Goal: Task Accomplishment & Management: Use online tool/utility

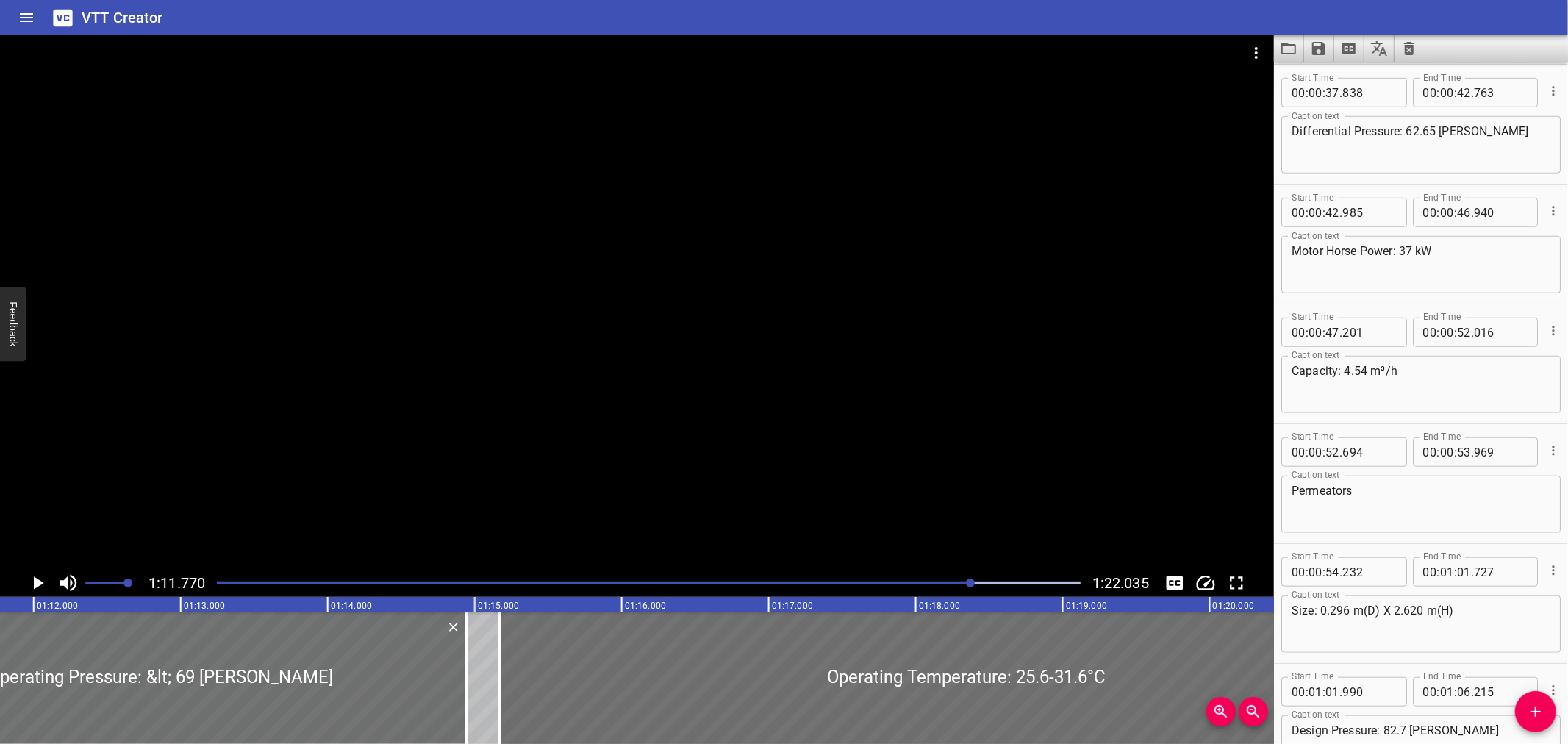
scroll to position [1421, 0]
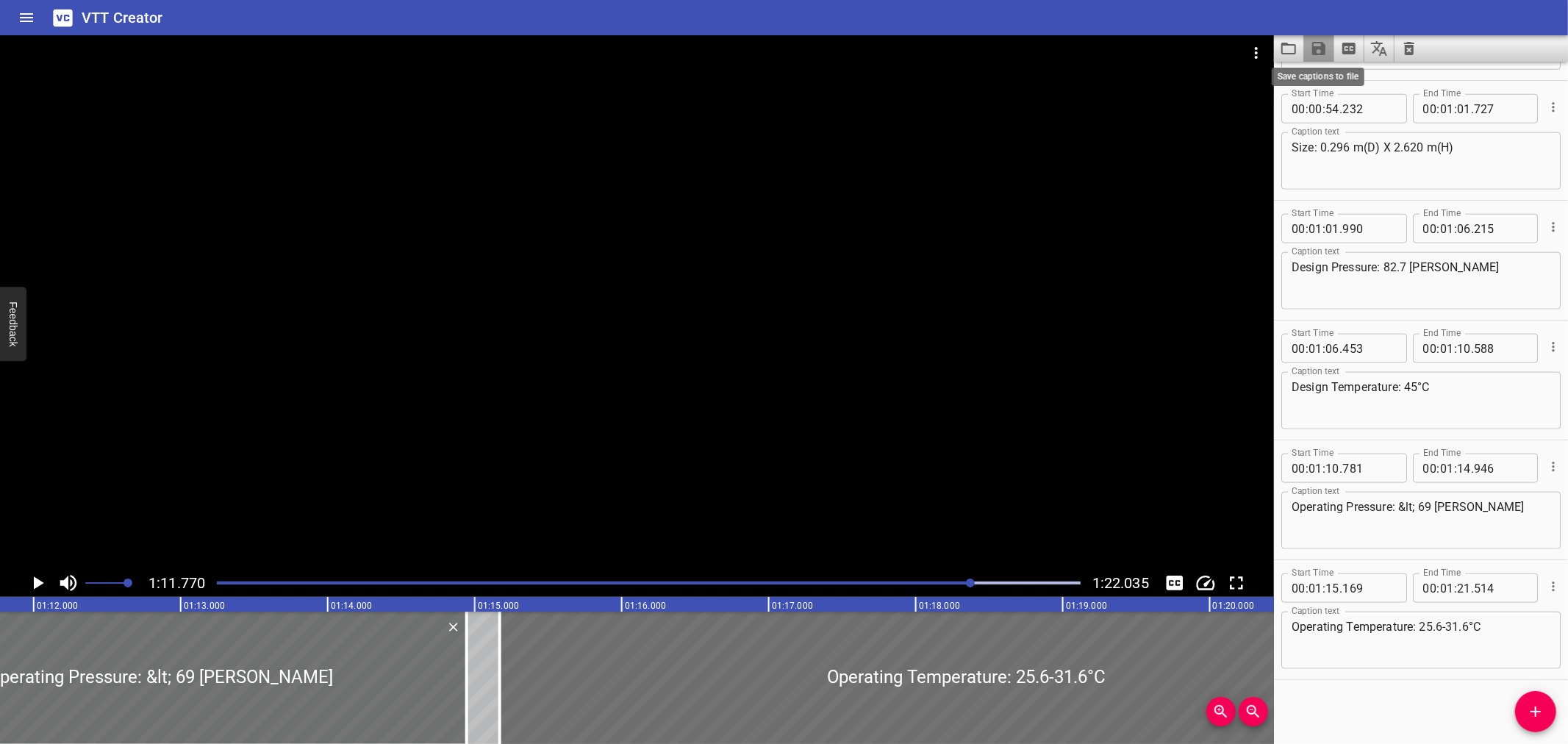
click at [1310, 45] on icon "Save captions to file" at bounding box center [1319, 49] width 18 height 18
click at [1318, 54] on div at bounding box center [784, 372] width 1568 height 744
click at [1318, 54] on icon "Save captions to file" at bounding box center [1319, 49] width 14 height 14
click at [1324, 74] on li "Save to VTT file" at bounding box center [1358, 80] width 108 height 26
click at [1261, 4] on div "VTT Creator" at bounding box center [784, 18] width 1568 height 35
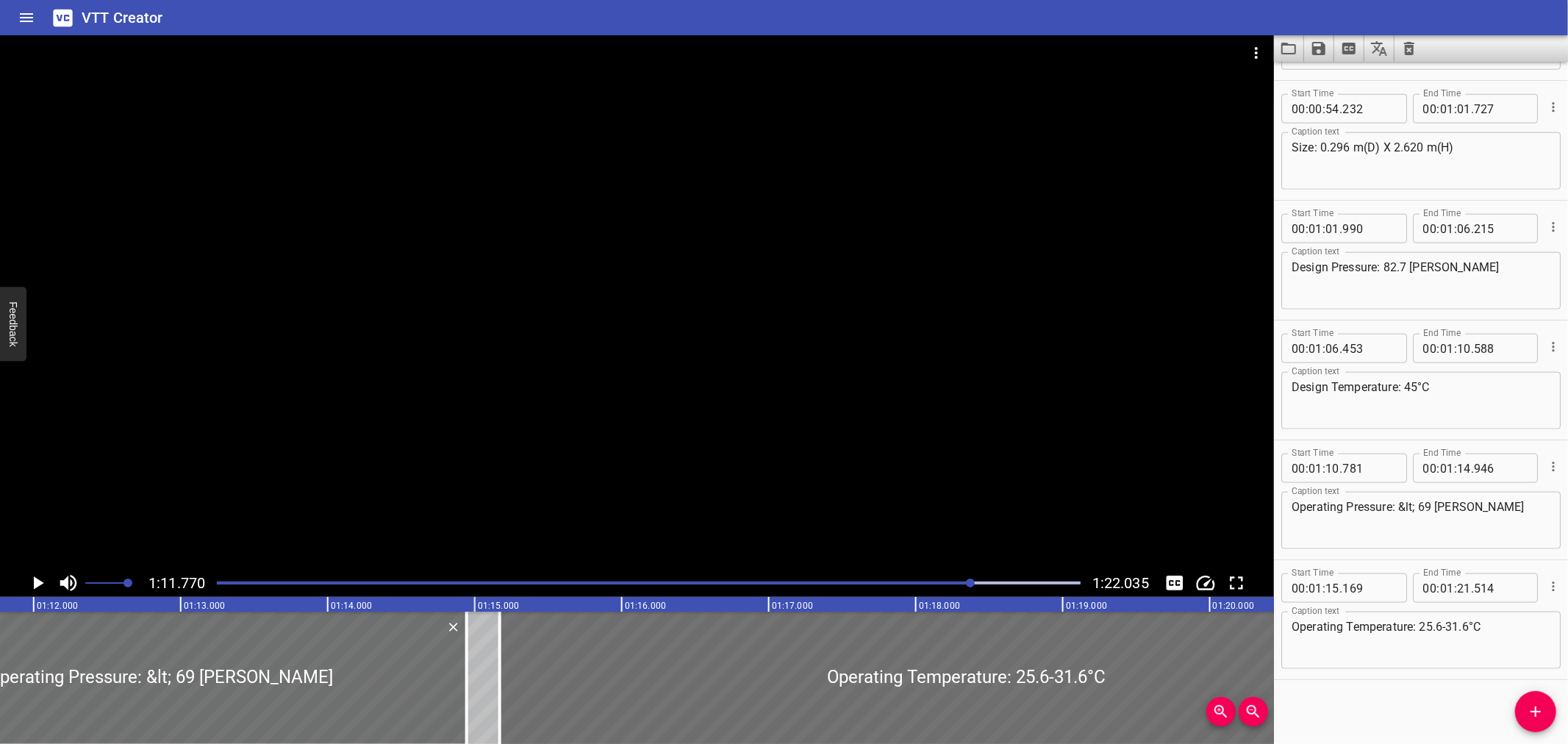
click at [1322, 17] on div "VTT Creator" at bounding box center [784, 18] width 1568 height 35
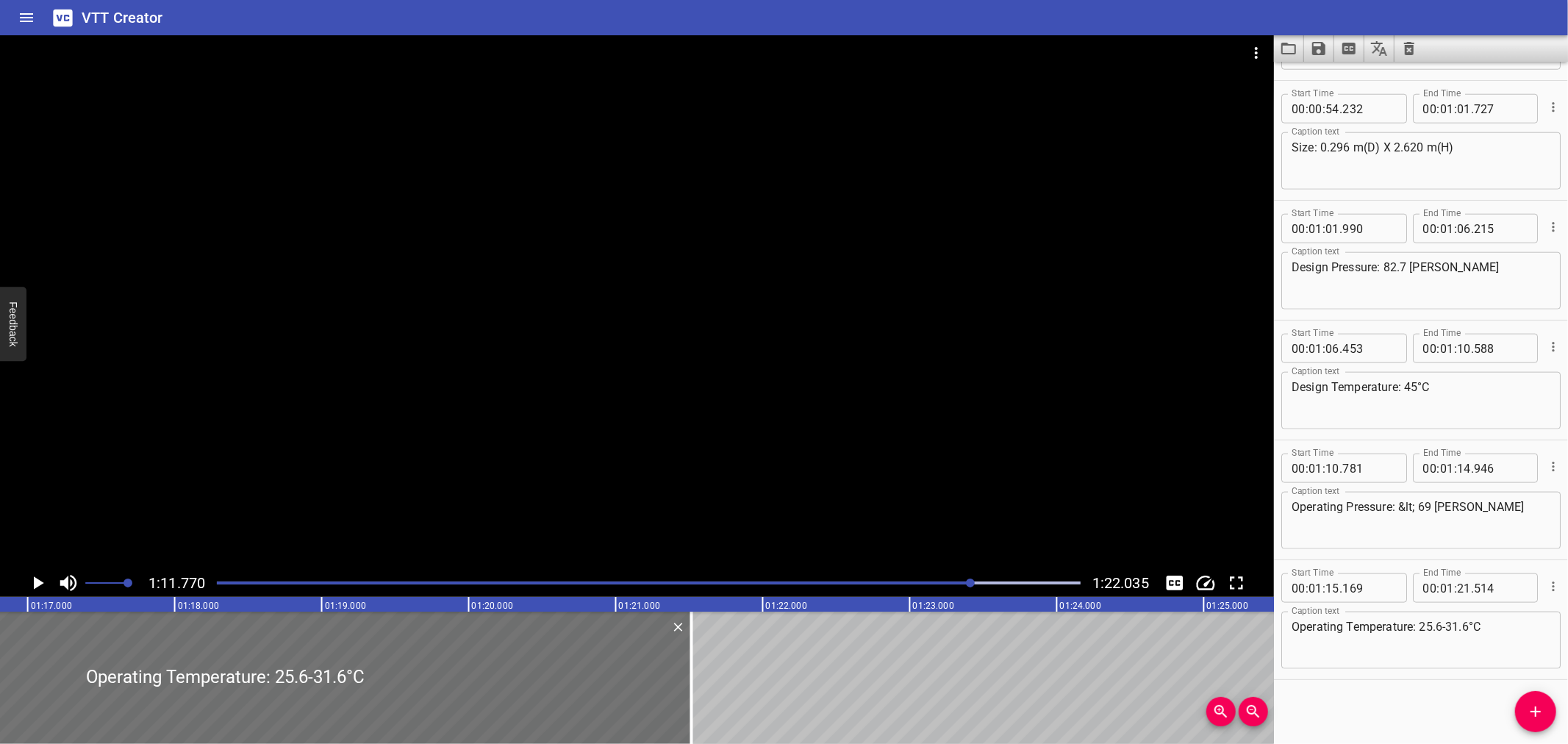
scroll to position [0, 11317]
click at [1305, 46] on button "Save captions to file" at bounding box center [1319, 48] width 30 height 26
click at [1344, 79] on li "Save to VTT file" at bounding box center [1358, 80] width 108 height 26
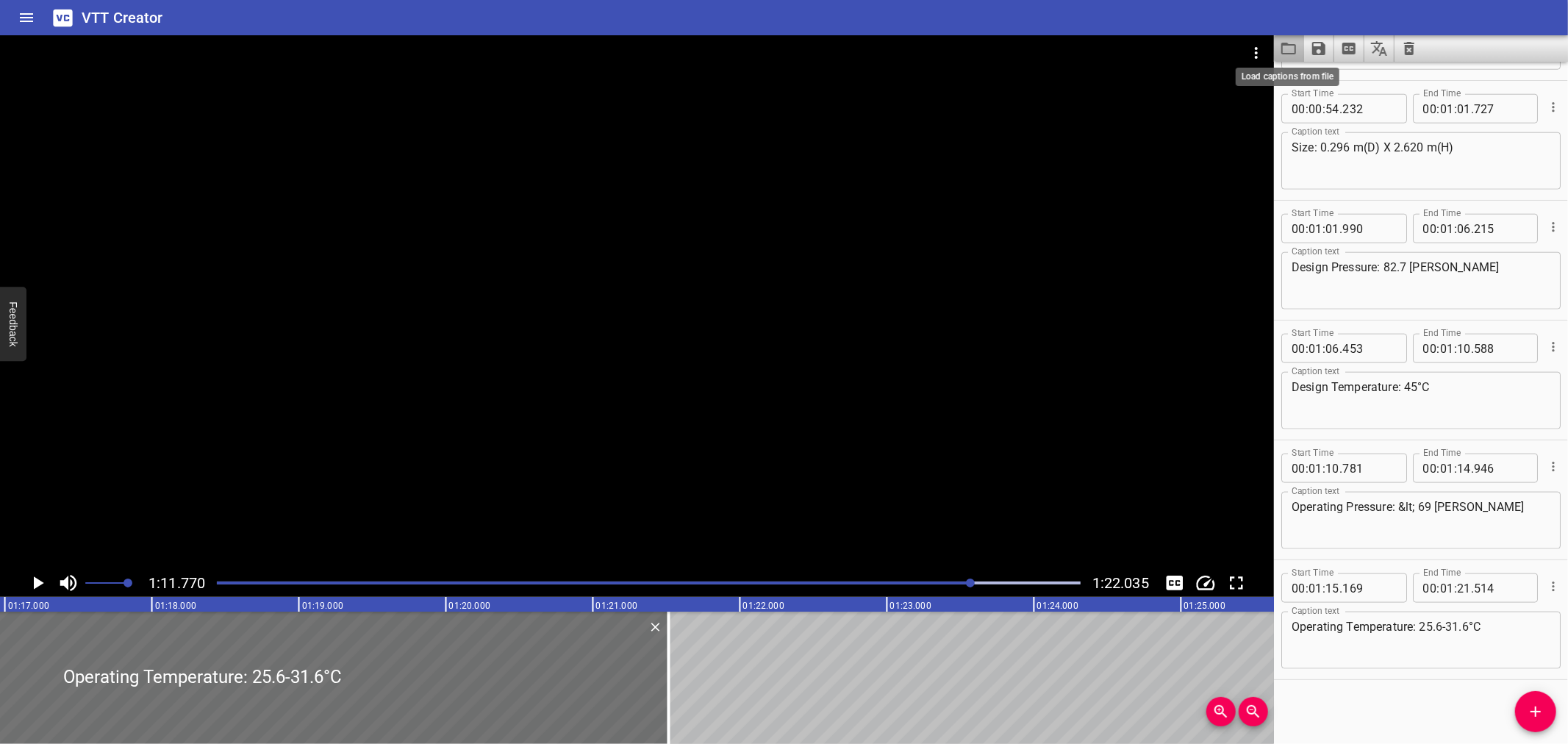
click at [1296, 53] on icon "Load captions from file" at bounding box center [1289, 49] width 18 height 18
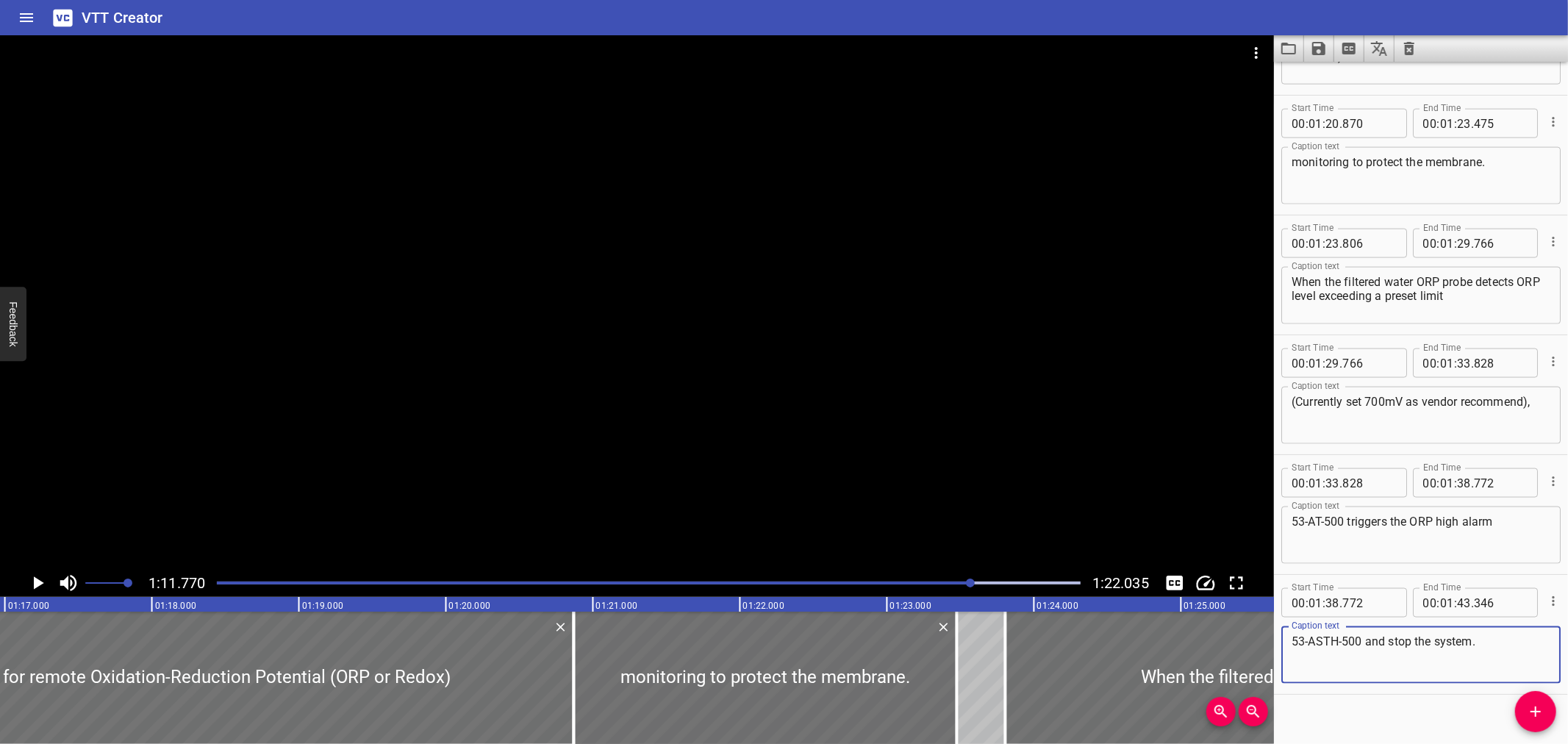
scroll to position [1662, 0]
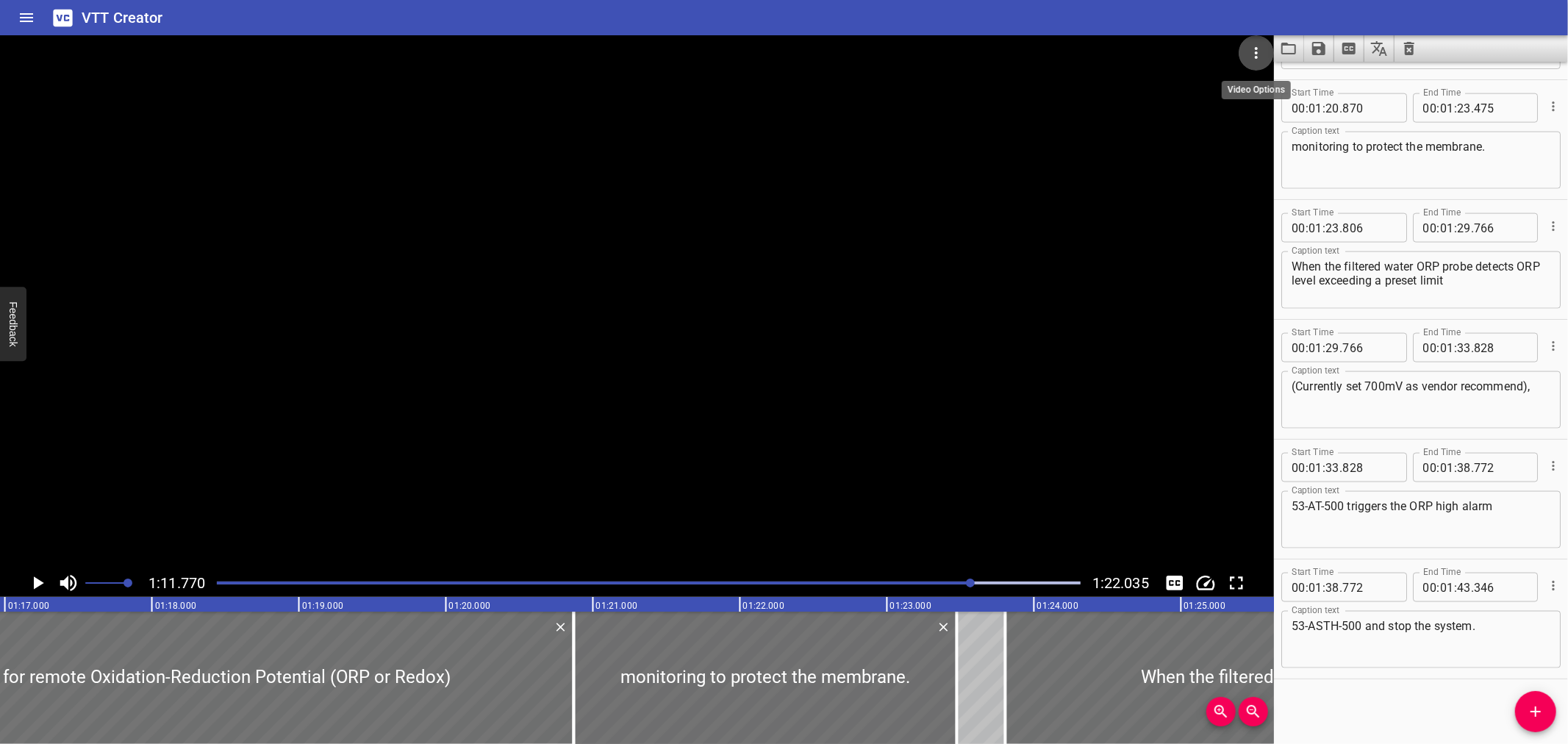
click at [1255, 45] on icon "Video Options" at bounding box center [1257, 53] width 18 height 18
click at [1256, 52] on li "Select New Video File..." at bounding box center [1312, 54] width 146 height 26
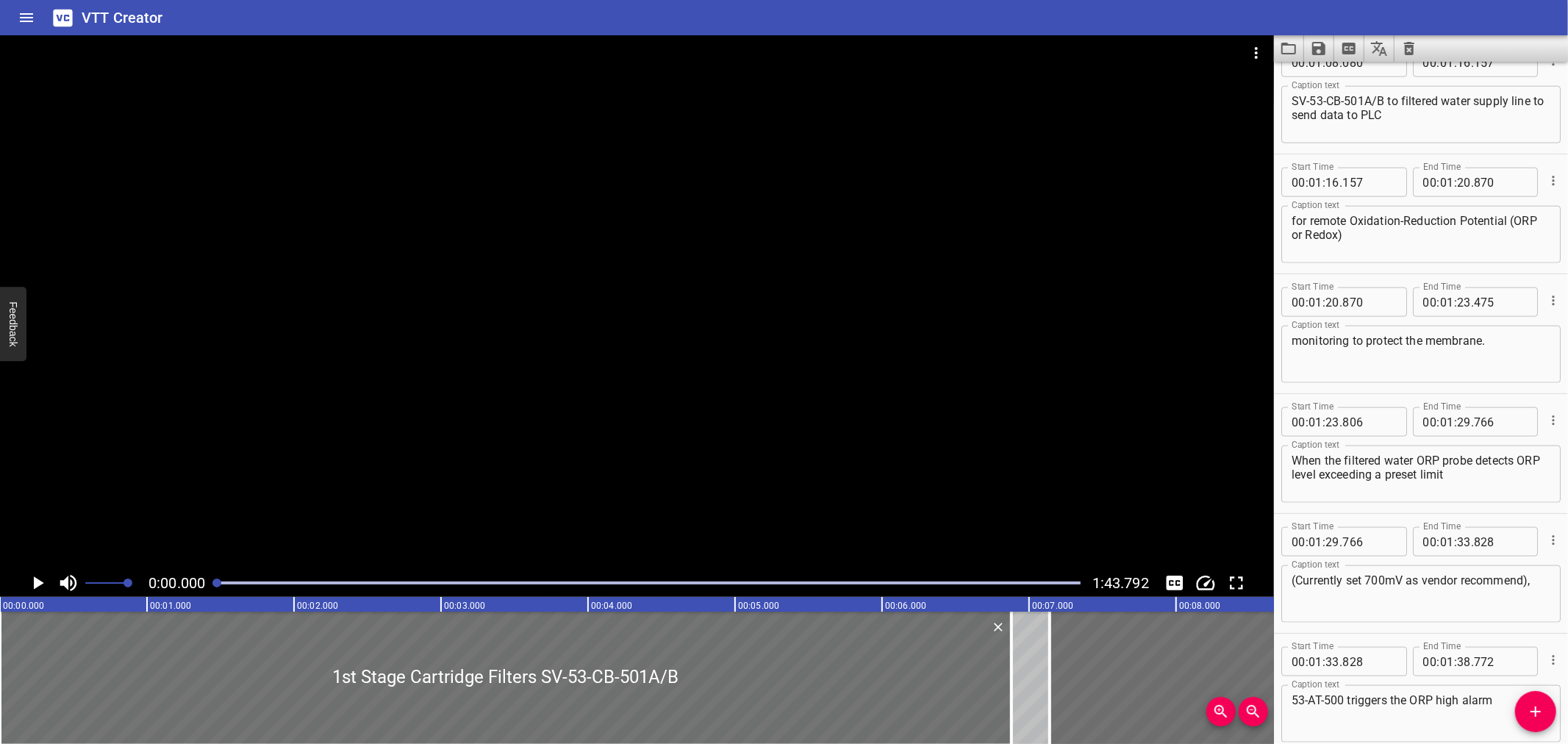
scroll to position [1479, 0]
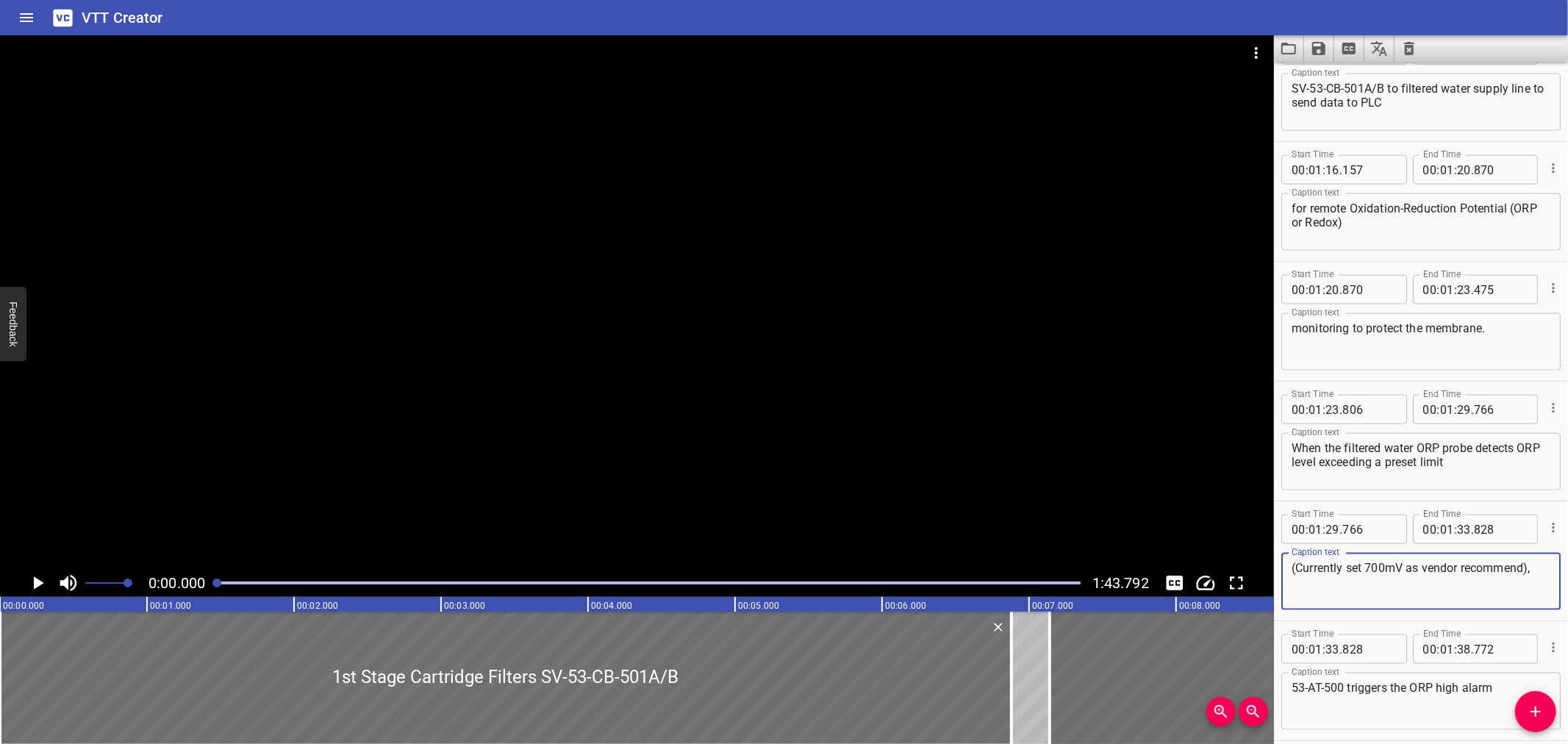
click at [1302, 567] on textarea "(Currently set 700mV as vendor recommend)," at bounding box center [1421, 581] width 259 height 42
type textarea "(currently set 700mV, as vendor recommend),"
click at [1316, 49] on icon "Save captions to file" at bounding box center [1319, 49] width 14 height 14
click at [1332, 71] on li "Save to VTT file" at bounding box center [1358, 80] width 108 height 26
click at [1202, 18] on div "VTT Creator" at bounding box center [784, 18] width 1568 height 35
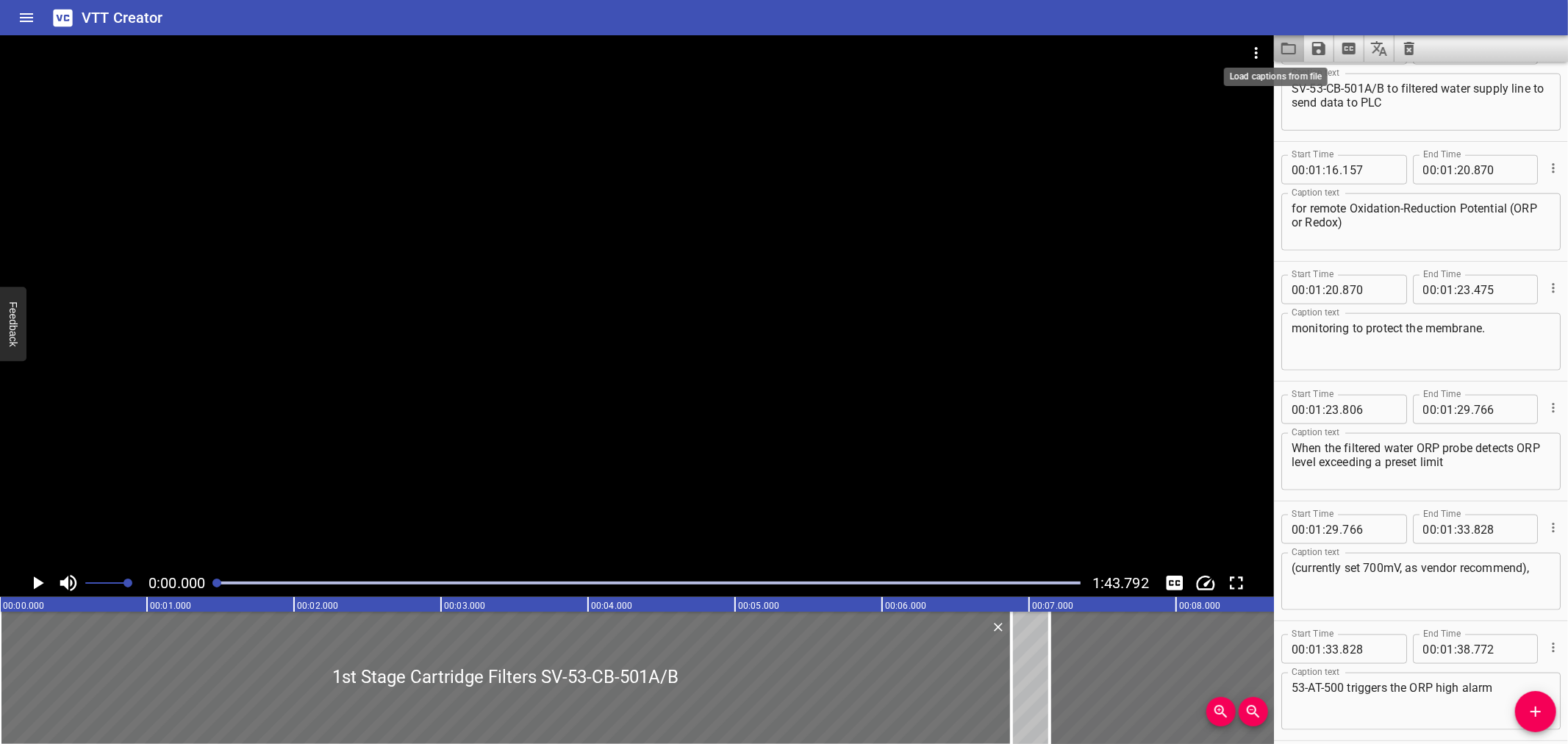
click at [1295, 52] on icon "Load captions from file" at bounding box center [1289, 49] width 18 height 18
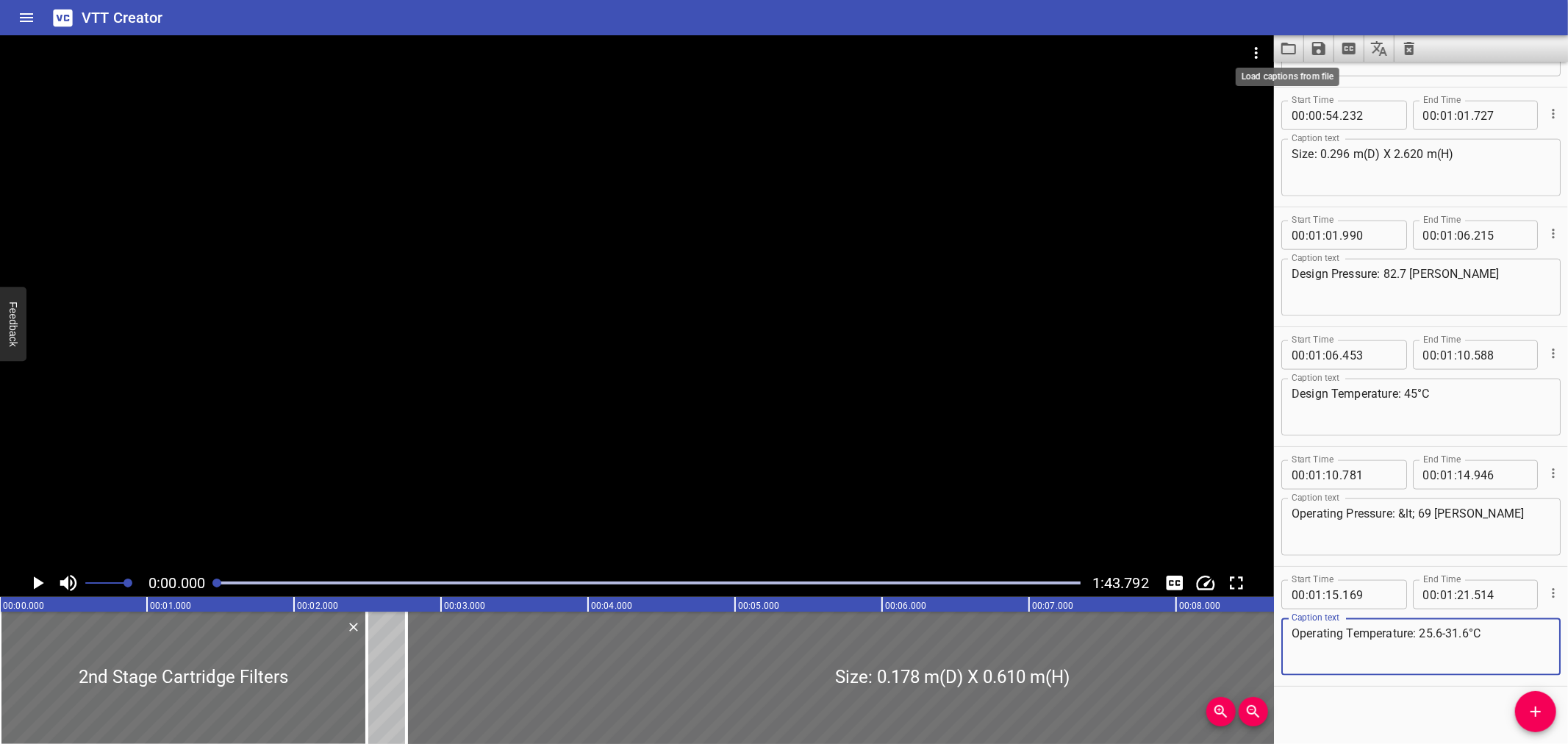
scroll to position [1421, 0]
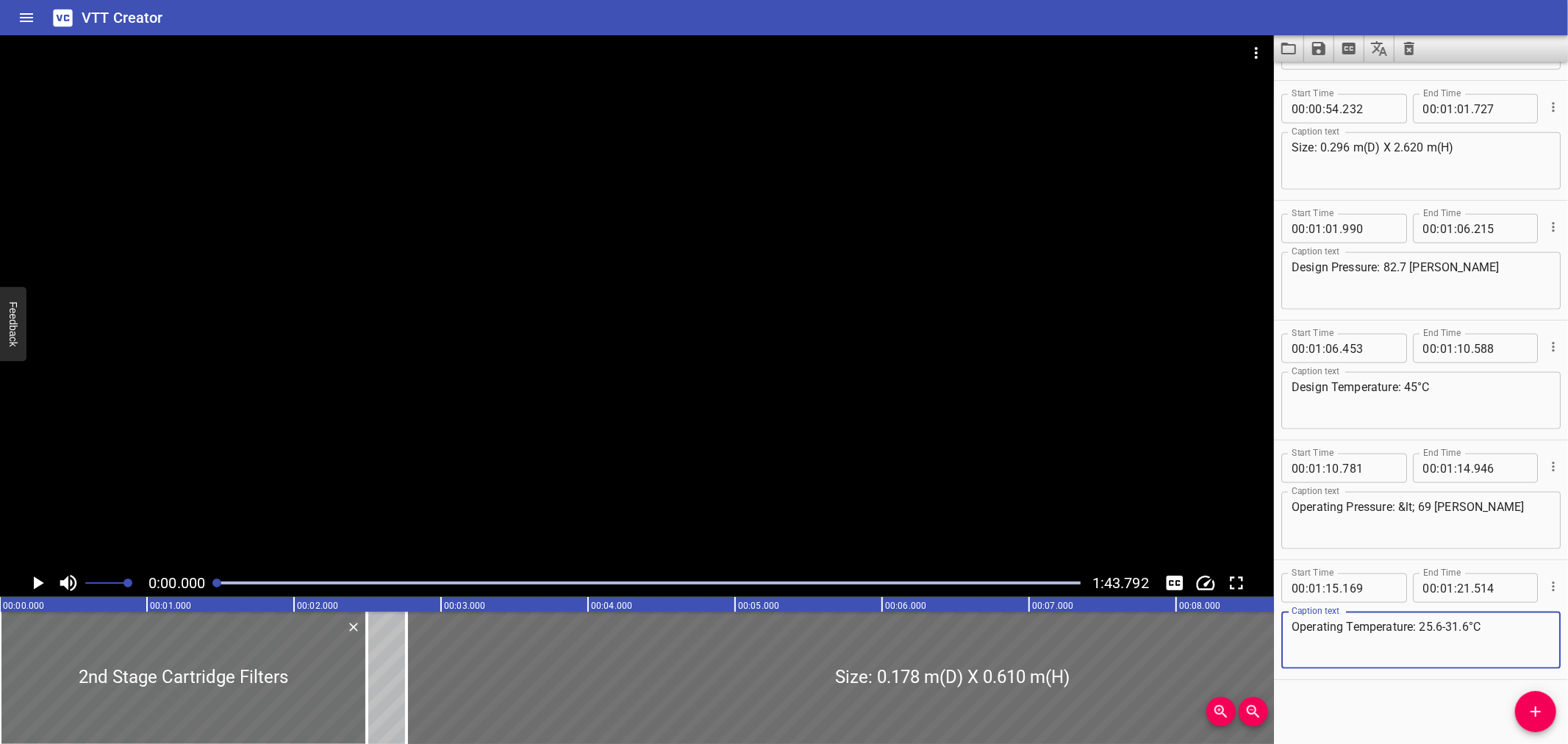
click at [1276, 46] on button "Load captions from file" at bounding box center [1289, 48] width 30 height 26
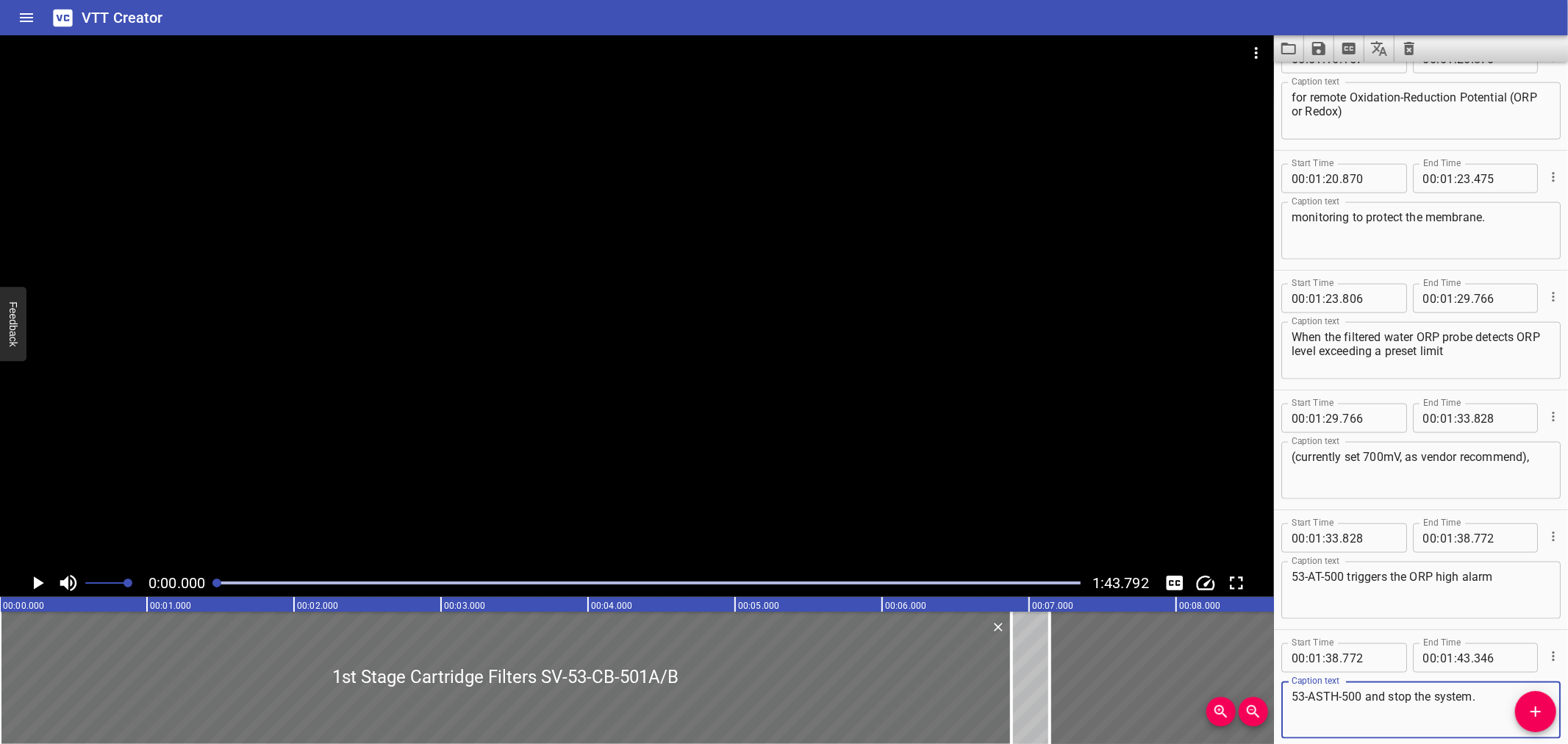
scroll to position [1662, 0]
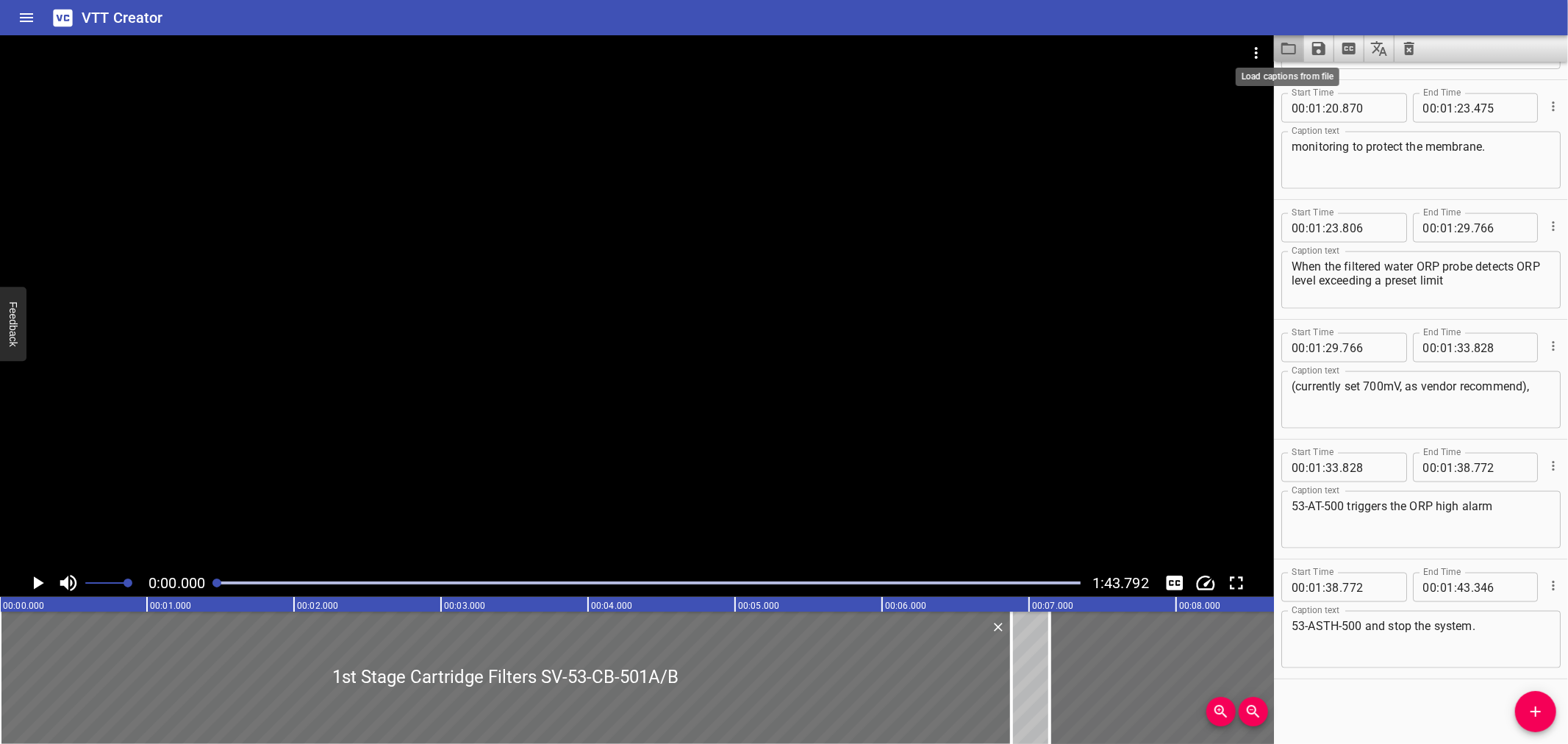
click at [1284, 45] on icon "Load captions from file" at bounding box center [1288, 49] width 15 height 12
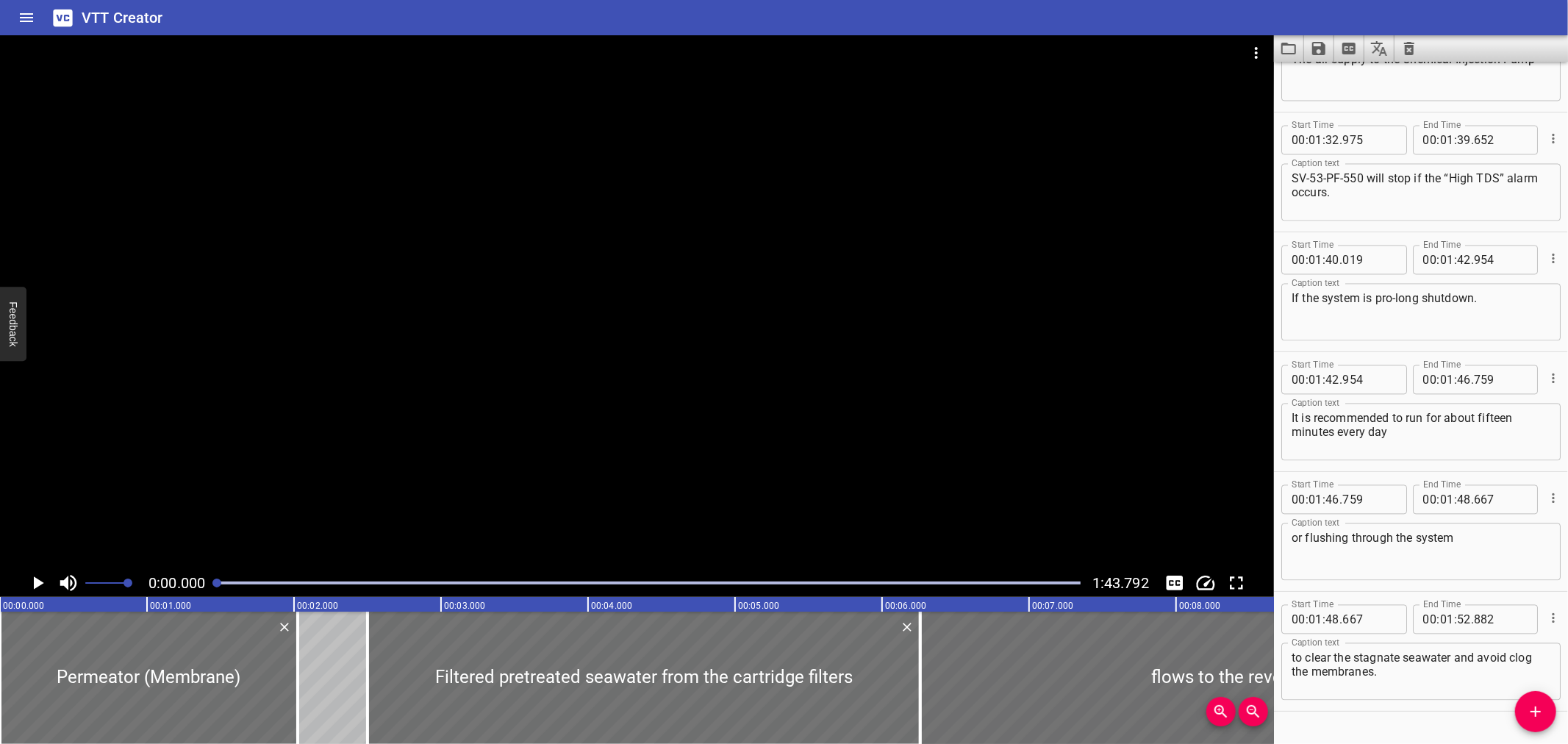
scroll to position [2378, 0]
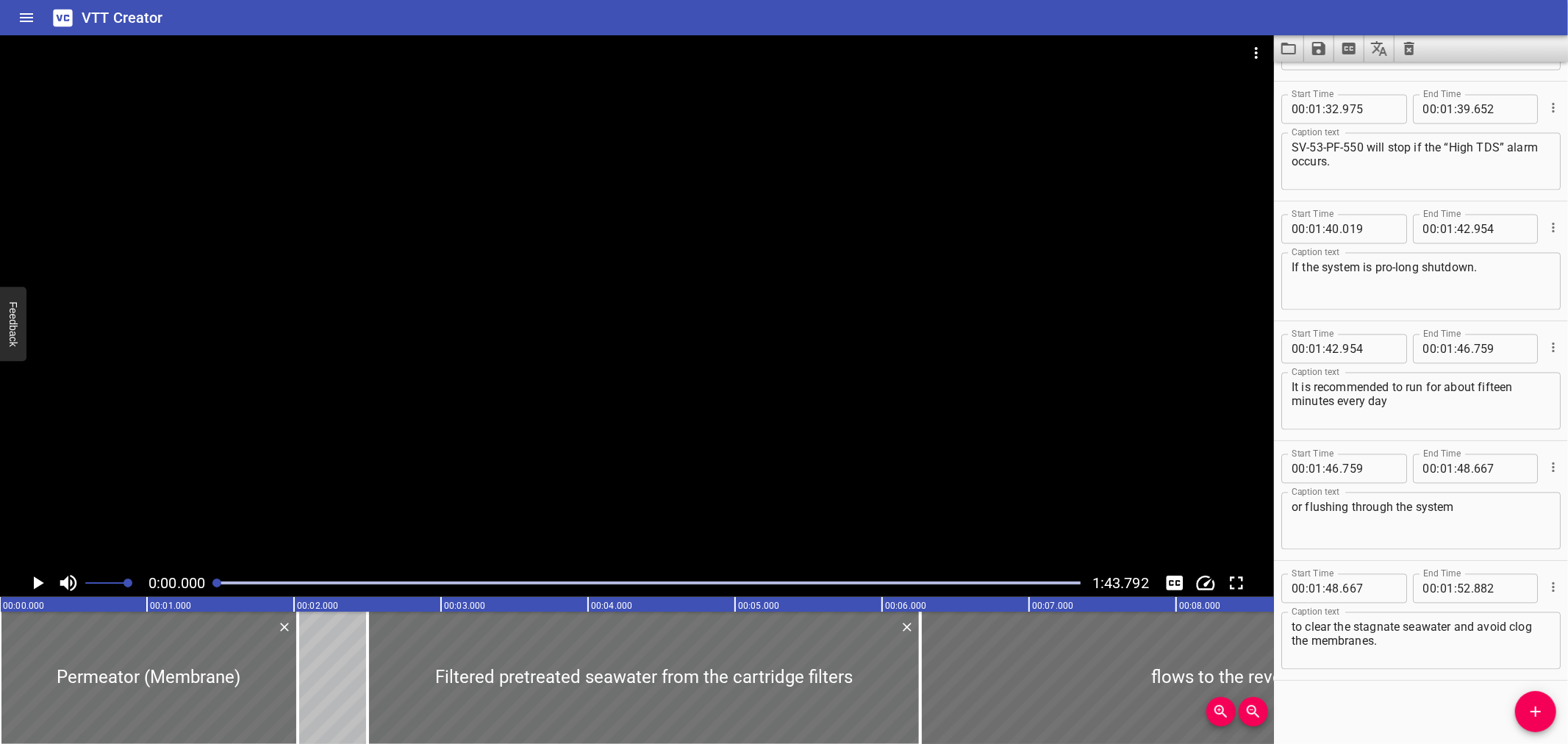
click at [1287, 37] on button "Load captions from file" at bounding box center [1289, 48] width 30 height 26
click at [1260, 56] on icon "Video Options" at bounding box center [1257, 53] width 18 height 18
click at [1256, 56] on li "Select New Video File..." at bounding box center [1312, 54] width 146 height 26
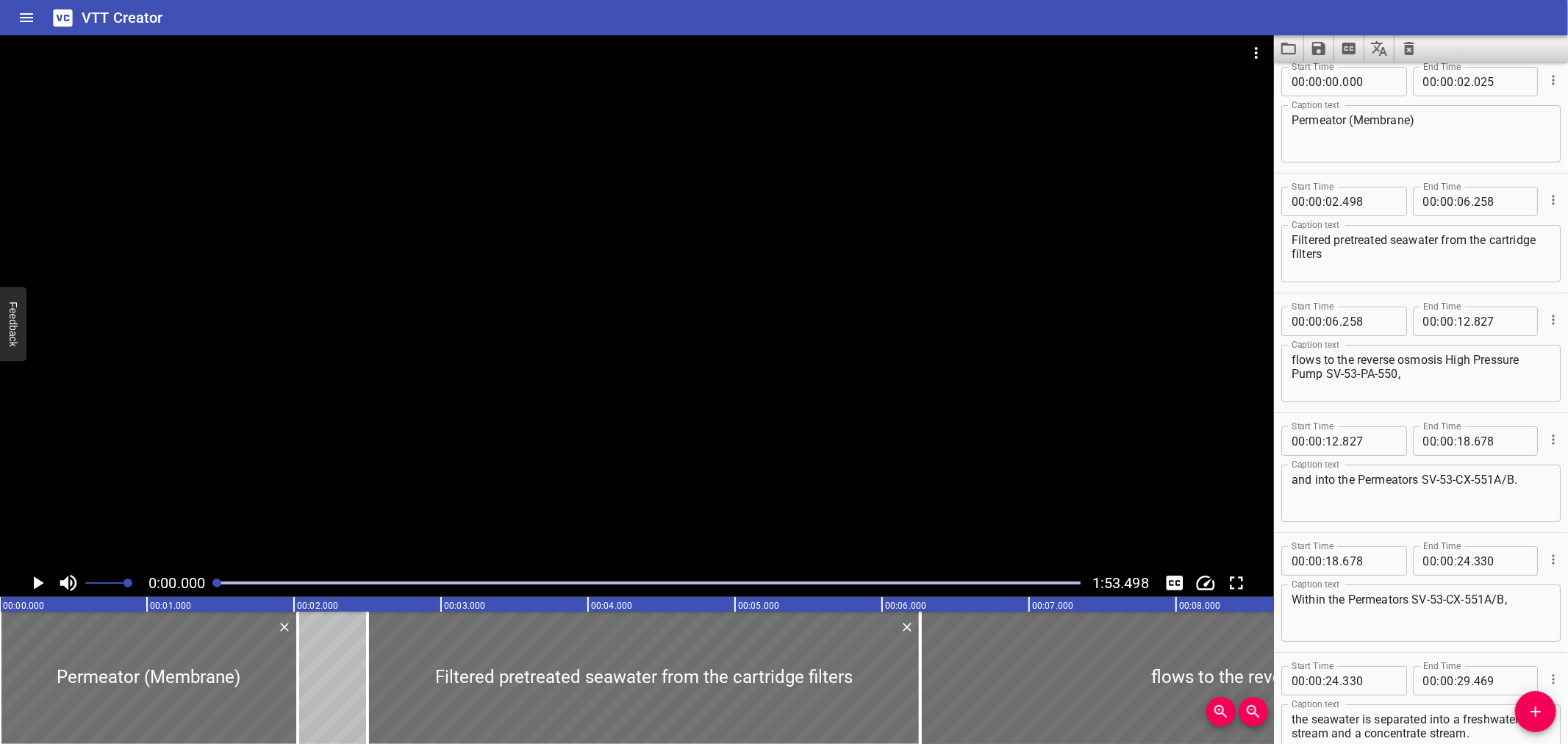
scroll to position [0, 0]
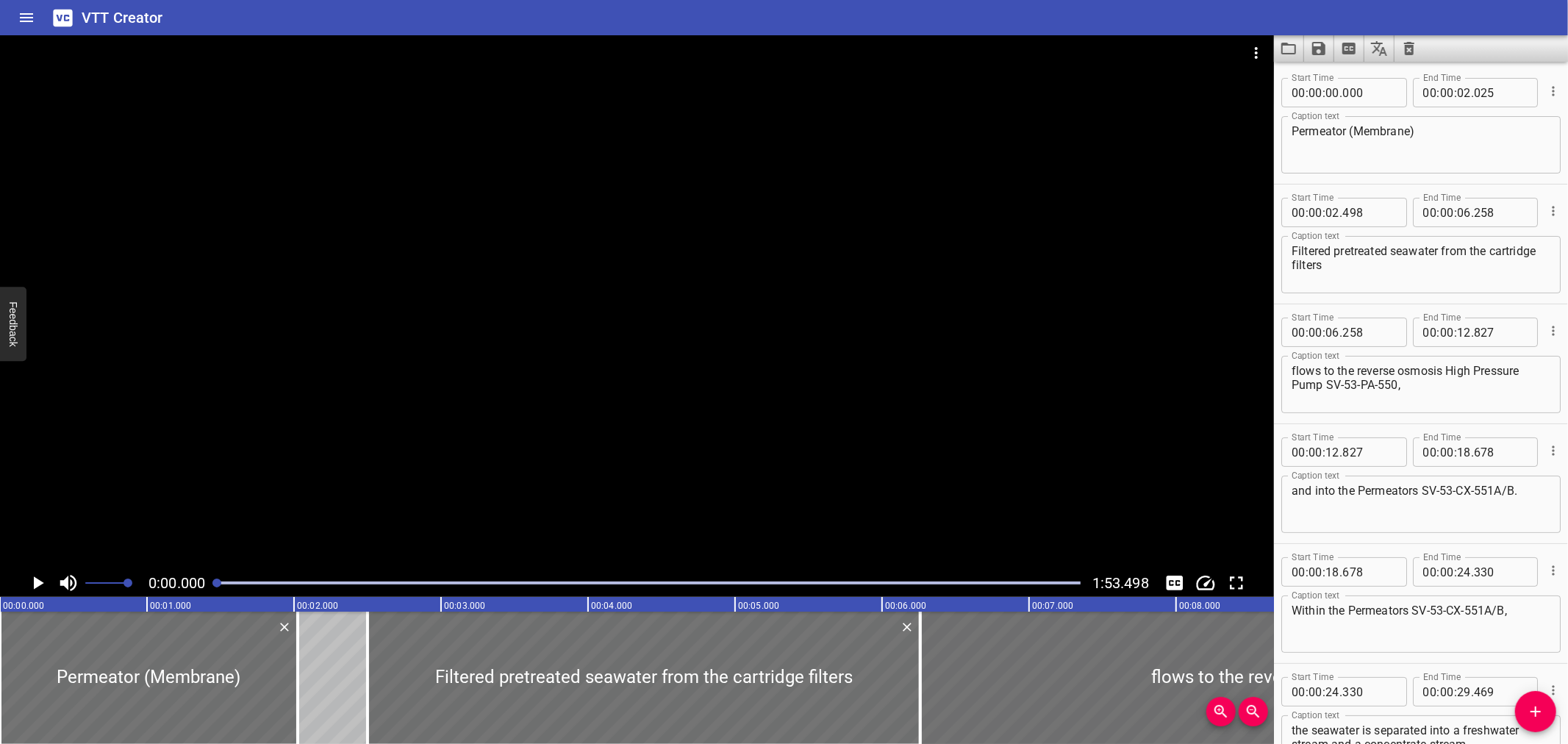
click at [1350, 250] on textarea "Filtered pretreated seawater from the cartridge filters" at bounding box center [1421, 264] width 259 height 42
type textarea "Filtered pre-treated seawater from the cartridge filters"
click at [1325, 49] on icon "Save captions to file" at bounding box center [1319, 49] width 14 height 14
click at [1327, 71] on li "Save to VTT file" at bounding box center [1358, 80] width 108 height 26
click at [1293, 49] on icon "Load captions from file" at bounding box center [1289, 49] width 18 height 18
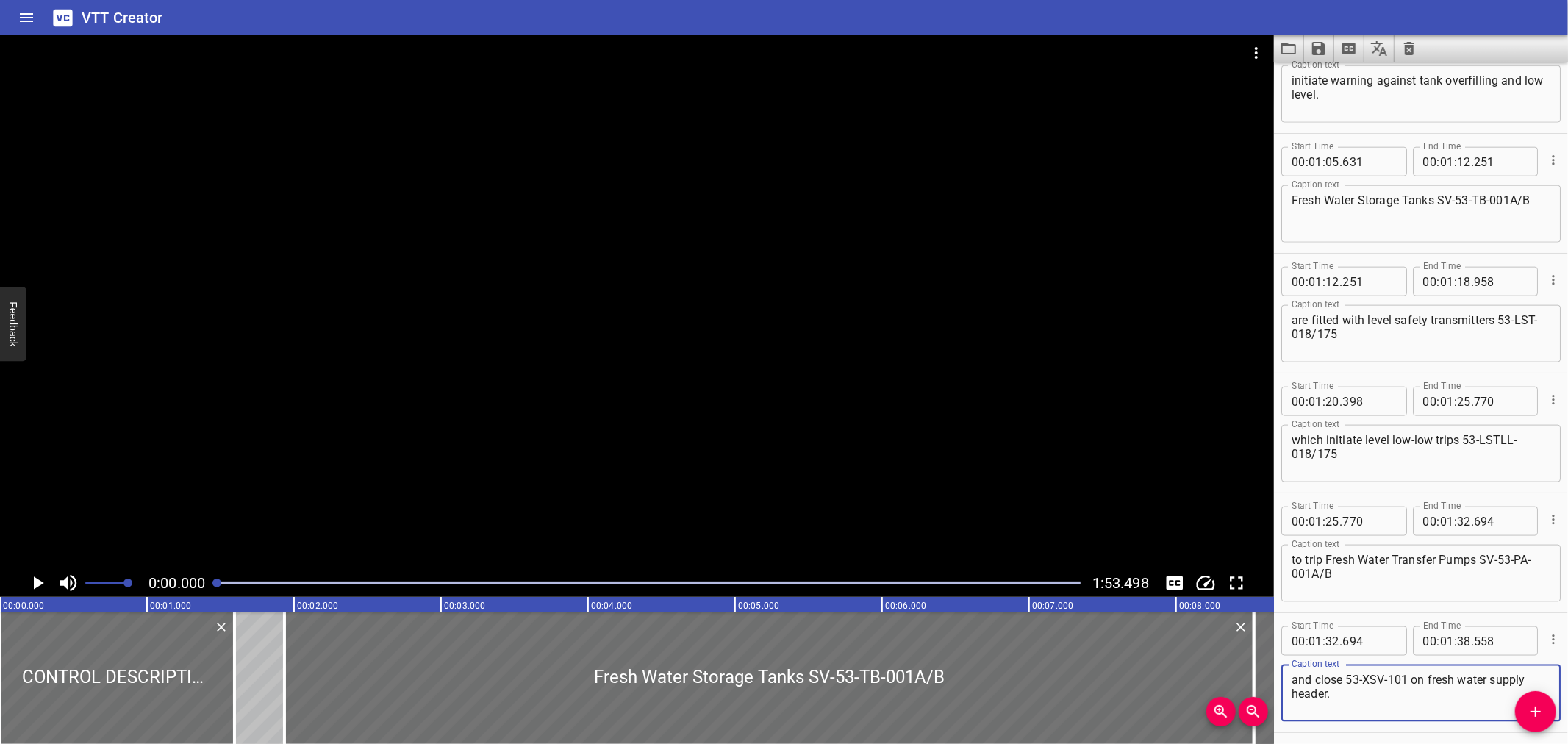
scroll to position [1541, 0]
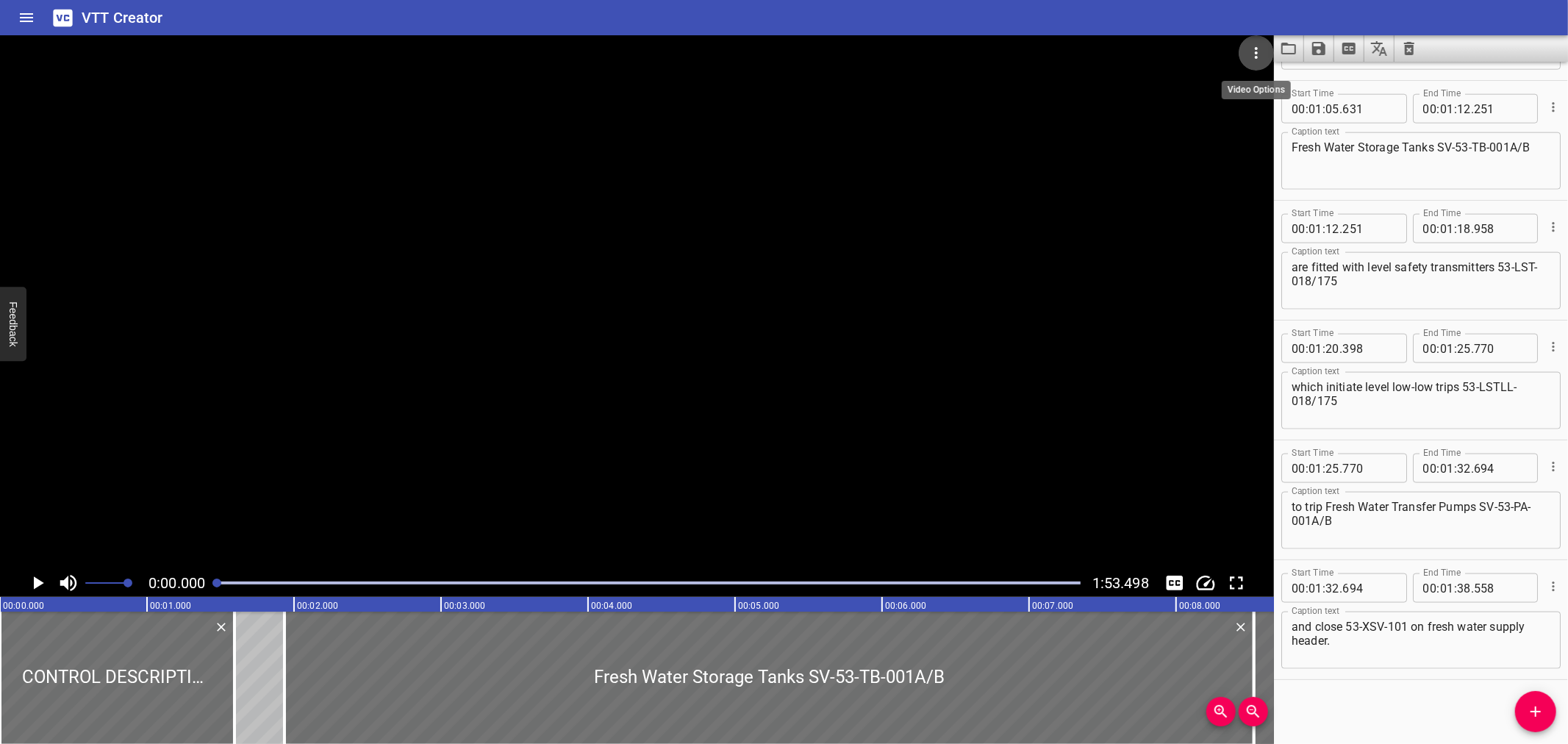
click at [1268, 42] on button "Video Options" at bounding box center [1257, 53] width 35 height 35
click at [1263, 53] on li "Select New Video File..." at bounding box center [1312, 54] width 146 height 26
click at [784, 589] on div at bounding box center [648, 582] width 881 height 20
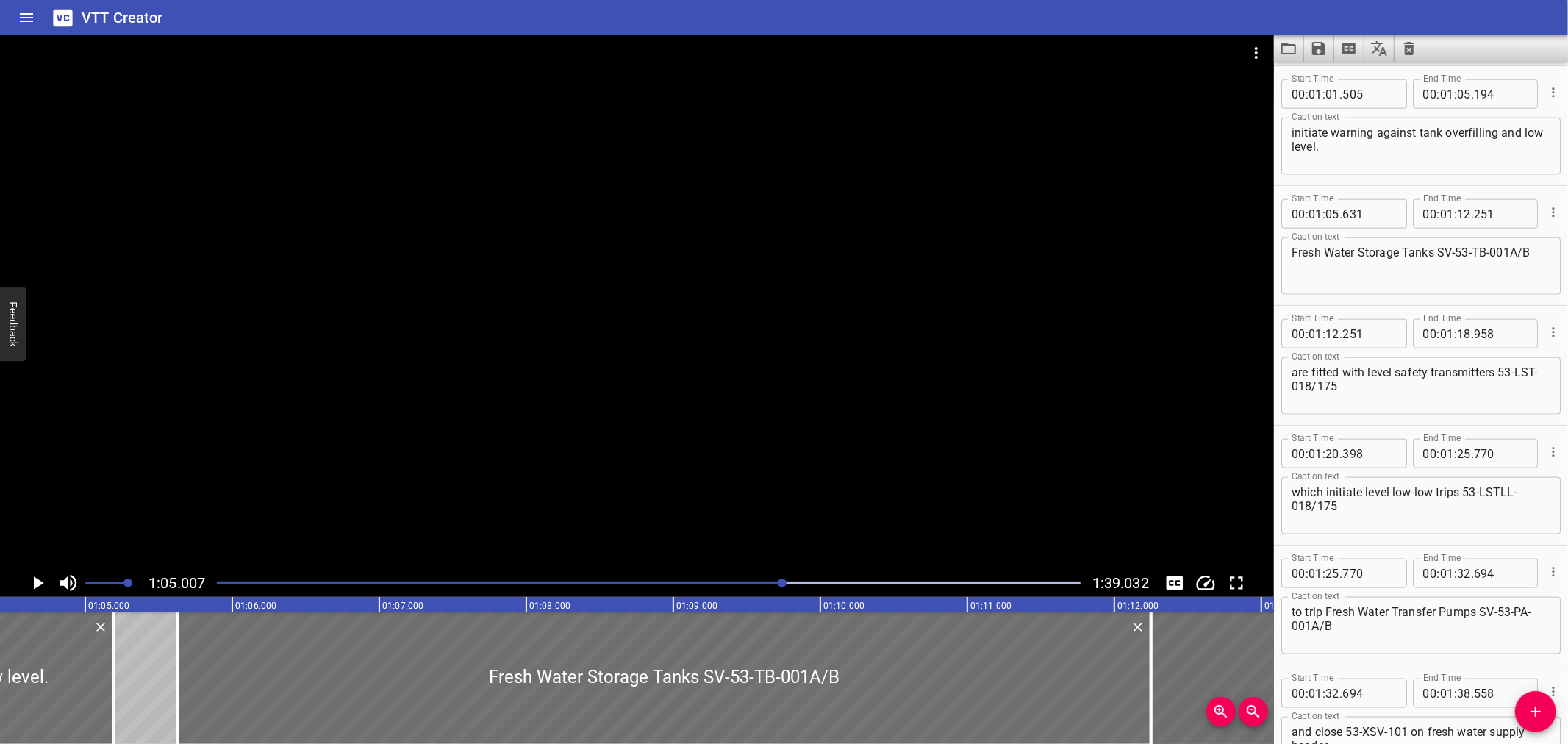
scroll to position [0, 9558]
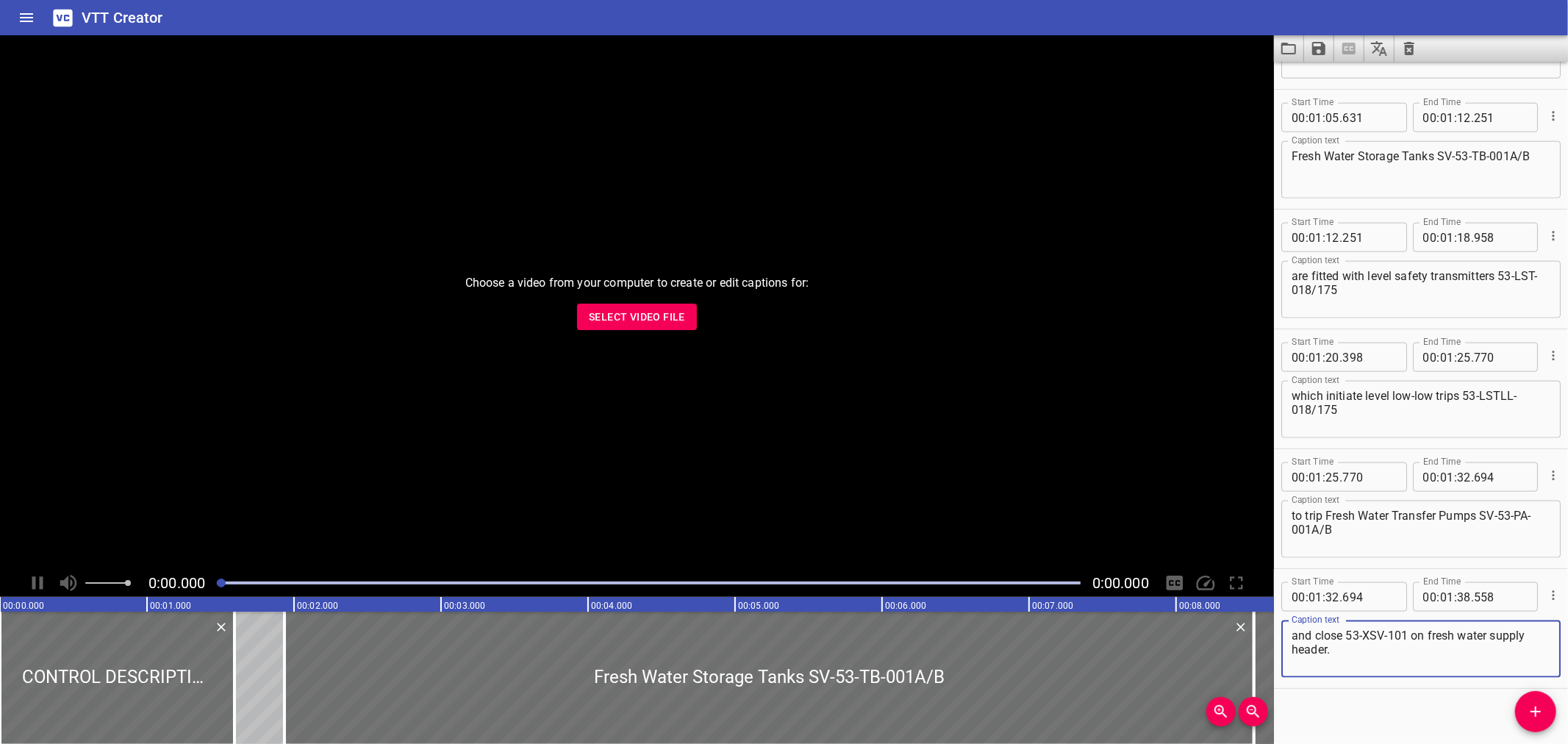
scroll to position [1541, 0]
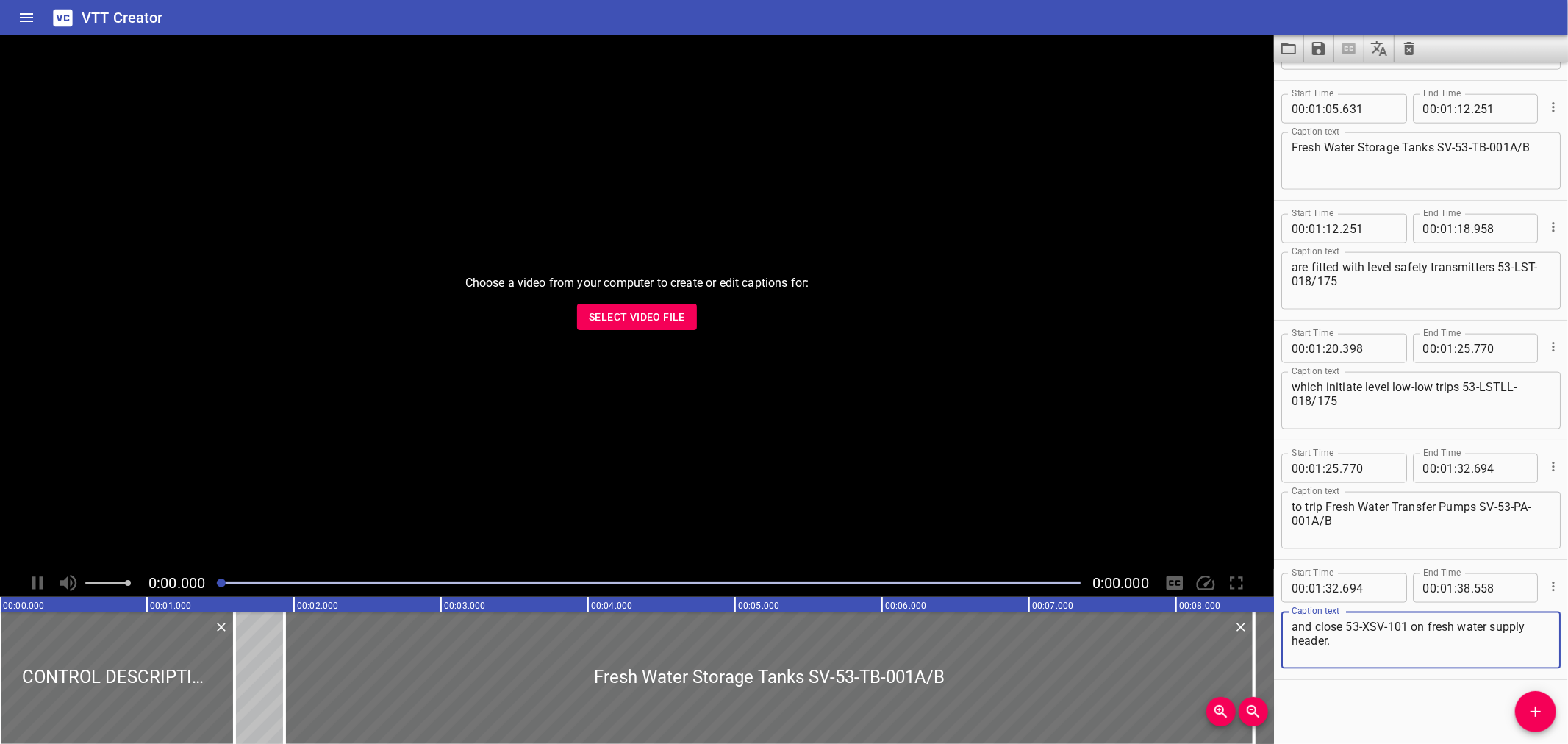
click at [620, 311] on span "Select Video File" at bounding box center [637, 317] width 97 height 19
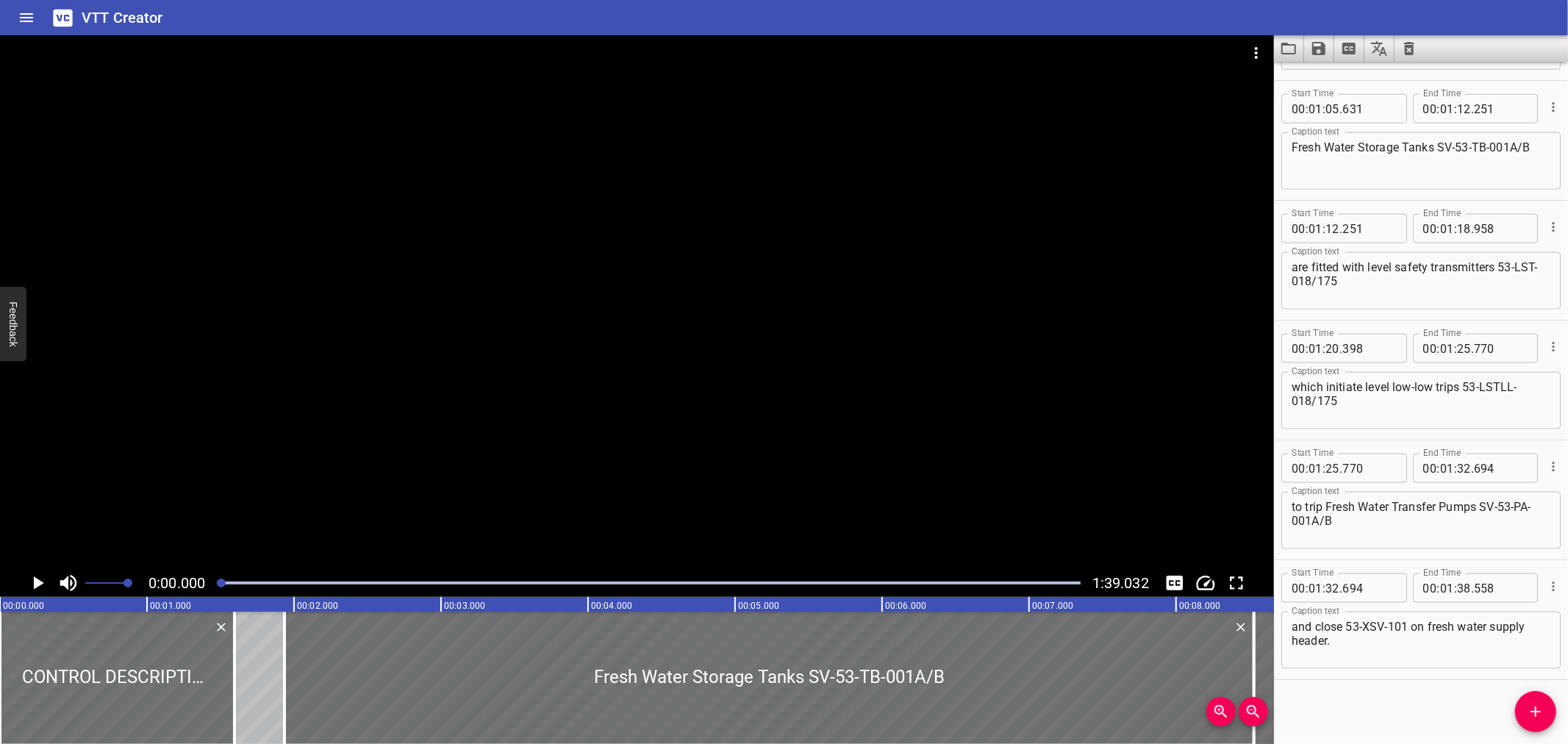
click at [798, 581] on div "Play progress" at bounding box center [648, 582] width 864 height 3
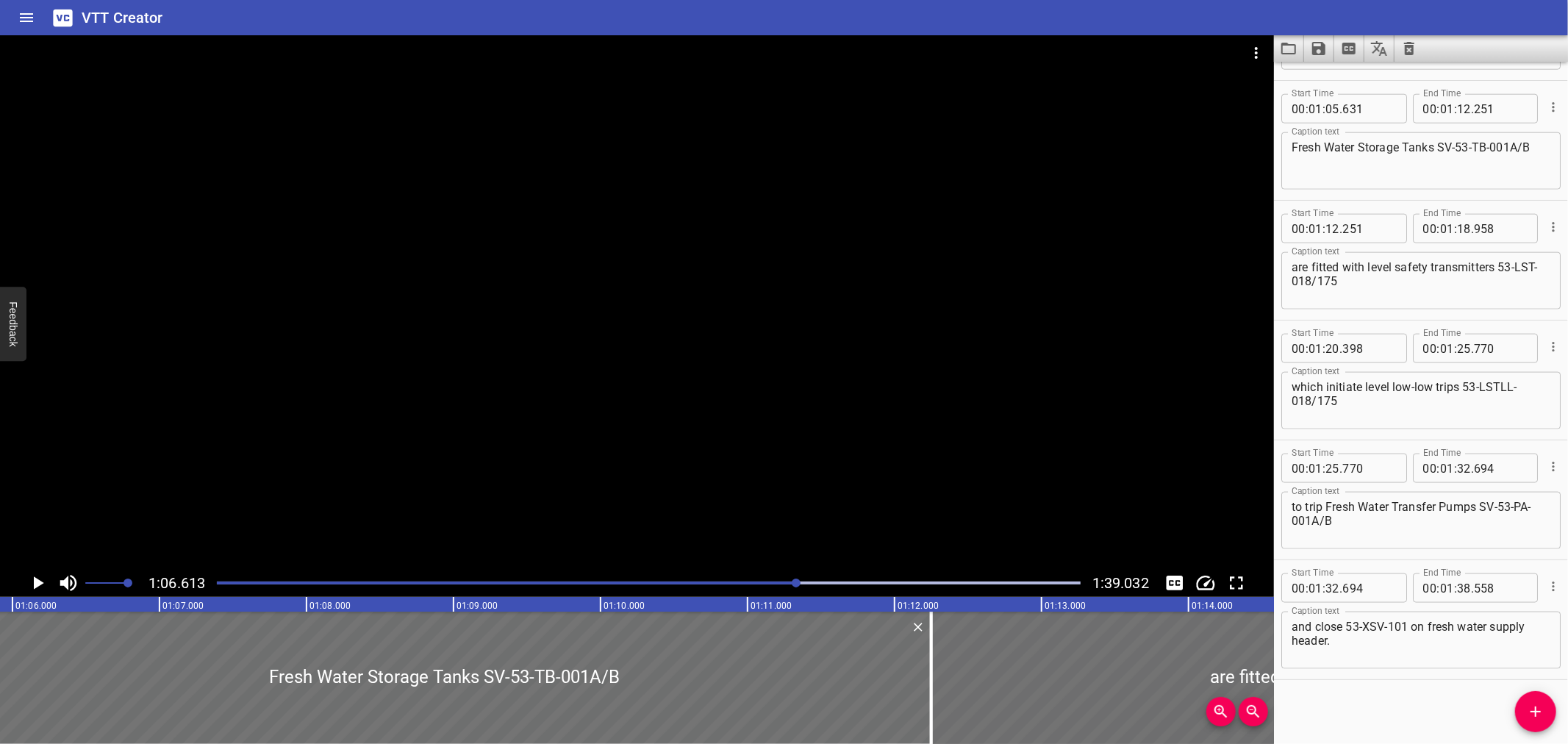
drag, startPoint x: 818, startPoint y: 583, endPoint x: 844, endPoint y: 586, distance: 26.2
click at [824, 583] on div "Play progress" at bounding box center [648, 582] width 864 height 3
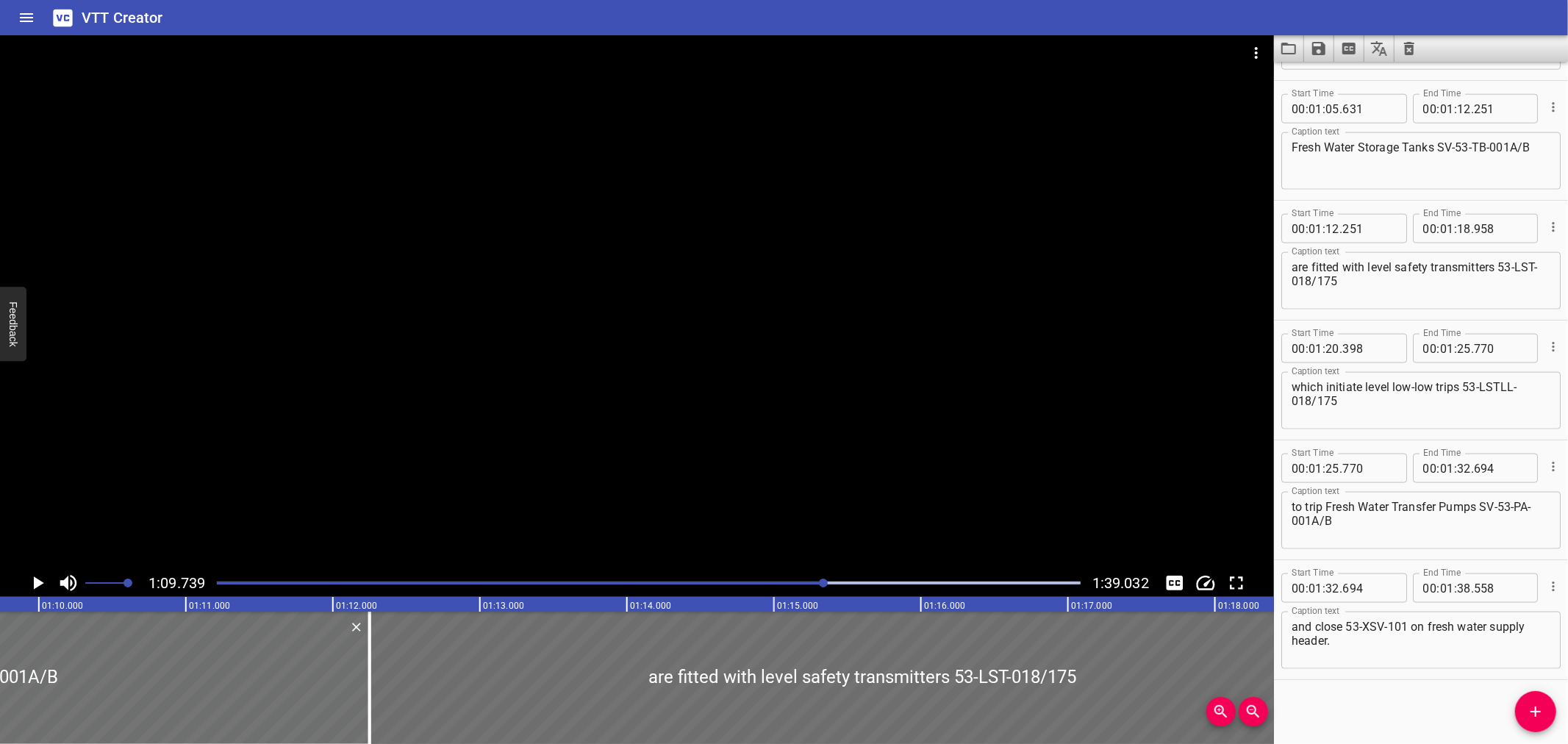
click at [855, 583] on div "Play progress" at bounding box center [648, 582] width 864 height 3
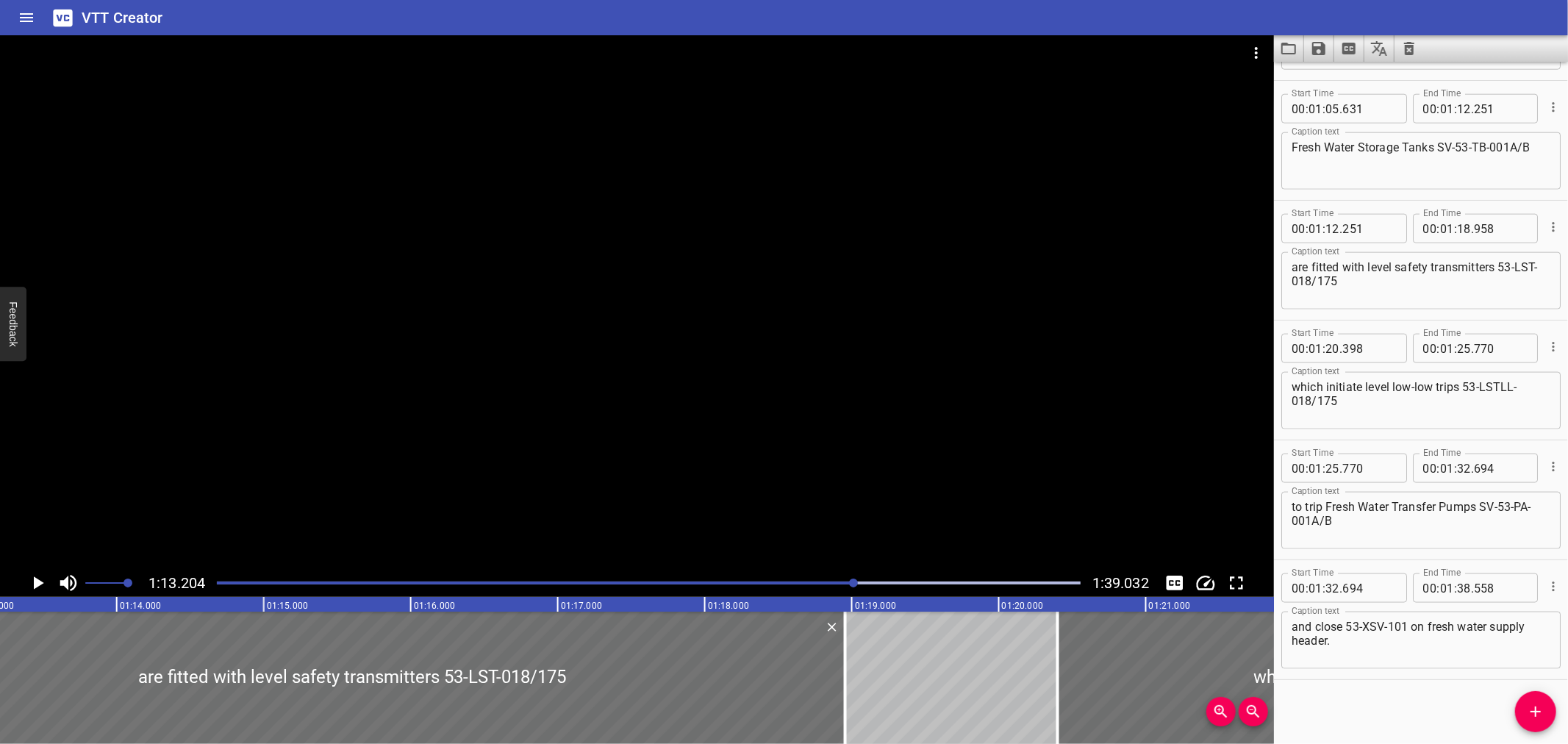
click at [872, 585] on div at bounding box center [648, 582] width 881 height 20
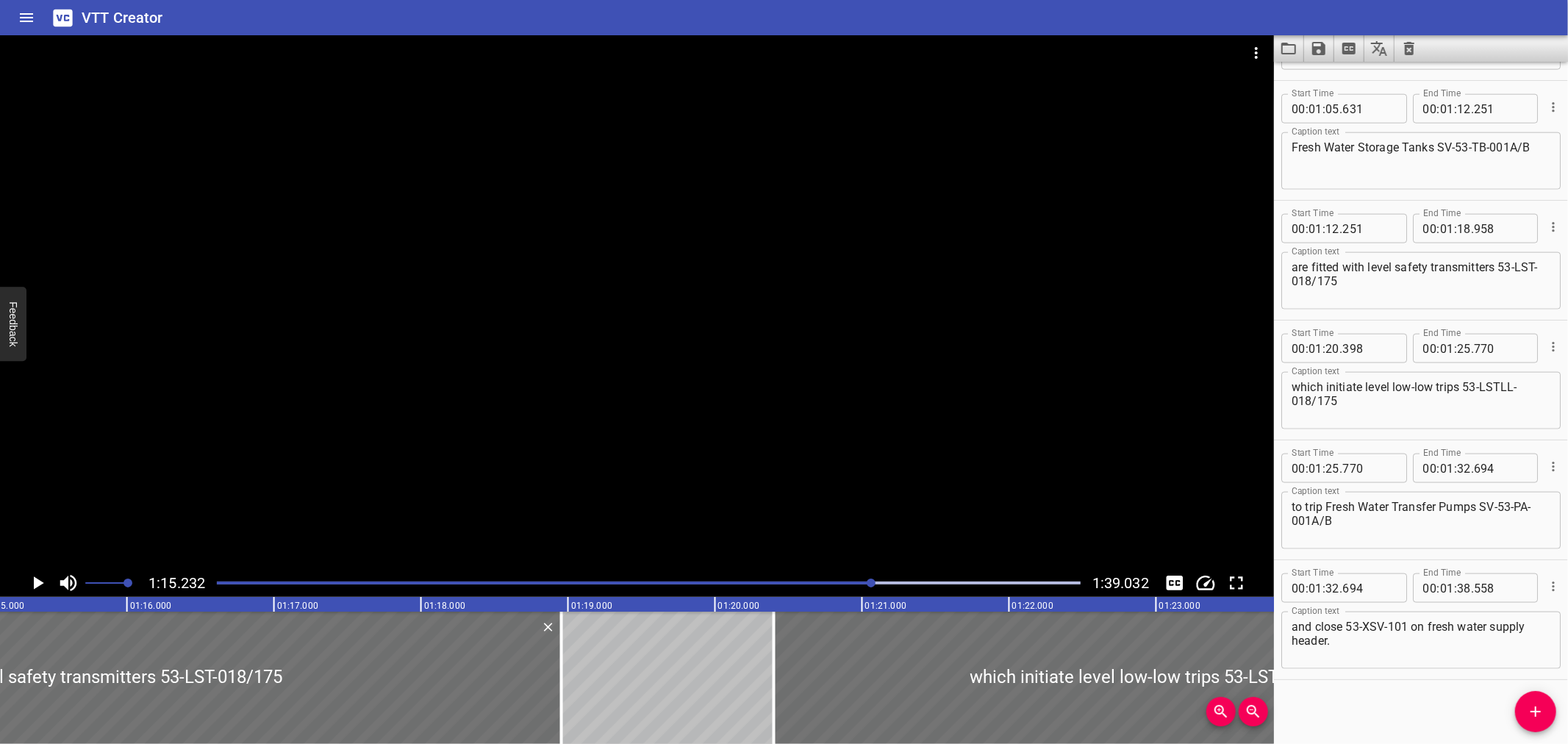
scroll to position [0, 11062]
click at [835, 583] on div "Play progress" at bounding box center [441, 582] width 864 height 3
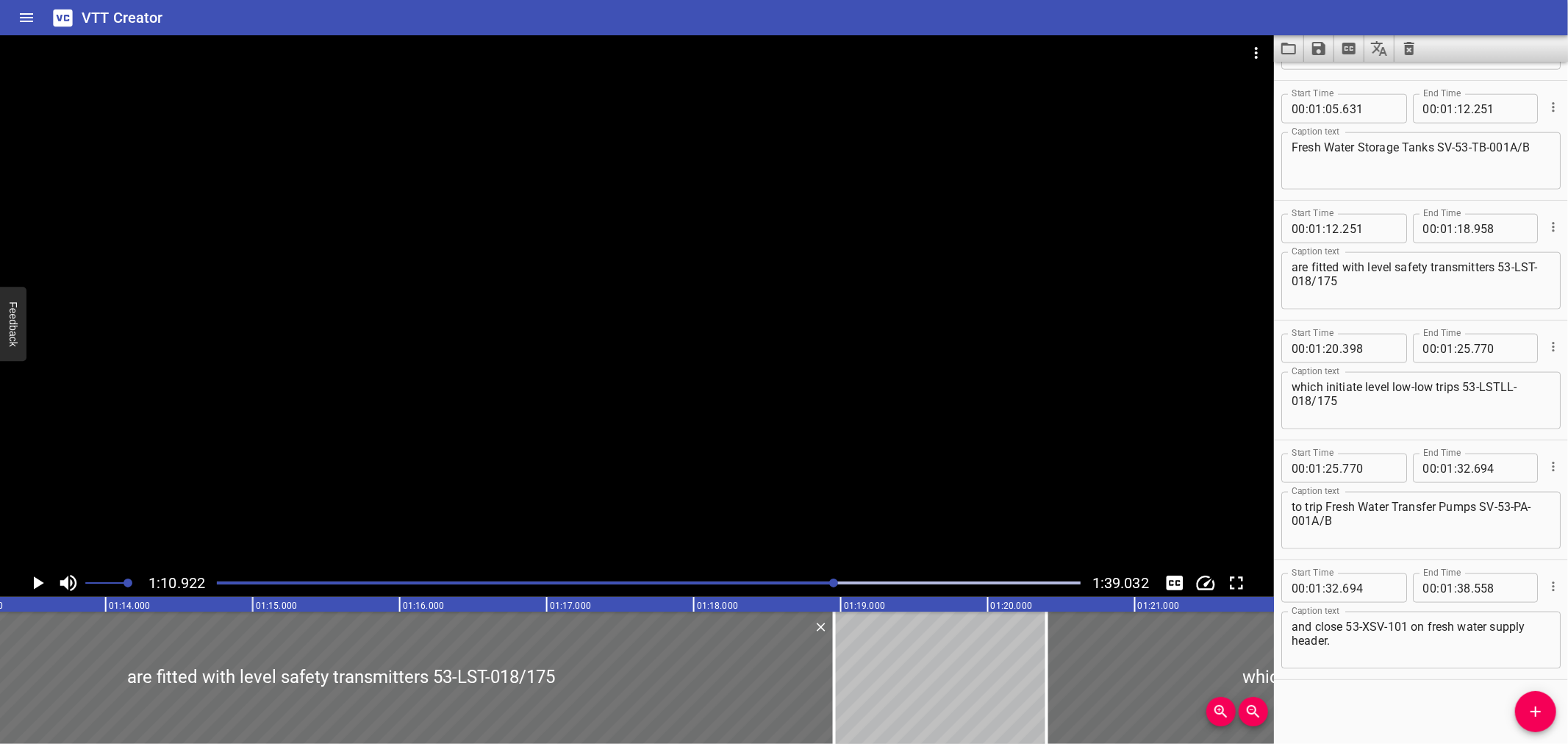
scroll to position [0, 10798]
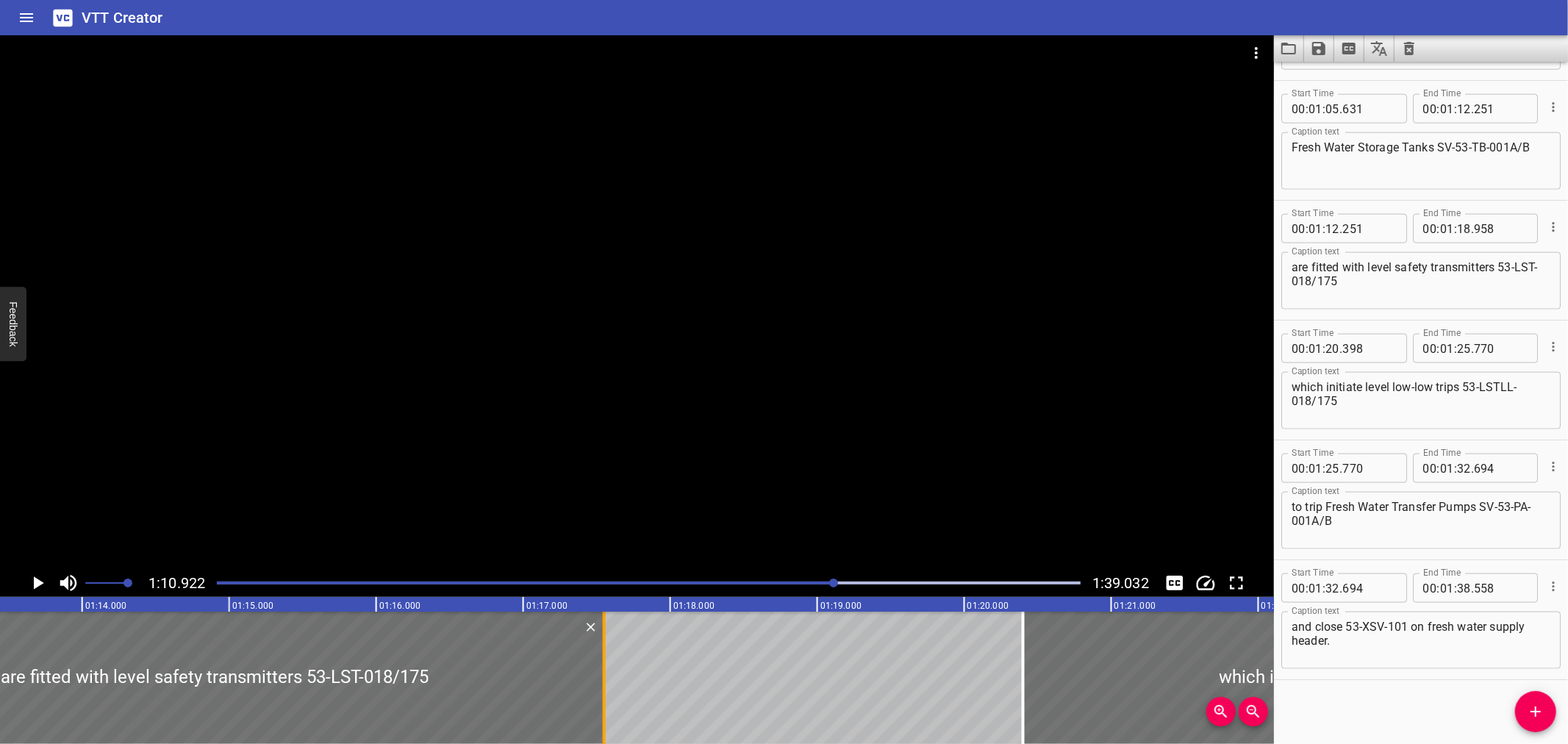
drag, startPoint x: 811, startPoint y: 694, endPoint x: 604, endPoint y: 705, distance: 207.3
click at [604, 705] on div at bounding box center [604, 678] width 3 height 133
type input "17"
type input "553"
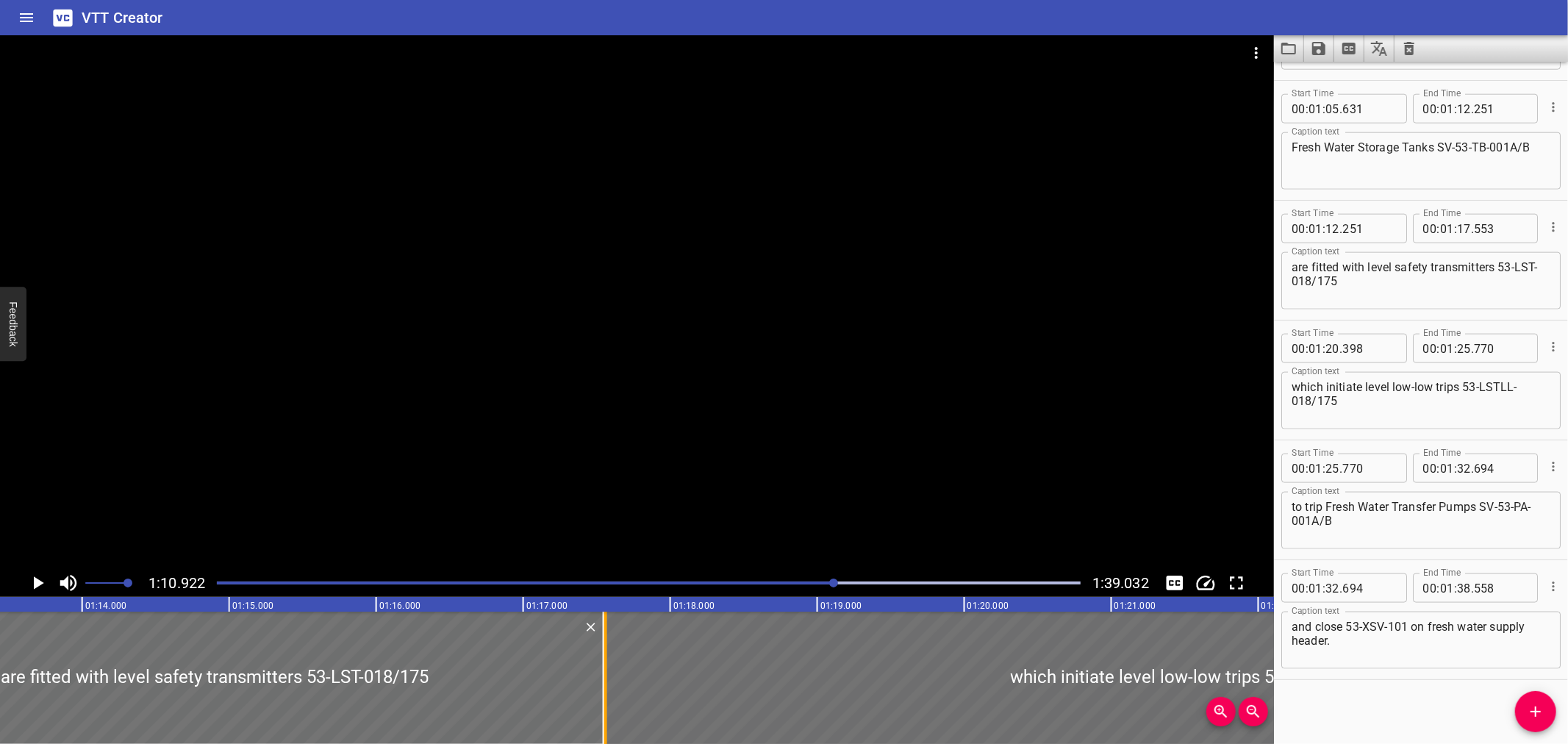
drag, startPoint x: 1018, startPoint y: 708, endPoint x: 600, endPoint y: 705, distance: 418.0
click at [600, 705] on div at bounding box center [605, 678] width 15 height 133
type input "17"
type input "558"
click at [1372, 343] on input "number" at bounding box center [1369, 348] width 54 height 29
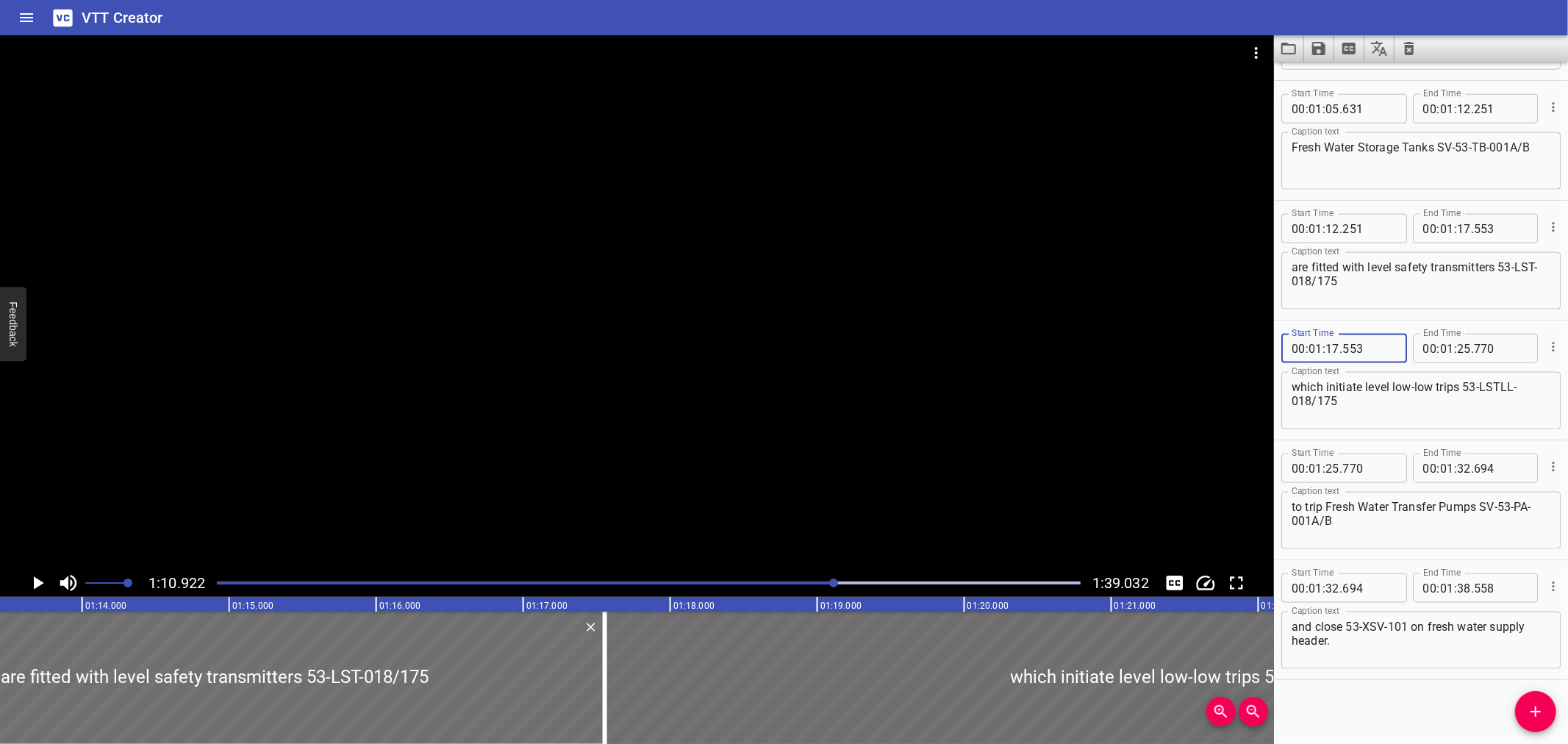
type input "553"
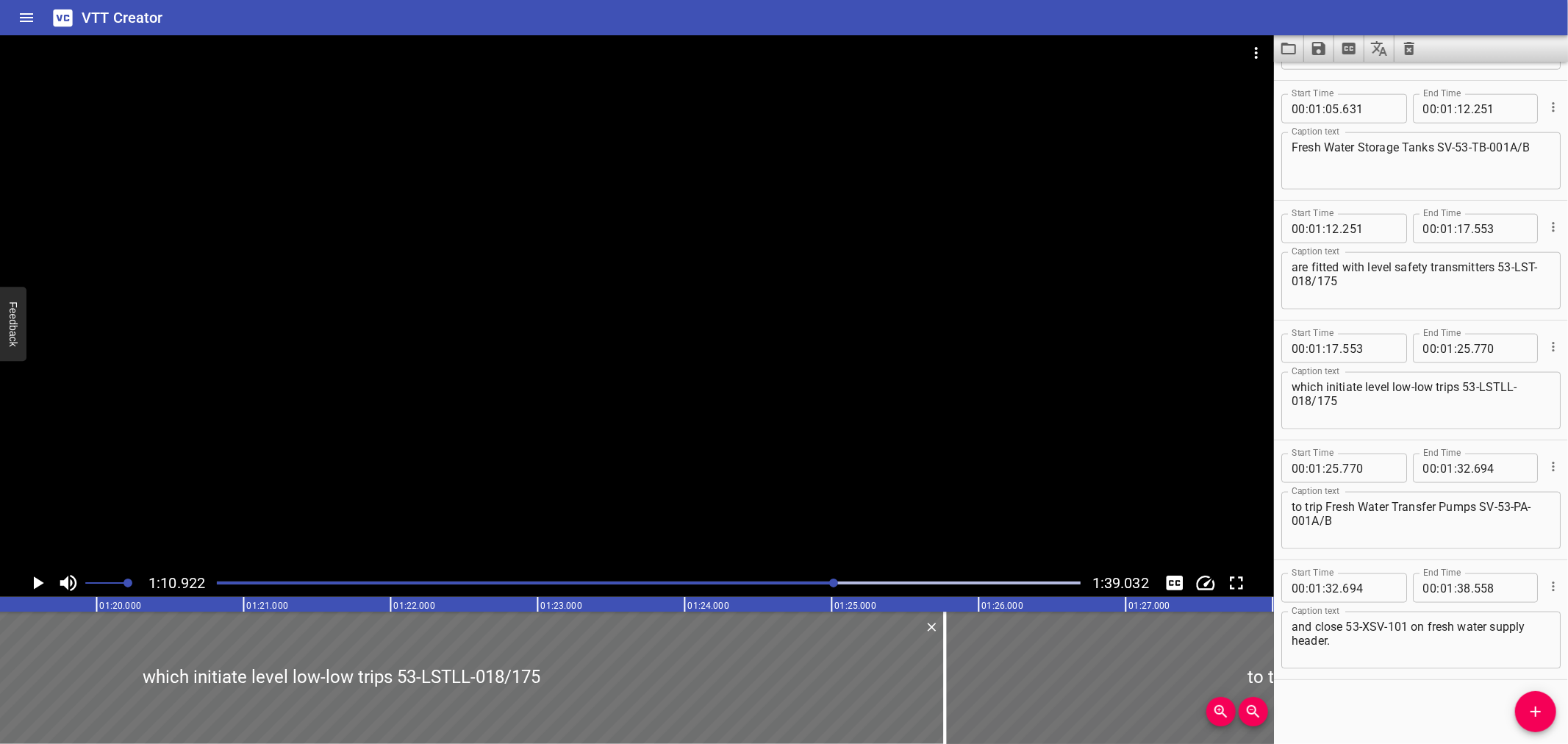
scroll to position [0, 11655]
drag, startPoint x: 949, startPoint y: 684, endPoint x: 965, endPoint y: 684, distance: 16.0
click at [965, 684] on div at bounding box center [972, 678] width 15 height 133
type input "875"
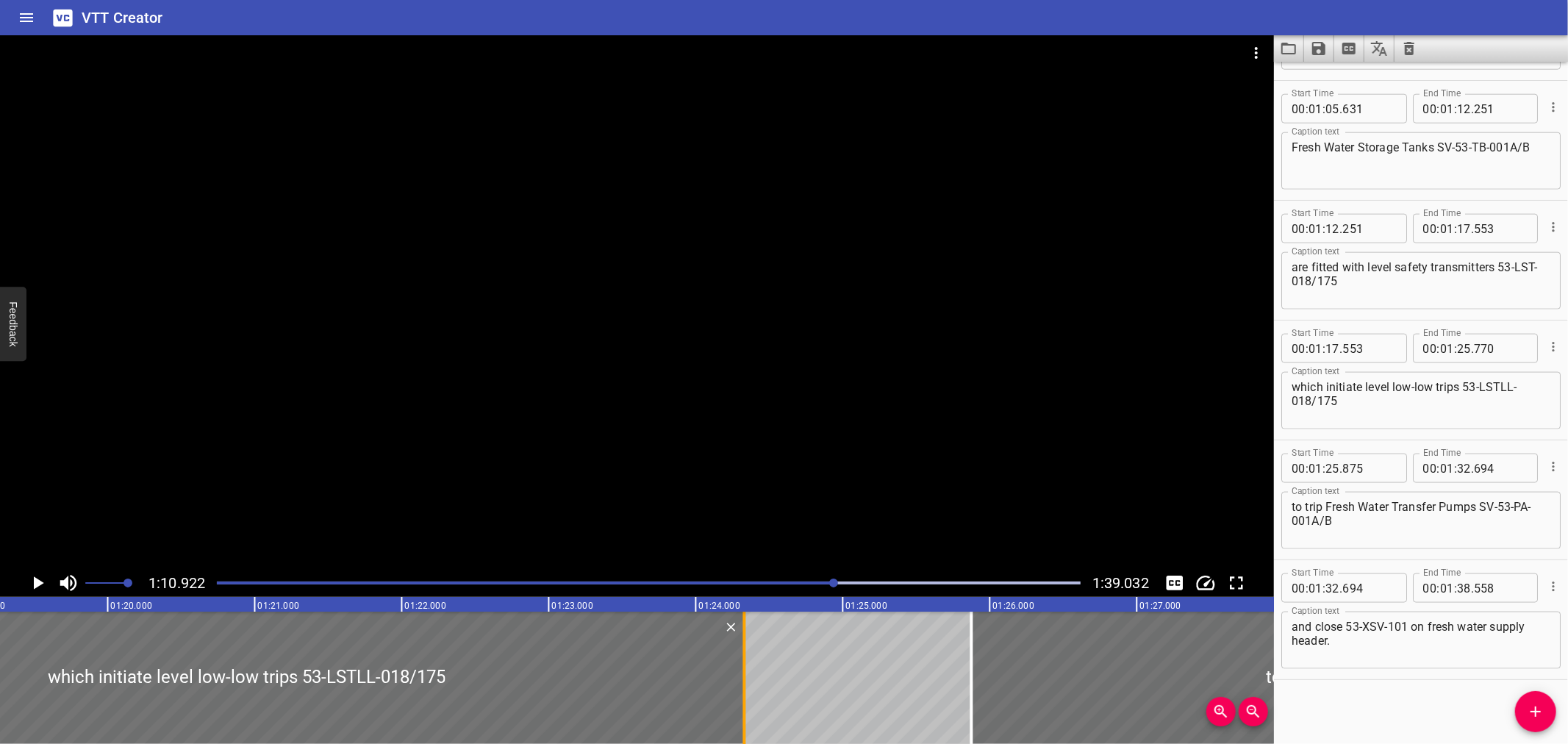
drag, startPoint x: 957, startPoint y: 684, endPoint x: 744, endPoint y: 693, distance: 213.2
click at [744, 693] on div at bounding box center [744, 678] width 3 height 133
type input "24"
type input "325"
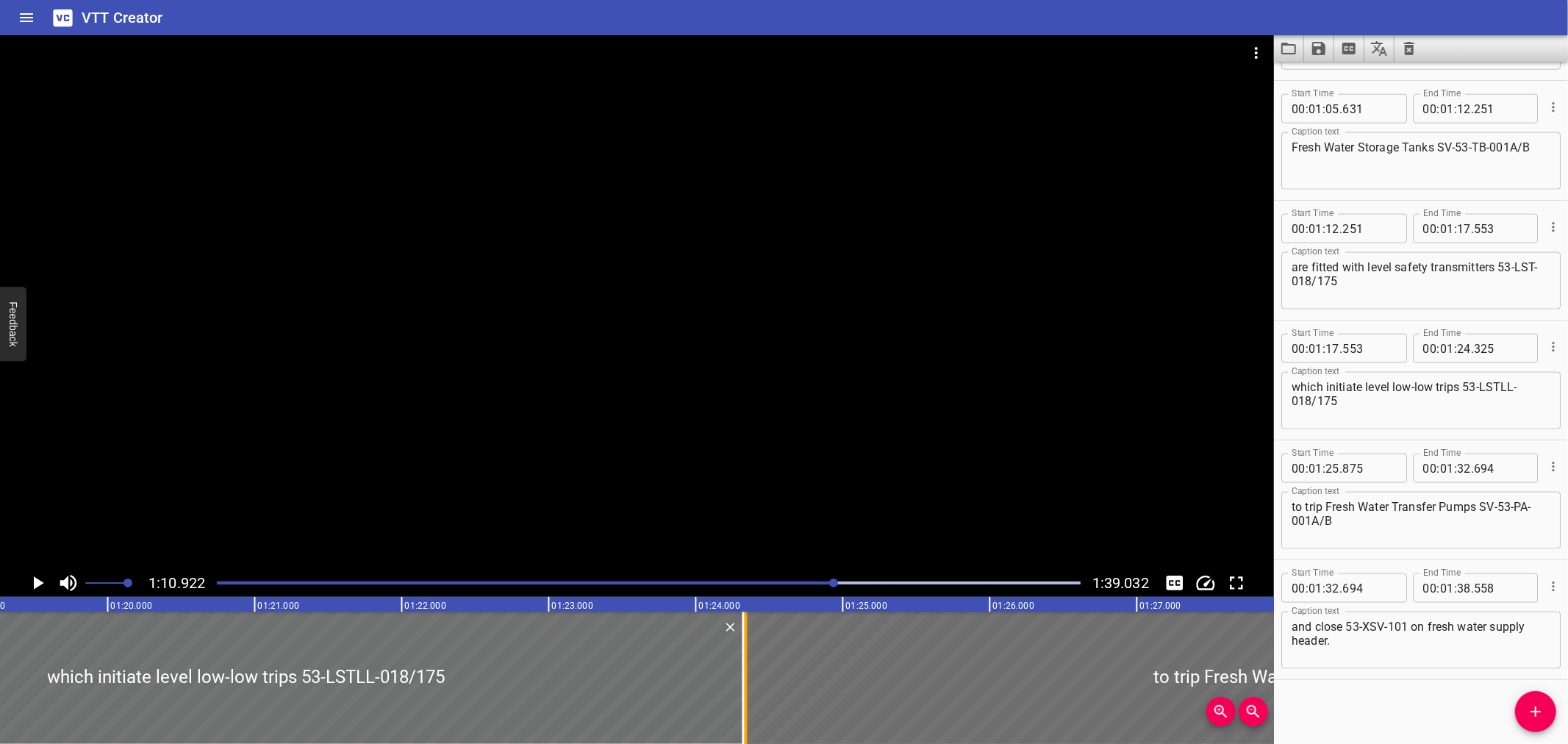
drag, startPoint x: 969, startPoint y: 686, endPoint x: 744, endPoint y: 687, distance: 225.0
click at [744, 687] on div at bounding box center [745, 678] width 15 height 133
type input "24"
type input "340"
click at [1493, 345] on input "number" at bounding box center [1501, 348] width 54 height 29
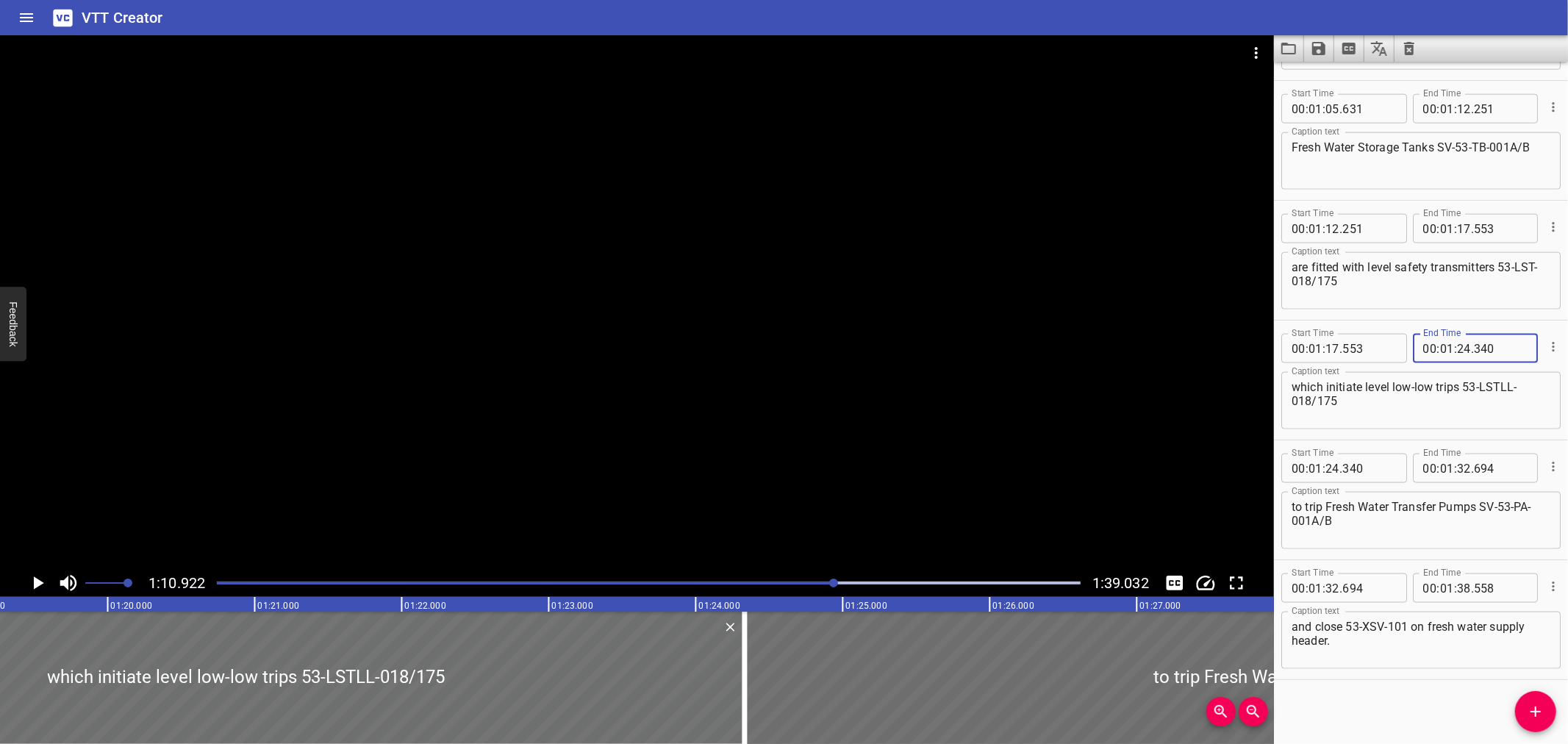
type input "340"
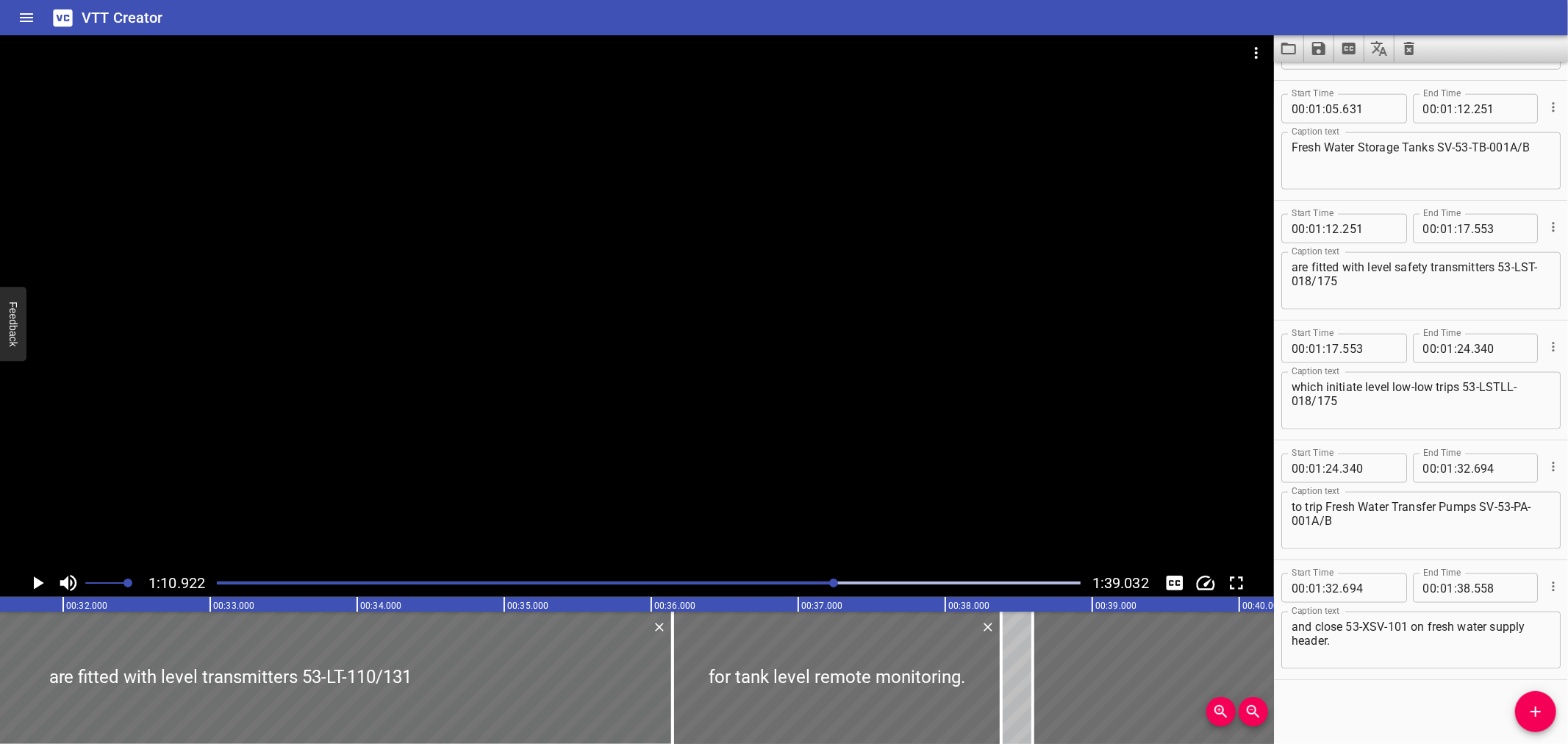
scroll to position [0, 4353]
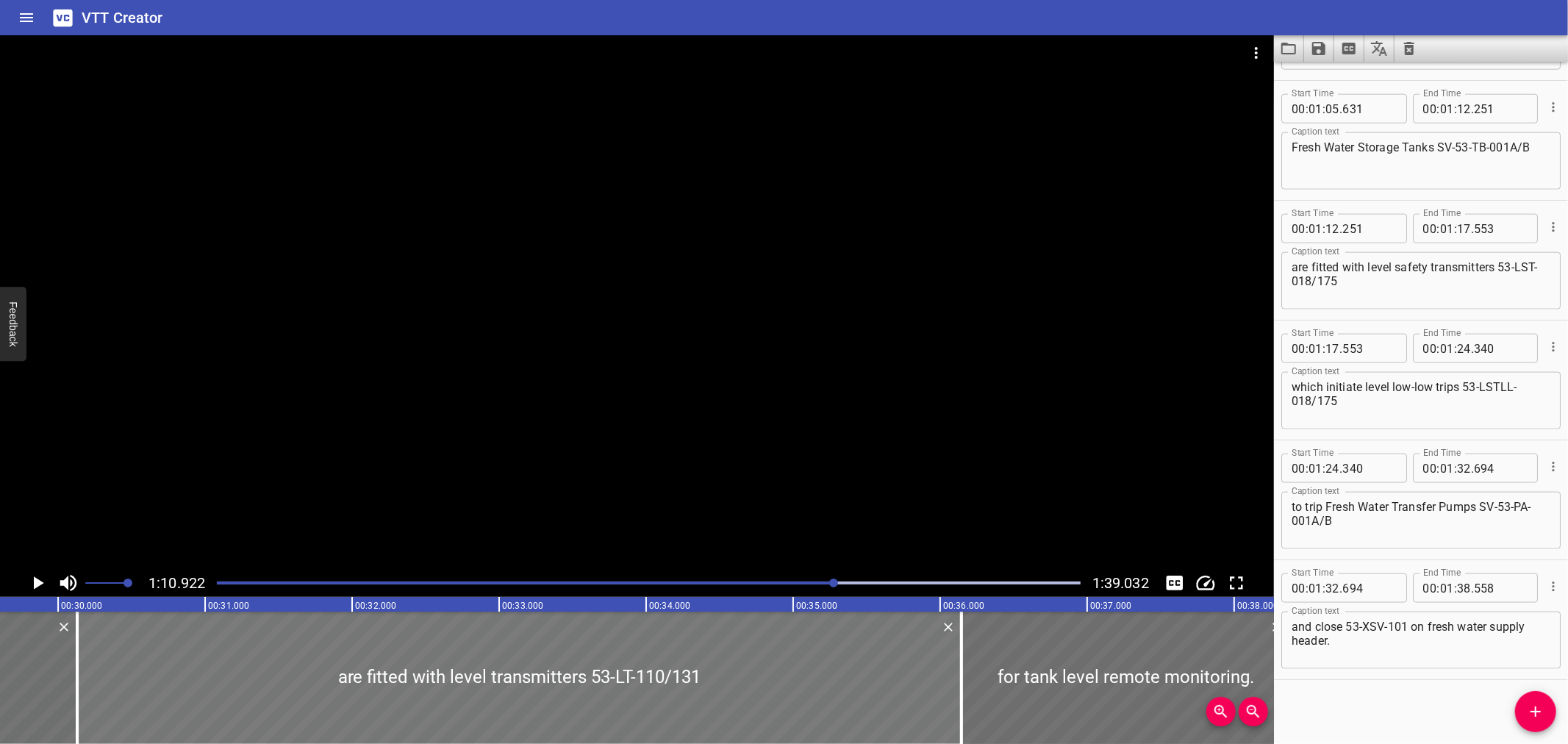
click at [97, 666] on div at bounding box center [519, 678] width 884 height 133
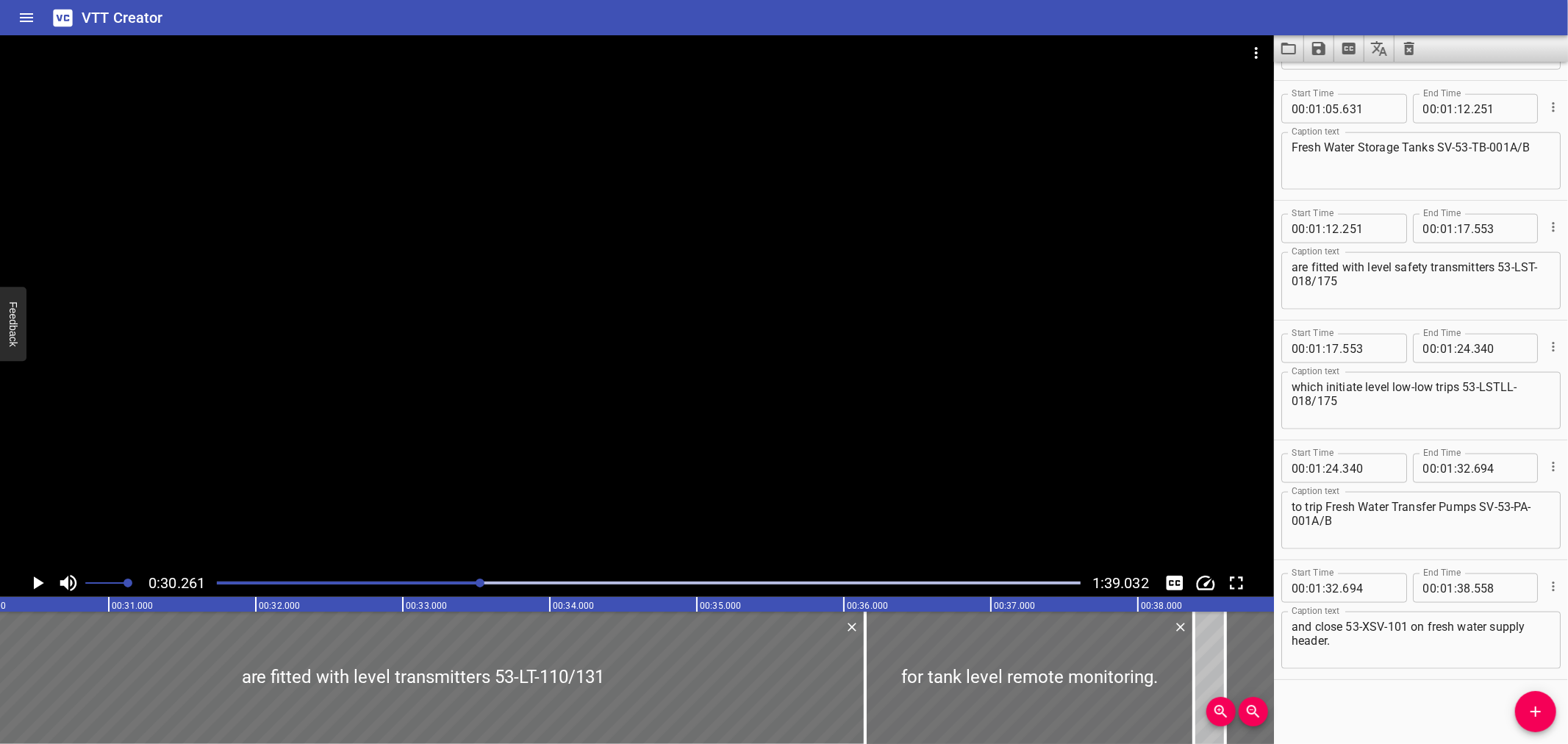
click at [400, 377] on div at bounding box center [637, 301] width 1274 height 533
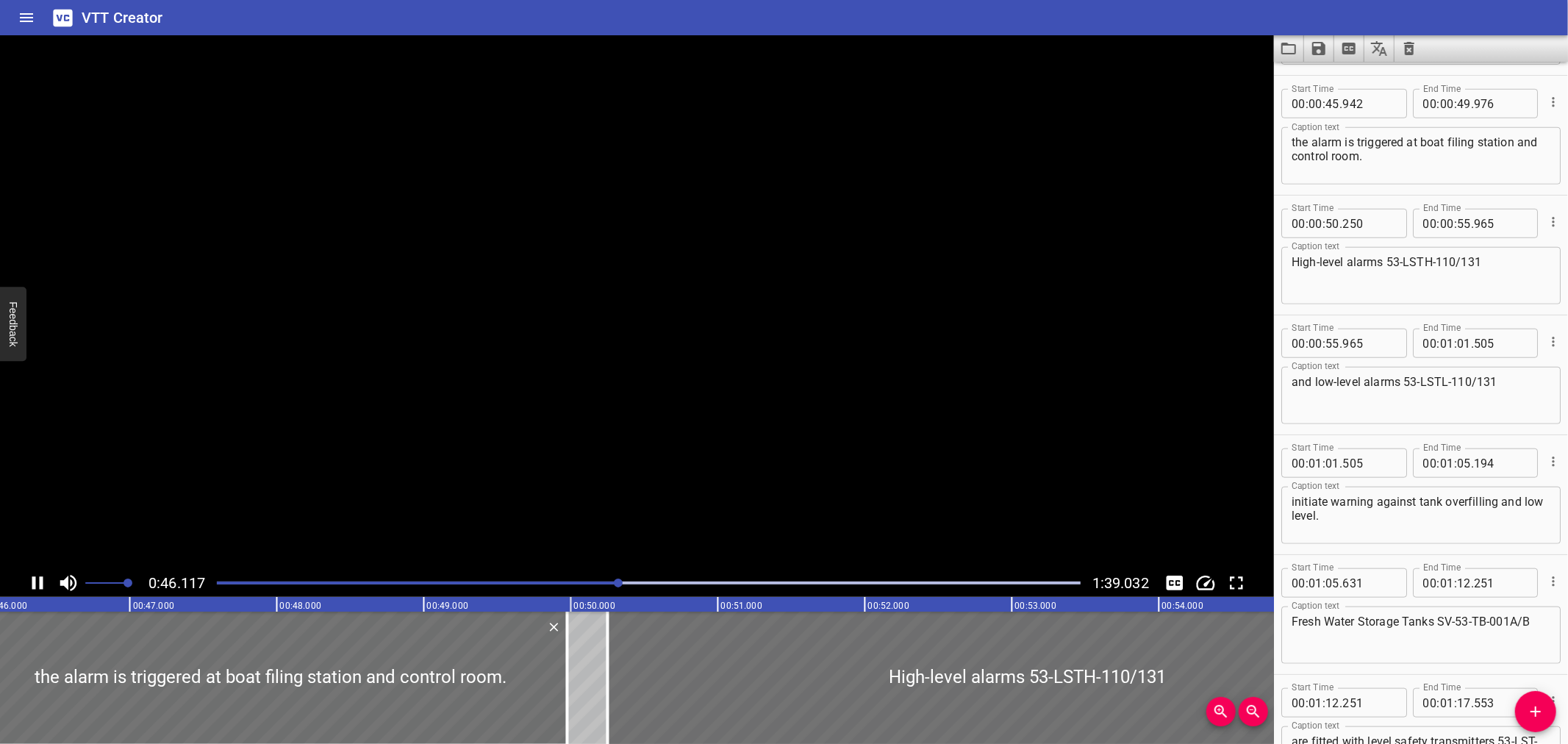
scroll to position [1077, 0]
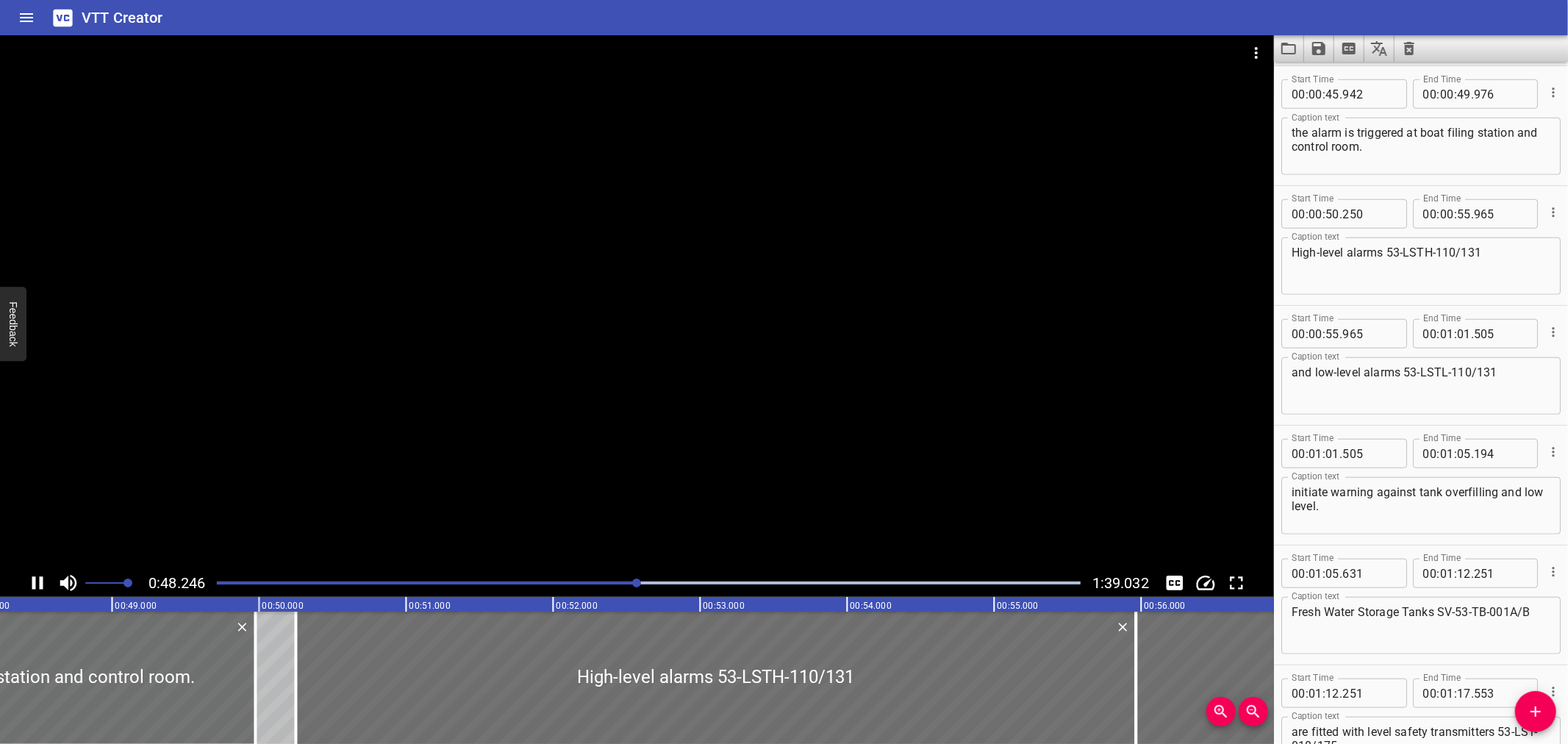
drag, startPoint x: 413, startPoint y: 439, endPoint x: 579, endPoint y: 782, distance: 381.1
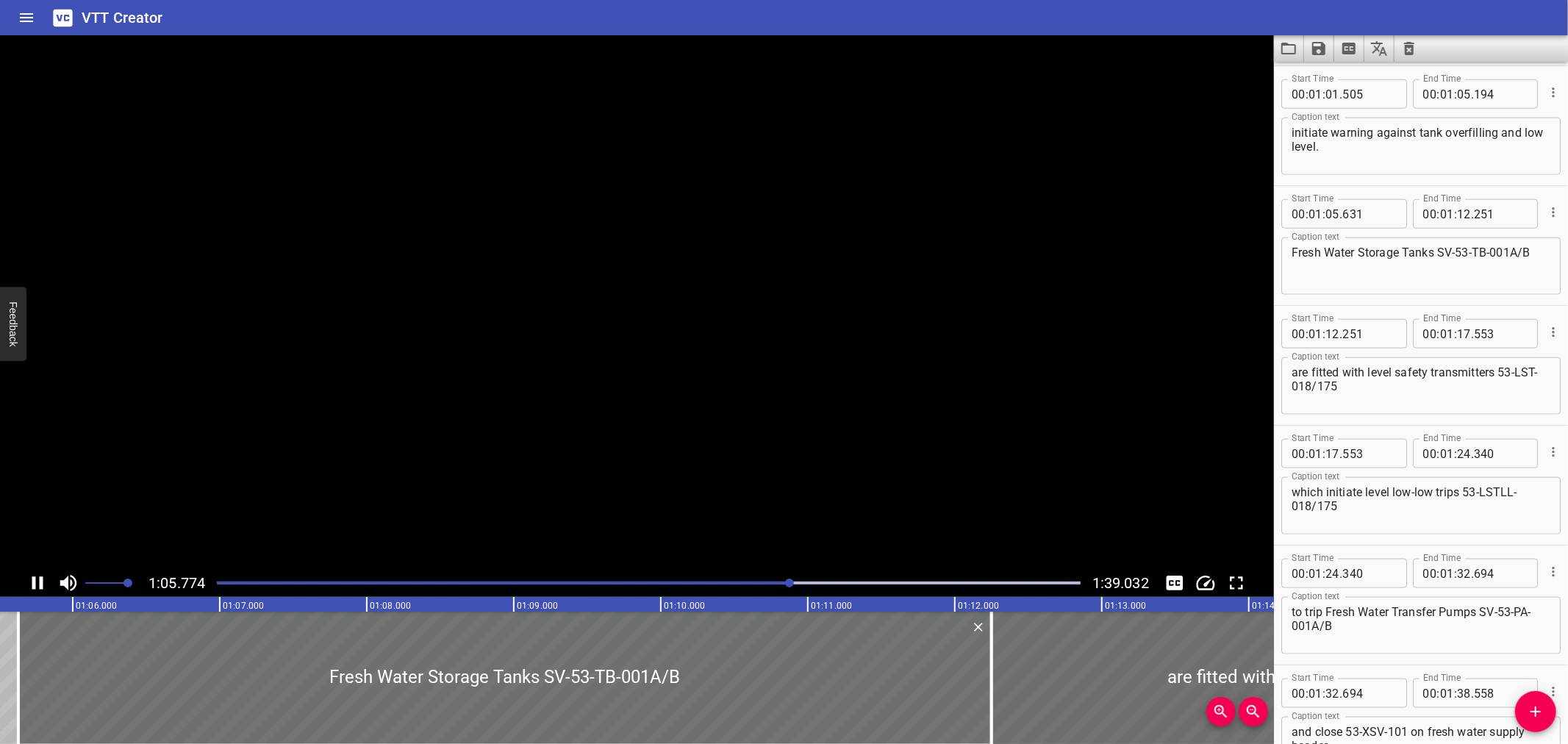
scroll to position [1541, 0]
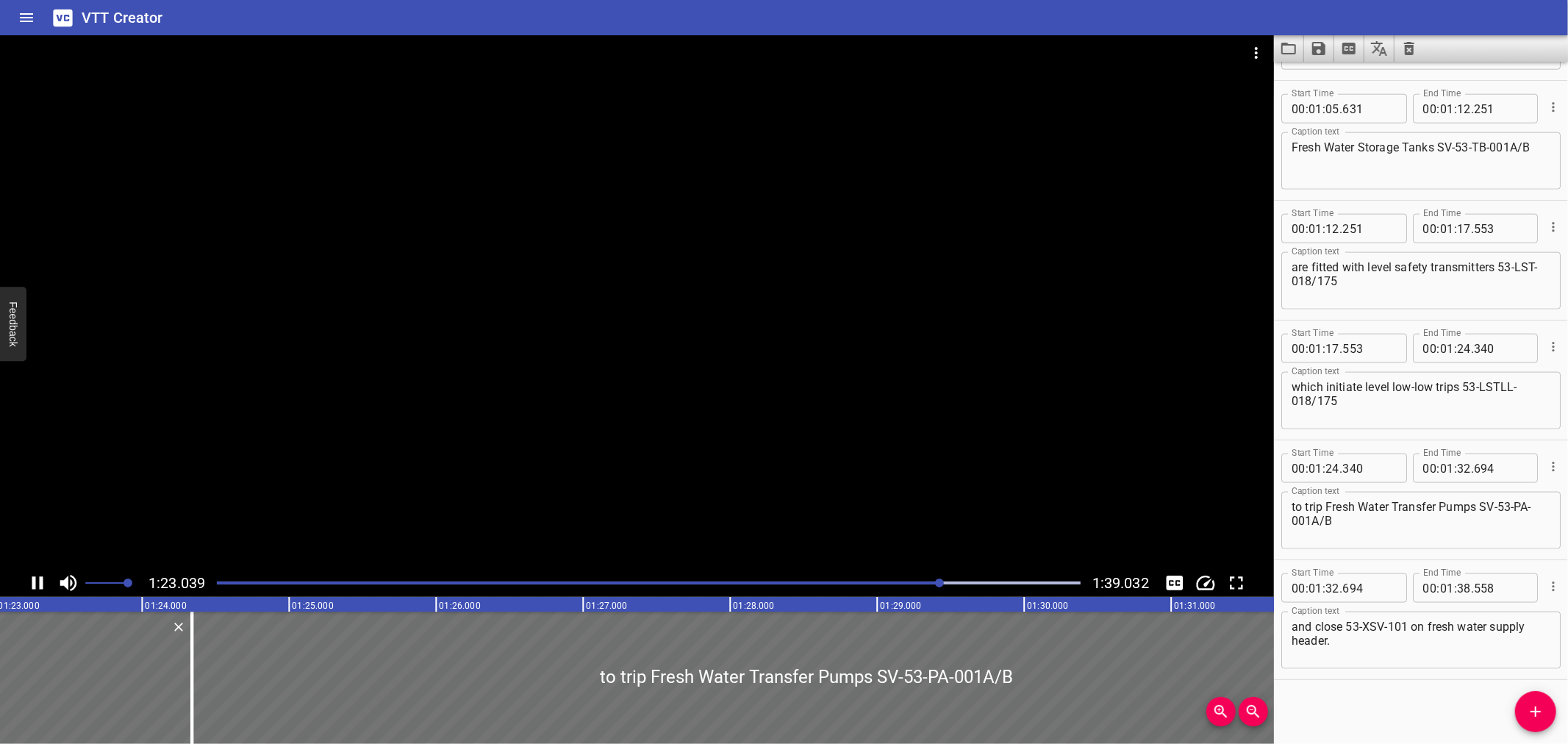
click at [914, 392] on div at bounding box center [637, 301] width 1274 height 533
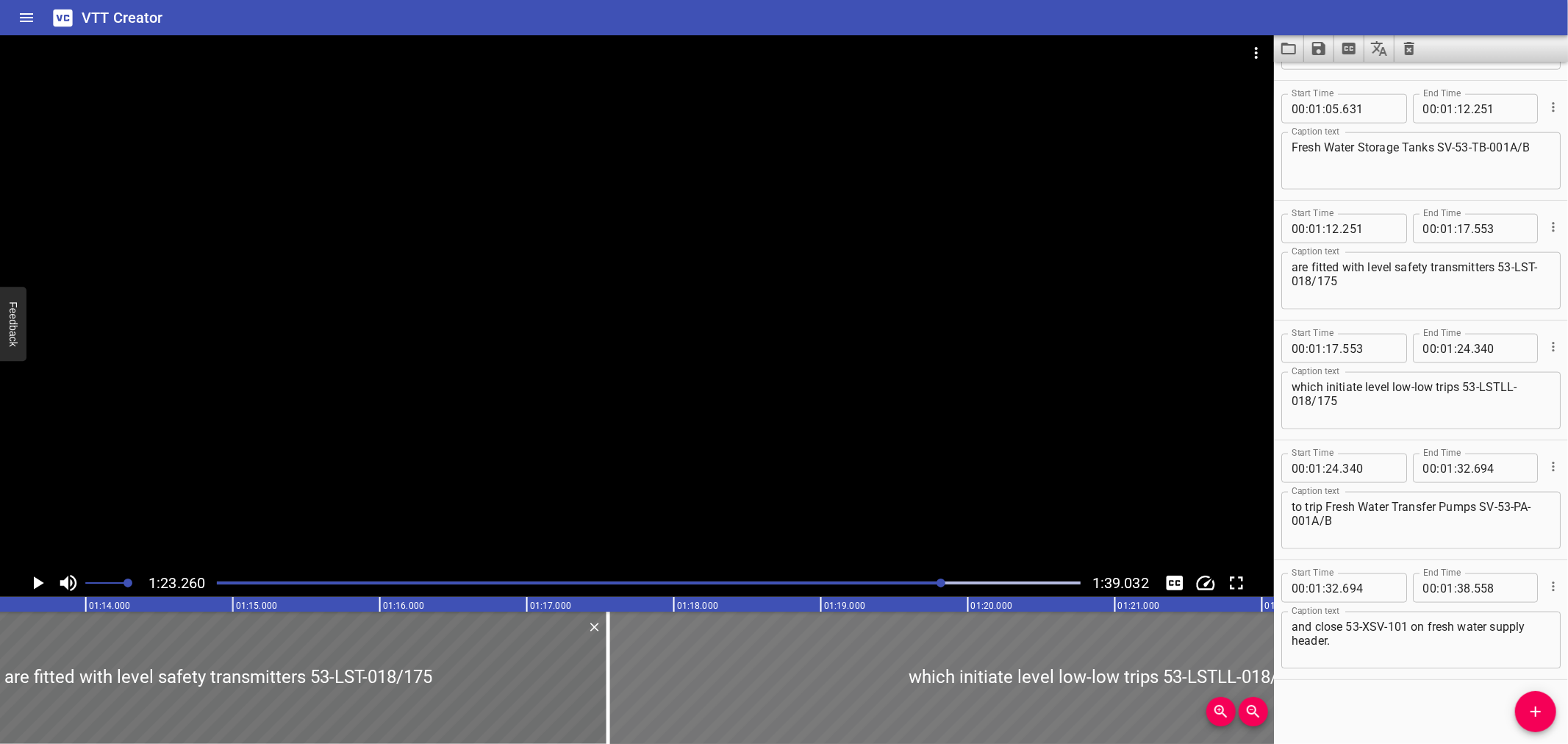
scroll to position [0, 10783]
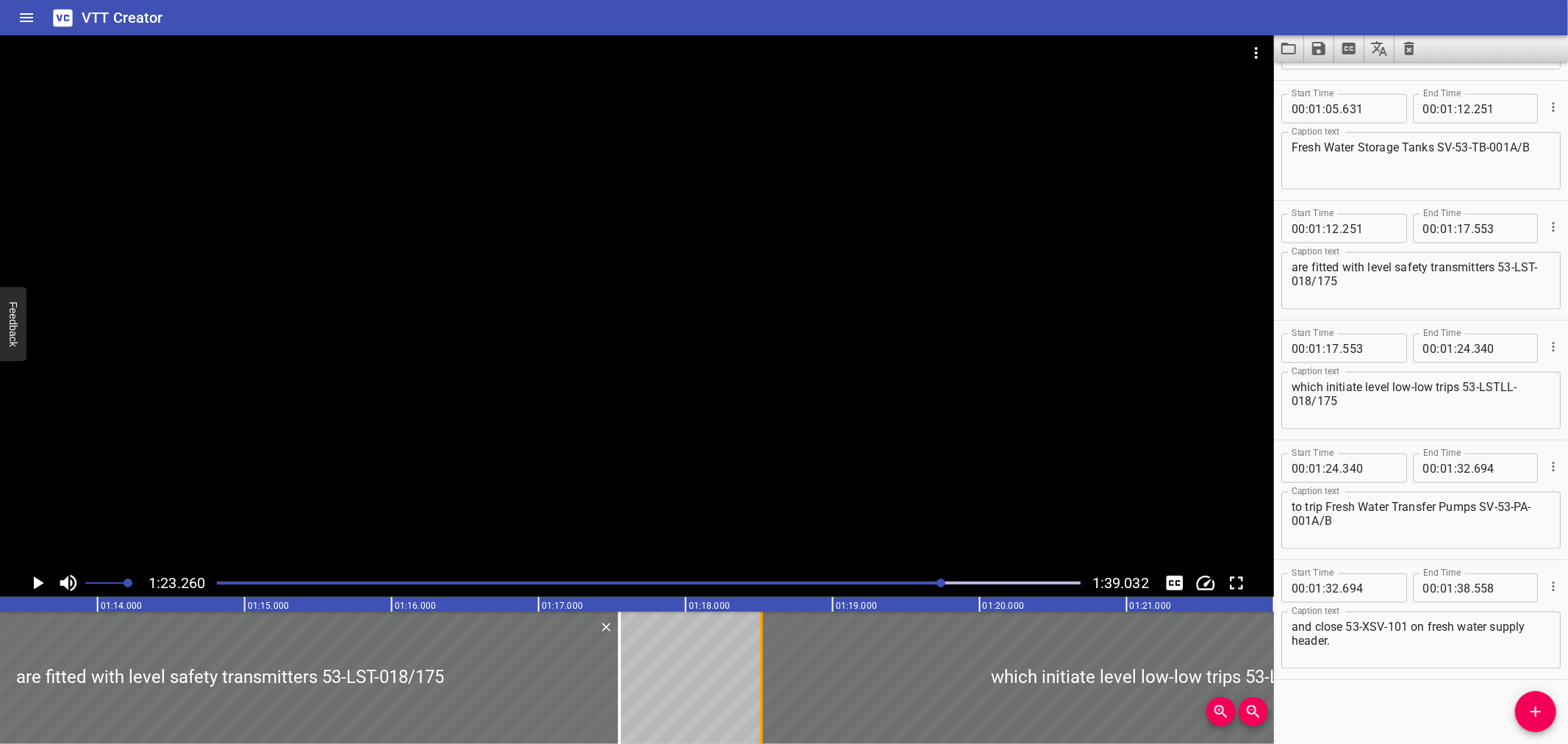
drag, startPoint x: 619, startPoint y: 701, endPoint x: 760, endPoint y: 709, distance: 141.2
click at [760, 709] on div at bounding box center [761, 678] width 3 height 133
type input "18"
type input "513"
click at [760, 709] on div at bounding box center [761, 678] width 3 height 133
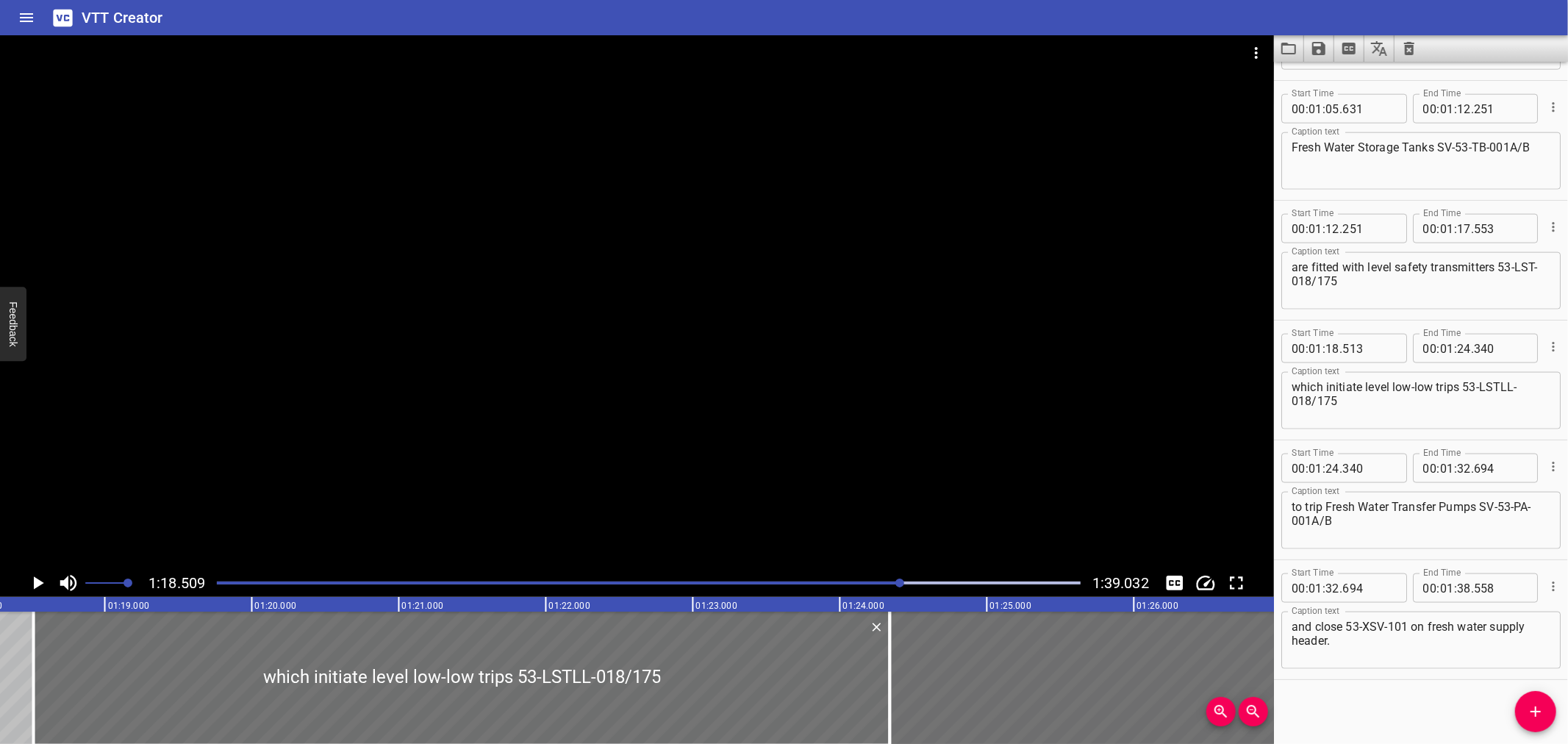
click at [691, 421] on div at bounding box center [637, 301] width 1274 height 533
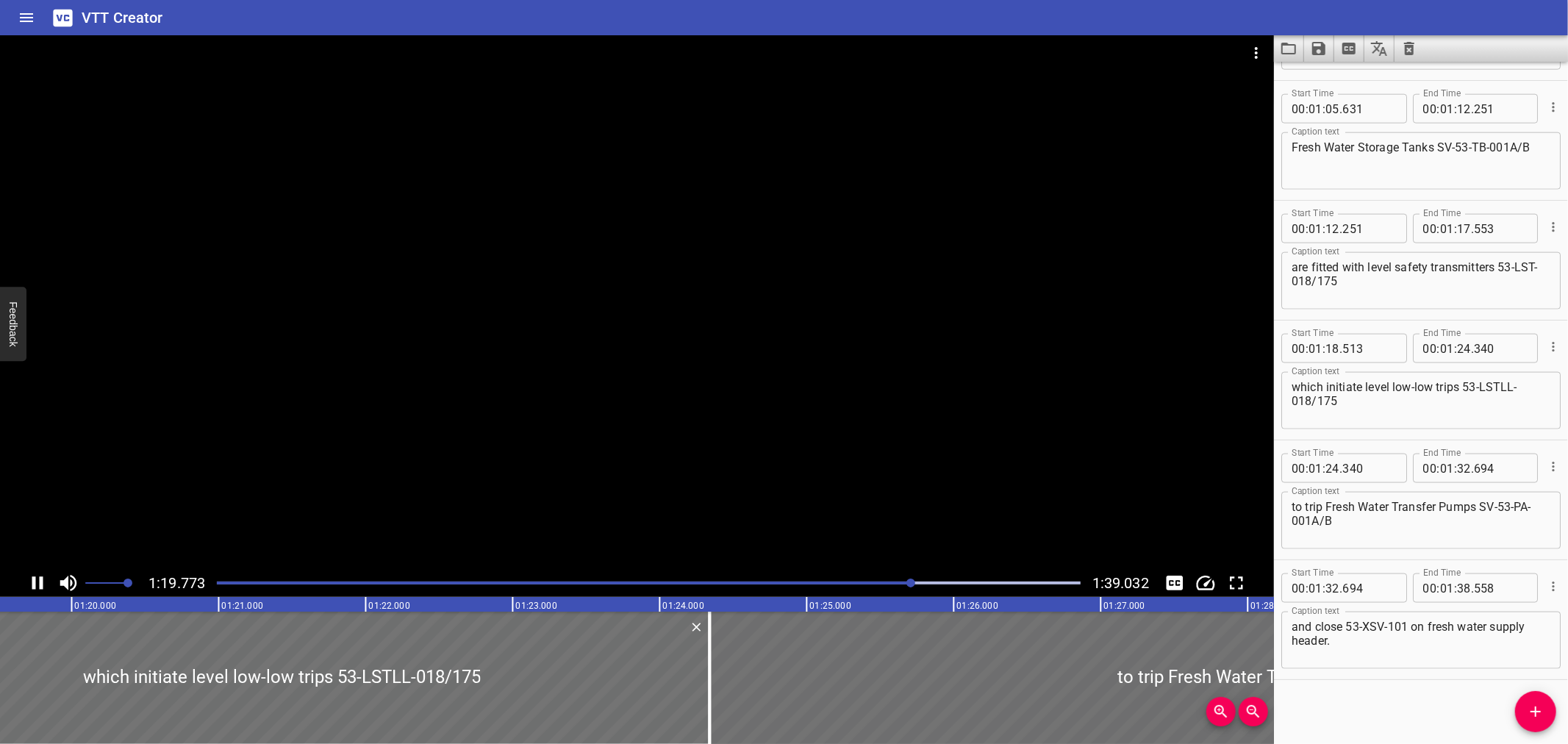
click at [690, 441] on div at bounding box center [637, 301] width 1274 height 533
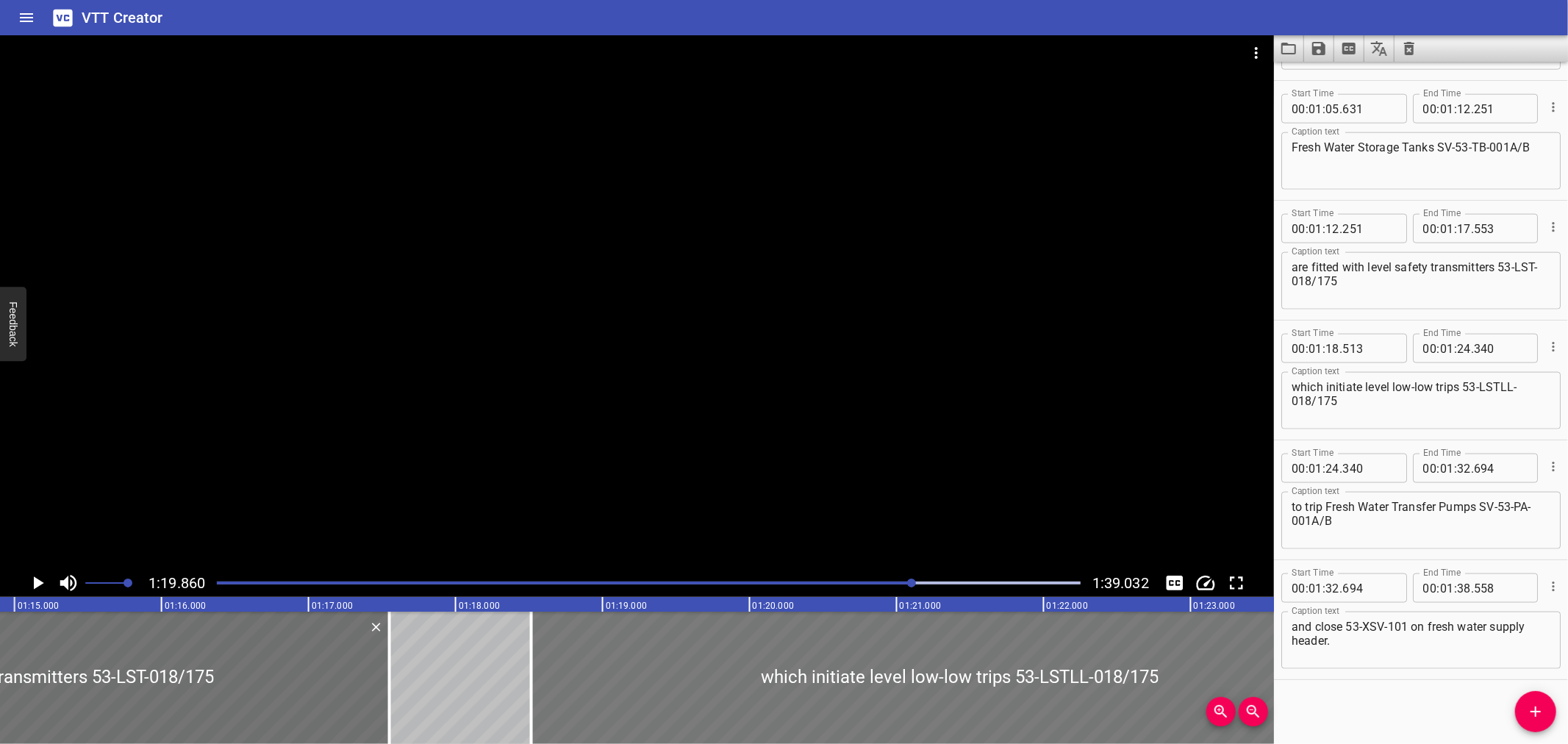
scroll to position [0, 10990]
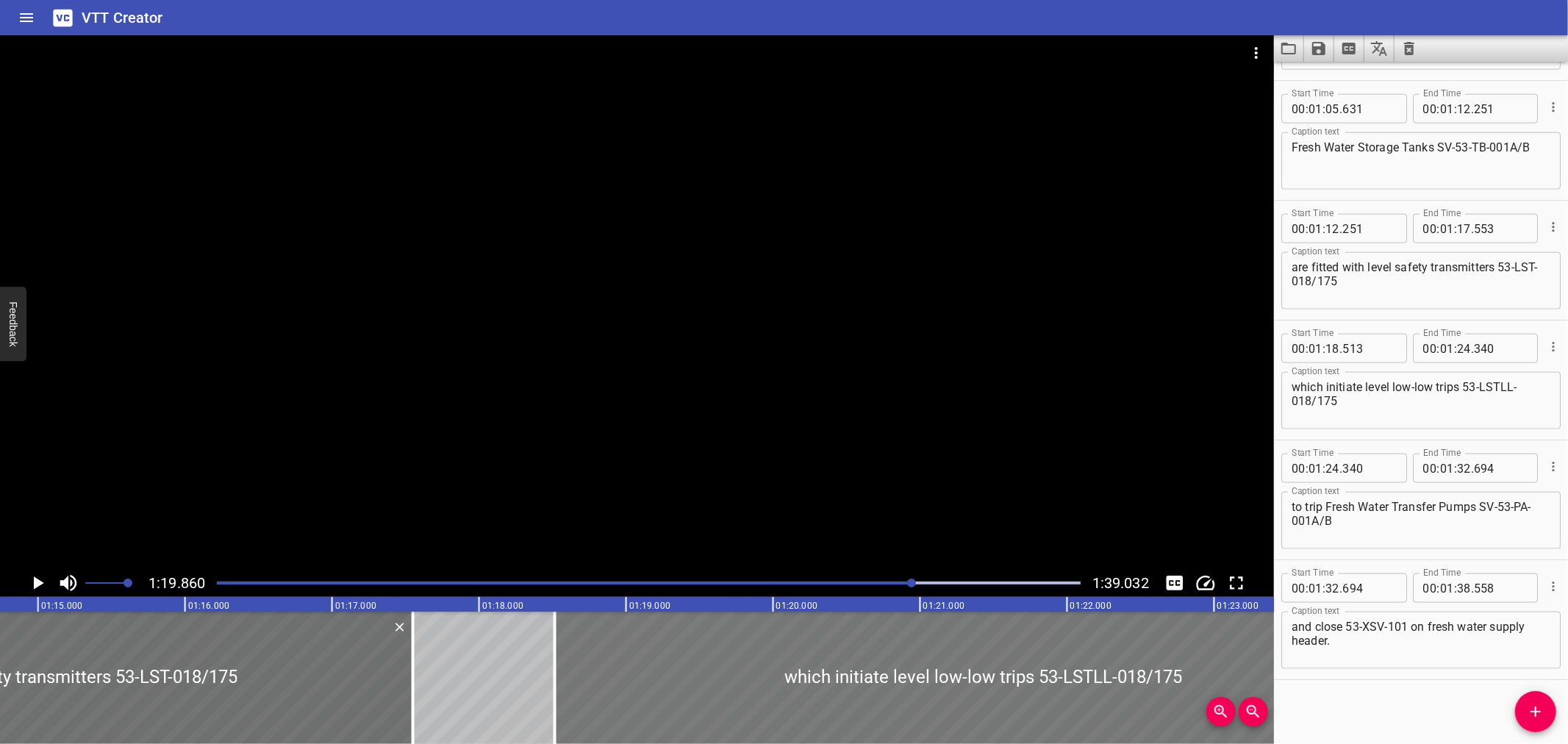
drag, startPoint x: 544, startPoint y: 694, endPoint x: 562, endPoint y: 693, distance: 18.0
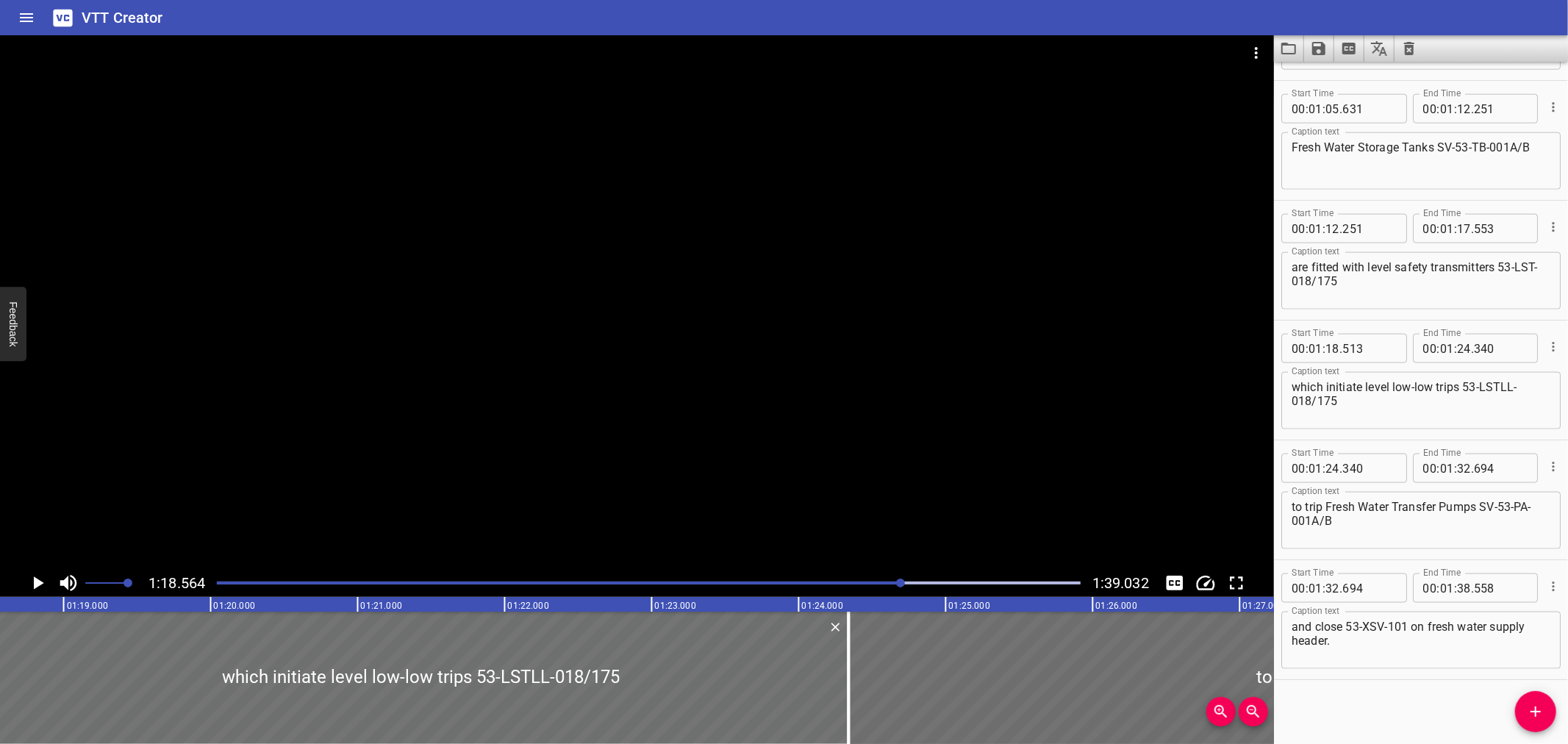
click at [553, 695] on div at bounding box center [421, 678] width 857 height 133
type input "19"
type input "769"
type input "25"
type input "596"
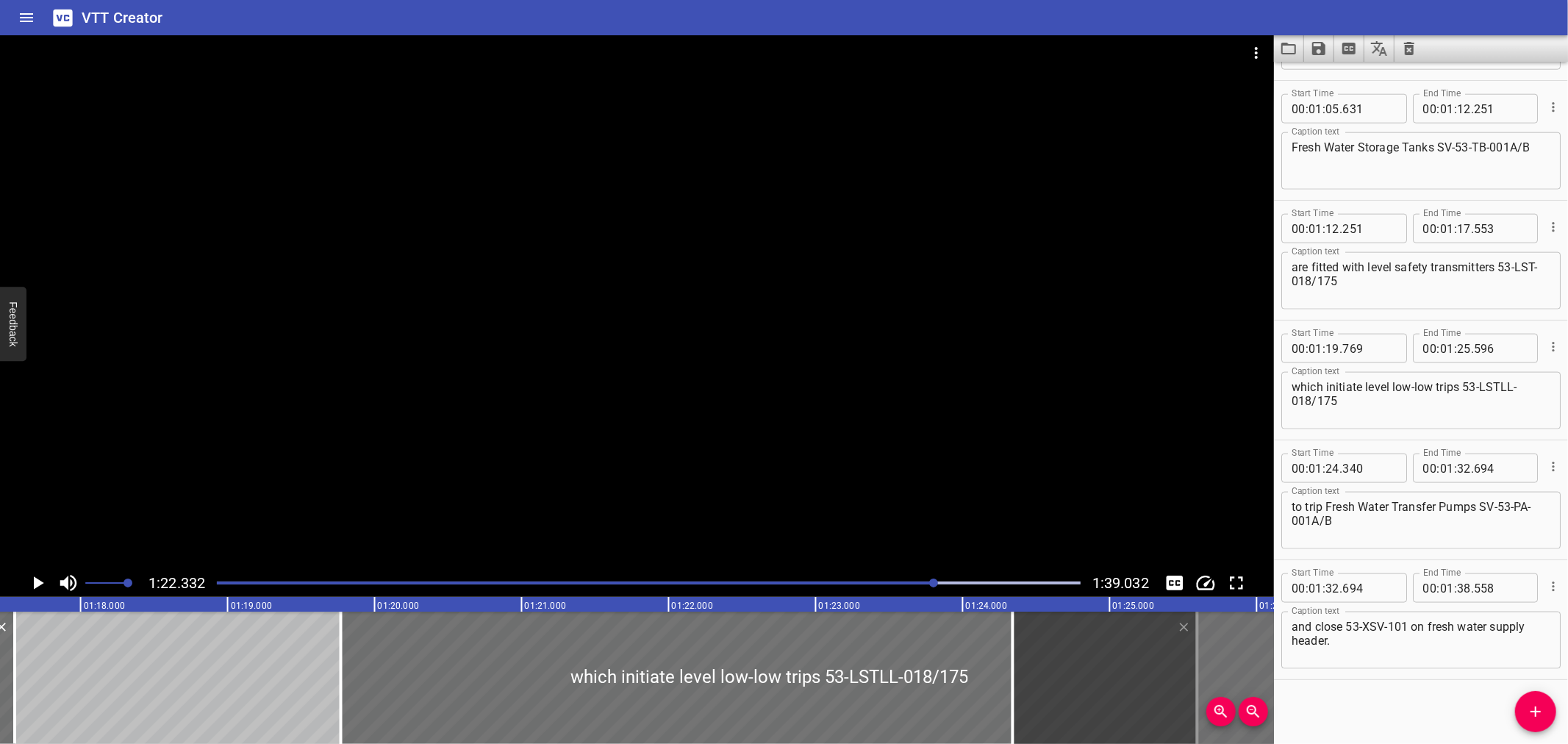
scroll to position [0, 11283]
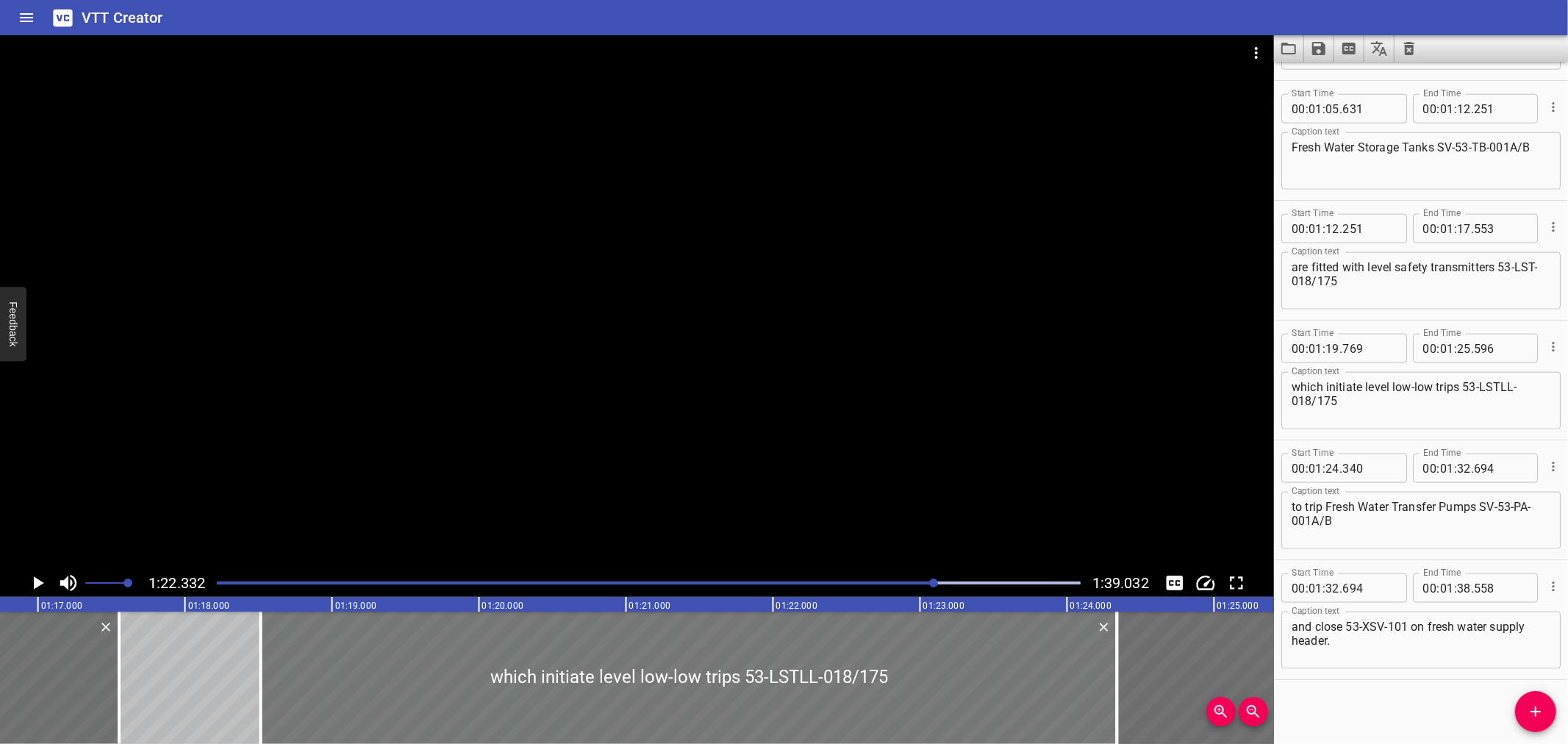
drag, startPoint x: 1018, startPoint y: 651, endPoint x: 833, endPoint y: 644, distance: 185.1
click at [833, 644] on div at bounding box center [689, 678] width 857 height 133
type input "18"
type input "514"
type input "24"
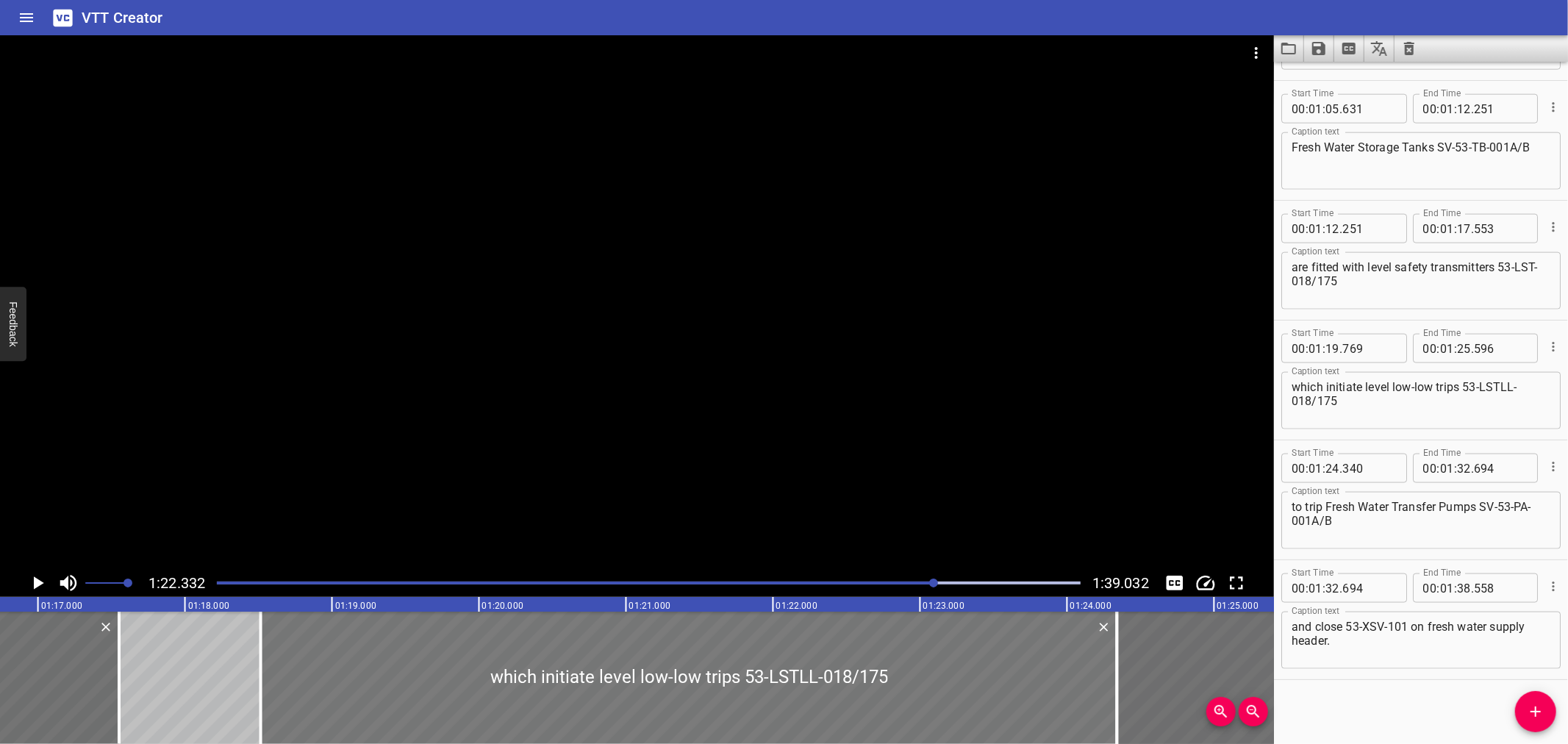
type input "341"
drag, startPoint x: 256, startPoint y: 646, endPoint x: 264, endPoint y: 646, distance: 8.0
click at [264, 646] on div at bounding box center [269, 678] width 15 height 133
type input "574"
click at [1072, 666] on div at bounding box center [694, 678] width 848 height 133
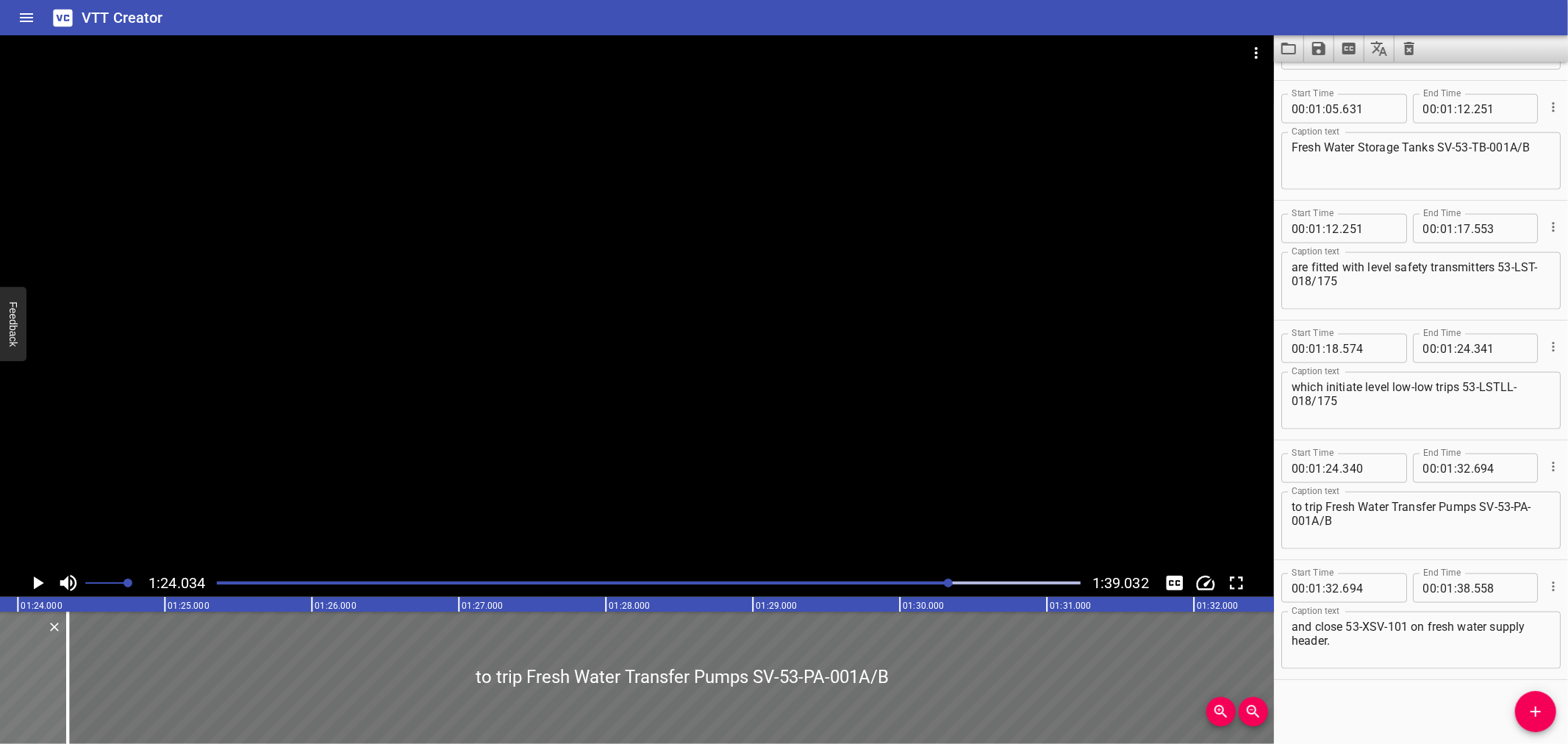
scroll to position [0, 12356]
click at [1495, 353] on input "number" at bounding box center [1501, 348] width 54 height 29
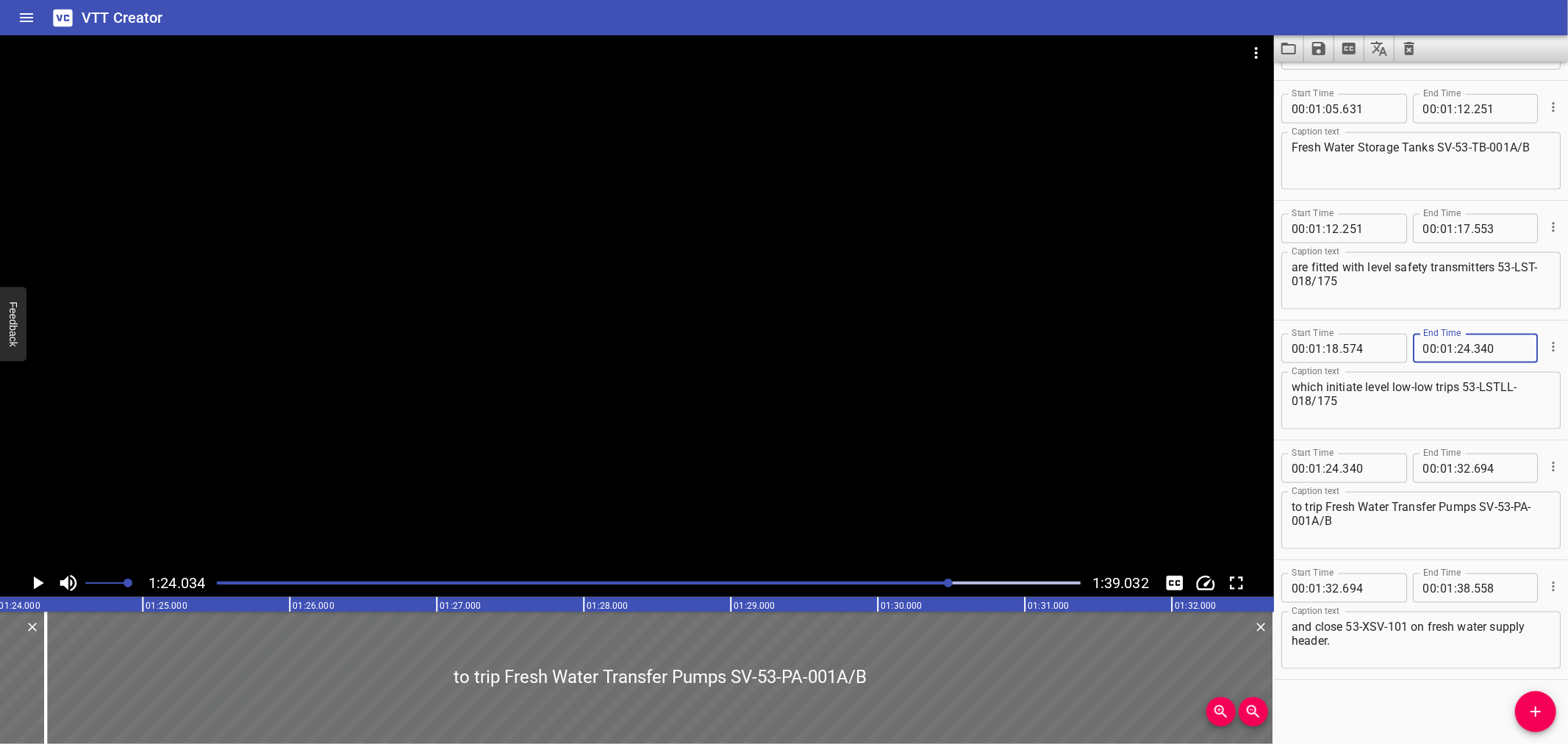
type input "340"
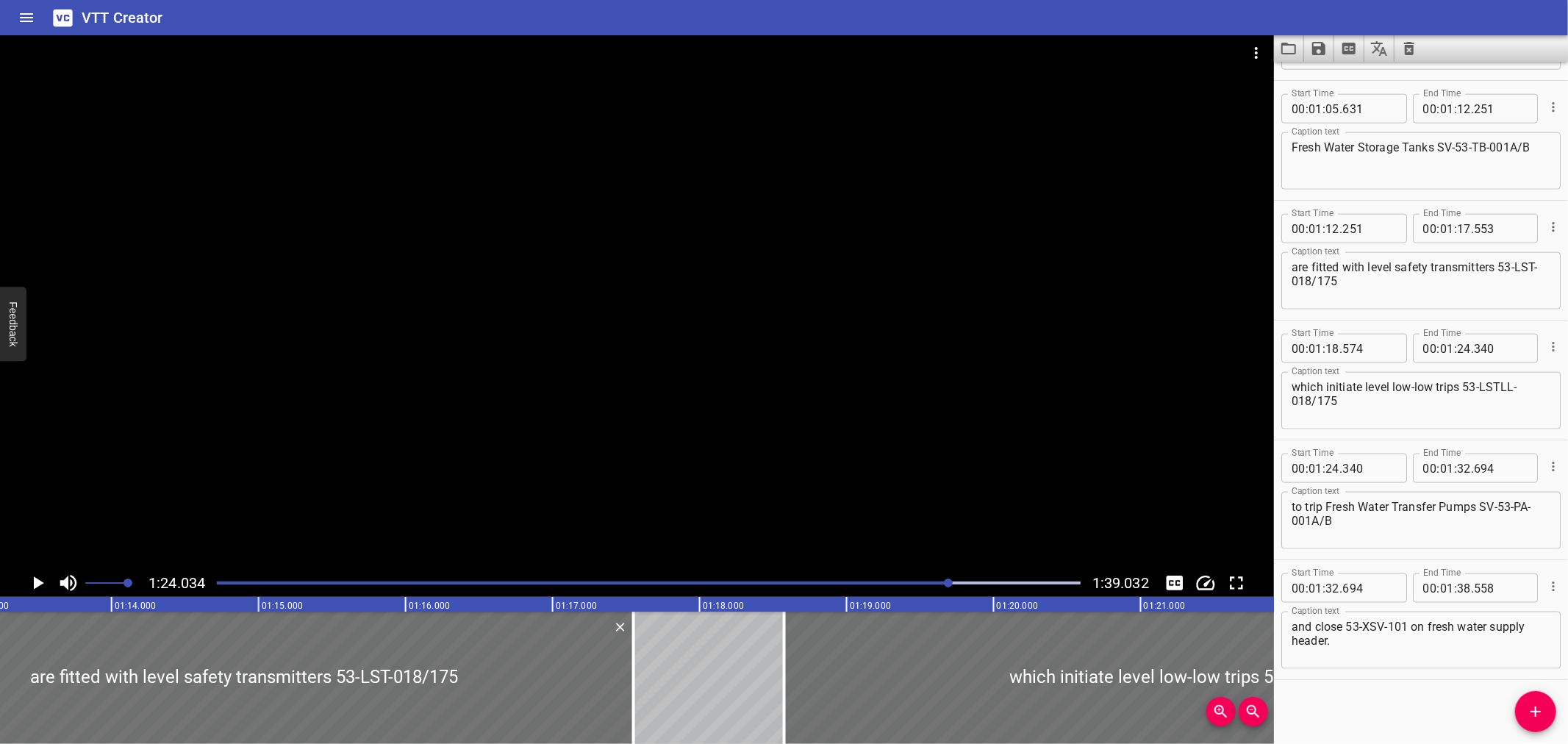
scroll to position [0, 10758]
click at [794, 702] on div at bounding box center [795, 678] width 3 height 133
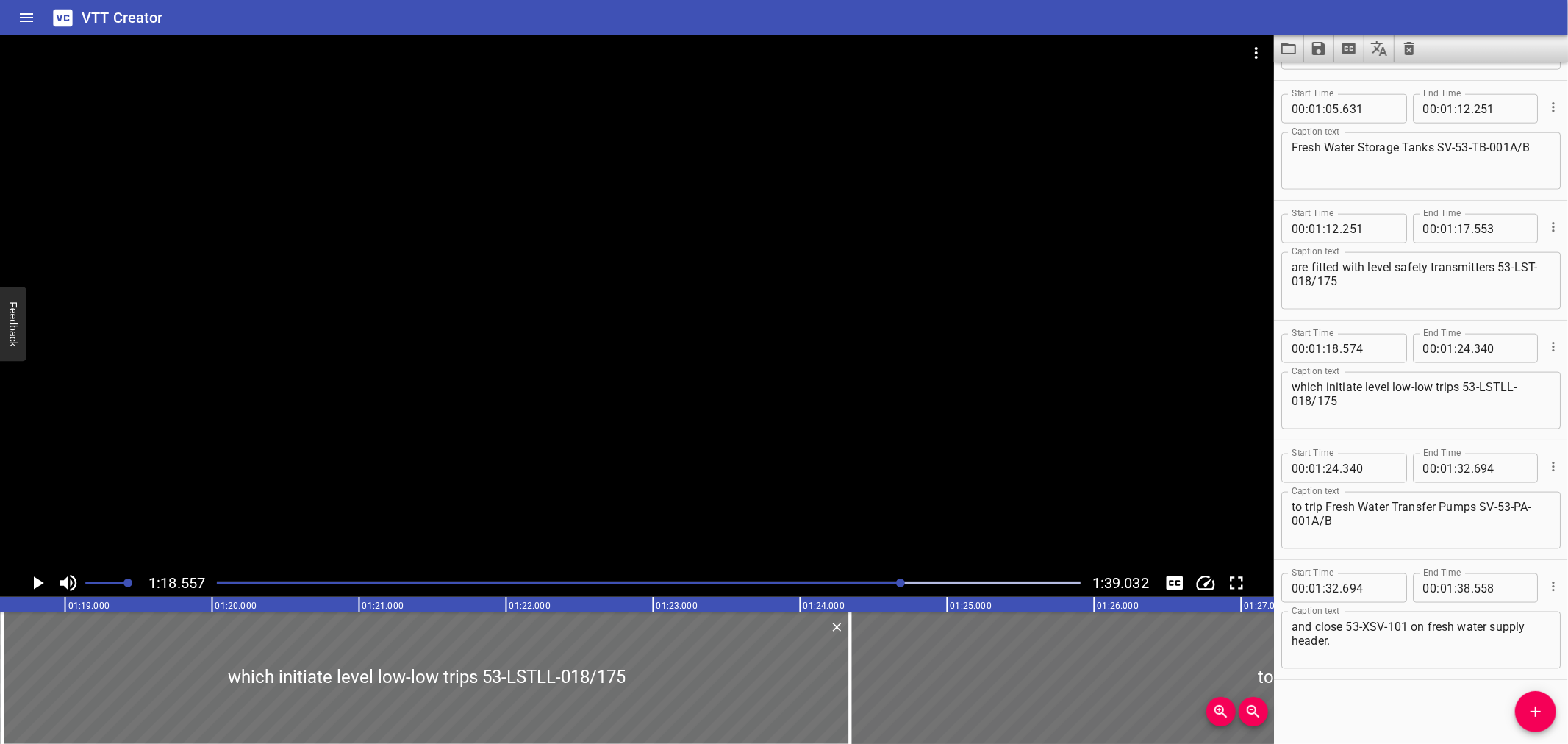
click at [783, 443] on div at bounding box center [637, 301] width 1274 height 533
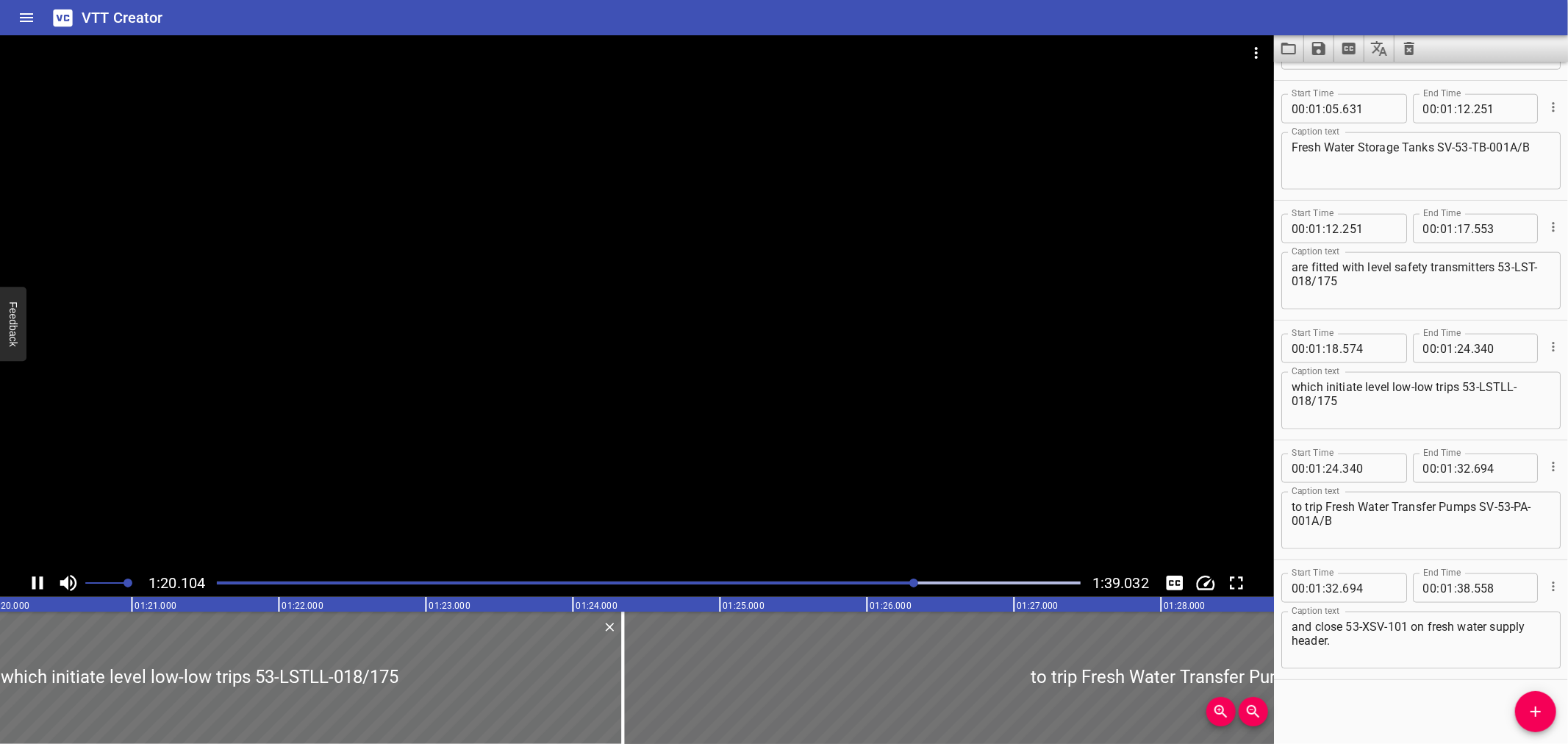
click at [671, 437] on div at bounding box center [637, 301] width 1274 height 533
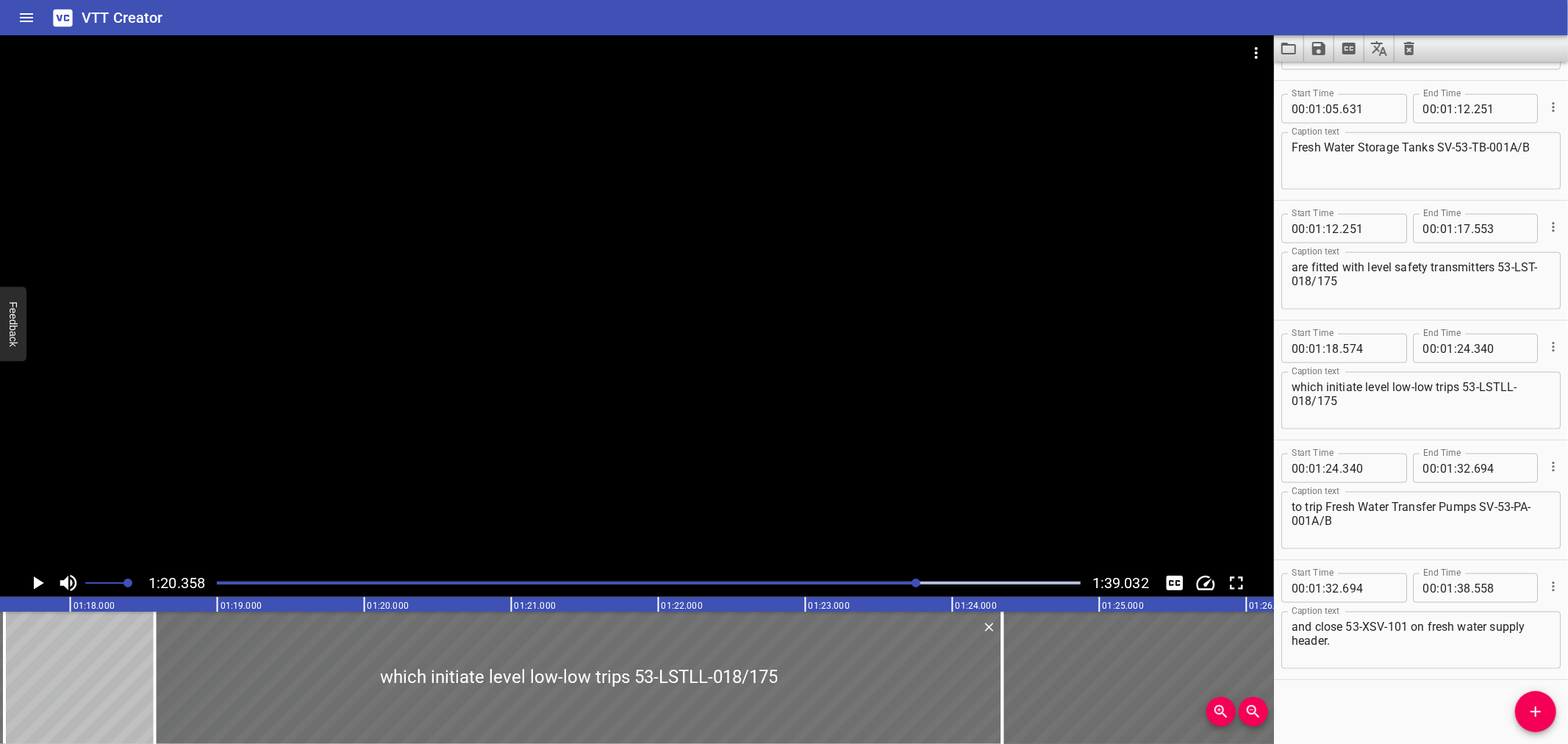
scroll to position [0, 11363]
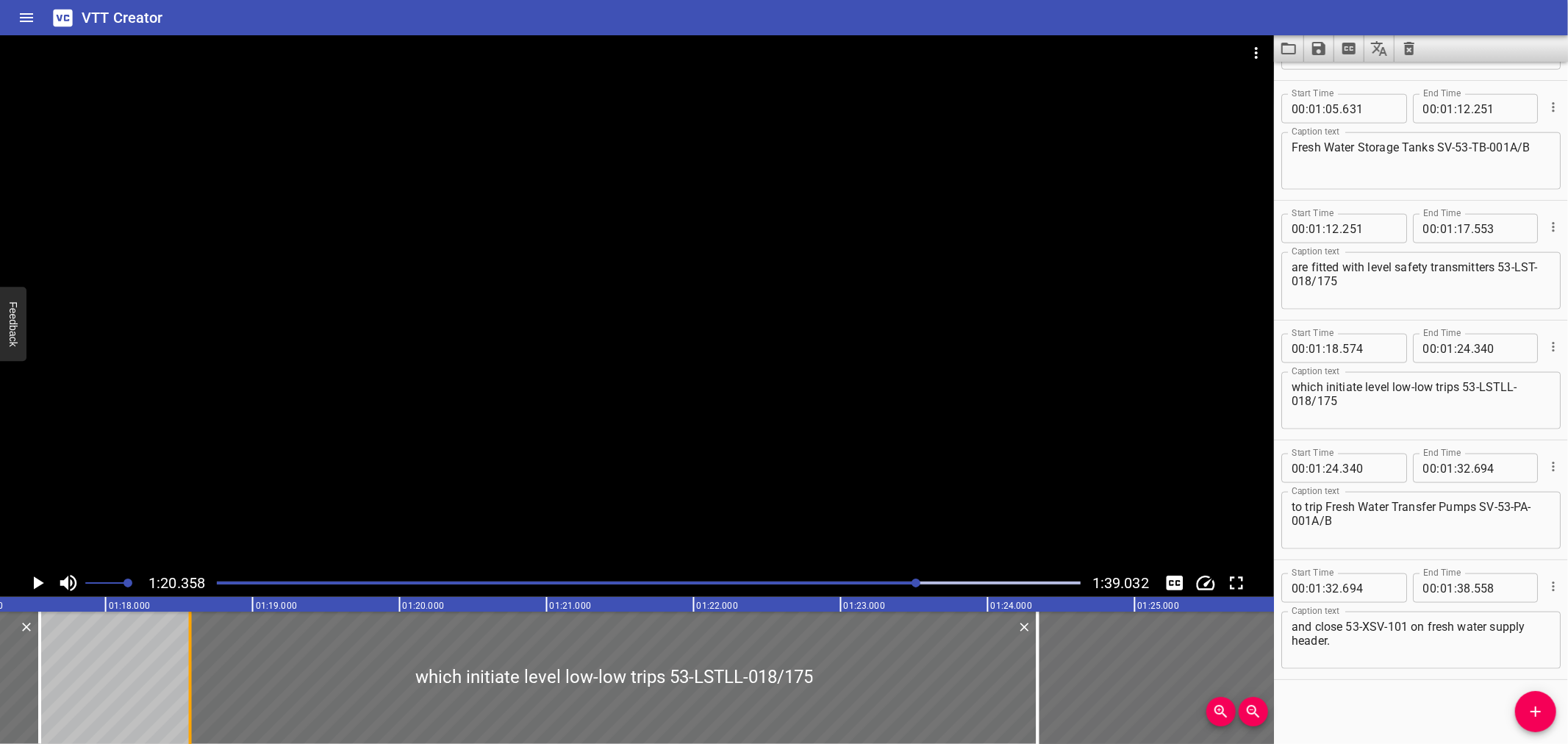
click at [186, 669] on div at bounding box center [190, 678] width 15 height 133
click at [267, 485] on div at bounding box center [637, 301] width 1274 height 533
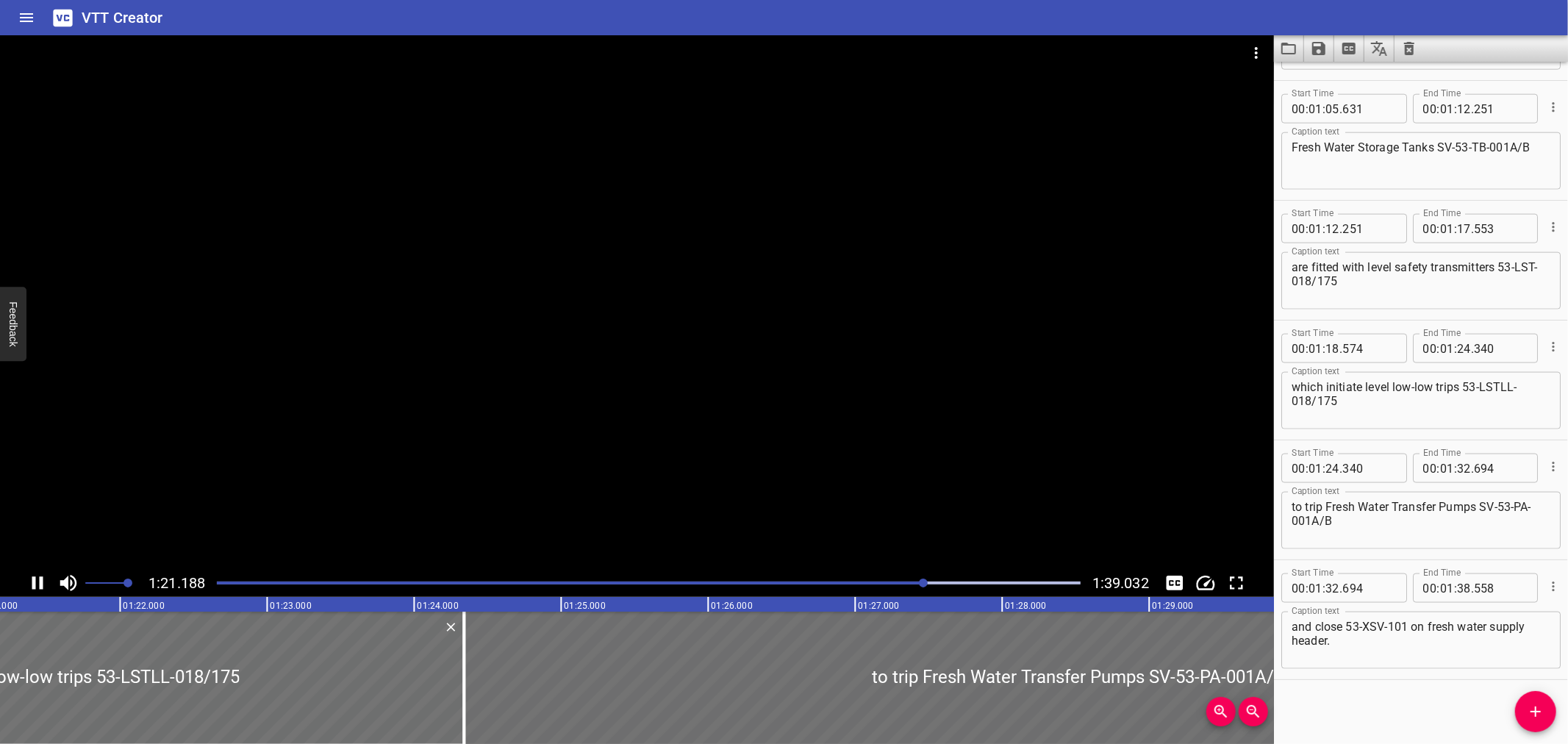
click at [300, 476] on div at bounding box center [637, 301] width 1274 height 533
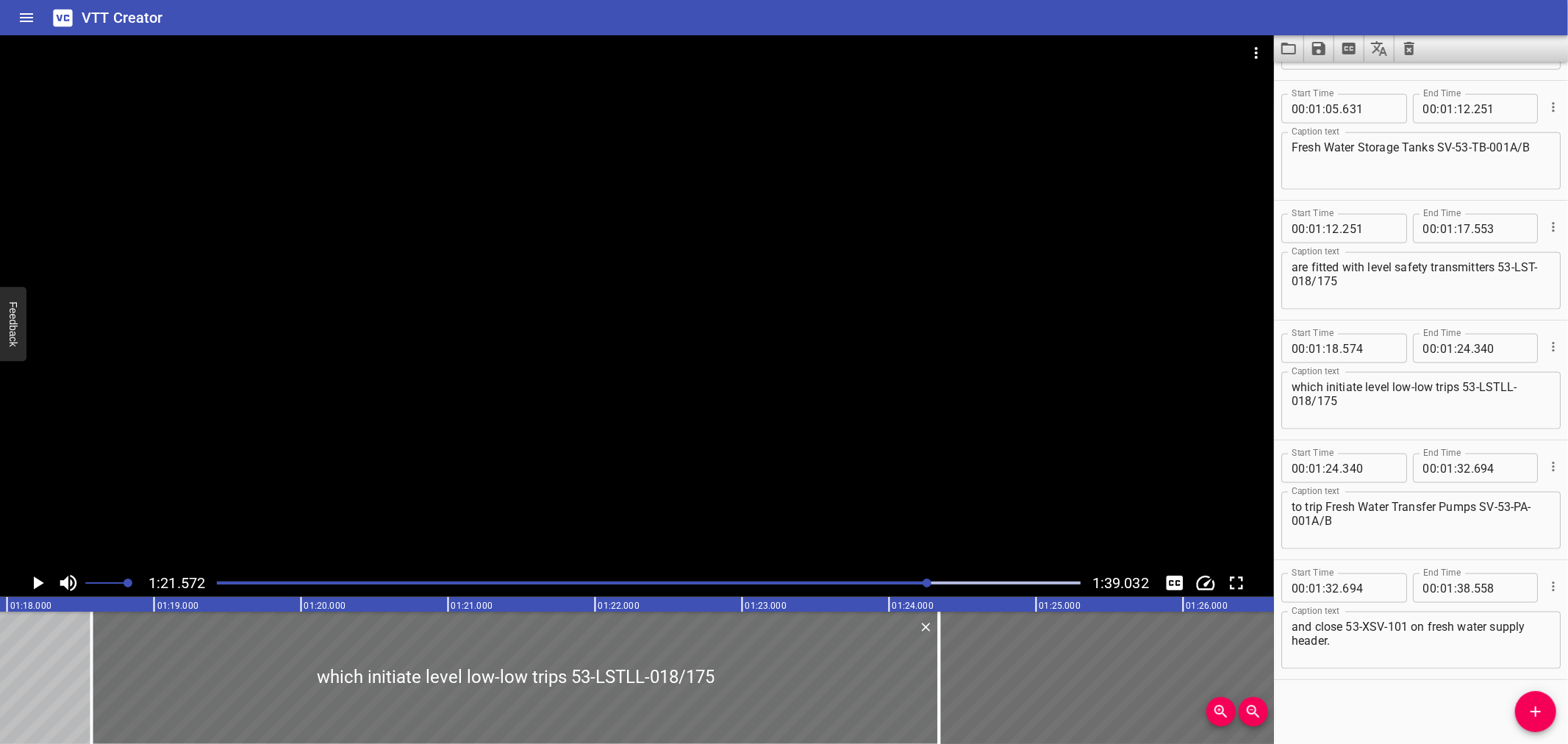
scroll to position [0, 11253]
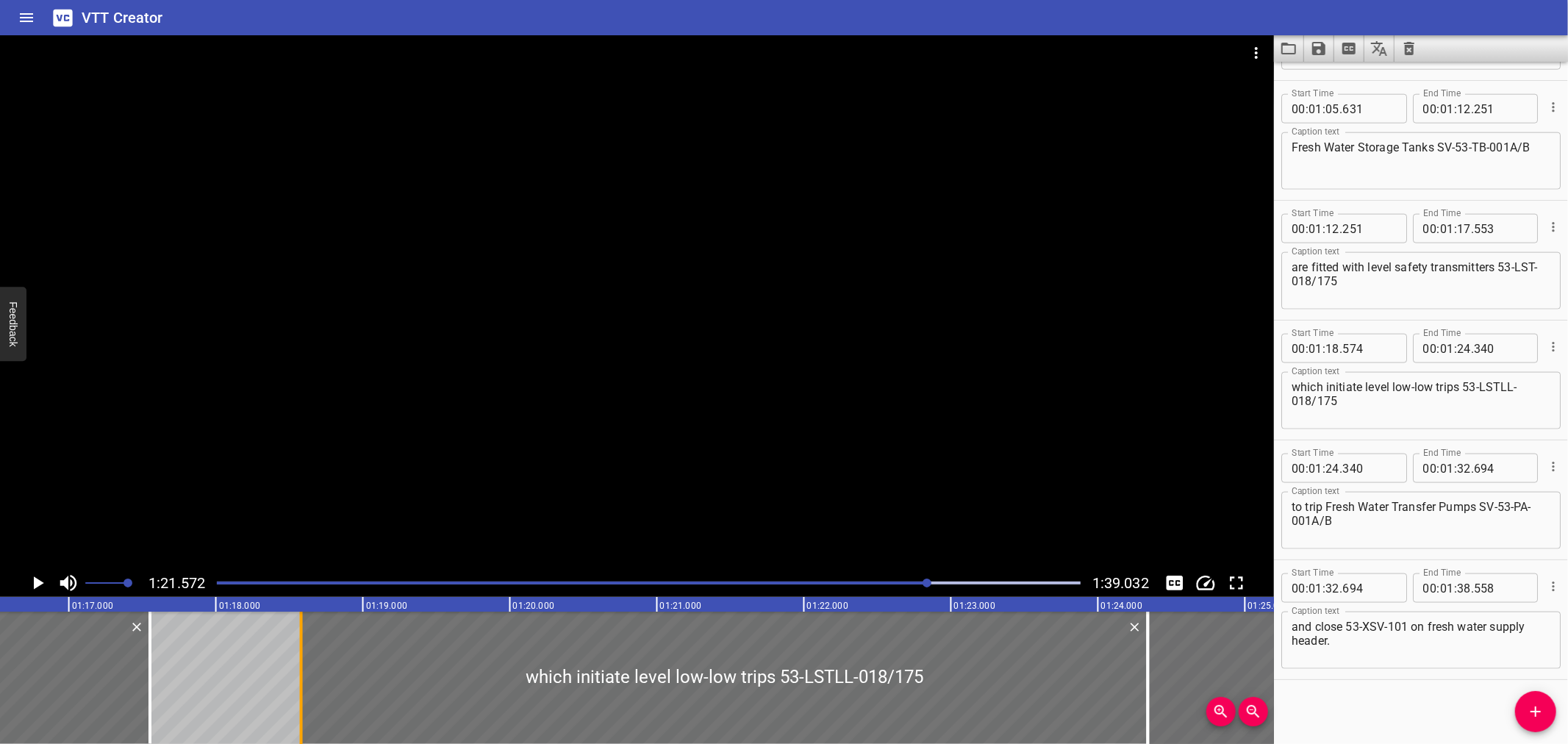
click at [296, 647] on div at bounding box center [301, 678] width 15 height 133
click at [294, 644] on div at bounding box center [301, 678] width 15 height 133
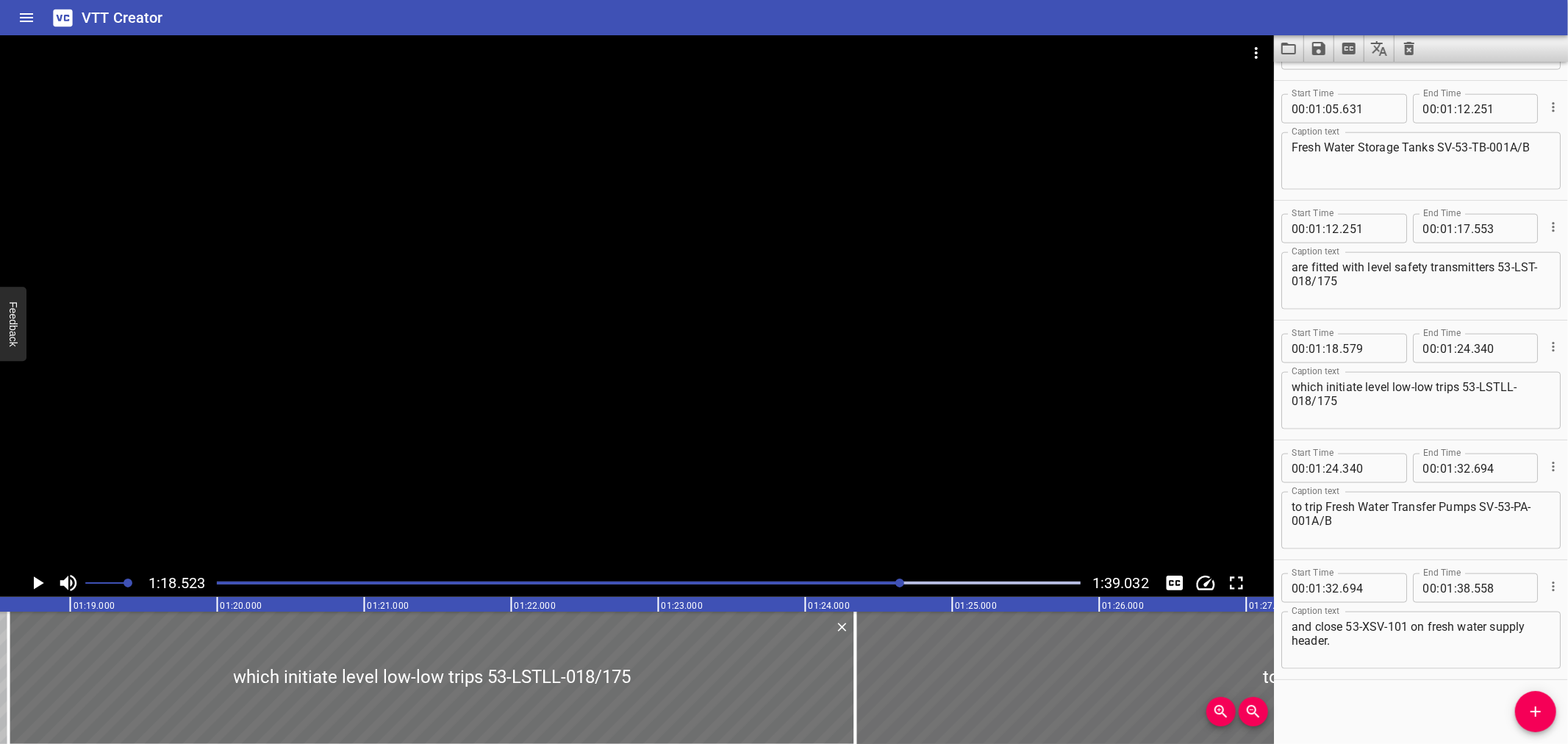
click at [339, 512] on div at bounding box center [637, 301] width 1274 height 533
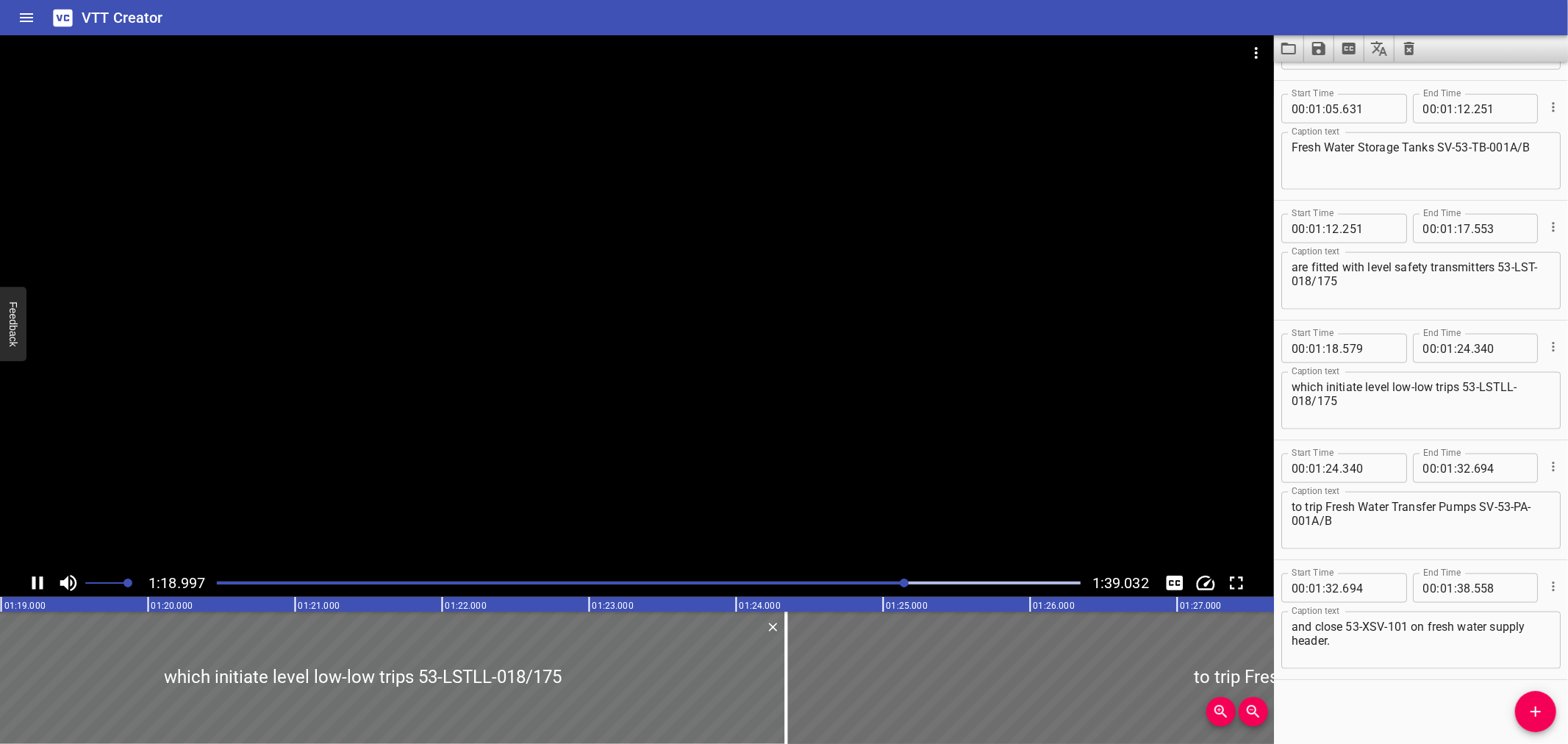
drag, startPoint x: 340, startPoint y: 512, endPoint x: 430, endPoint y: 493, distance: 92.0
click at [430, 493] on div at bounding box center [637, 301] width 1274 height 533
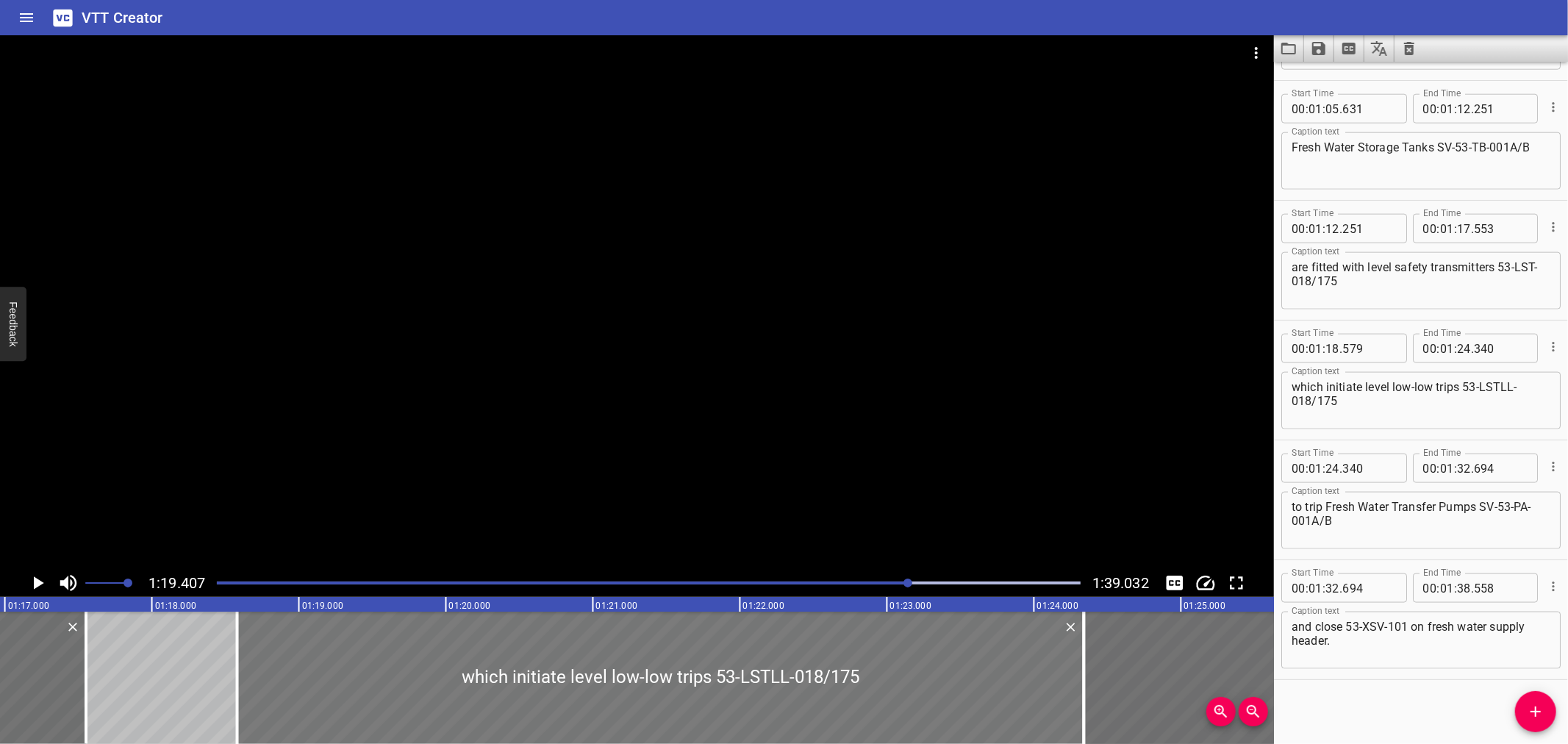
scroll to position [0, 11271]
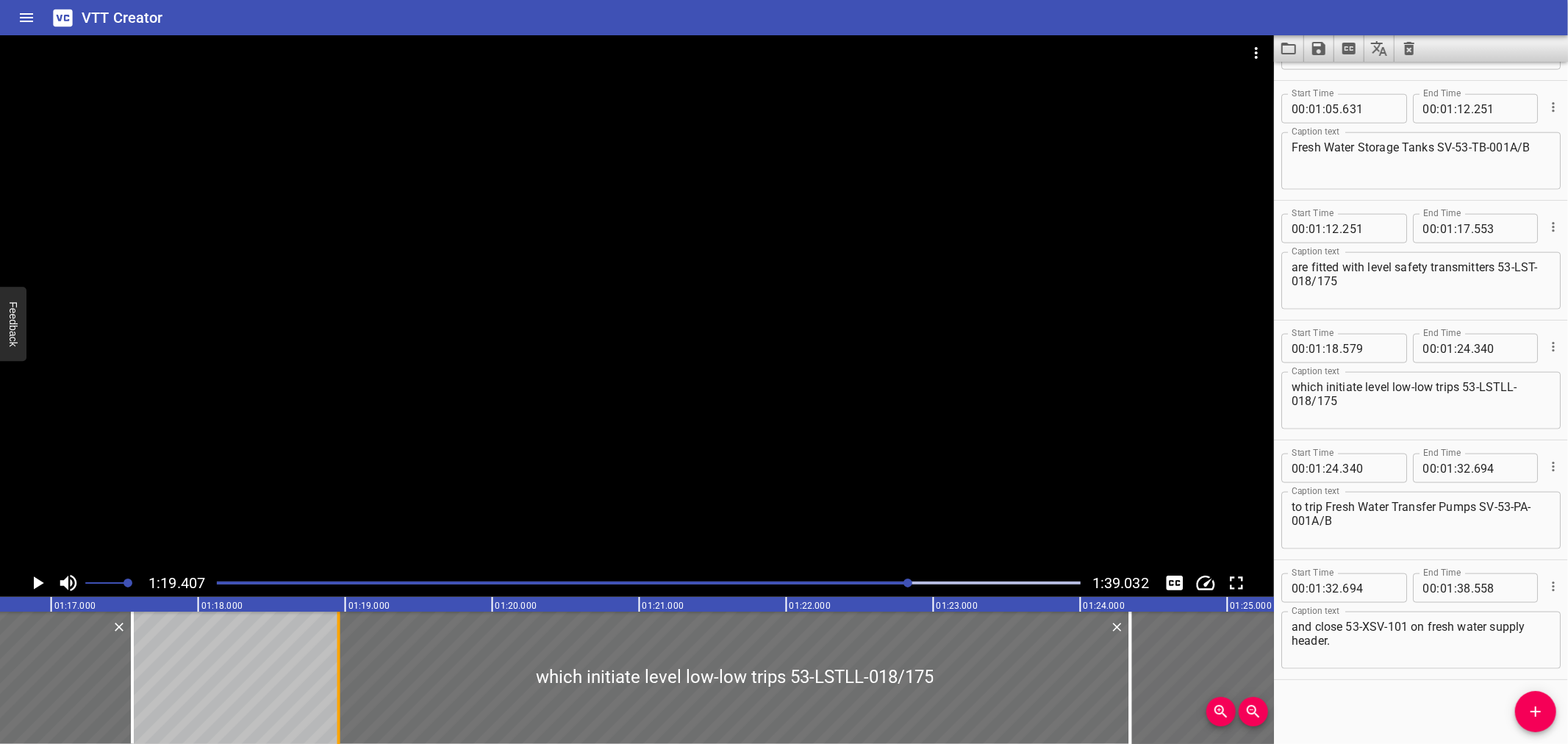
drag, startPoint x: 280, startPoint y: 678, endPoint x: 336, endPoint y: 680, distance: 56.0
click at [336, 680] on div at bounding box center [339, 678] width 15 height 133
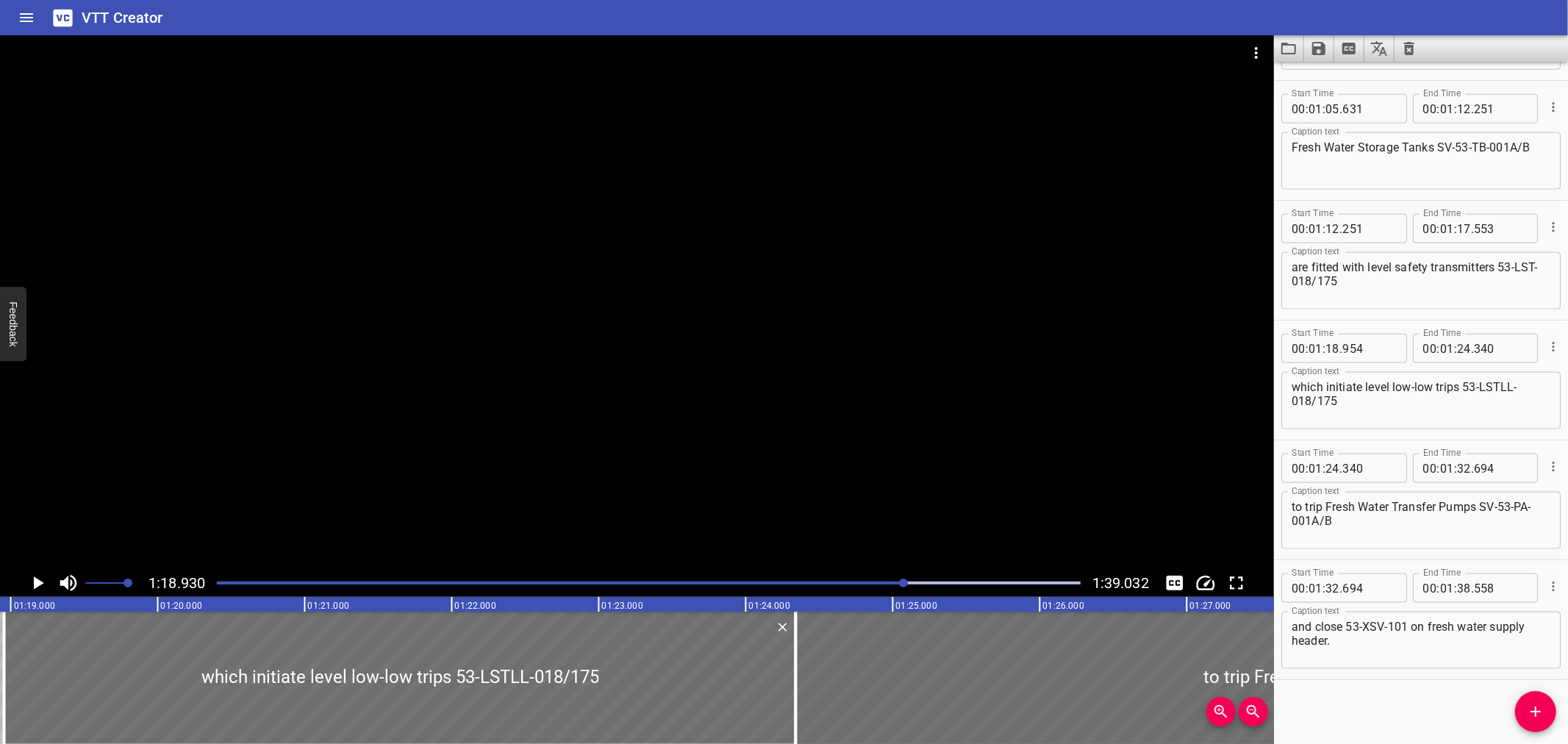
click at [324, 474] on div at bounding box center [637, 301] width 1274 height 533
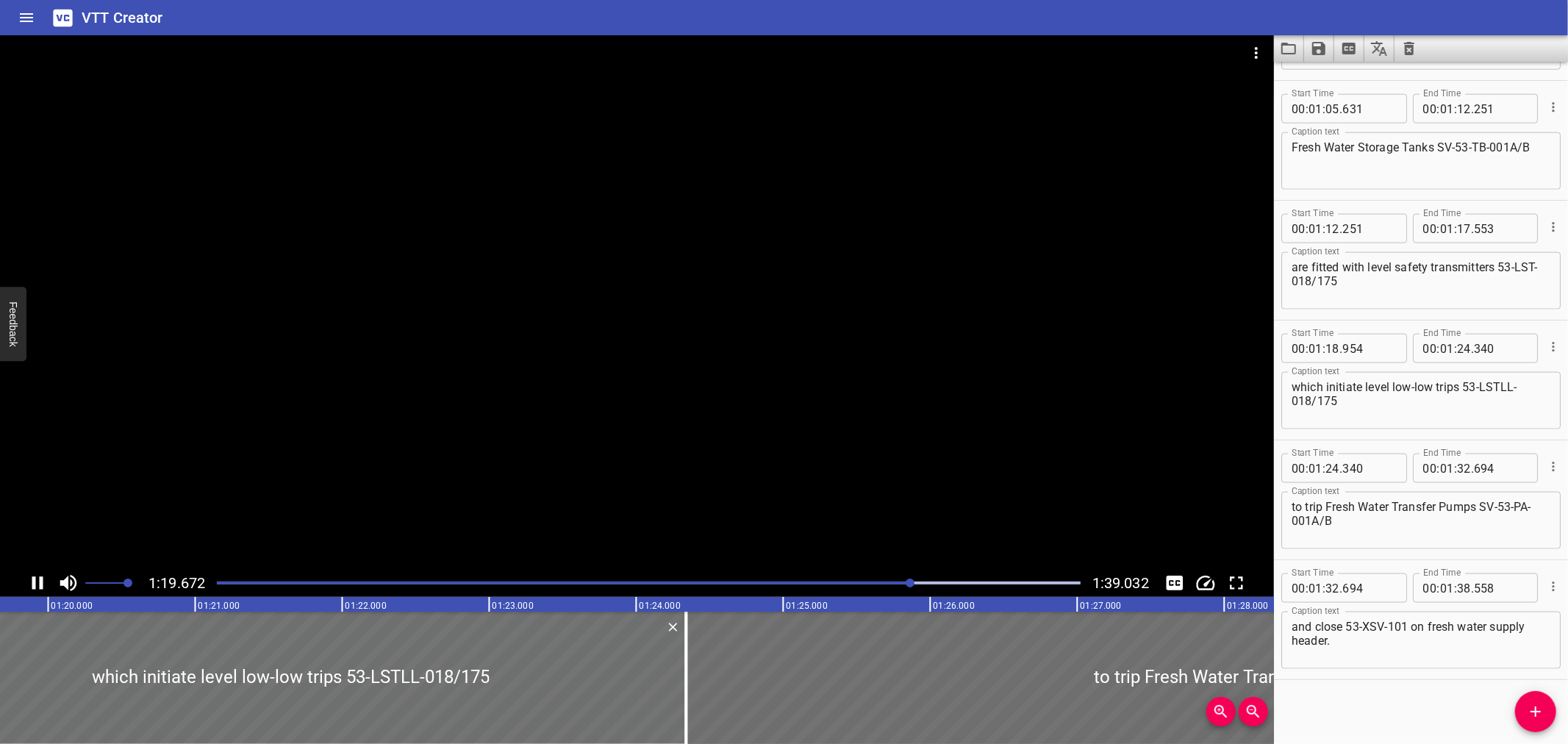
click at [449, 499] on div at bounding box center [637, 301] width 1274 height 533
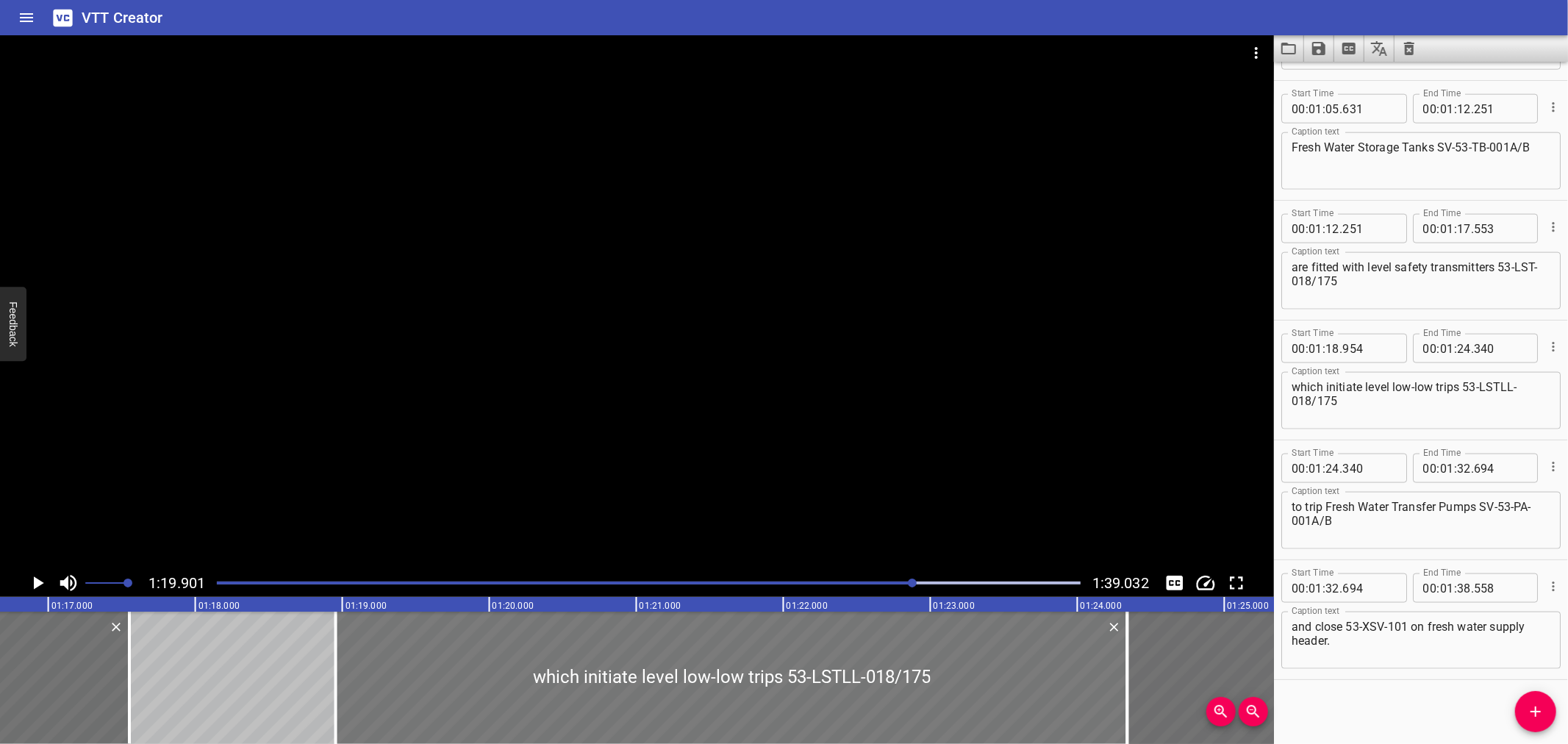
scroll to position [0, 11262]
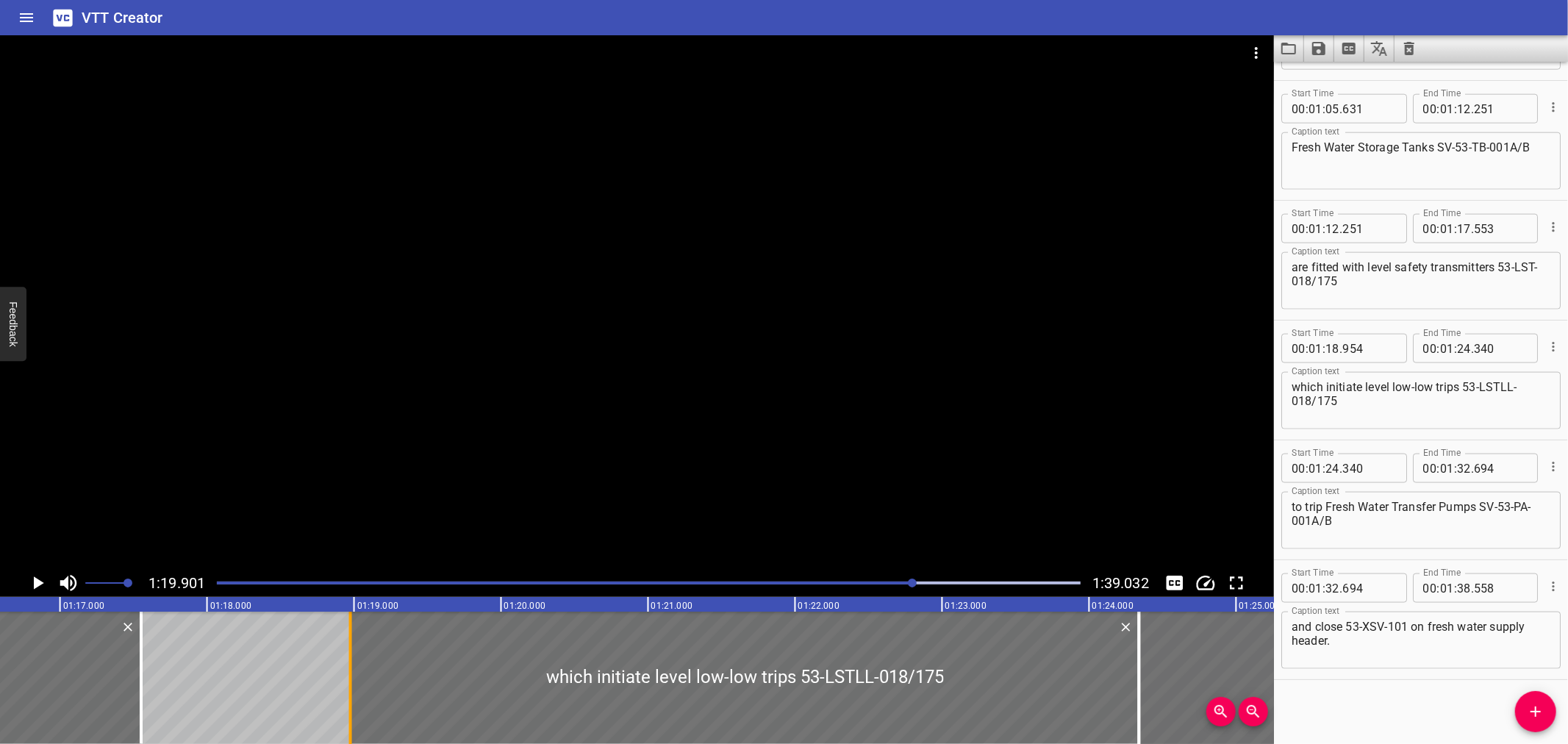
click at [345, 707] on div at bounding box center [350, 678] width 15 height 133
type input "969"
click at [1460, 225] on input "number" at bounding box center [1464, 228] width 14 height 29
type input "18"
type input "969"
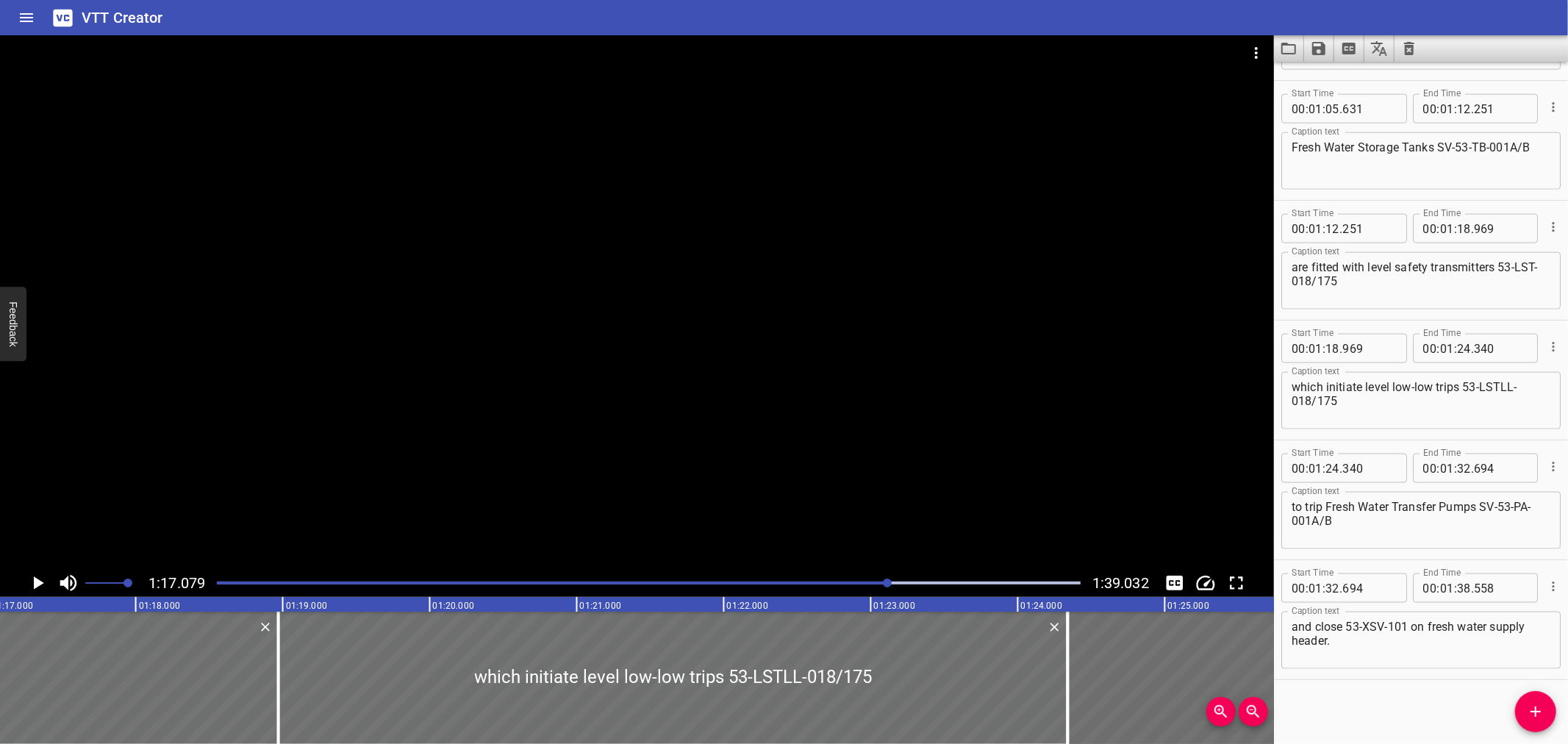
click at [269, 386] on div at bounding box center [637, 301] width 1274 height 533
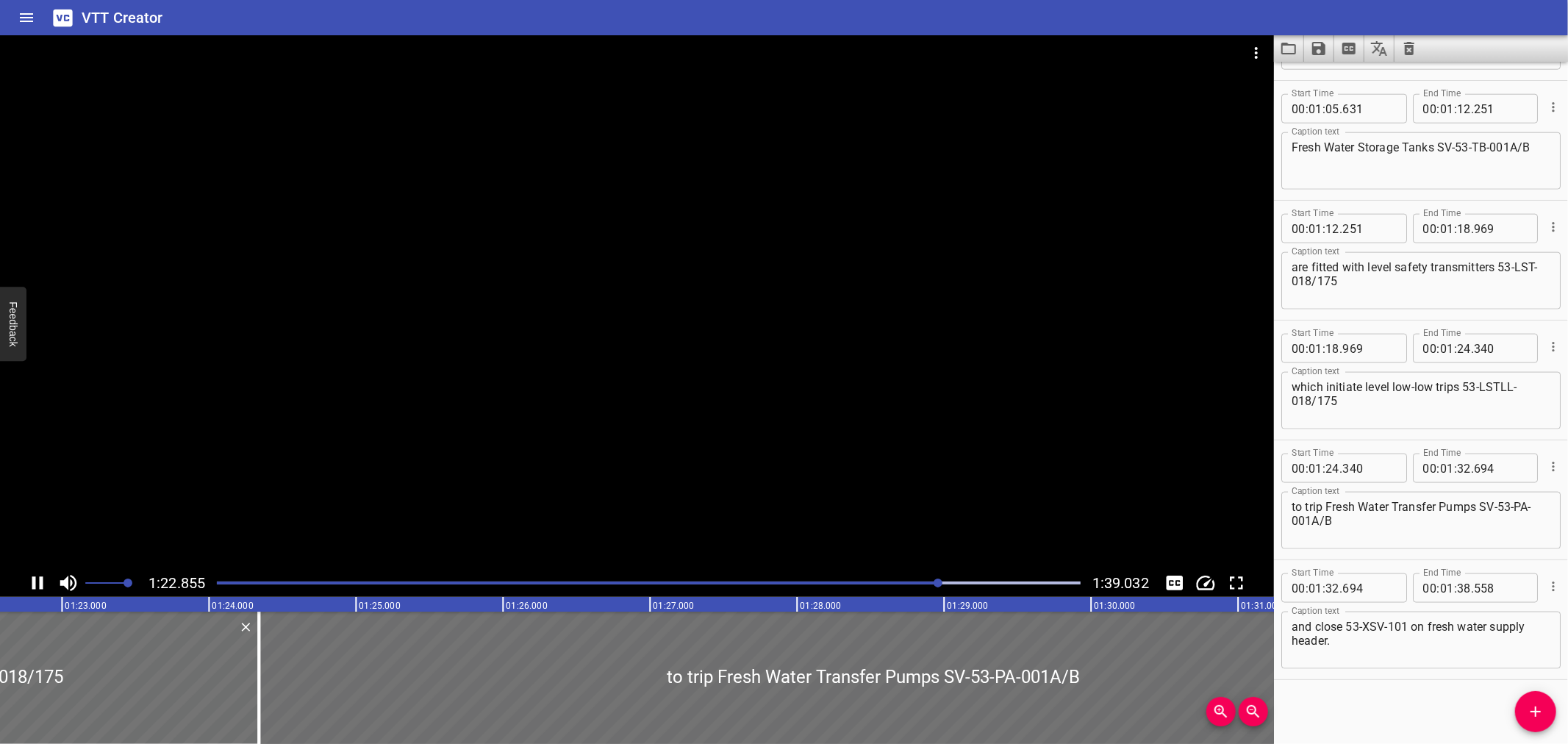
click at [741, 446] on div at bounding box center [637, 301] width 1274 height 533
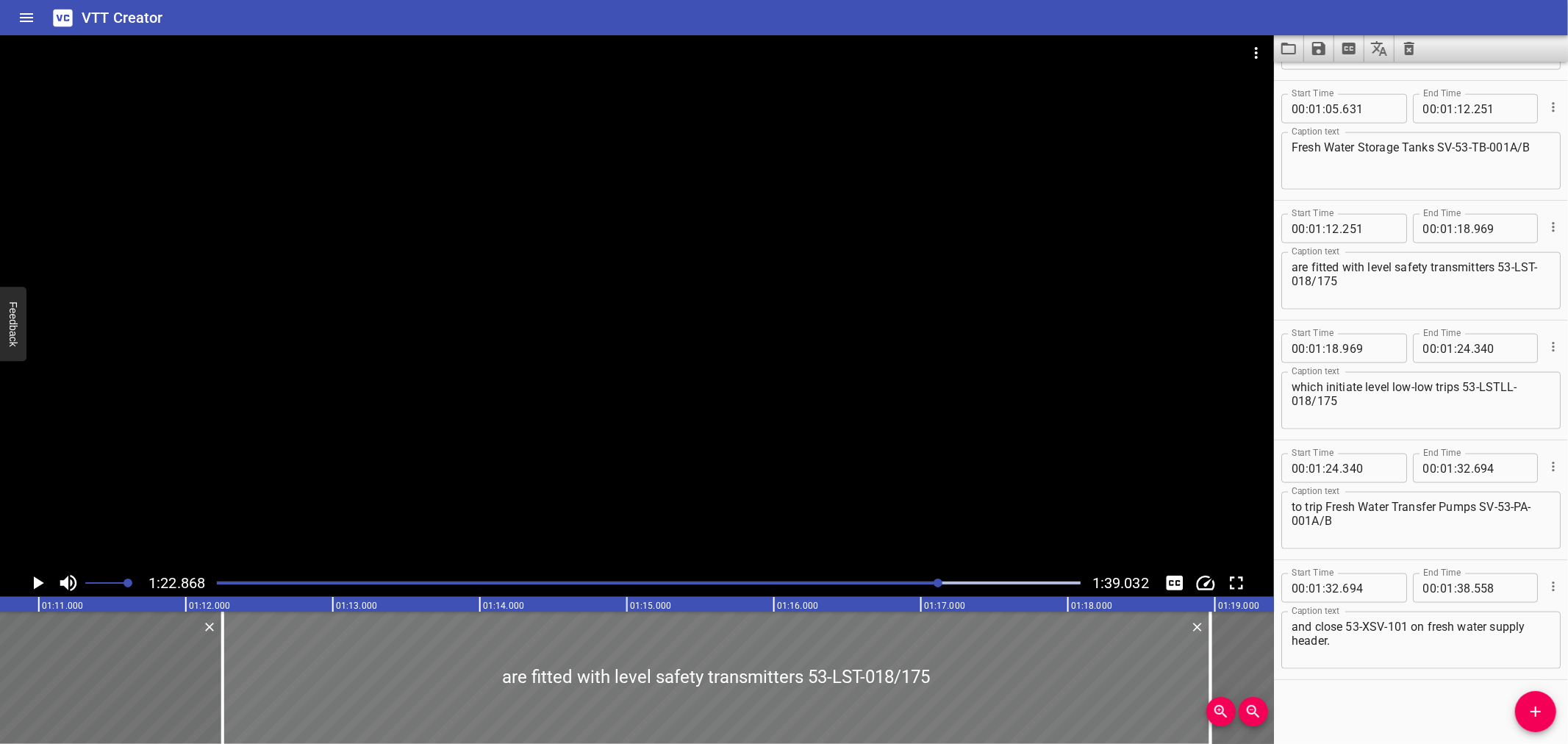
click at [520, 647] on div at bounding box center [716, 678] width 988 height 133
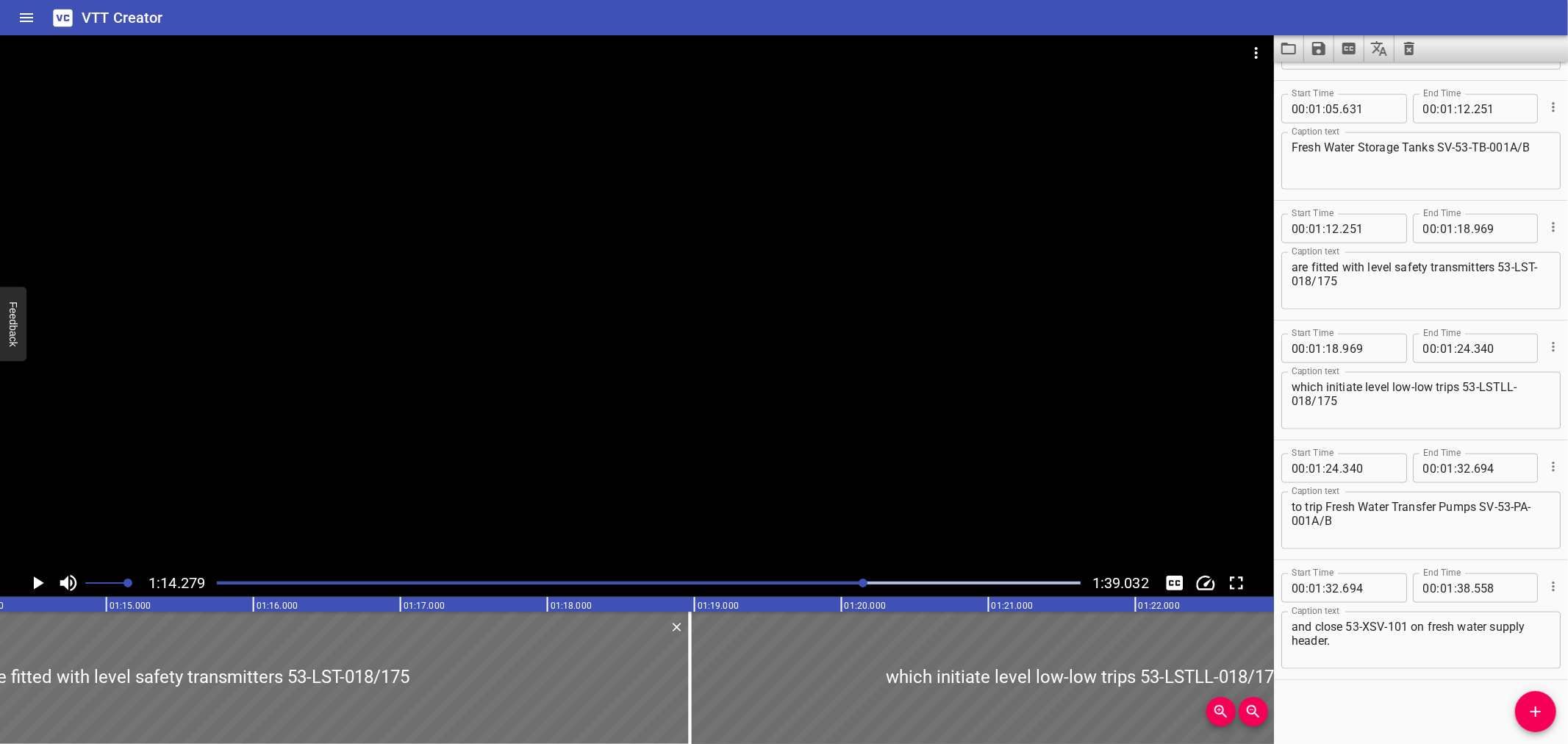
click at [592, 380] on div at bounding box center [637, 301] width 1274 height 533
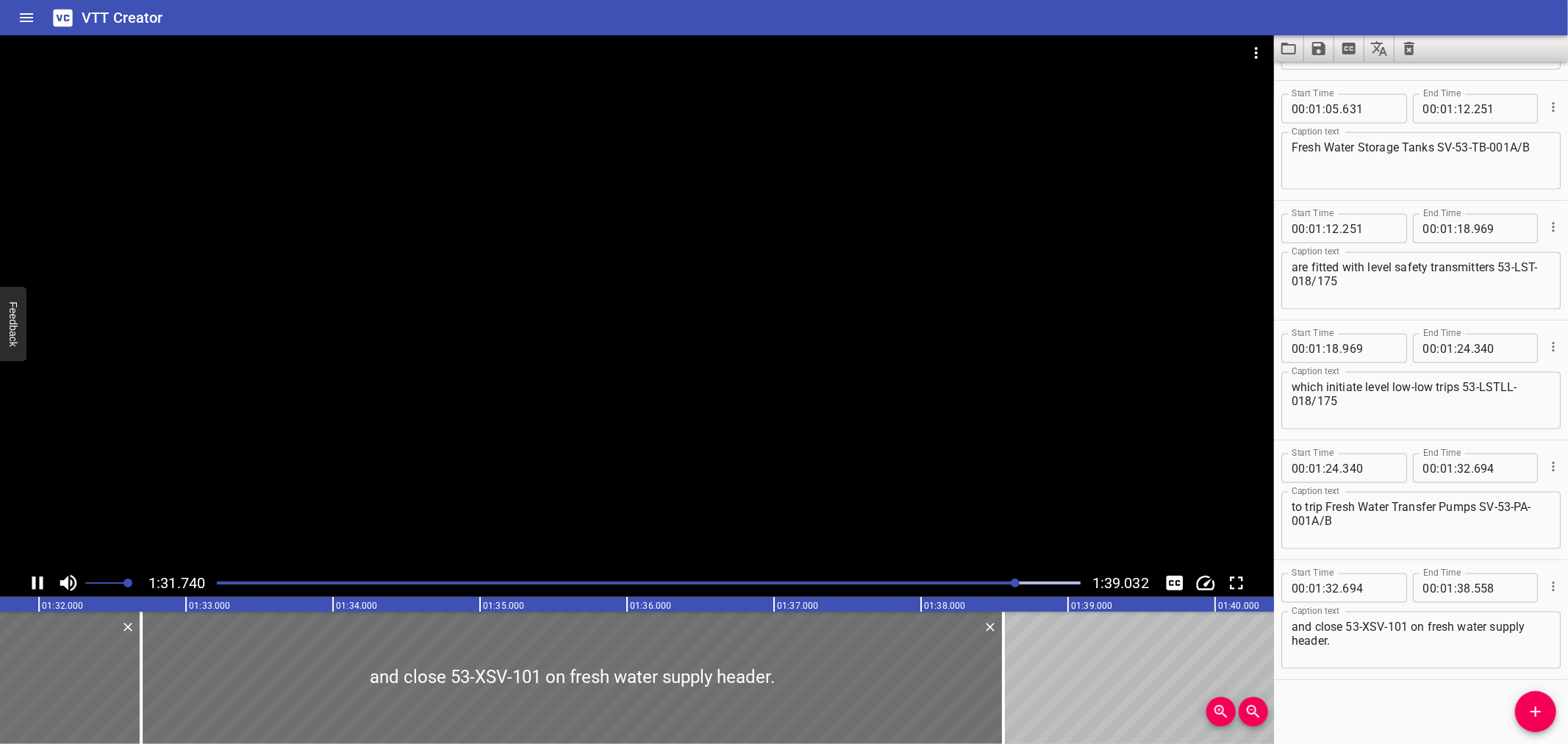
click at [717, 580] on div at bounding box center [648, 582] width 881 height 20
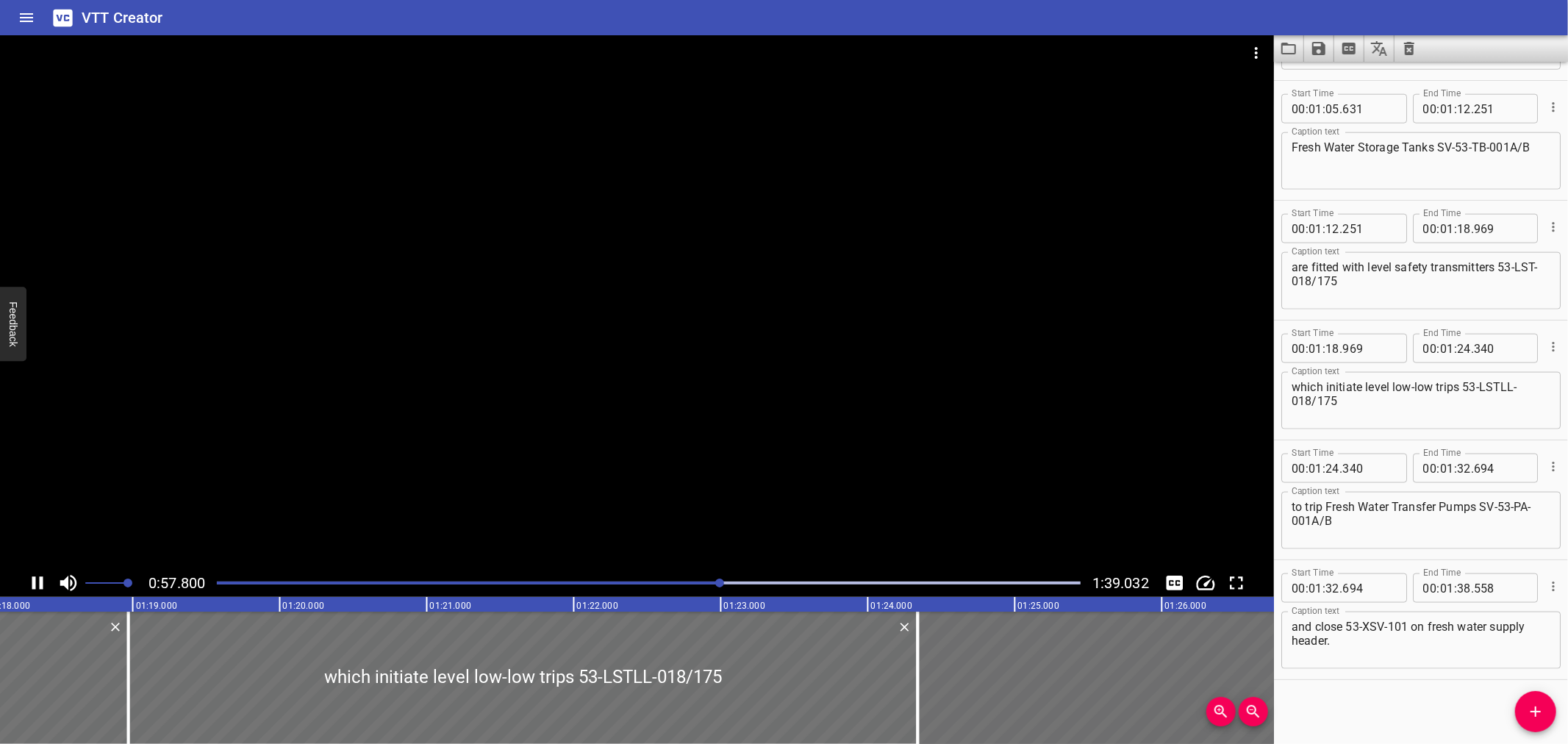
click at [732, 580] on div at bounding box center [648, 582] width 881 height 20
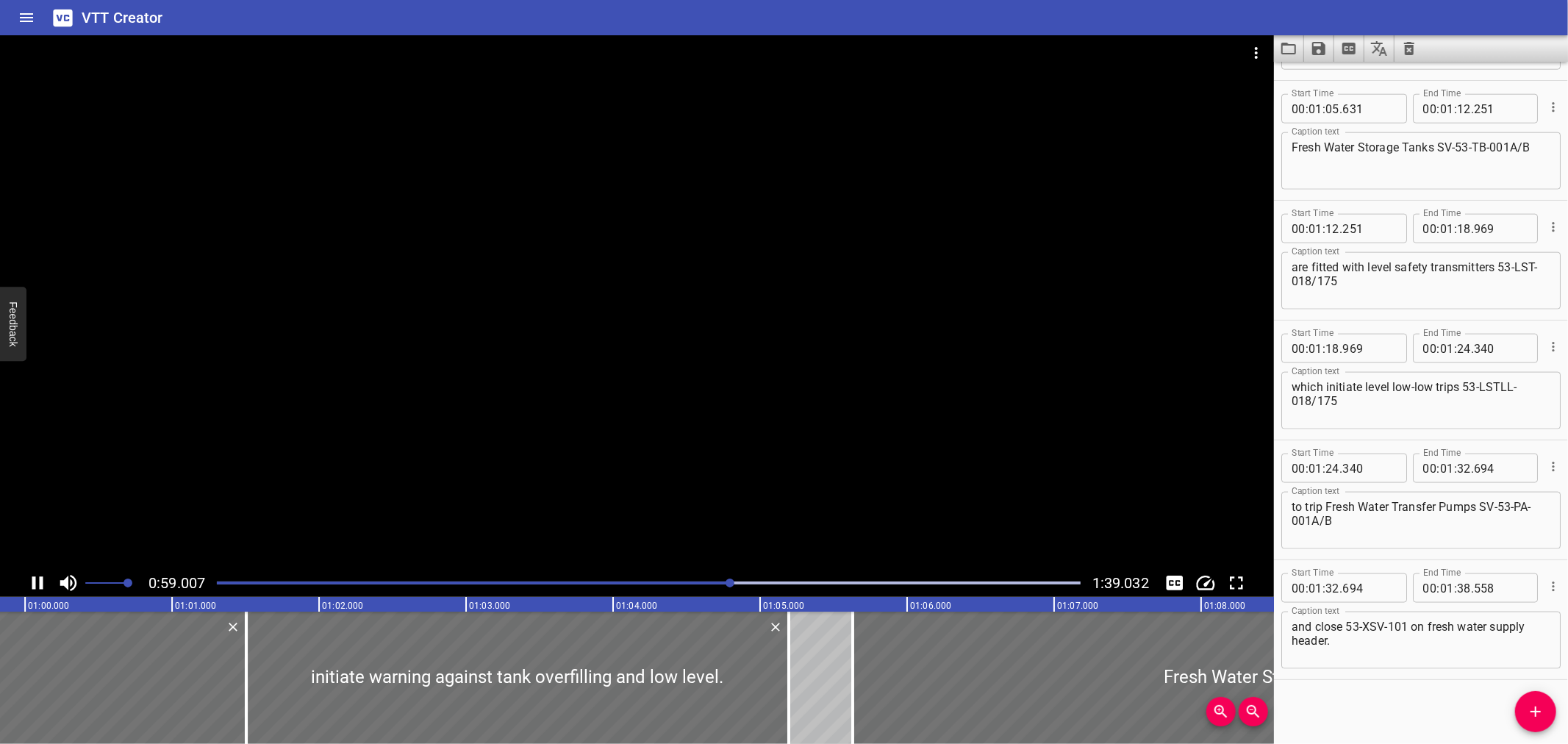
click at [744, 581] on div "Play progress" at bounding box center [648, 582] width 864 height 3
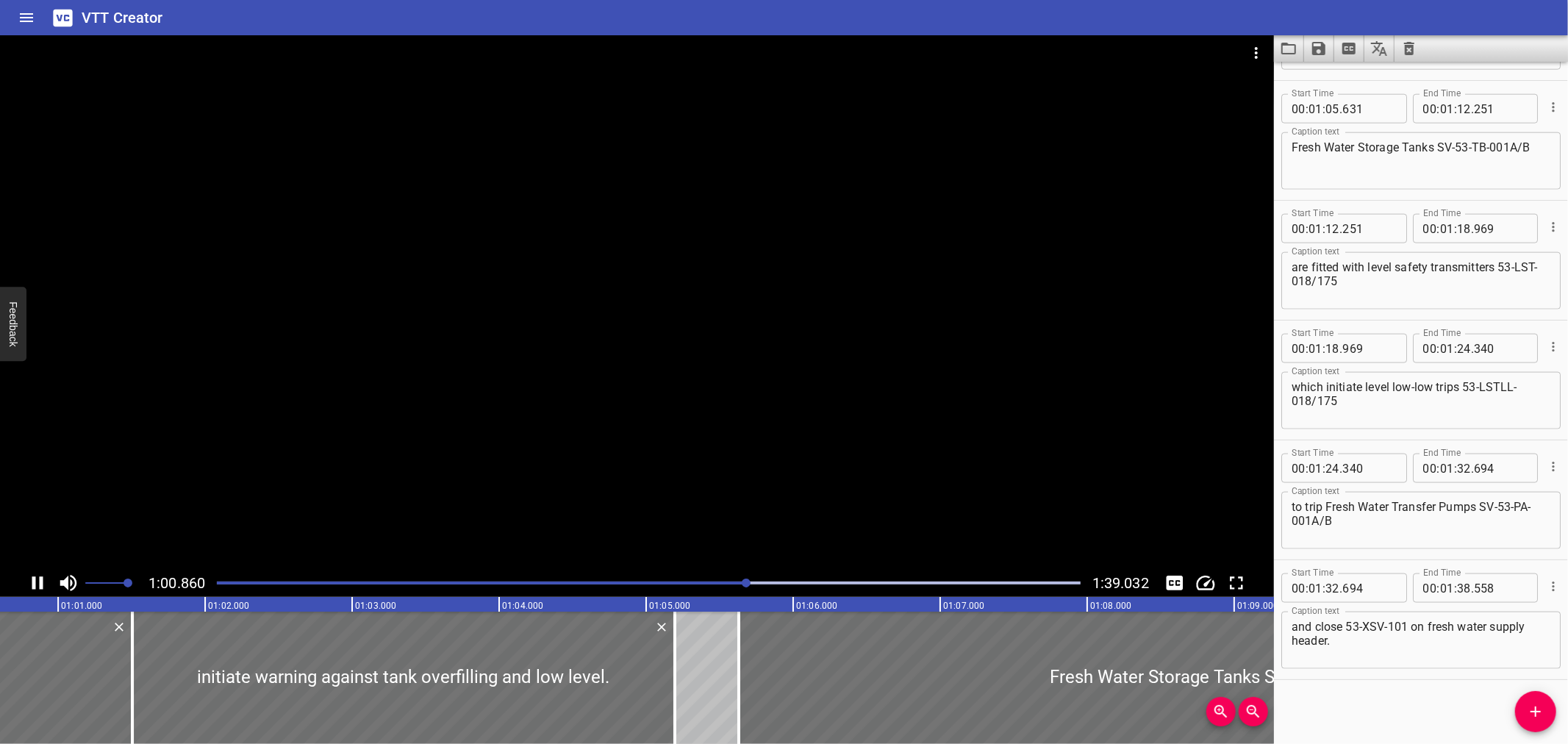
click at [763, 581] on div "Play progress" at bounding box center [648, 582] width 864 height 3
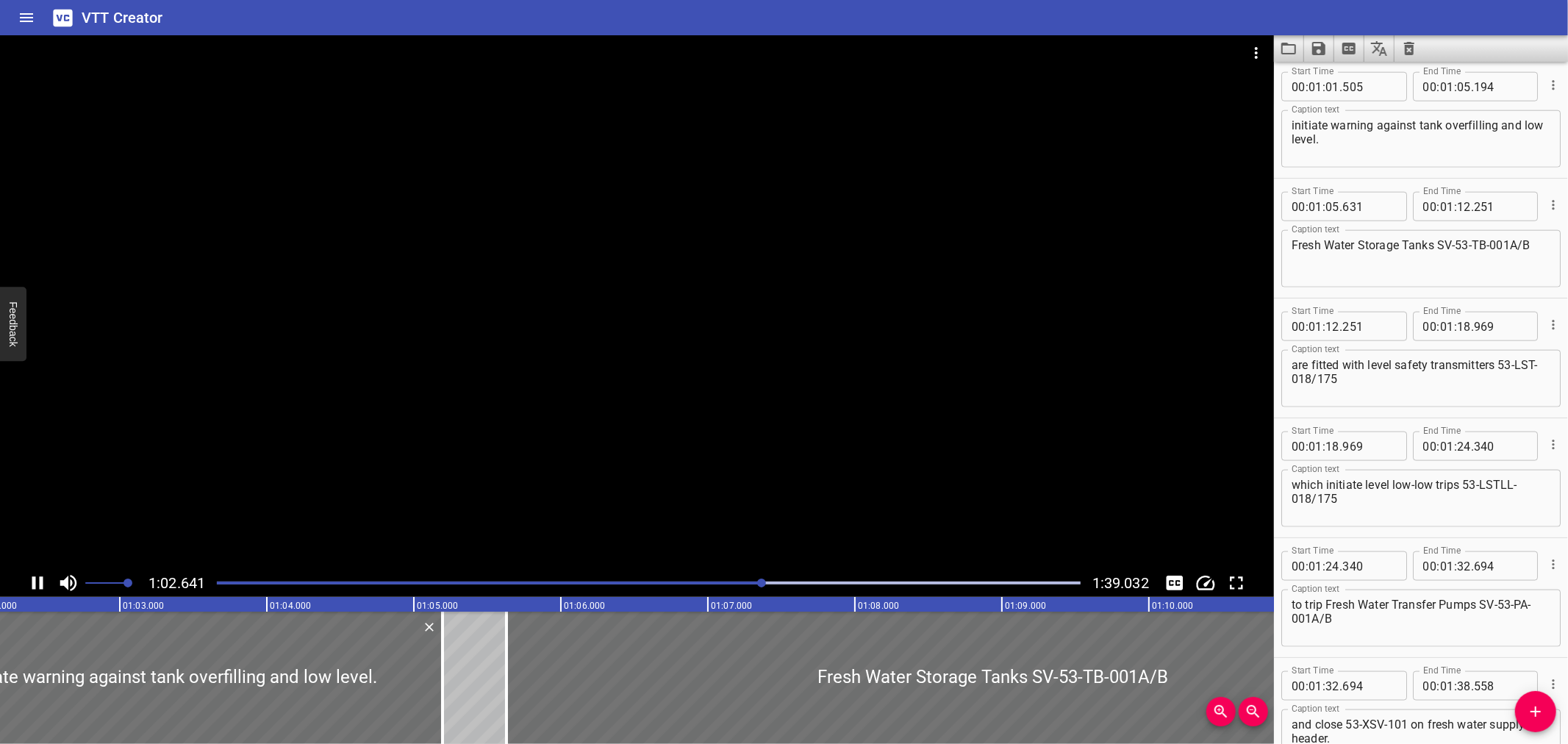
scroll to position [1435, 0]
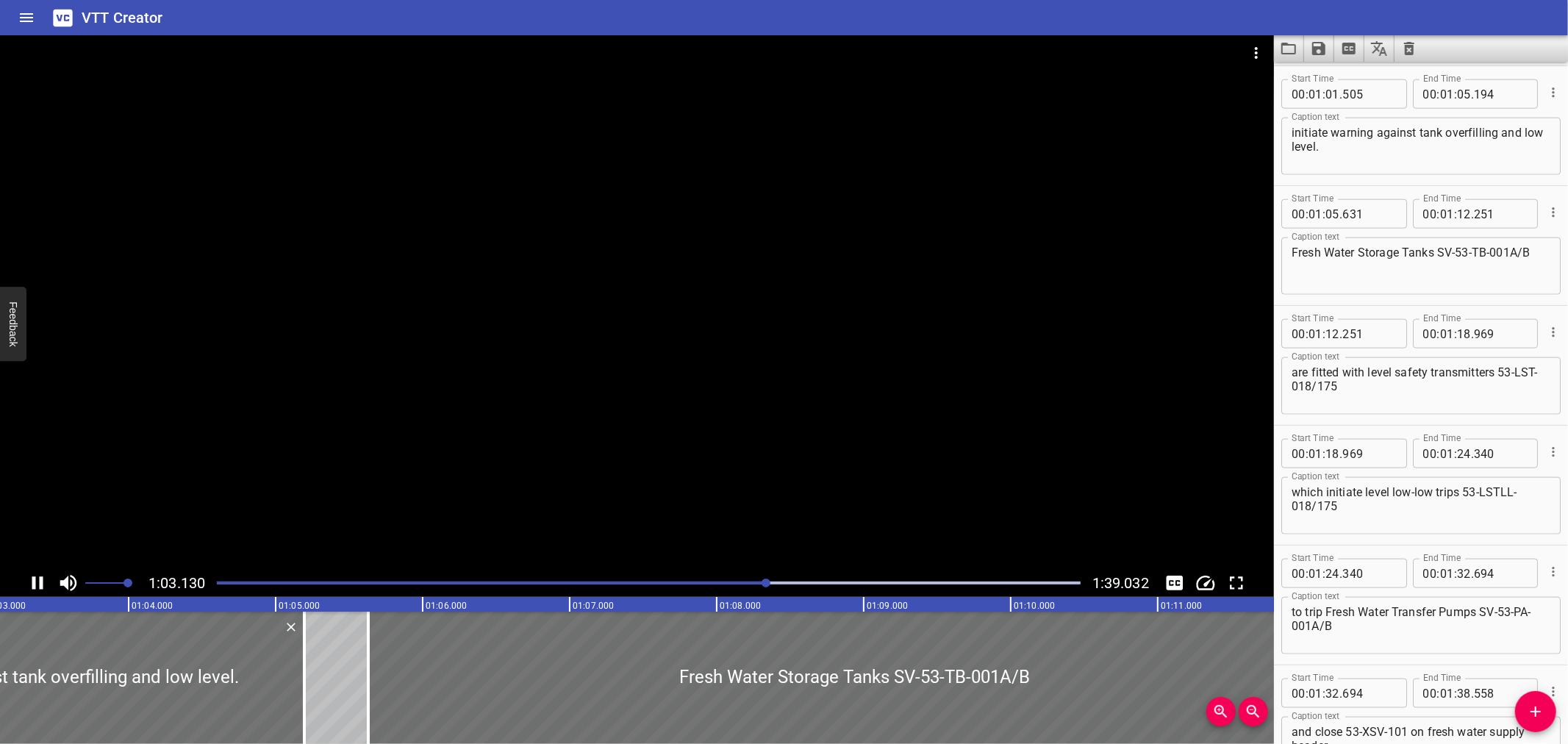
click at [774, 580] on div at bounding box center [648, 582] width 881 height 20
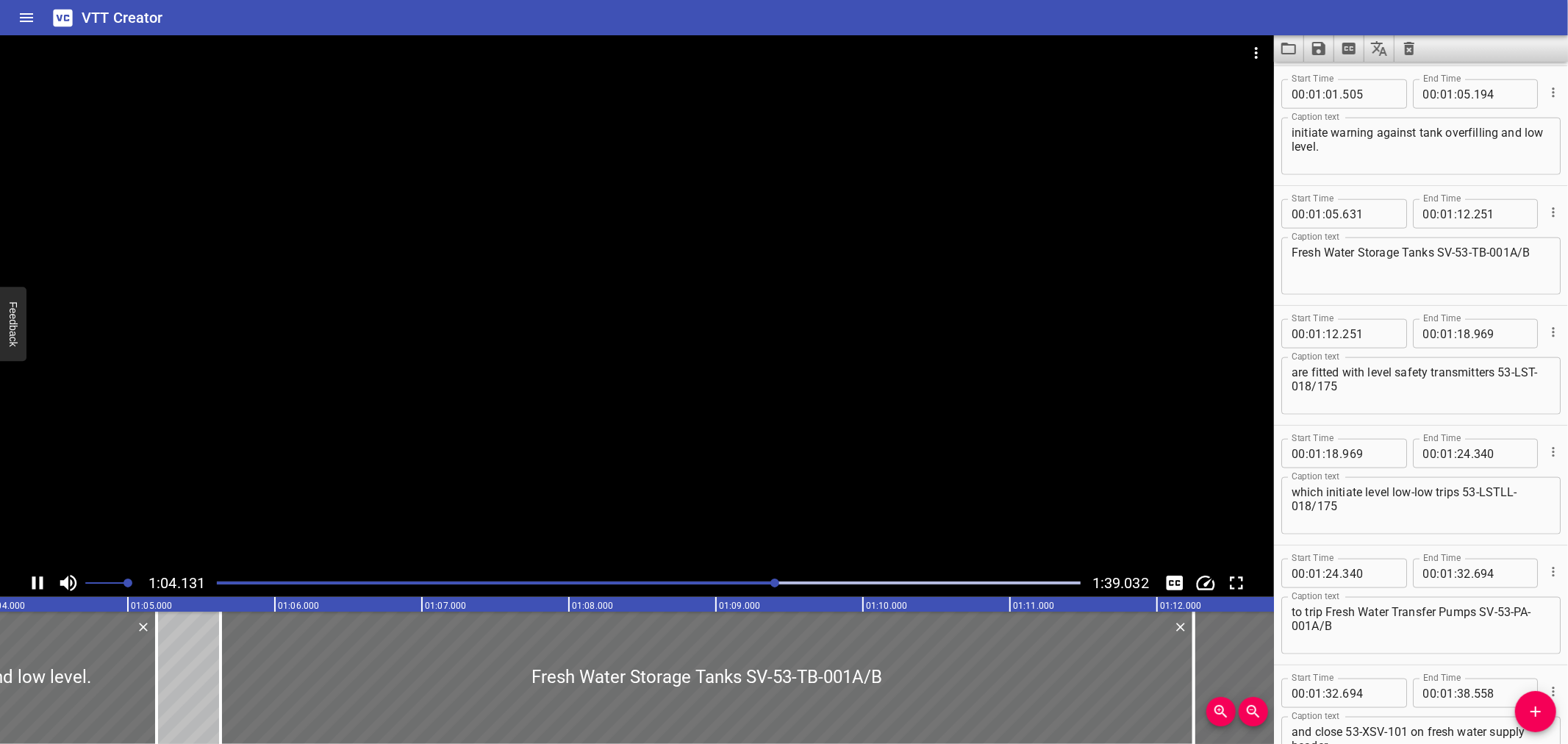
click at [791, 581] on div "Play progress" at bounding box center [648, 582] width 864 height 3
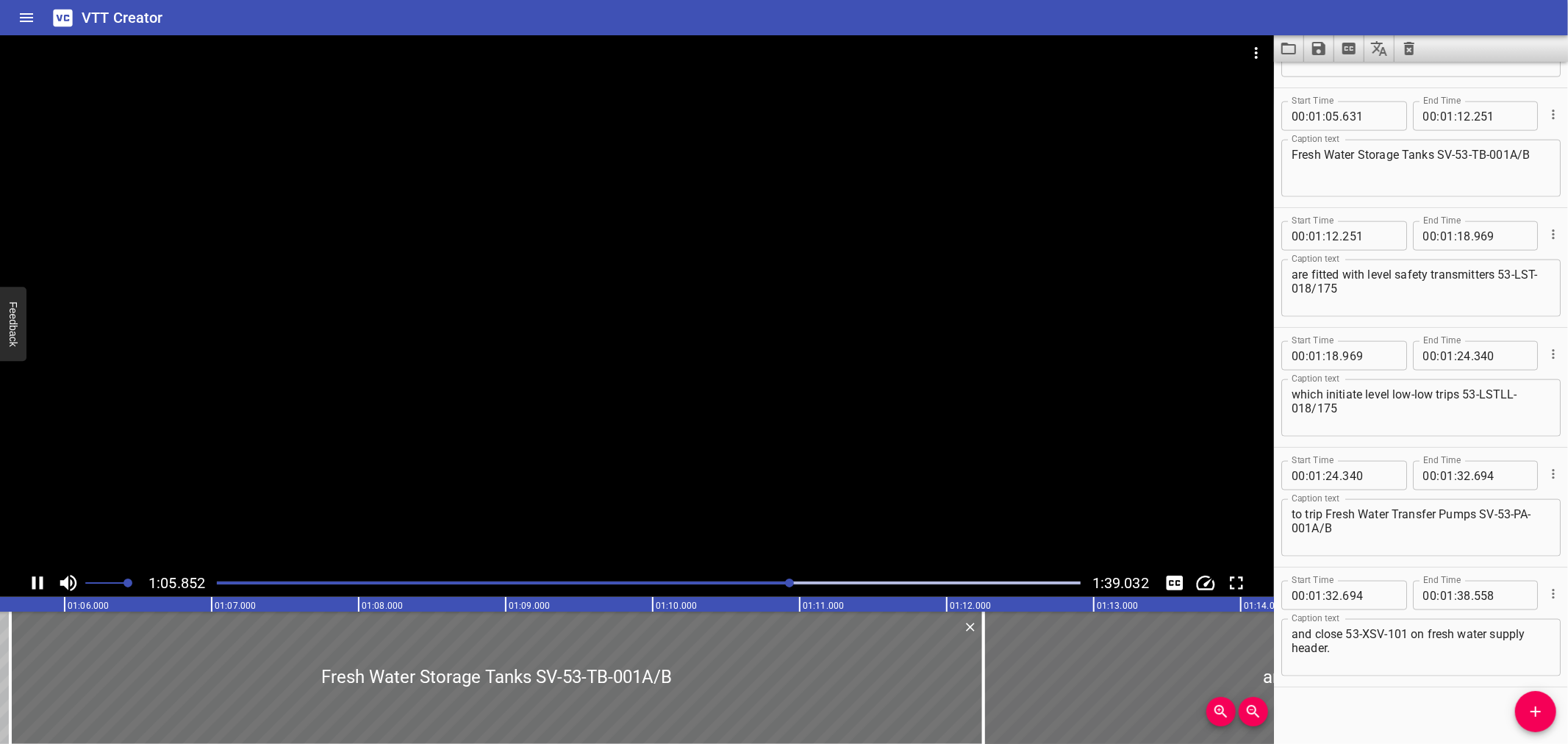
scroll to position [1541, 0]
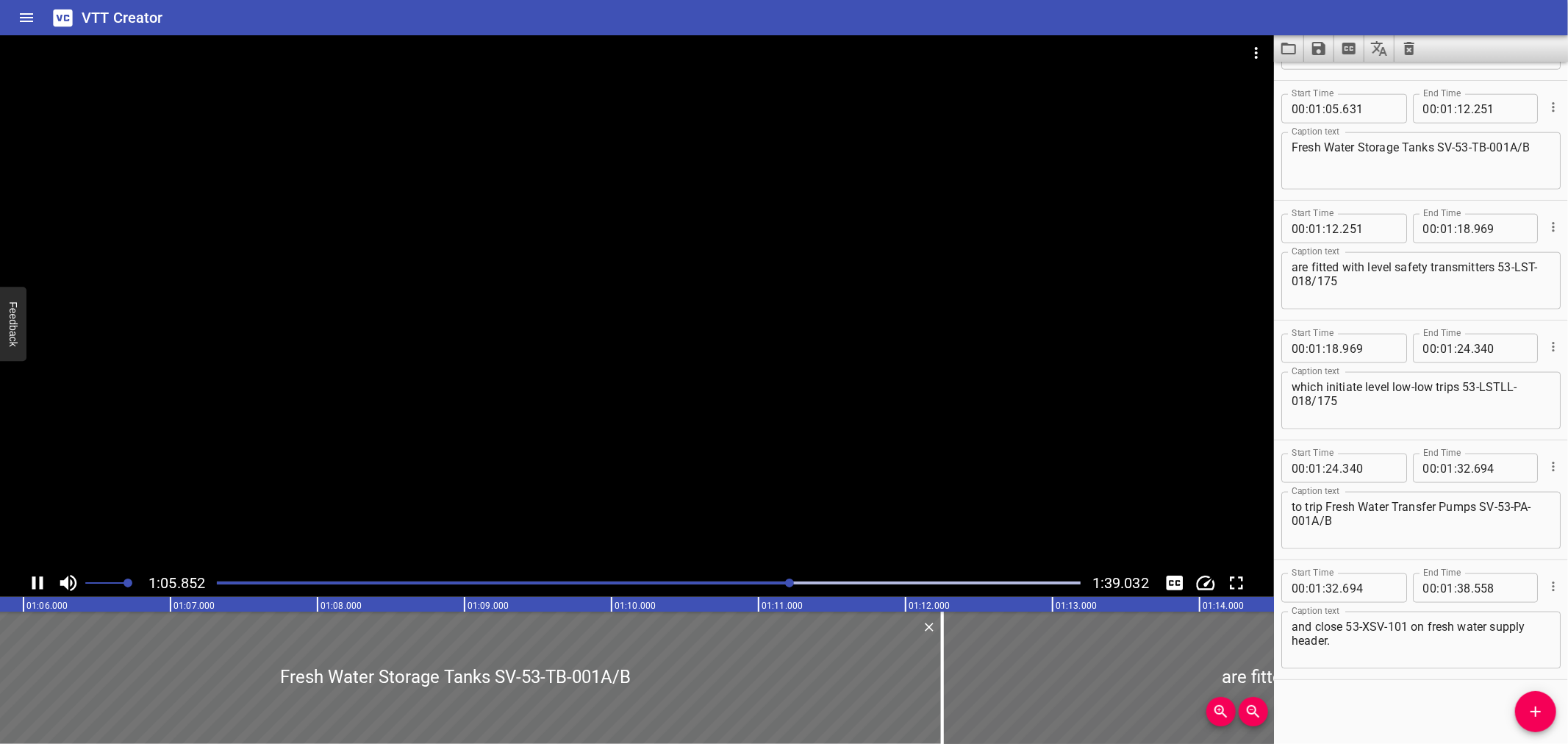
click at [819, 582] on div "Play progress" at bounding box center [648, 582] width 864 height 3
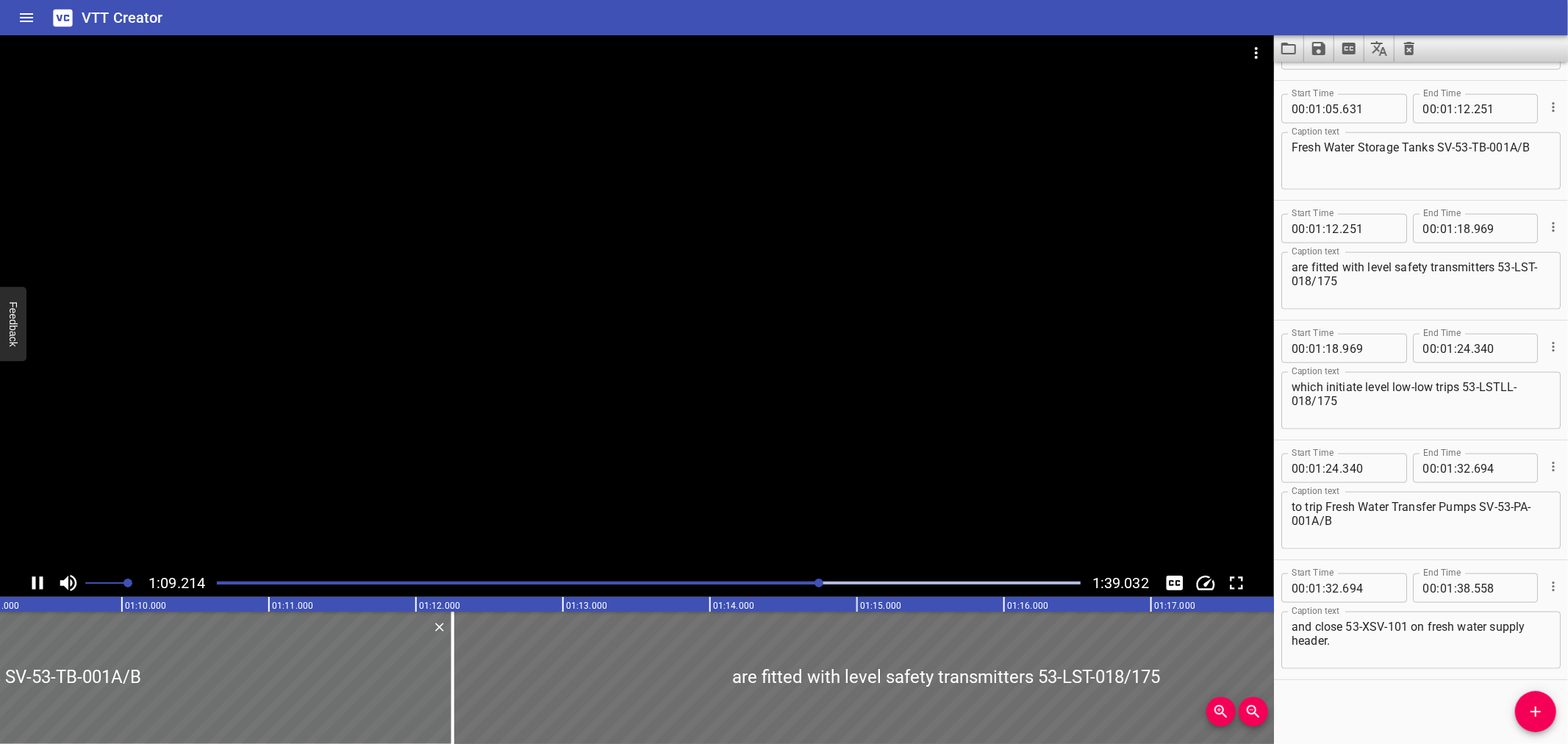
click at [827, 579] on div at bounding box center [648, 582] width 881 height 20
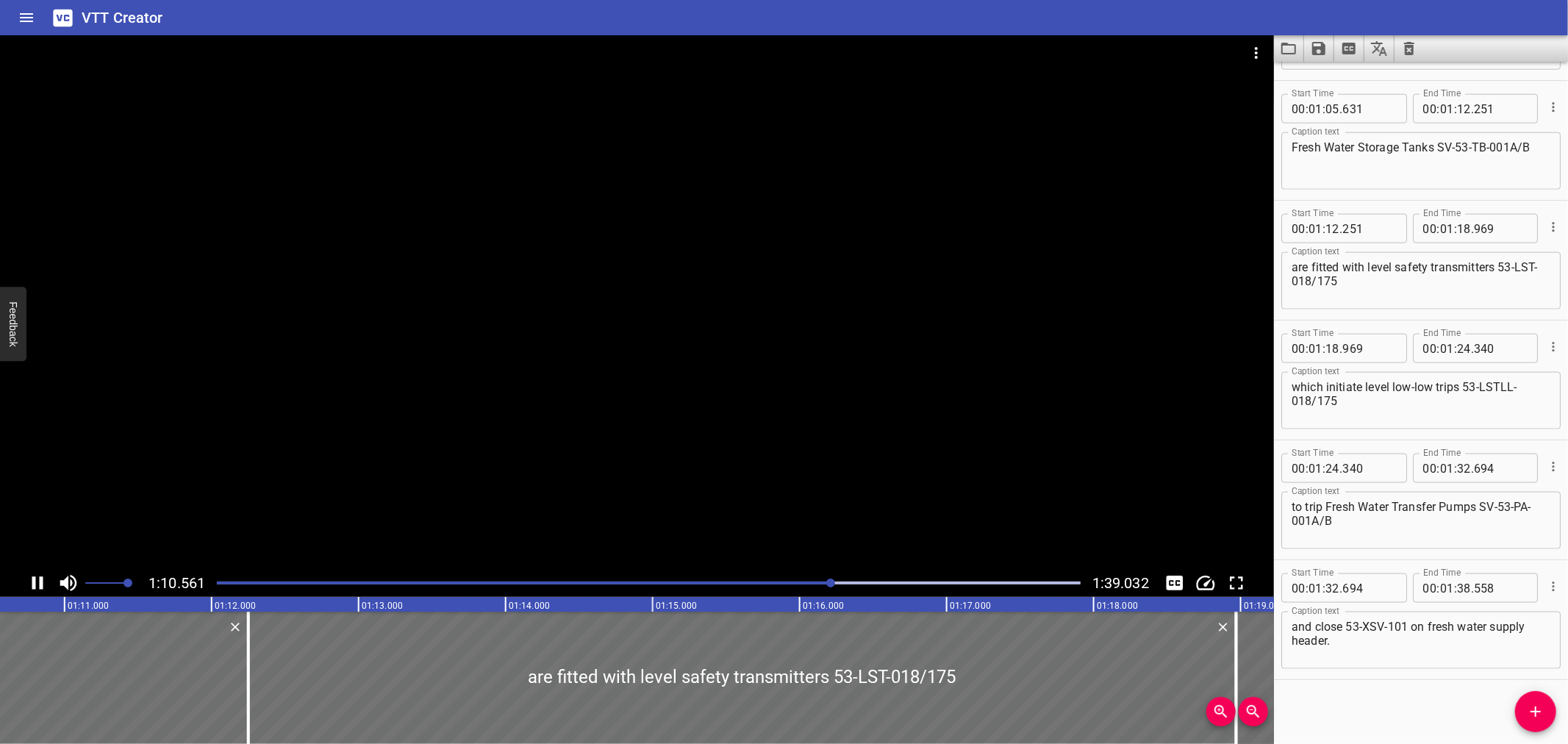
click at [845, 579] on div at bounding box center [648, 582] width 881 height 20
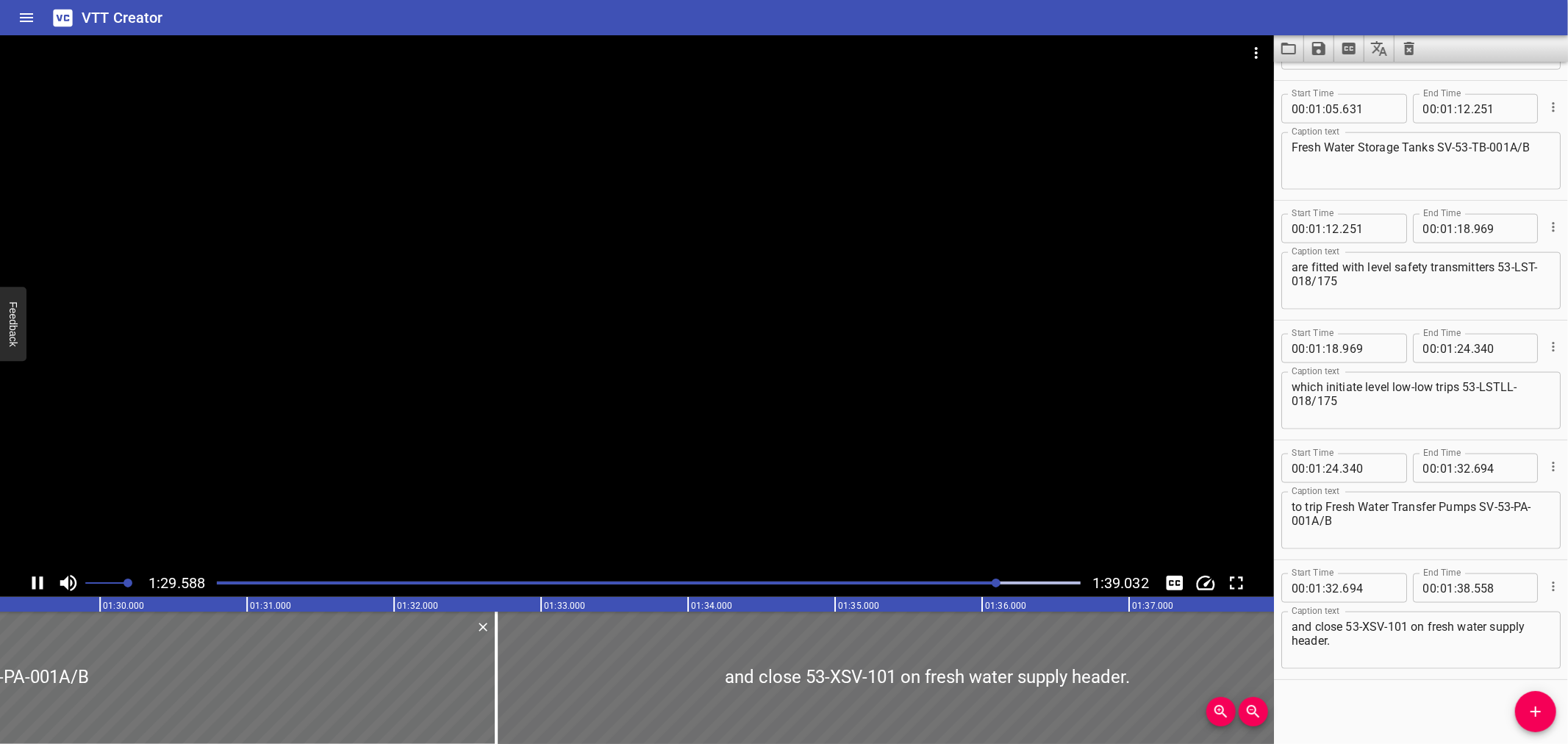
click at [1157, 259] on div at bounding box center [637, 301] width 1274 height 533
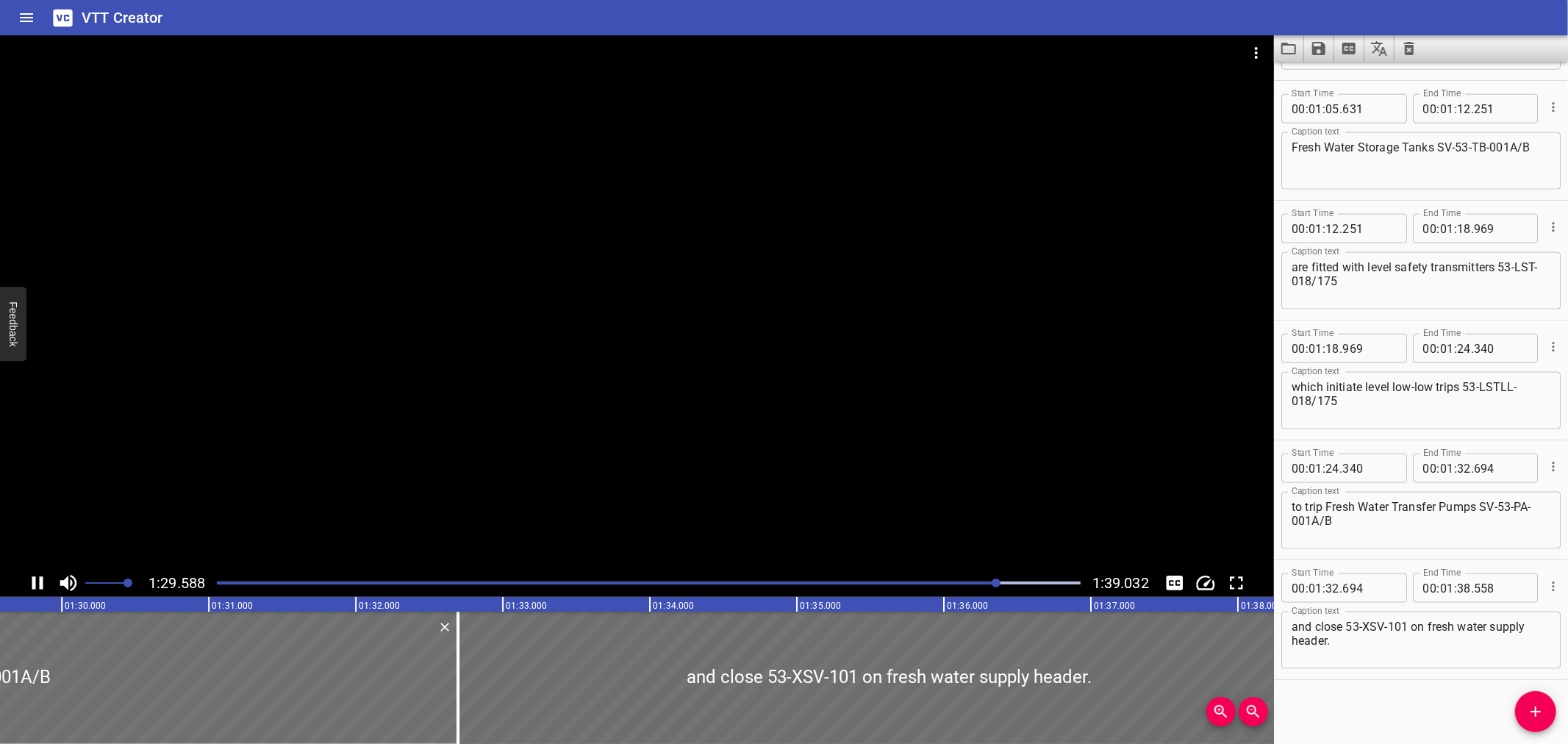
scroll to position [0, 13192]
click at [1326, 49] on icon "Save captions to file" at bounding box center [1319, 49] width 18 height 18
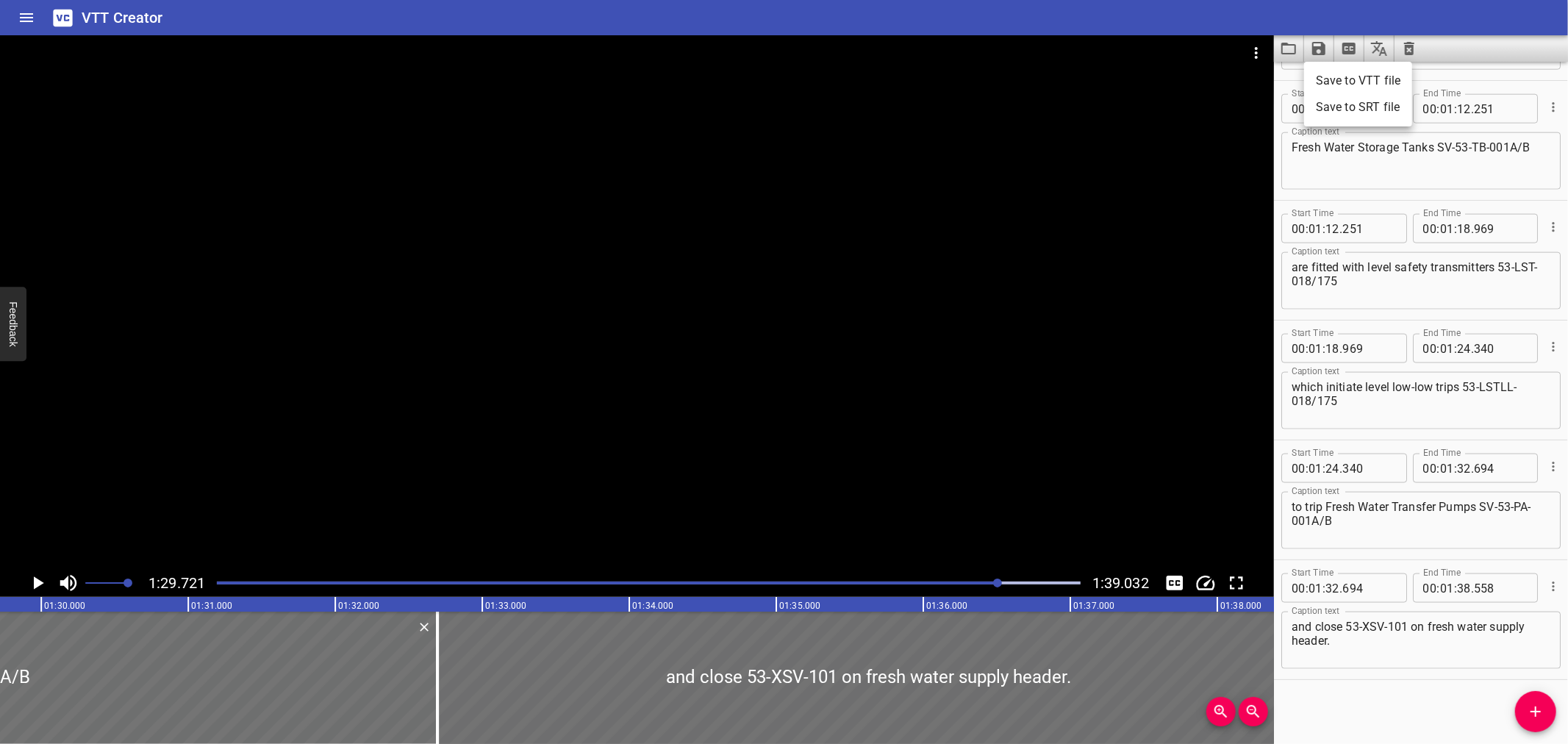
click at [1323, 71] on li "Save to VTT file" at bounding box center [1358, 80] width 108 height 26
click at [1023, 1] on div "VTT Creator" at bounding box center [784, 18] width 1568 height 35
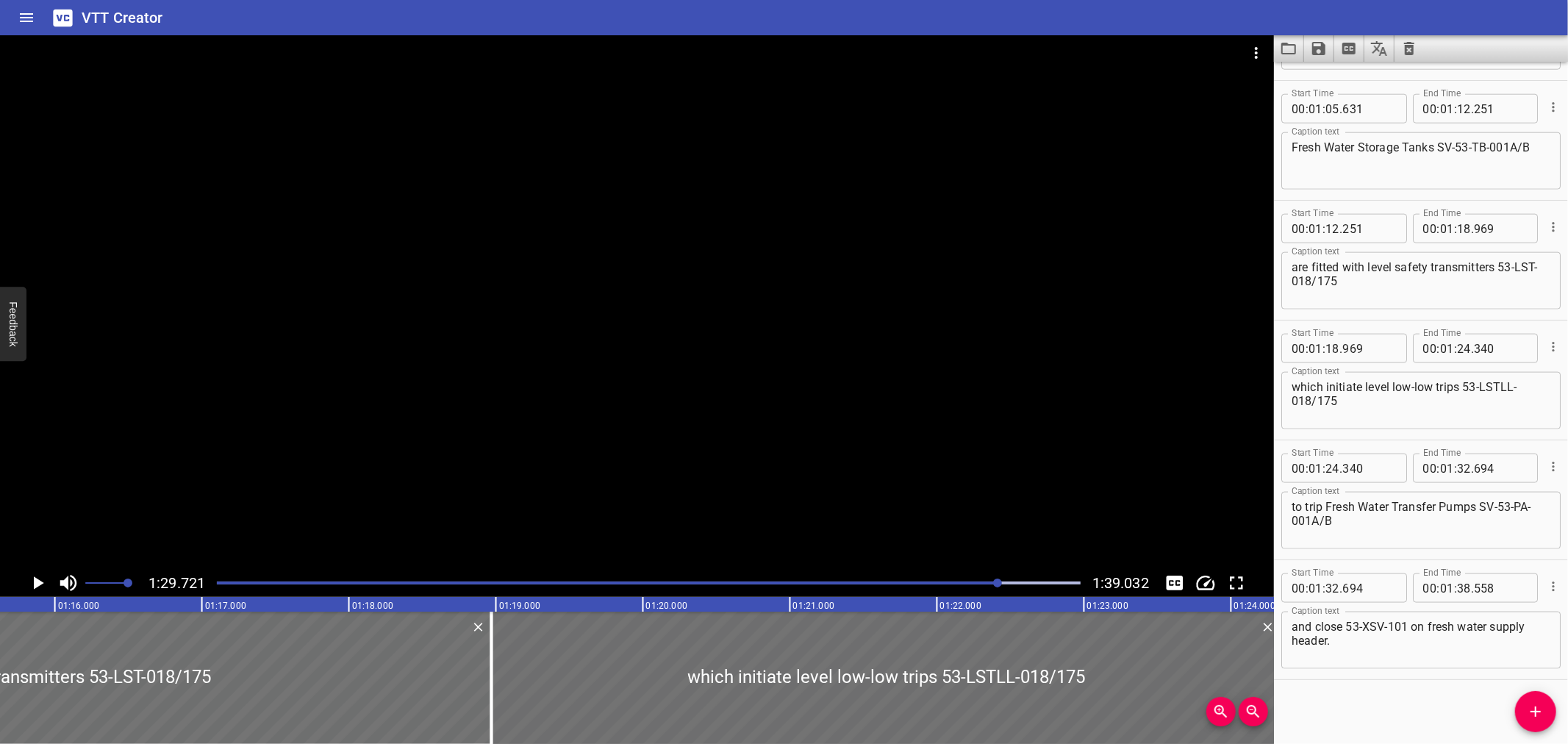
scroll to position [0, 11143]
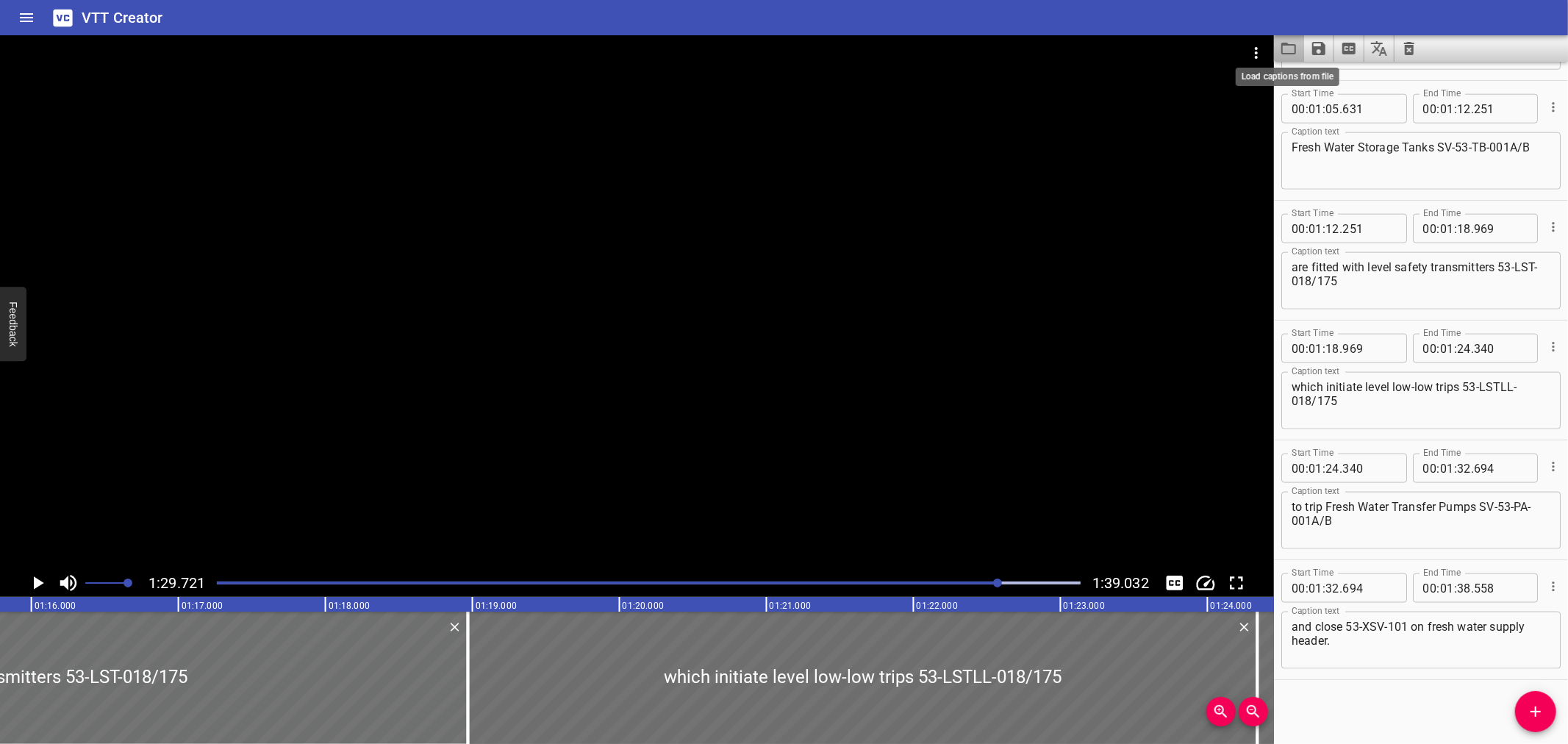
click at [1290, 49] on icon "Load captions from file" at bounding box center [1289, 49] width 18 height 18
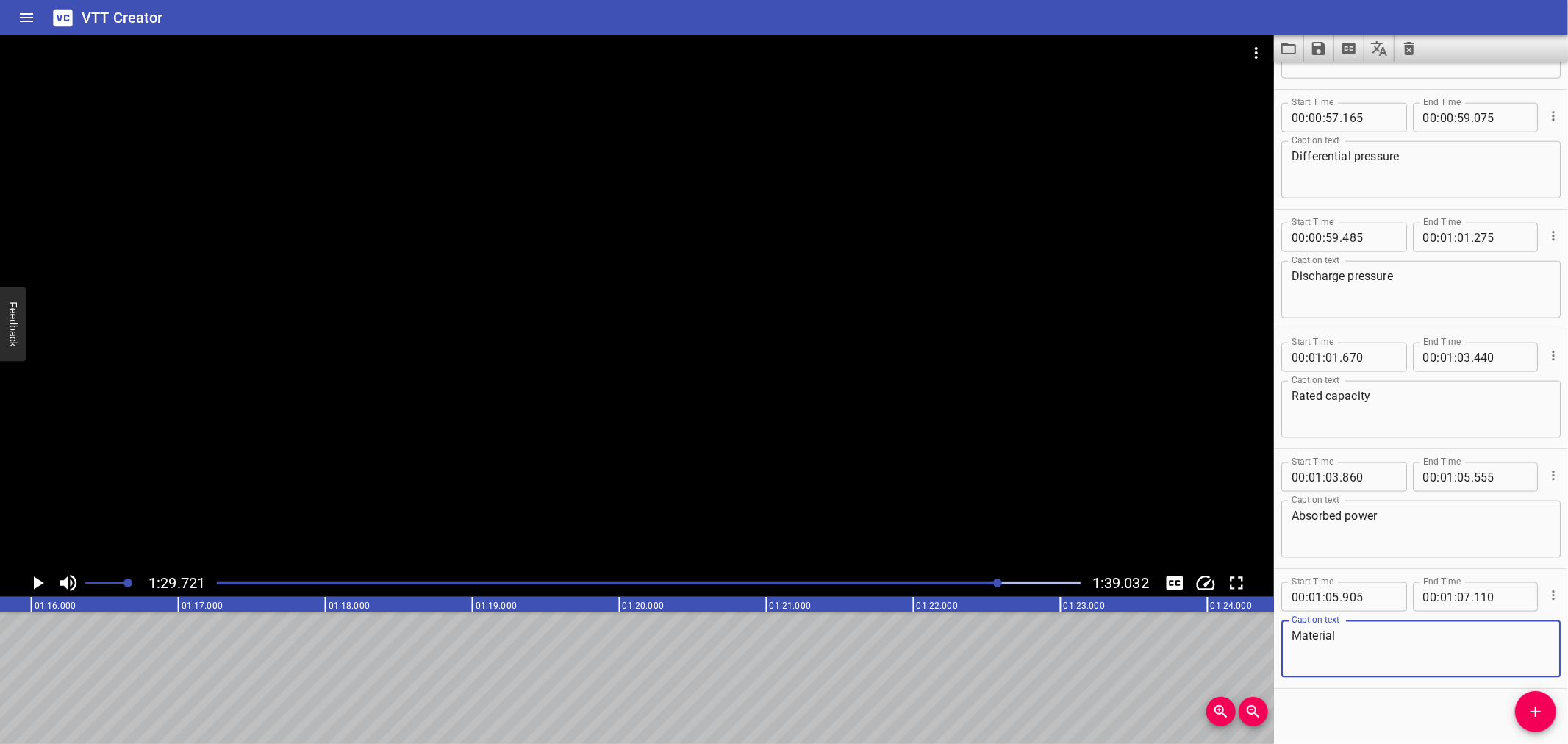
scroll to position [1541, 0]
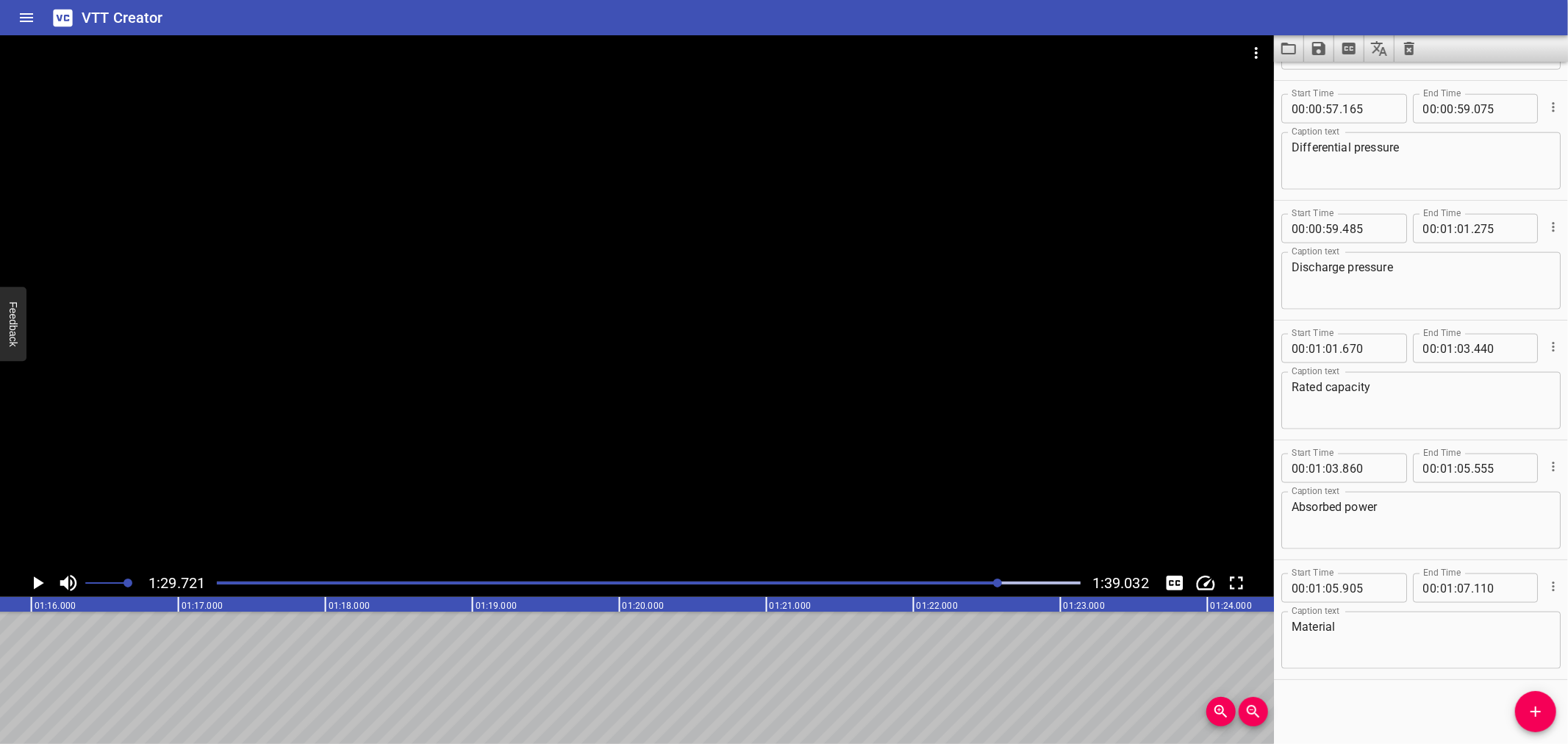
click at [1280, 46] on icon "Load captions from file" at bounding box center [1289, 49] width 18 height 18
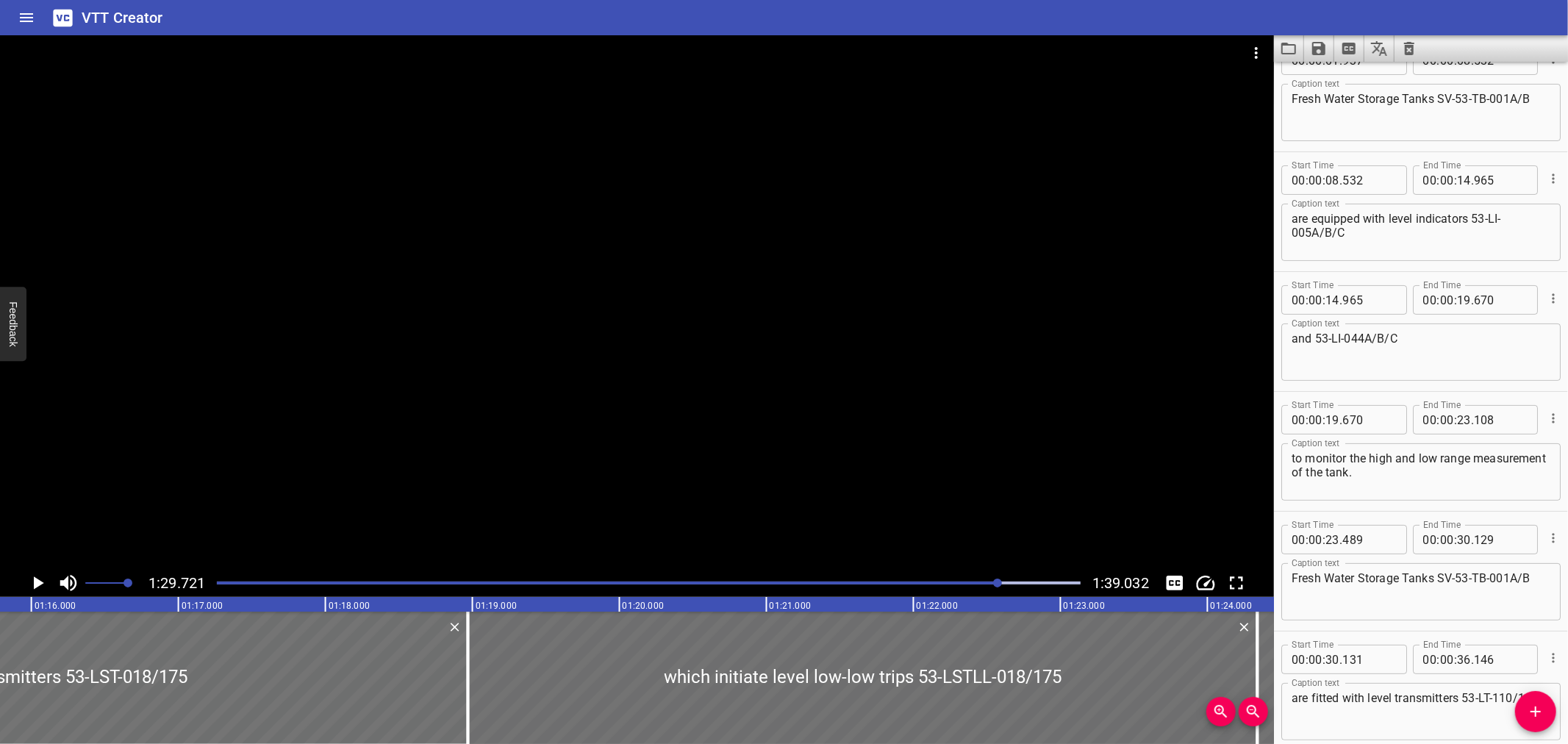
scroll to position [253, 0]
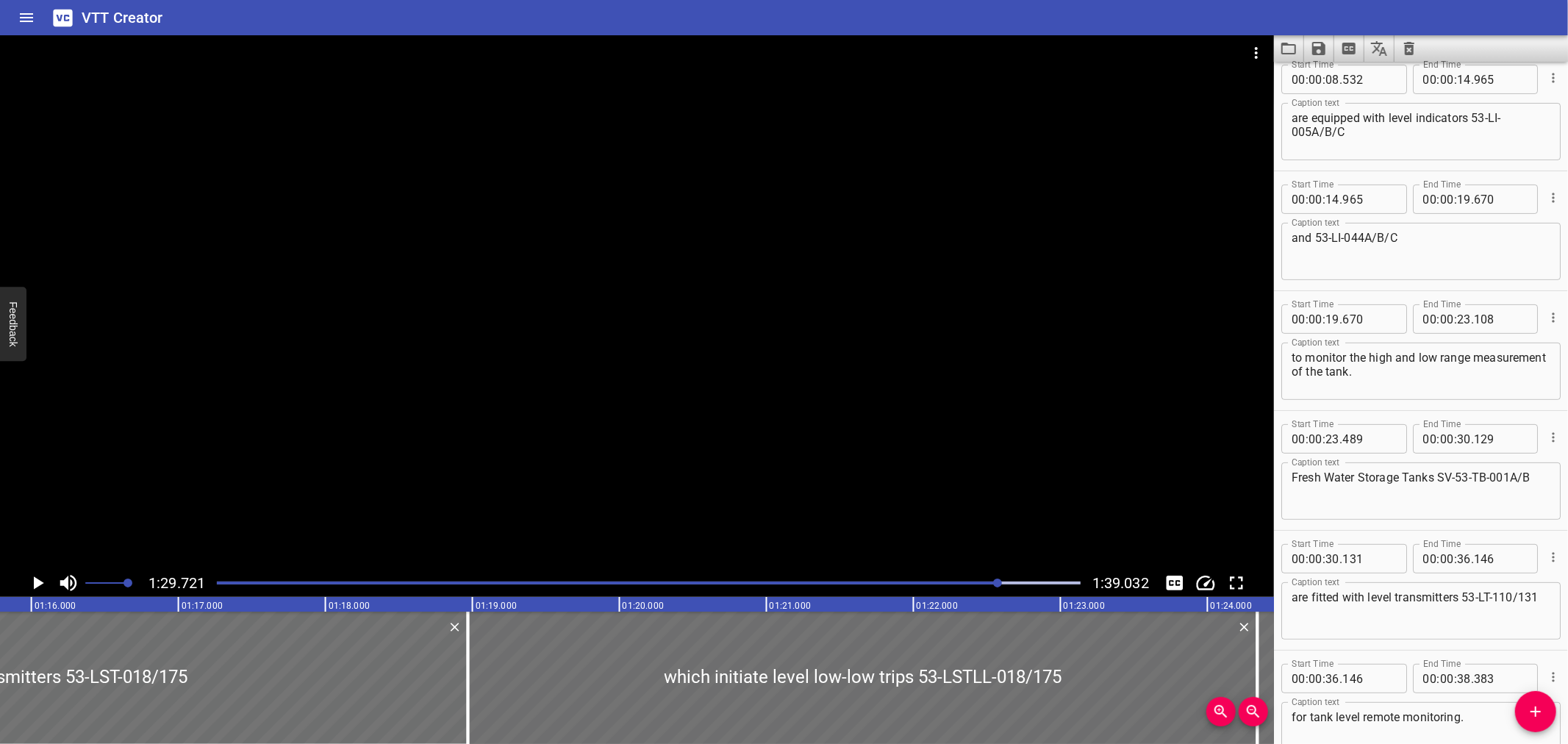
click at [910, 586] on div at bounding box center [648, 582] width 881 height 20
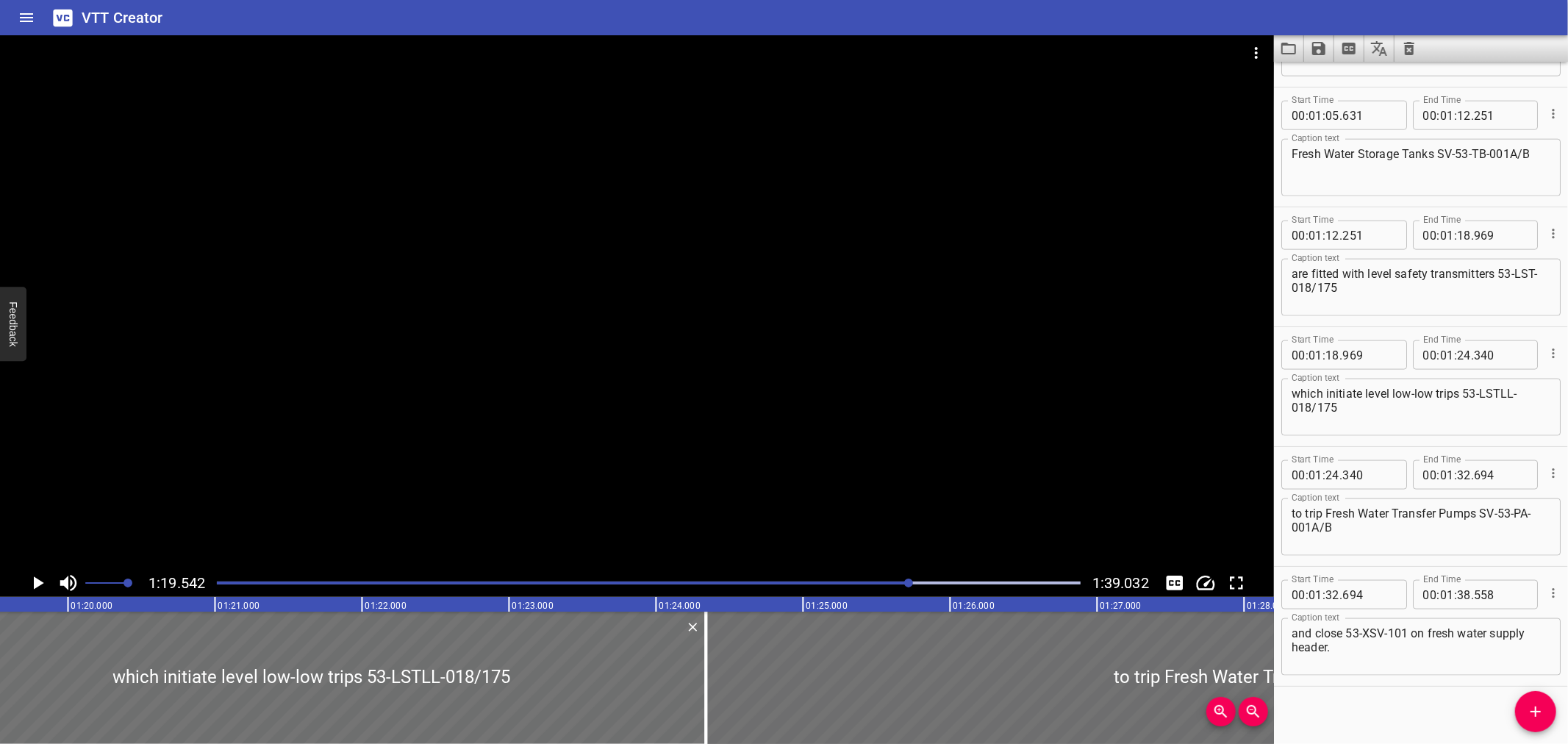
scroll to position [1541, 0]
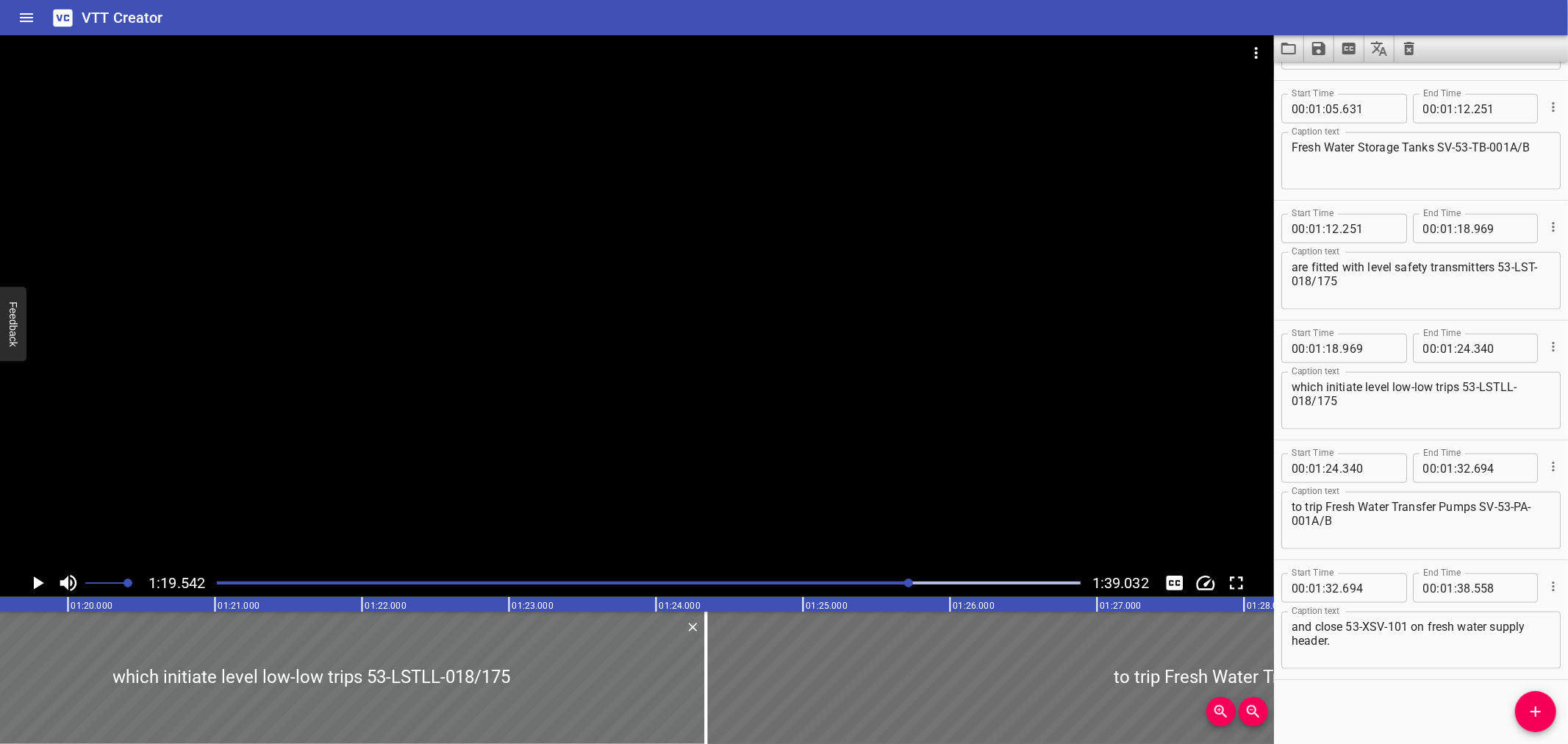
click at [780, 443] on div at bounding box center [637, 301] width 1274 height 533
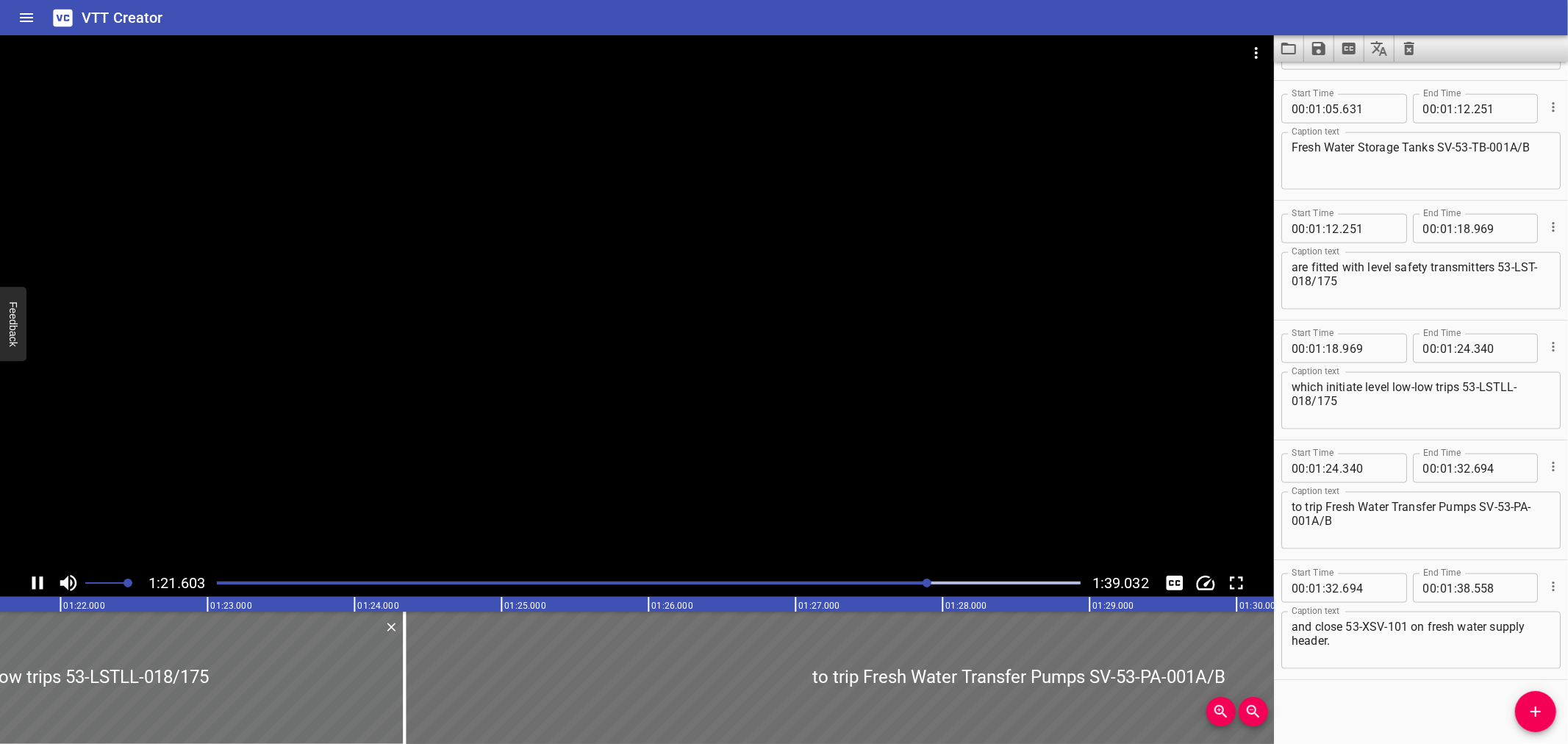
click at [867, 578] on div at bounding box center [648, 582] width 881 height 20
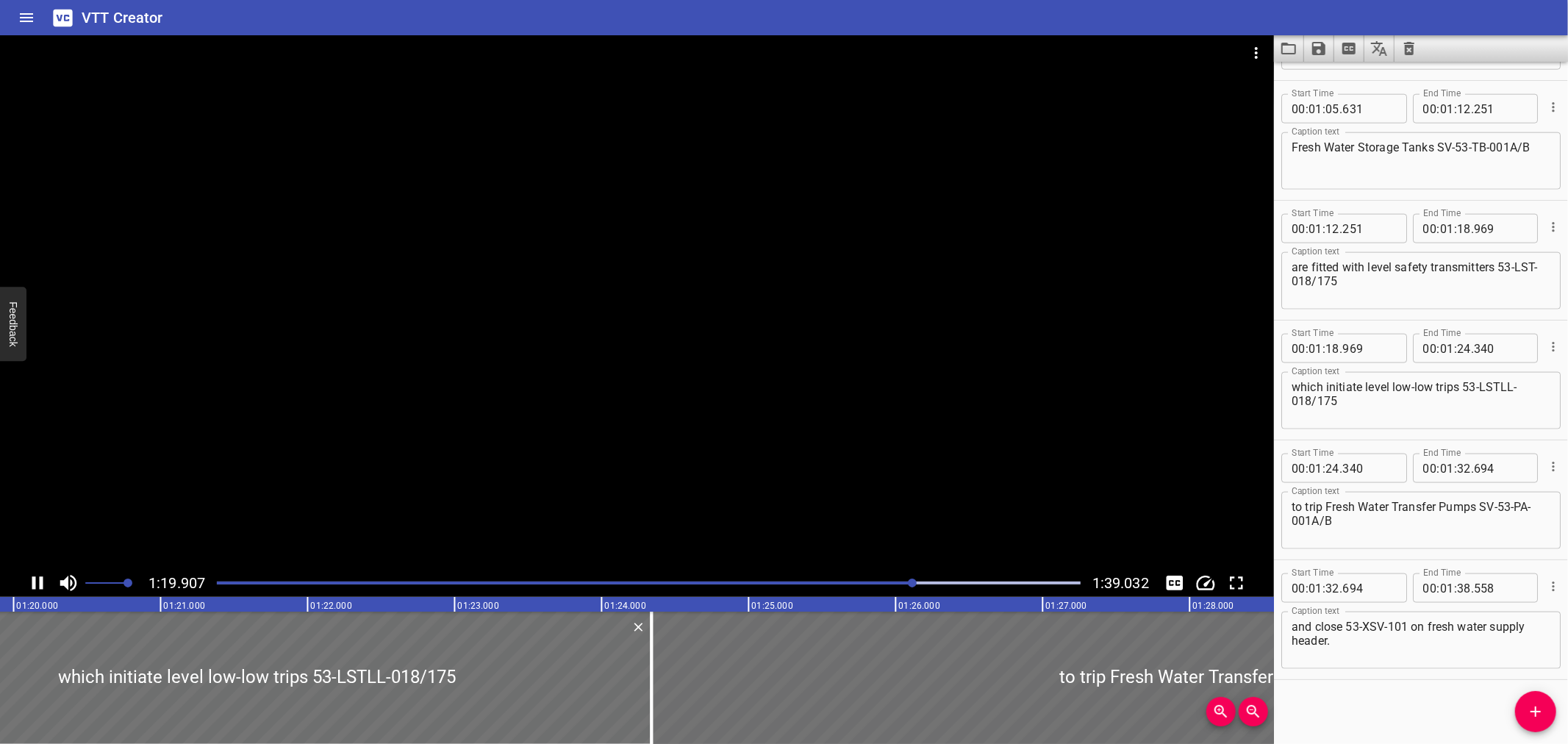
drag, startPoint x: 758, startPoint y: 440, endPoint x: 773, endPoint y: 426, distance: 20.5
click at [762, 434] on div at bounding box center [637, 301] width 1274 height 533
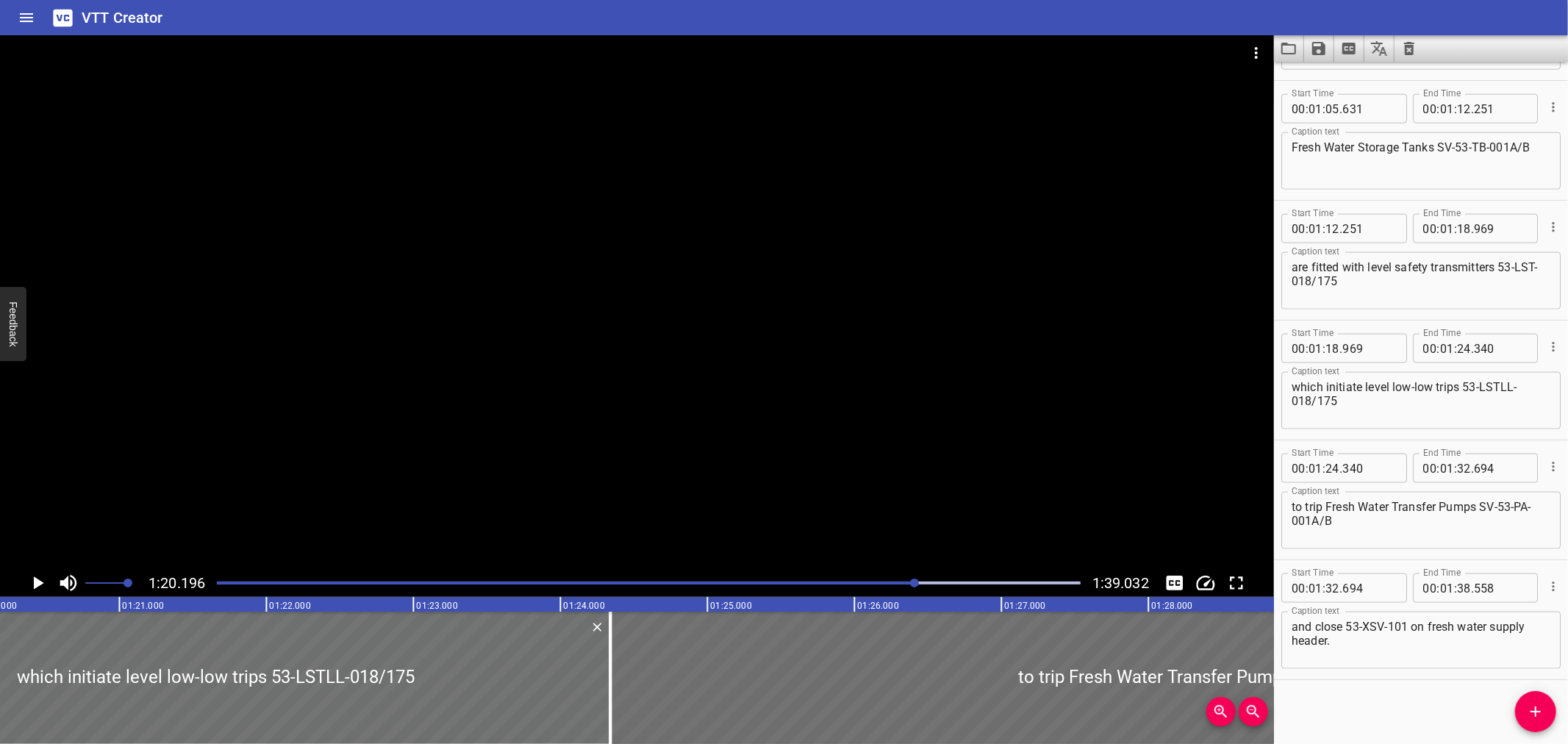
click at [1289, 58] on button "Load captions from file" at bounding box center [1289, 48] width 30 height 26
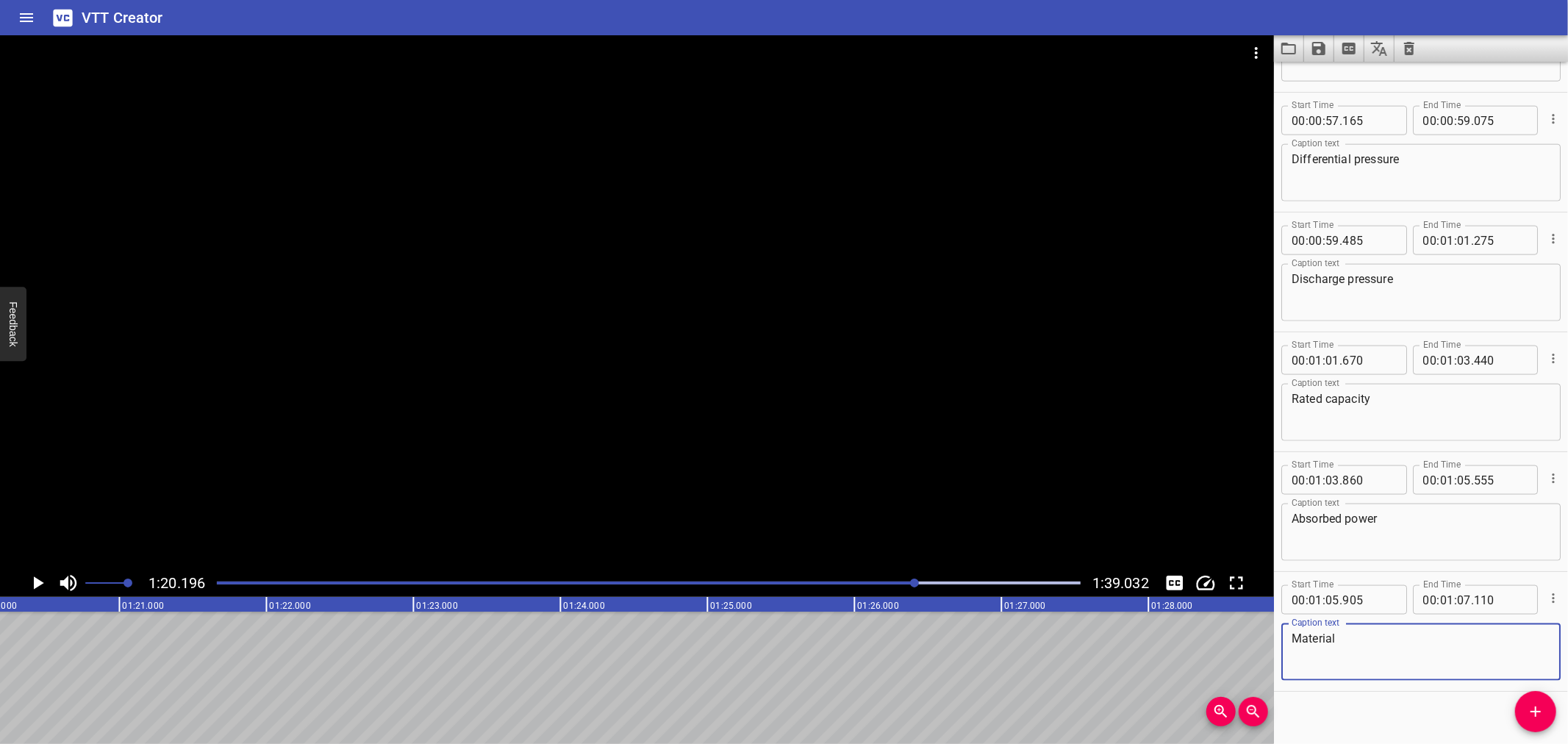
scroll to position [1541, 0]
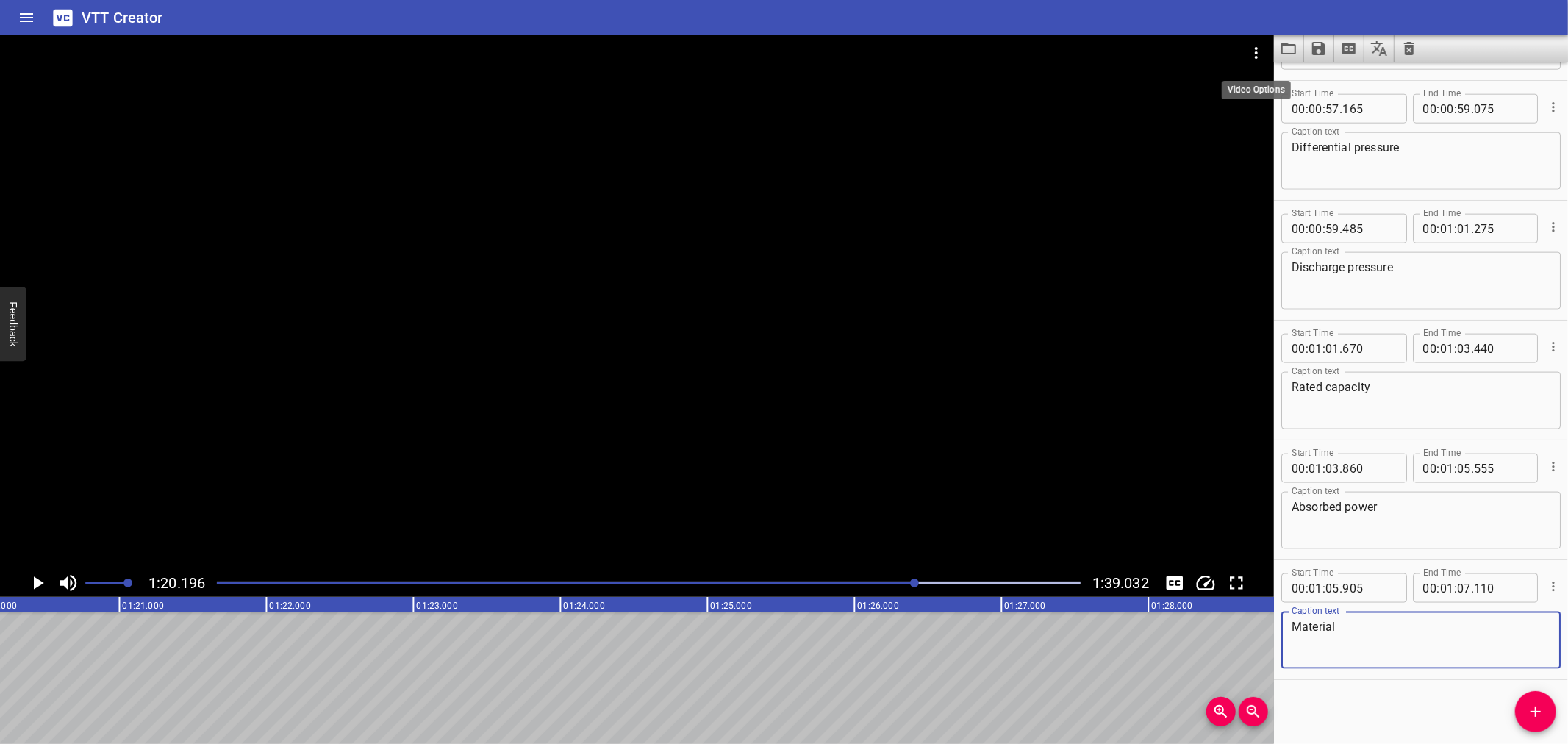
click at [1258, 56] on icon "Video Options" at bounding box center [1257, 53] width 18 height 18
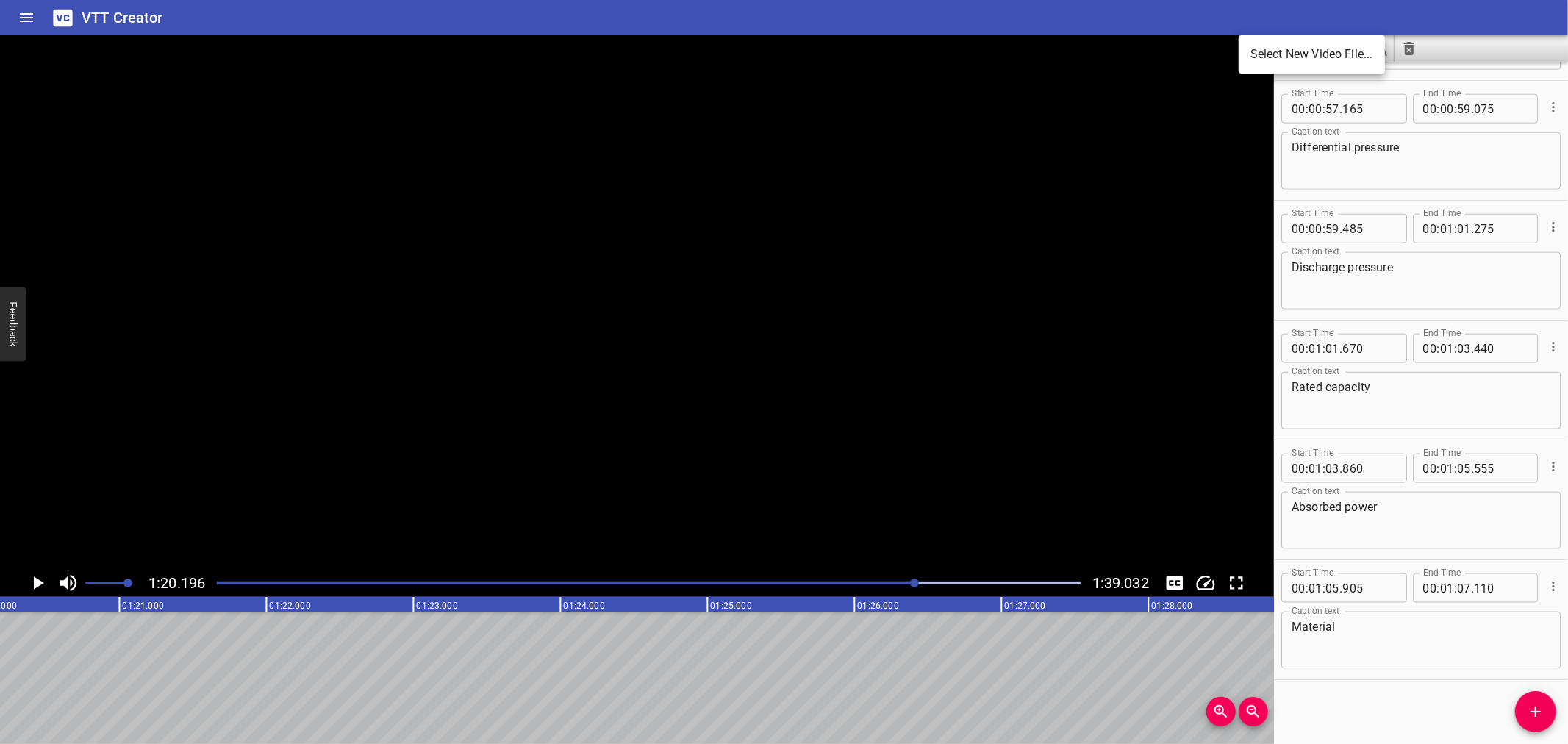
click at [1259, 63] on li "Select New Video File..." at bounding box center [1312, 54] width 146 height 26
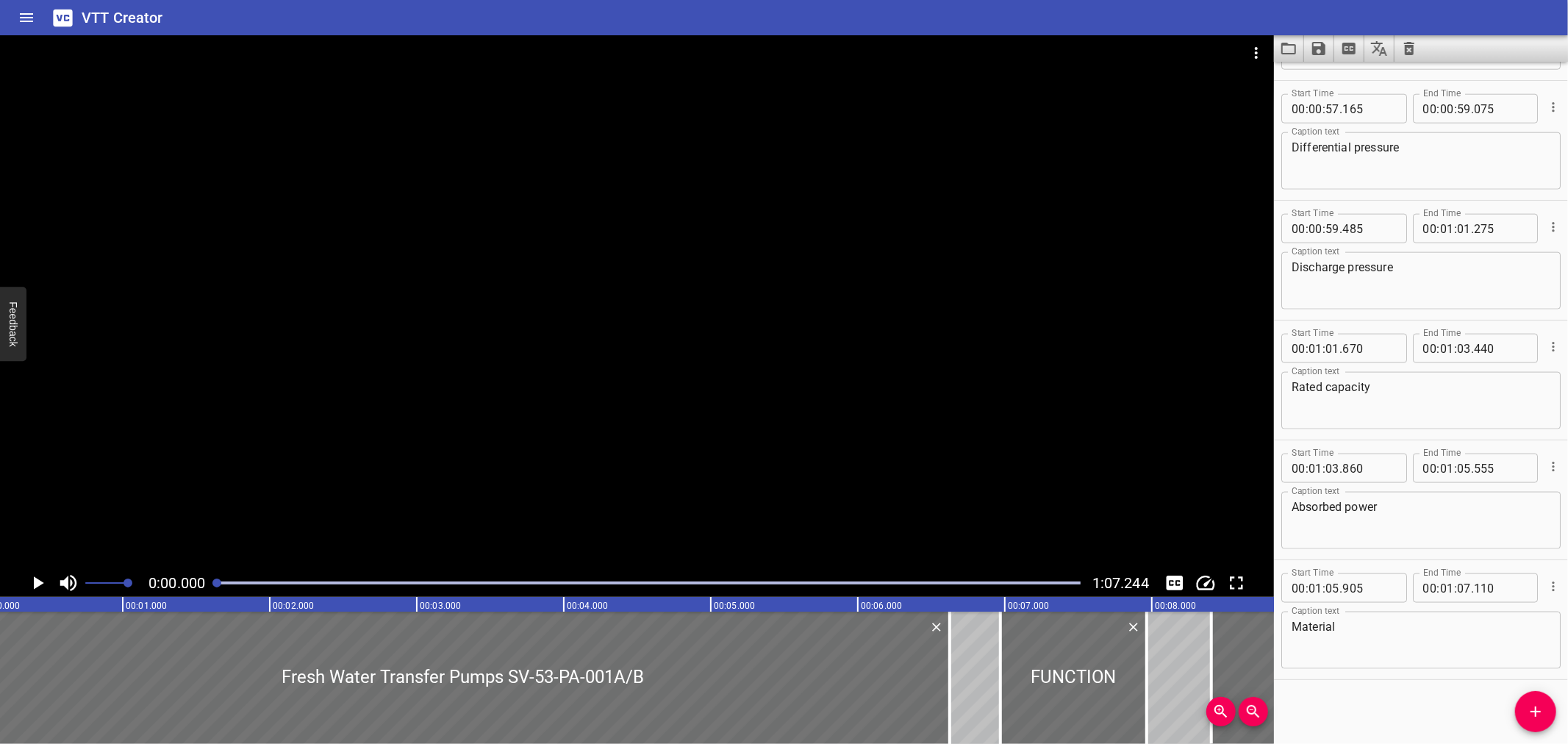
scroll to position [0, 0]
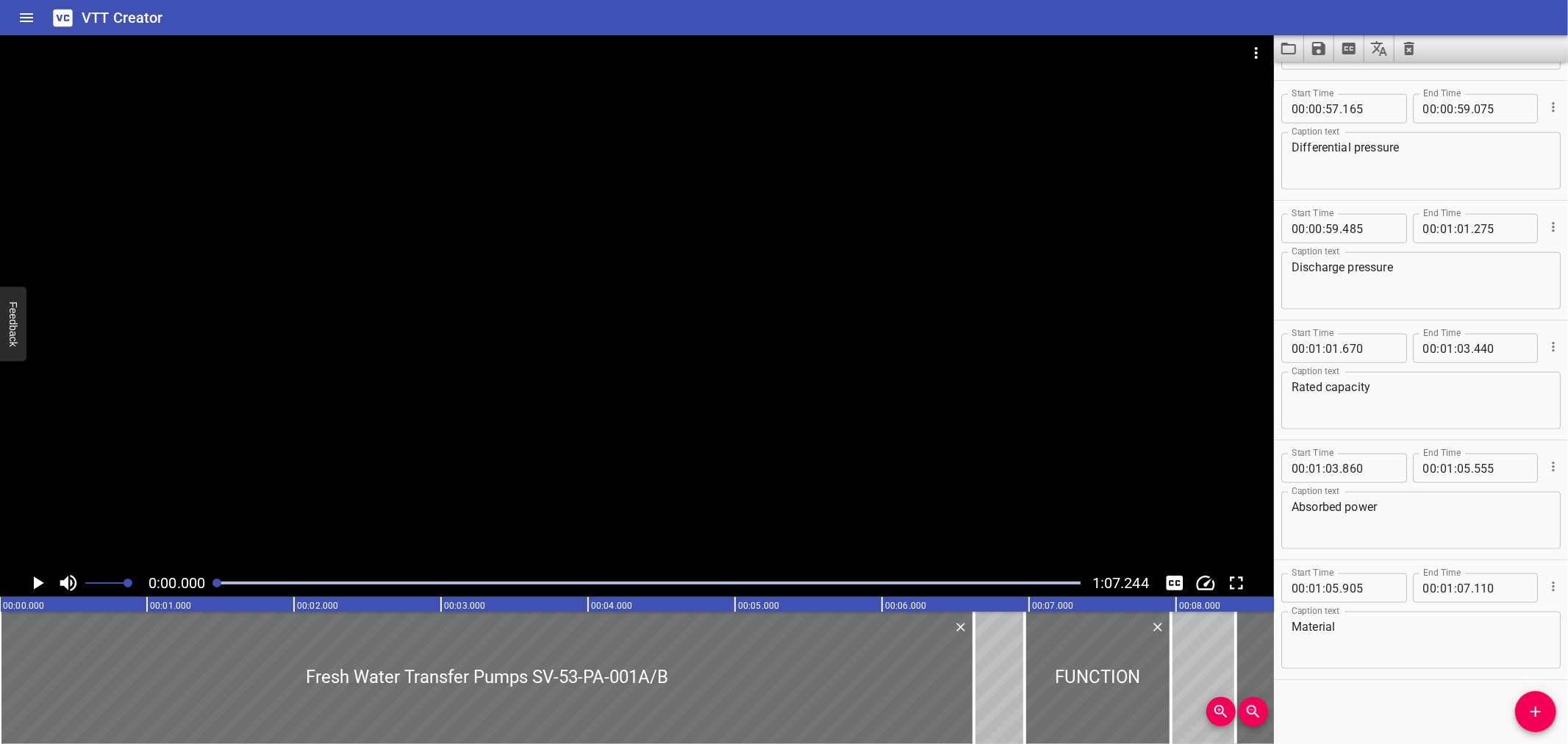
click at [347, 579] on div at bounding box center [648, 582] width 881 height 20
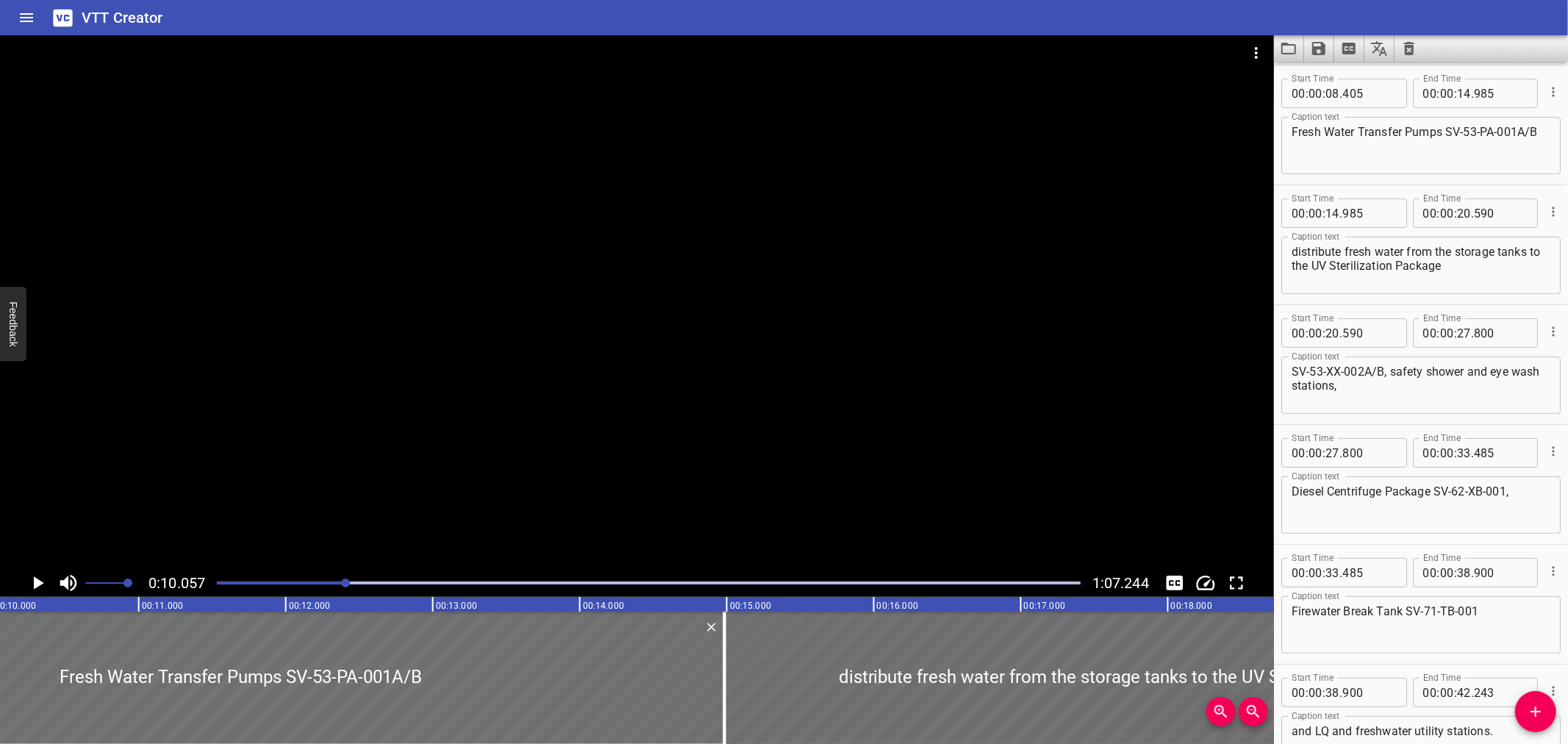
click at [467, 575] on div at bounding box center [648, 582] width 881 height 20
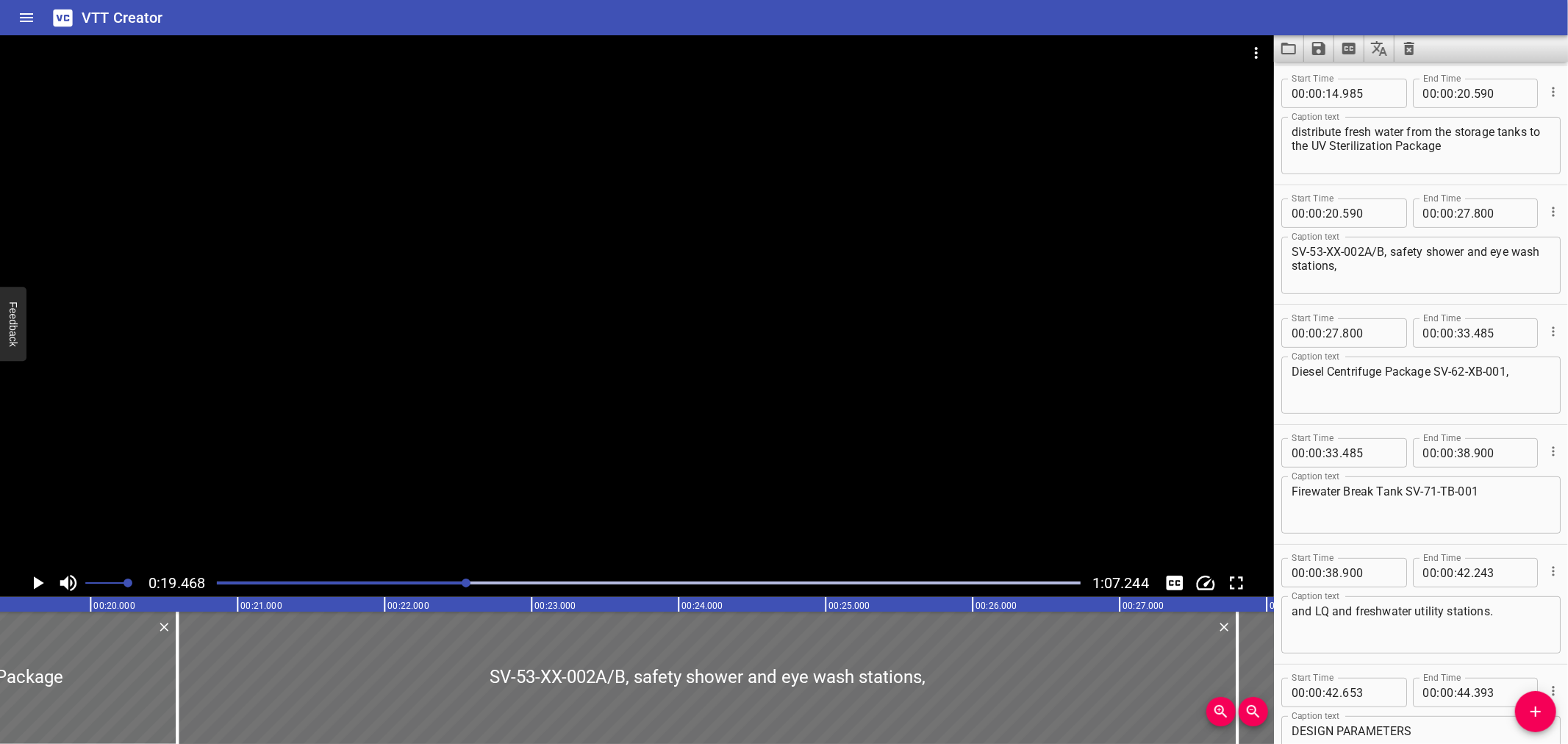
scroll to position [0, 2862]
click at [1373, 144] on textarea "distribute fresh water from the storage tanks to the UV Sterilization Package" at bounding box center [1421, 145] width 259 height 42
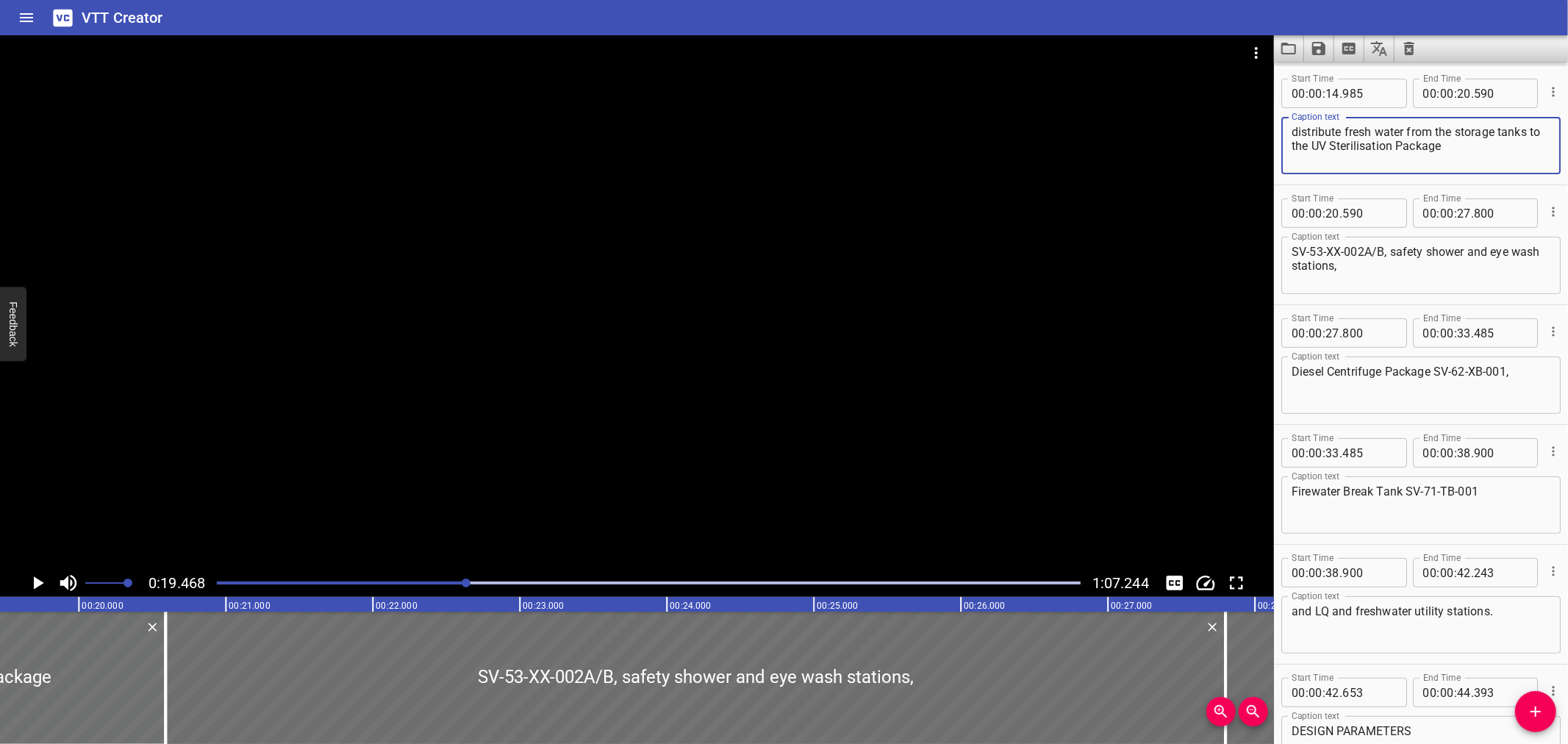
type textarea "distribute fresh water from the storage tanks to the UV Sterilisation Package"
click at [1318, 56] on icon "Save captions to file" at bounding box center [1319, 49] width 18 height 18
click at [1344, 88] on li "Save to VTT file" at bounding box center [1358, 80] width 108 height 26
drag, startPoint x: 1564, startPoint y: 623, endPoint x: 1451, endPoint y: 540, distance: 140.2
click at [946, 699] on div at bounding box center [699, 678] width 1061 height 133
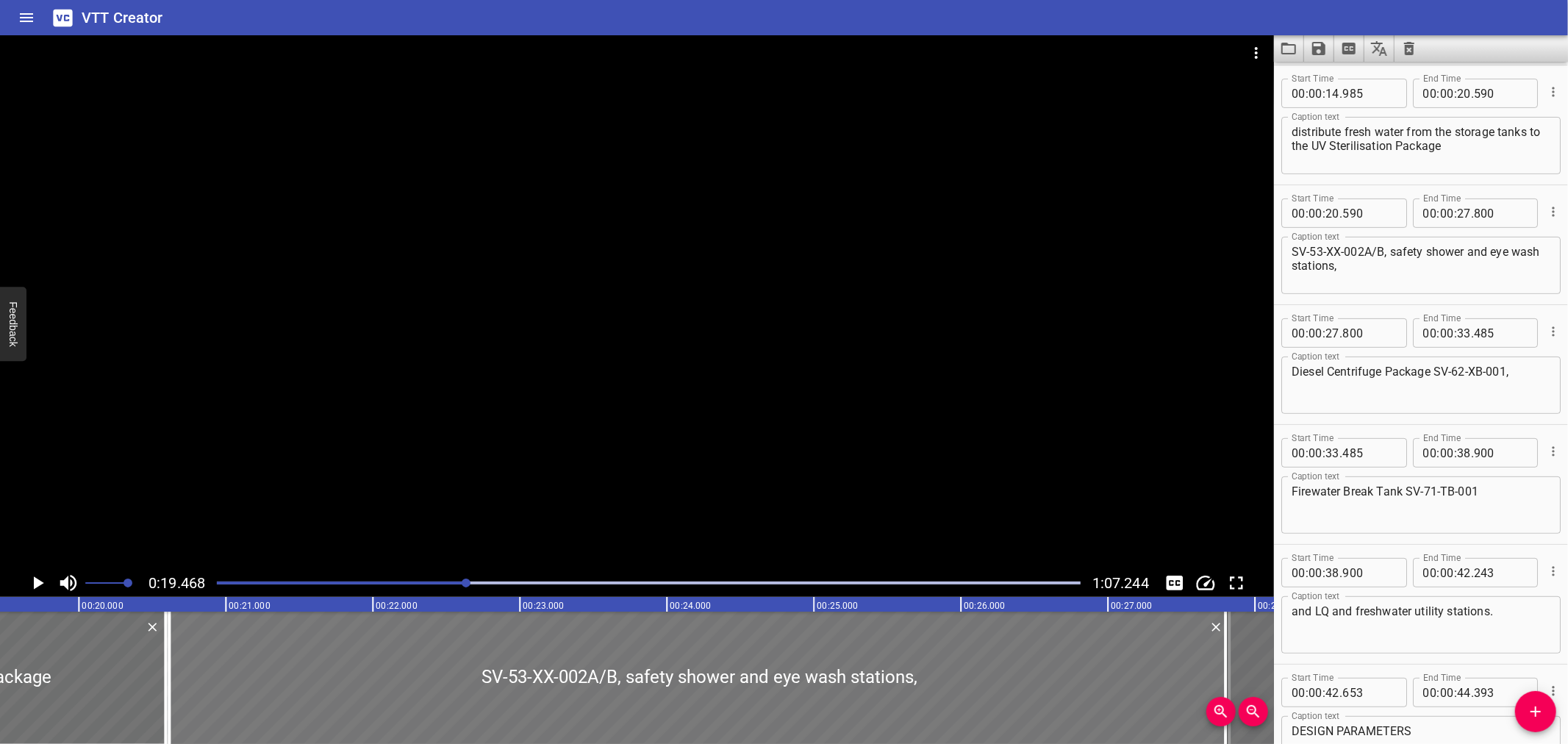
type input "595"
type input "805"
click at [1313, 49] on icon "Save captions to file" at bounding box center [1319, 49] width 14 height 14
click at [1326, 79] on li "Save to VTT file" at bounding box center [1358, 80] width 108 height 26
click at [1290, 40] on icon "Load captions from file" at bounding box center [1289, 49] width 18 height 18
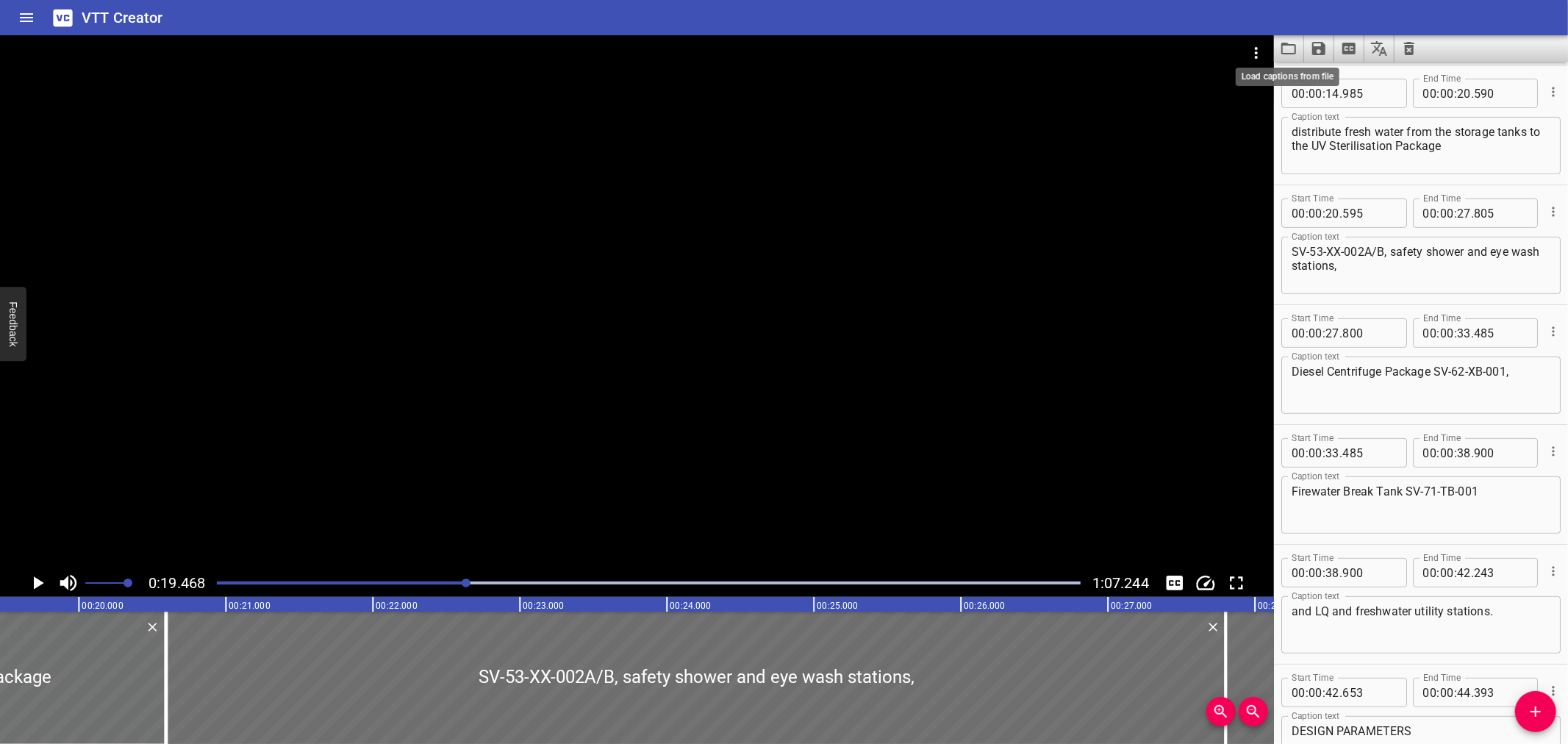
click at [1290, 49] on icon "Load captions from file" at bounding box center [1289, 49] width 18 height 18
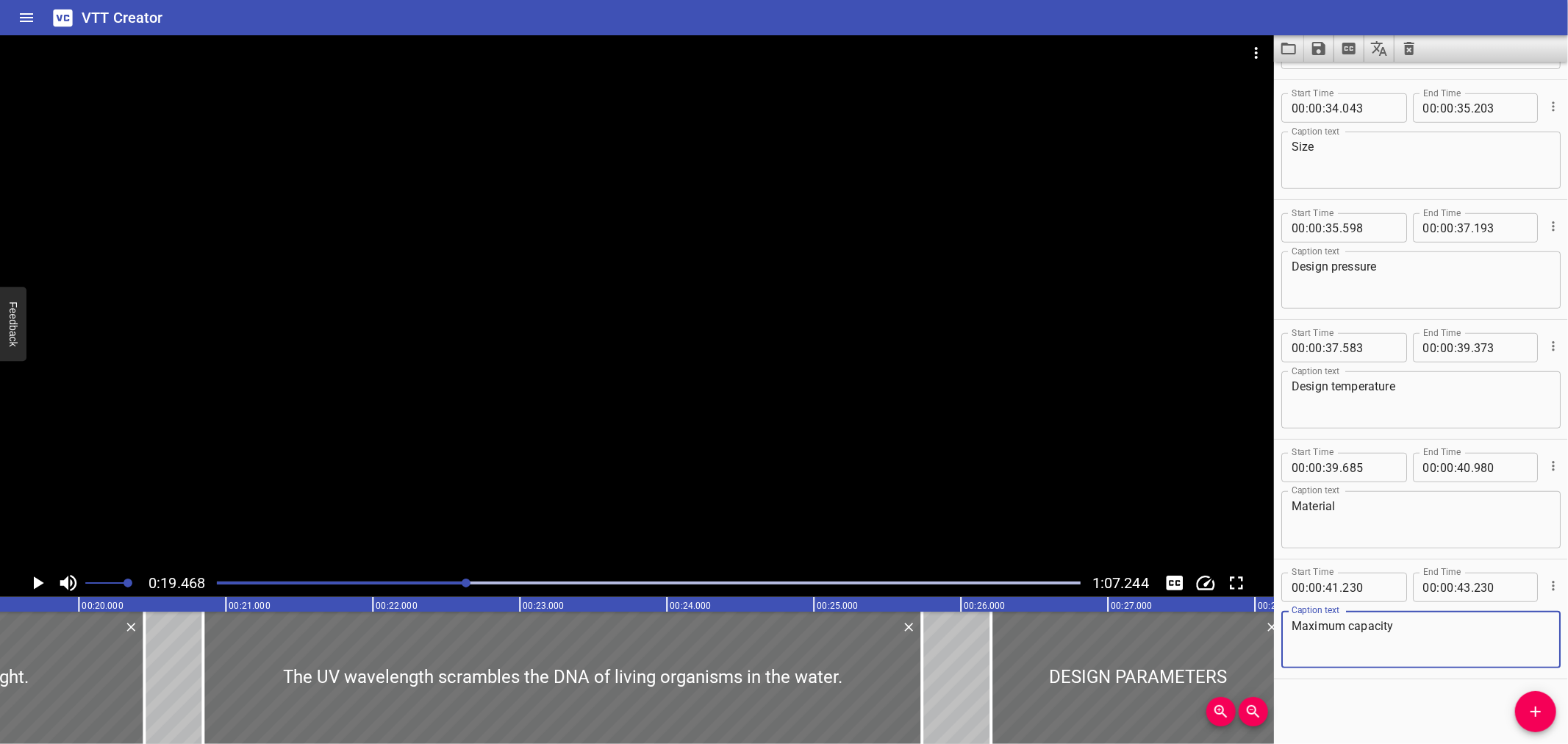
scroll to position [824, 0]
click at [1252, 46] on icon "Video Options" at bounding box center [1257, 53] width 18 height 18
click at [1259, 54] on li "Select New Video File..." at bounding box center [1312, 54] width 146 height 26
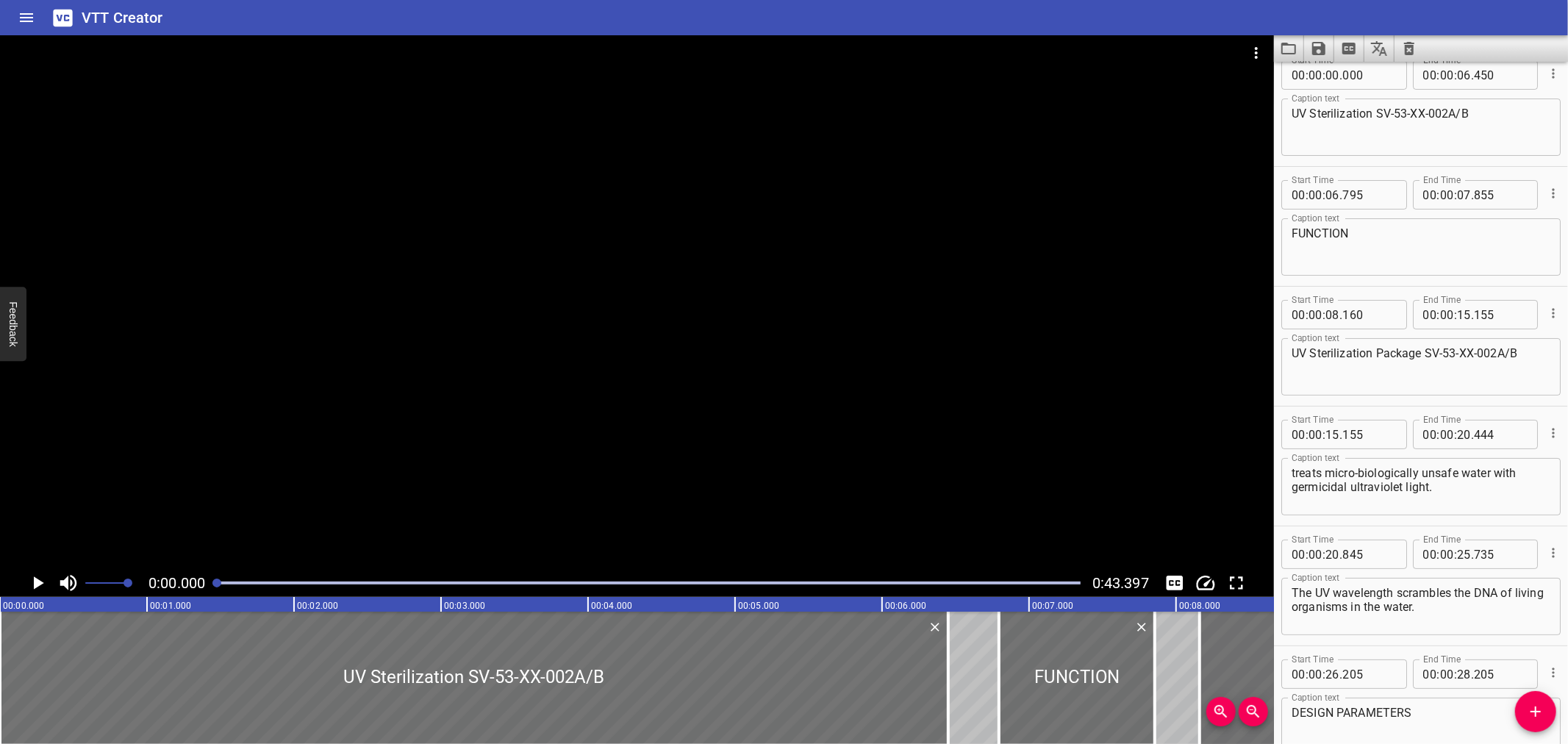
scroll to position [0, 0]
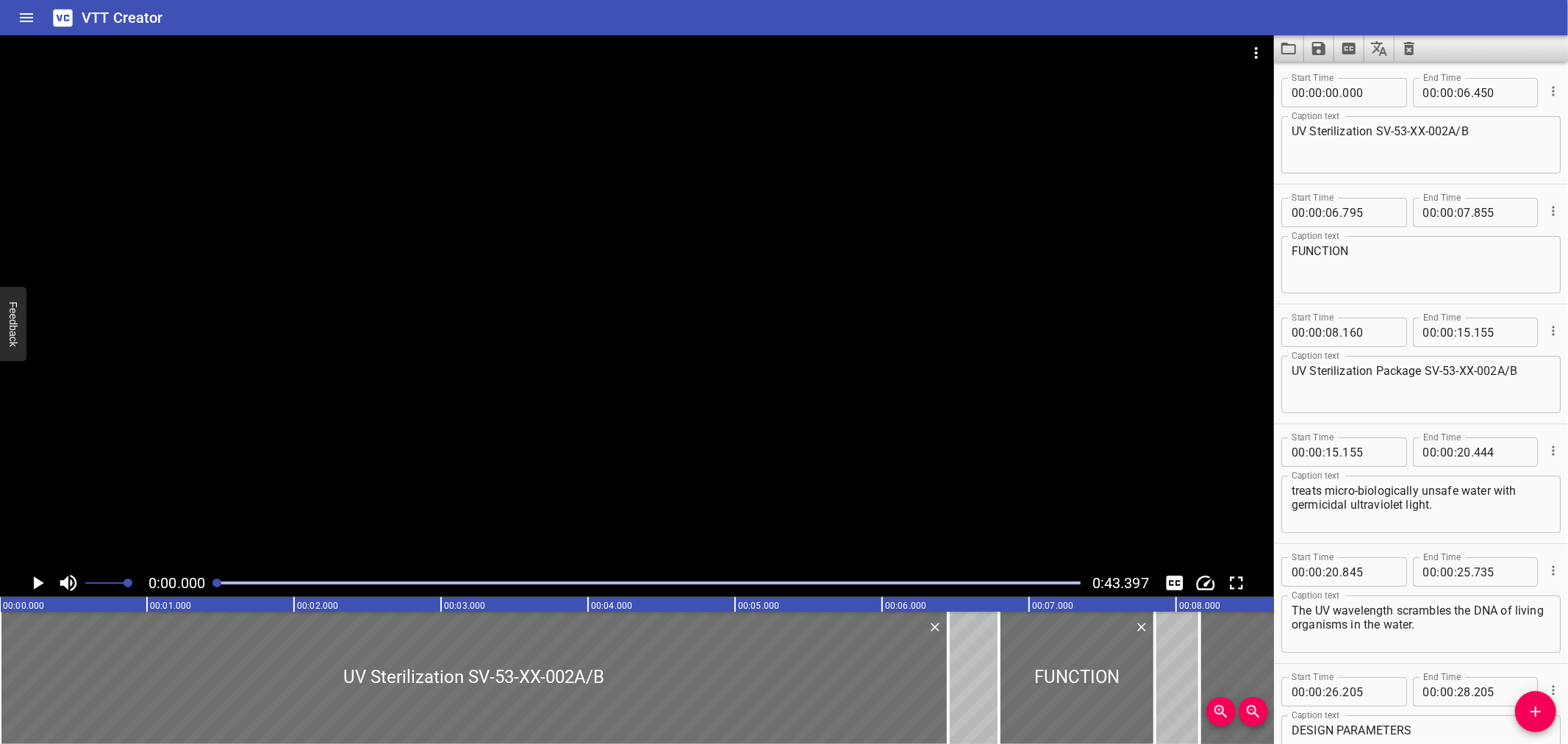
click at [1344, 130] on textarea "UV Sterilization SV-53-XX-002A/B" at bounding box center [1421, 144] width 259 height 42
type textarea "UV Sterilisation SV-53-XX-002A/B"
click at [1344, 370] on textarea "UV Sterilization Package SV-53-XX-002A/B" at bounding box center [1421, 384] width 259 height 42
type textarea "UV Sterilisation Package SV-53-XX-002A/B"
click at [651, 584] on div at bounding box center [648, 582] width 881 height 20
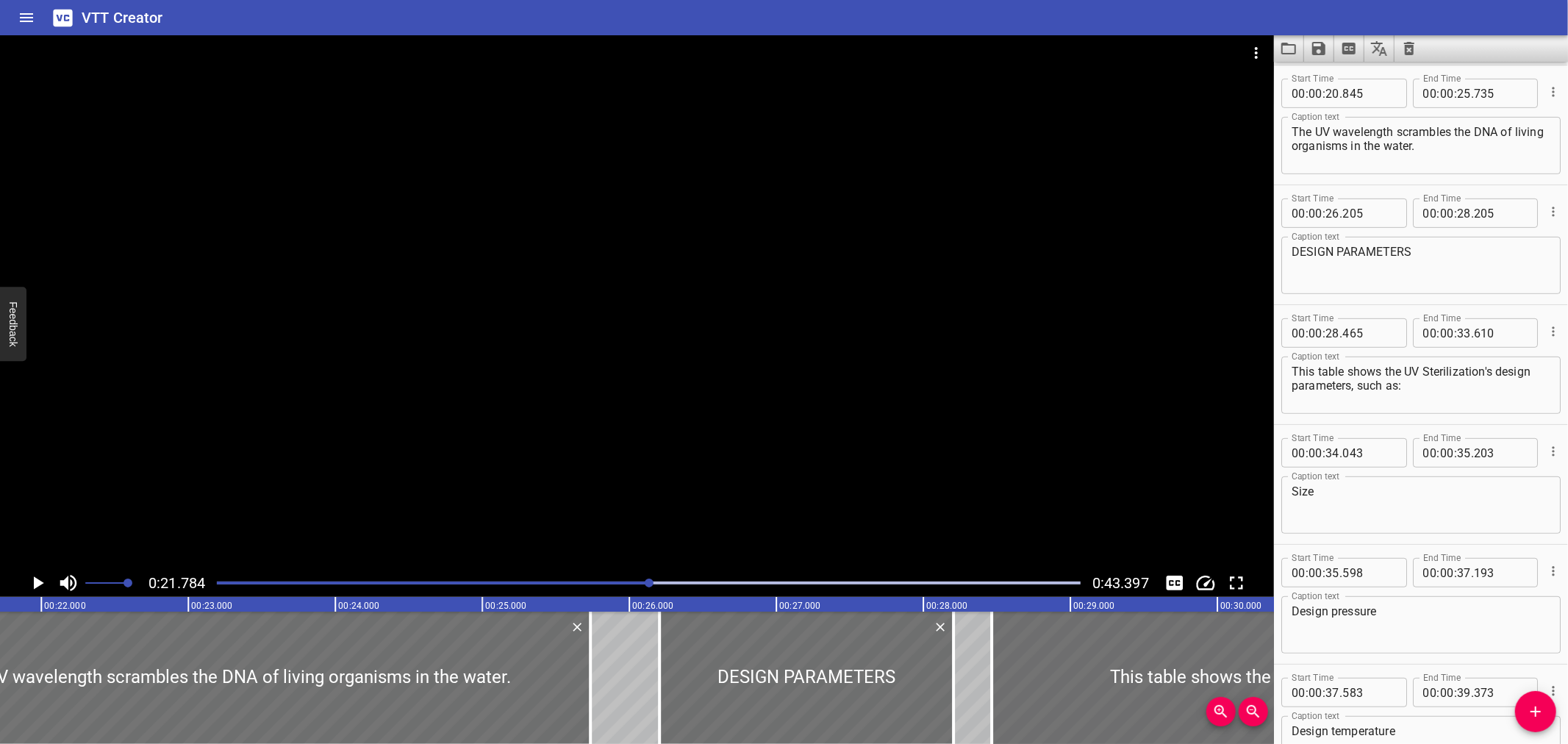
scroll to position [0, 3202]
click at [743, 589] on div at bounding box center [648, 582] width 881 height 20
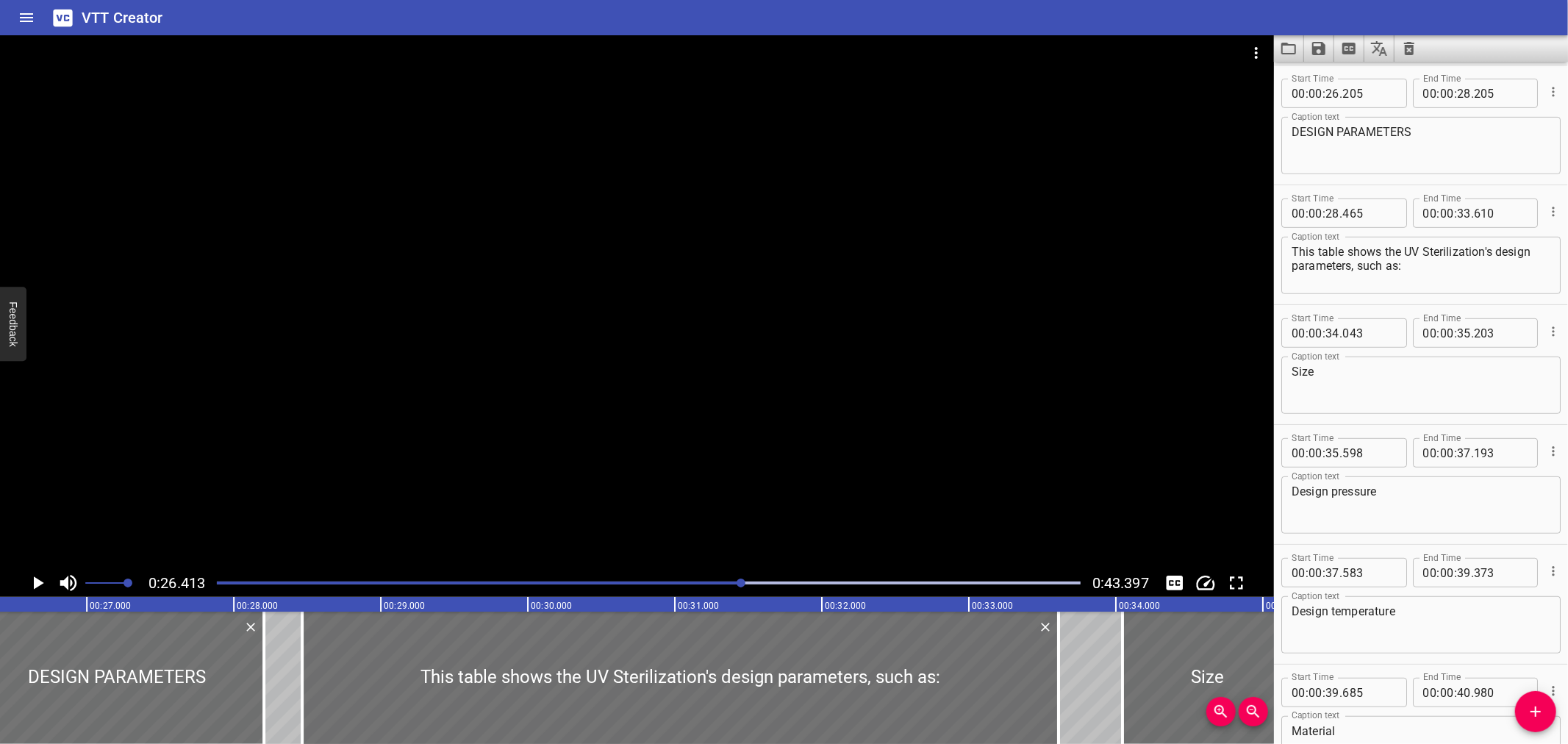
click at [771, 588] on div at bounding box center [648, 582] width 881 height 20
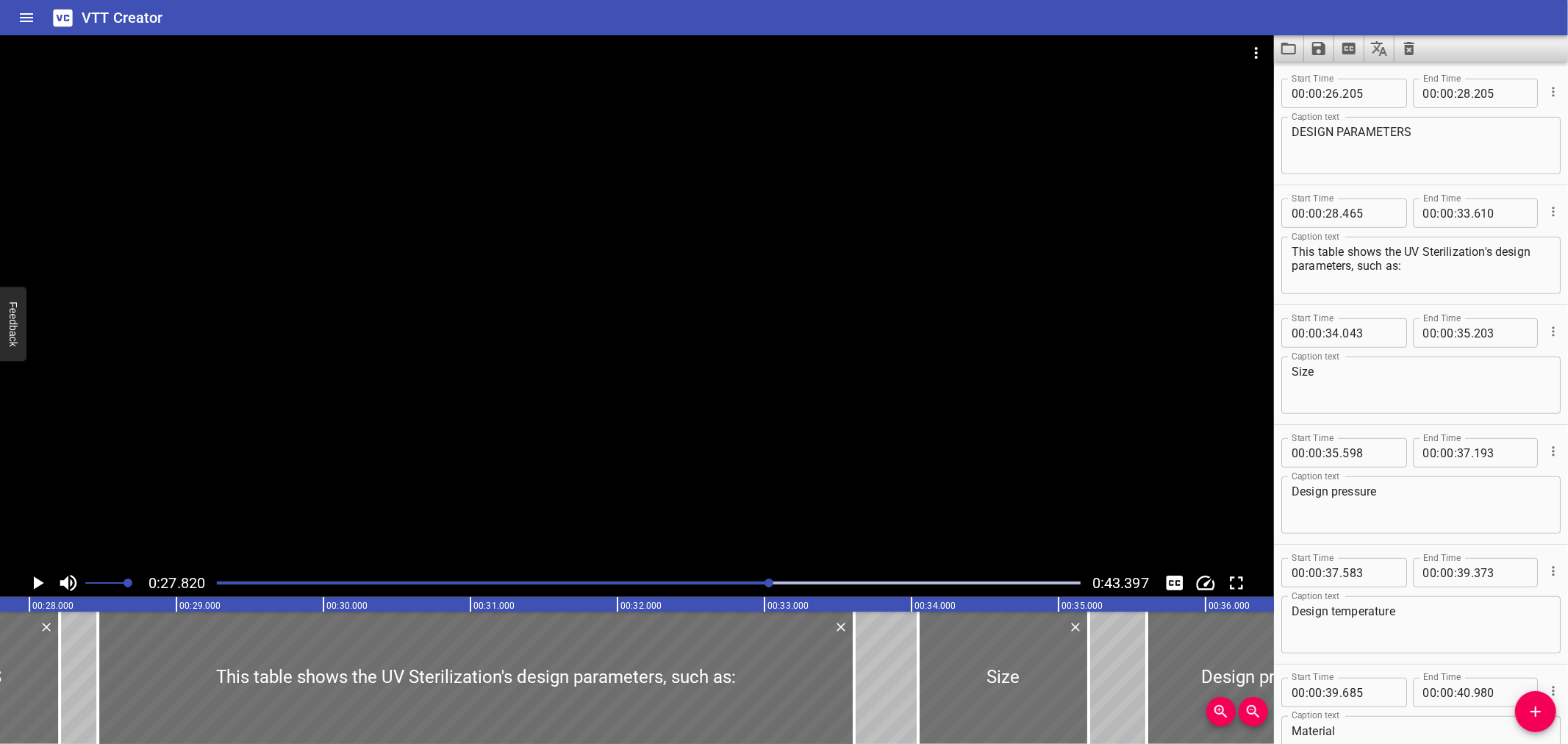
scroll to position [0, 4090]
click at [787, 589] on div at bounding box center [648, 582] width 881 height 20
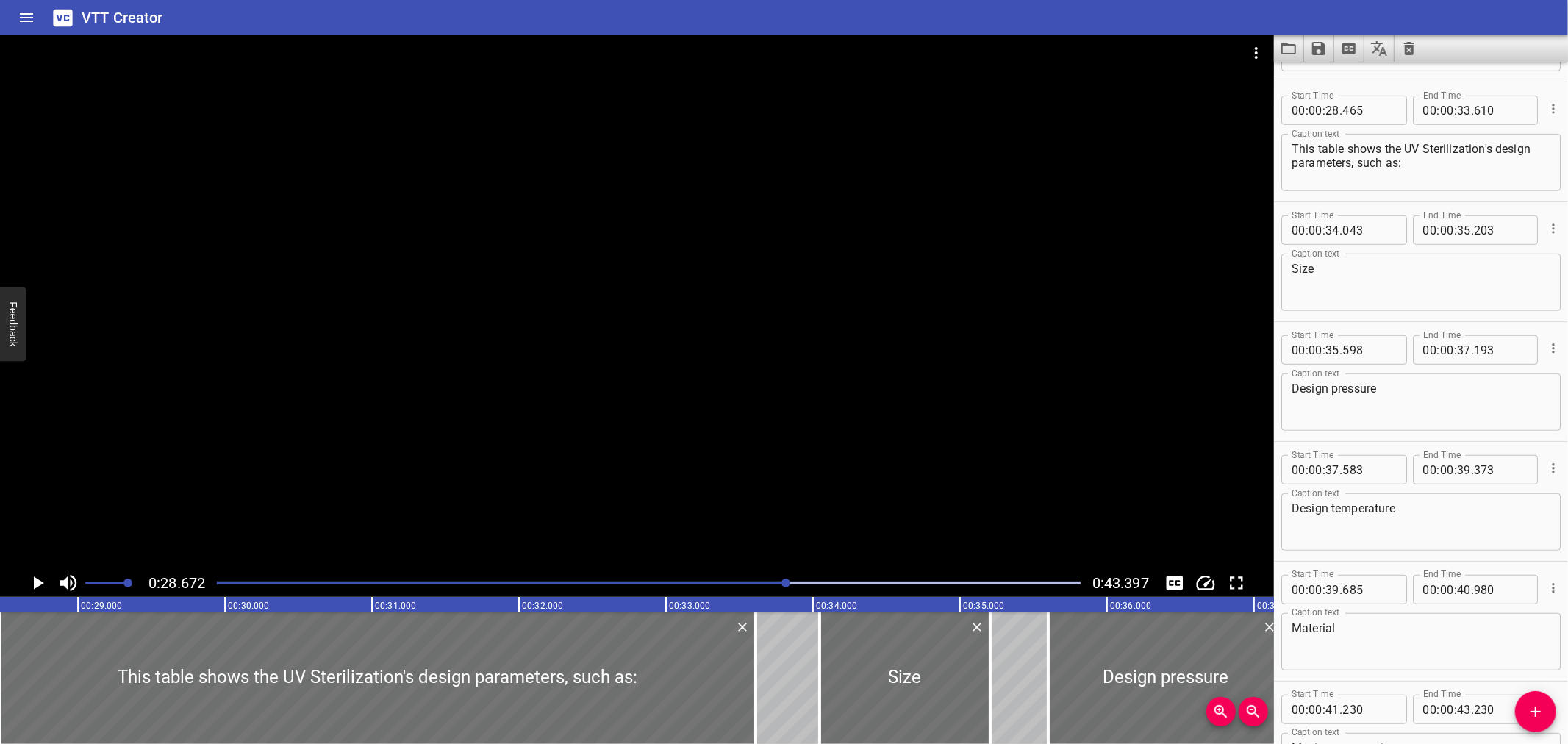
scroll to position [717, 0]
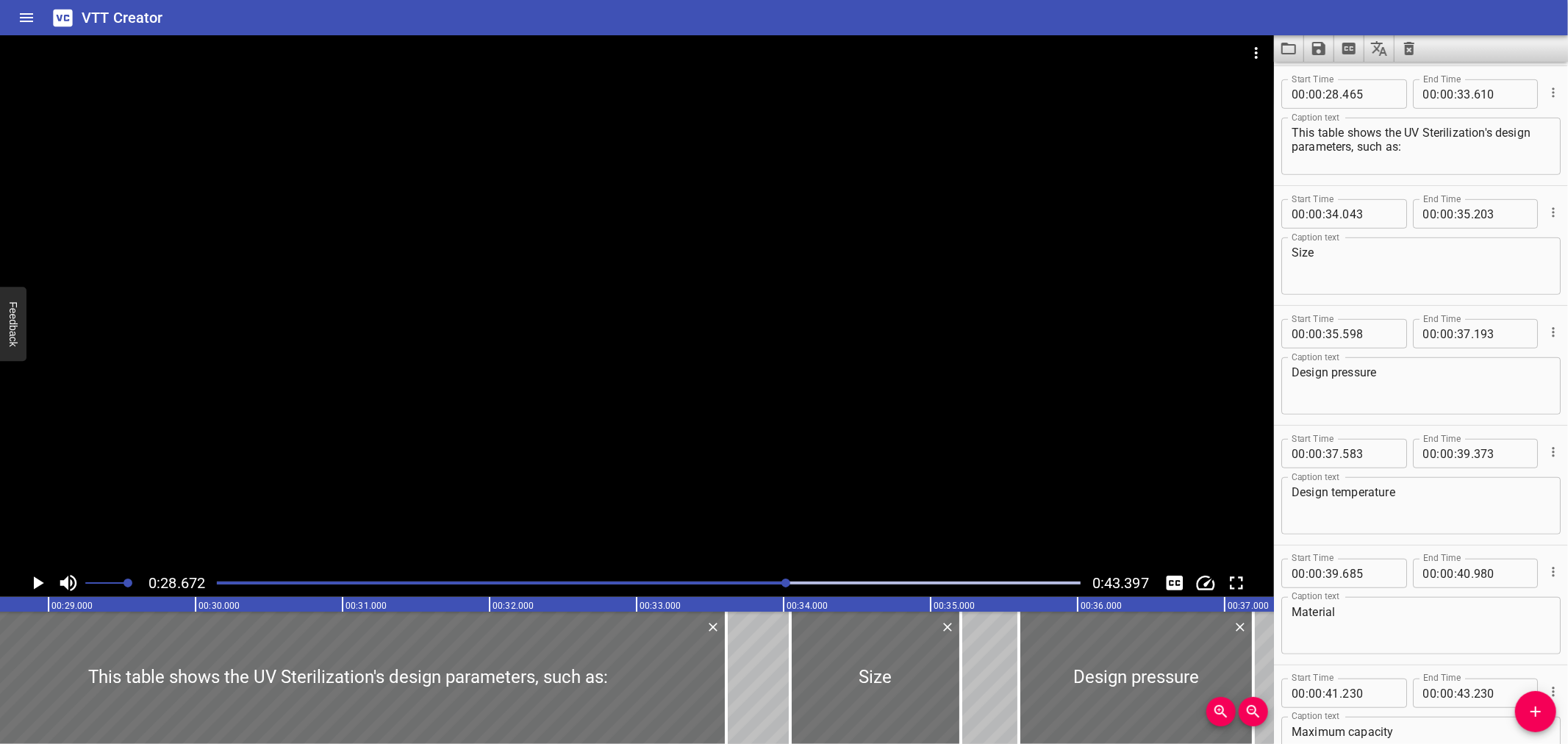
click at [806, 588] on div at bounding box center [648, 582] width 881 height 20
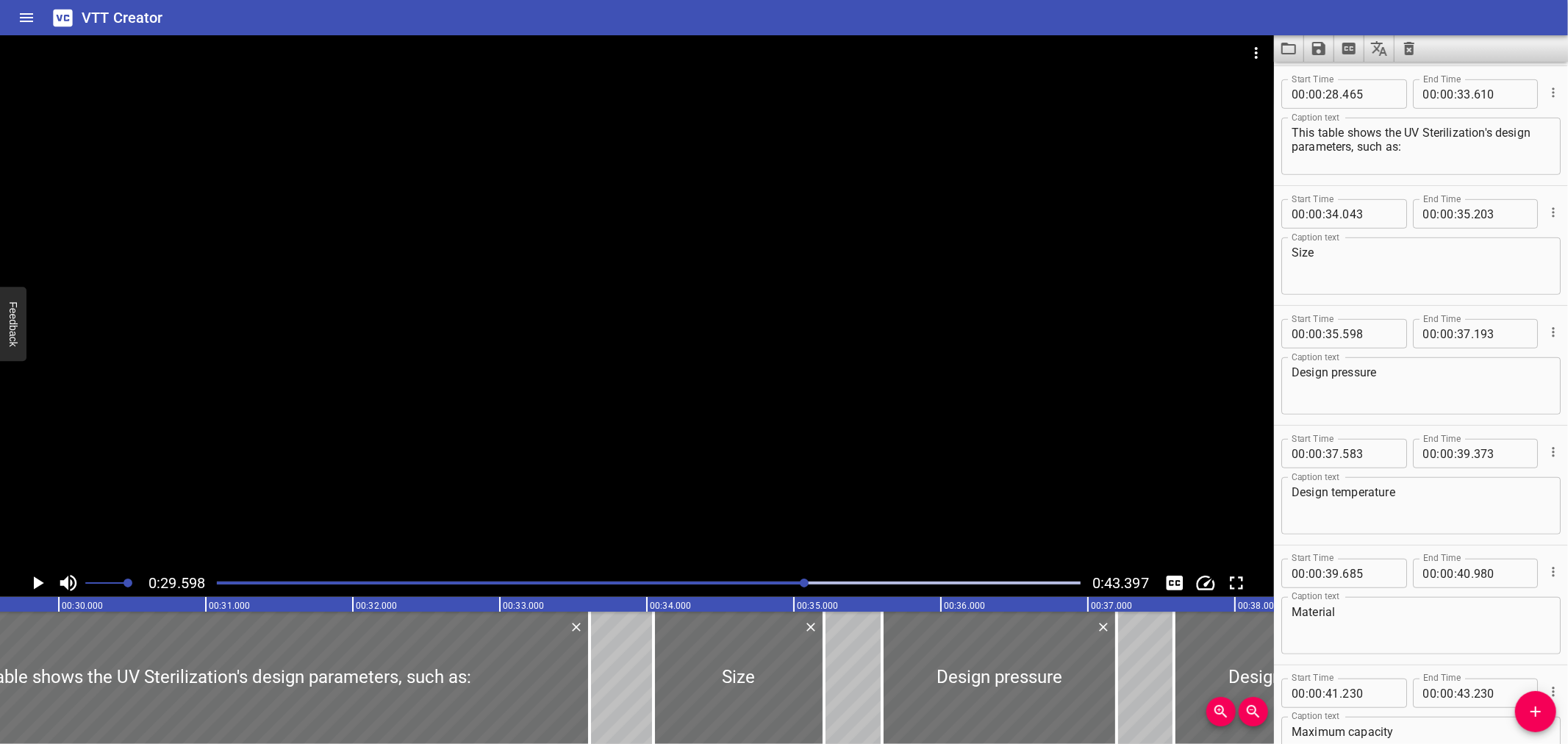
click at [816, 589] on div at bounding box center [648, 582] width 881 height 20
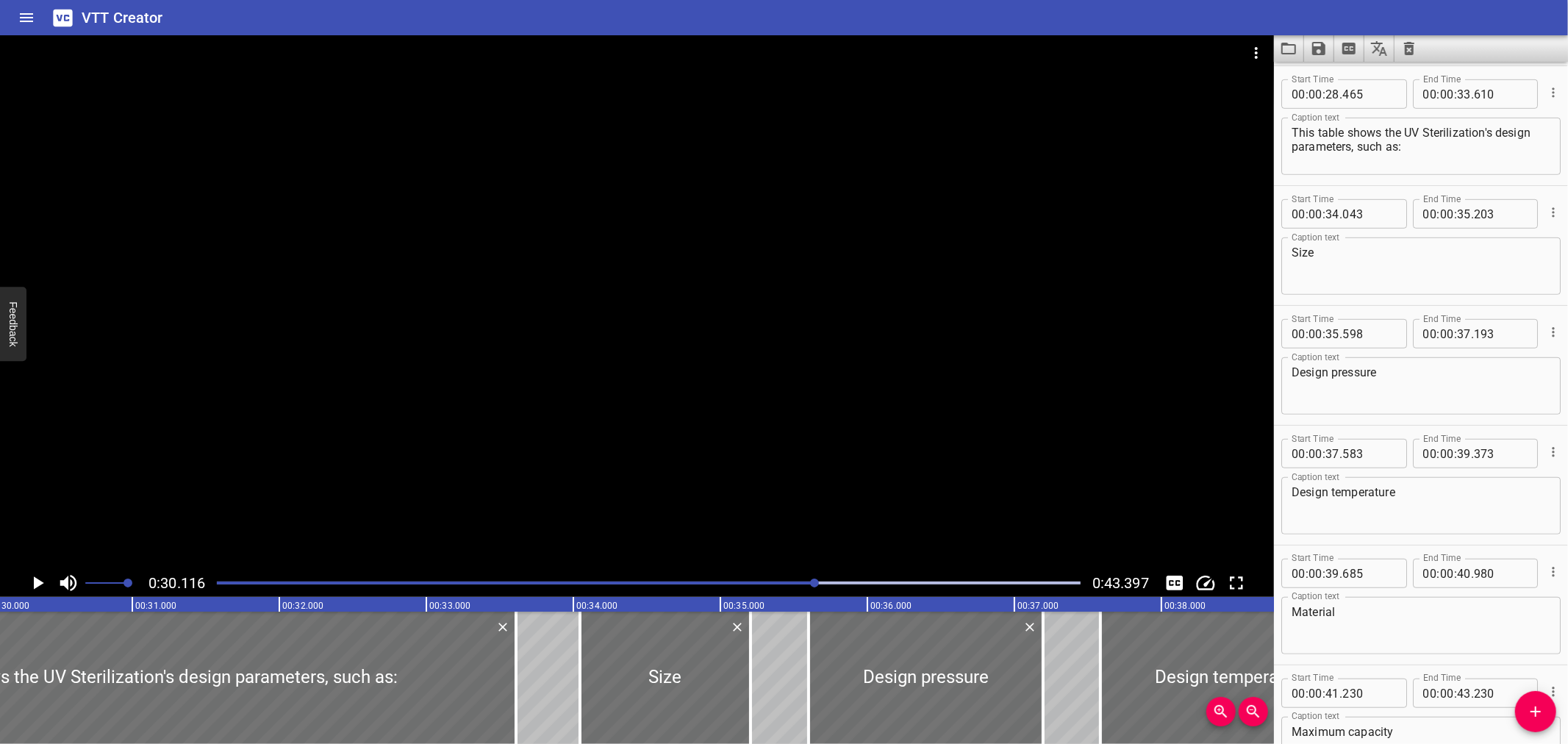
scroll to position [0, 4428]
click at [1461, 131] on textarea "This table shows the UV Sterilization's design parameters, such as:" at bounding box center [1421, 146] width 259 height 42
type textarea "This table shows the UV Sterilisation's design parameters, such as:"
click at [1326, 46] on icon "Save captions to file" at bounding box center [1319, 49] width 14 height 14
click at [1326, 70] on li "Save to VTT file" at bounding box center [1358, 80] width 108 height 26
